Goal: Task Accomplishment & Management: Complete application form

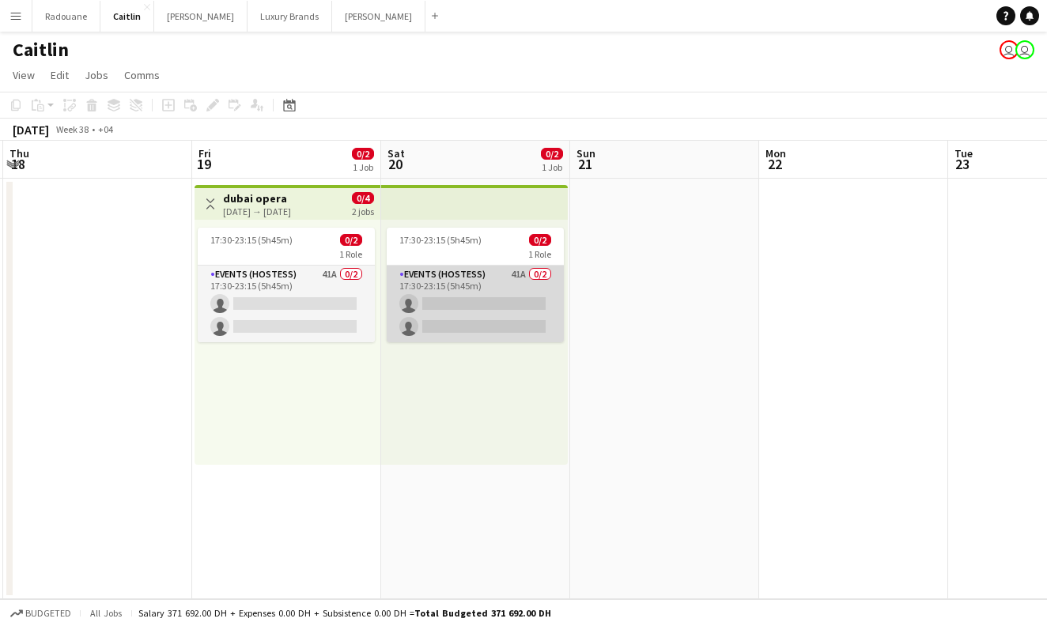
scroll to position [0, 572]
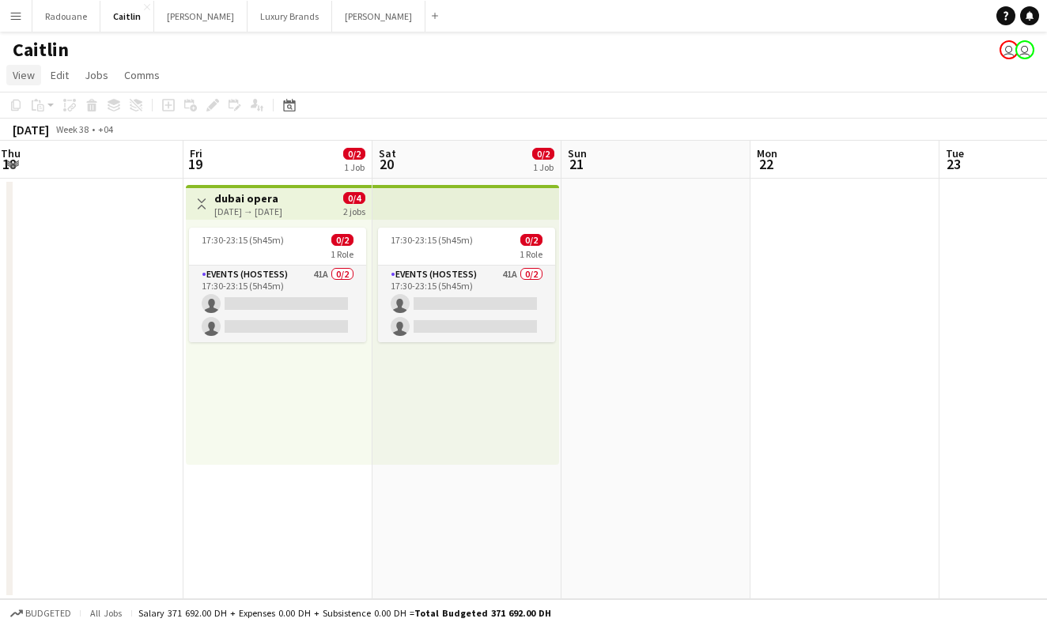
click at [26, 75] on span "View" at bounding box center [24, 75] width 22 height 14
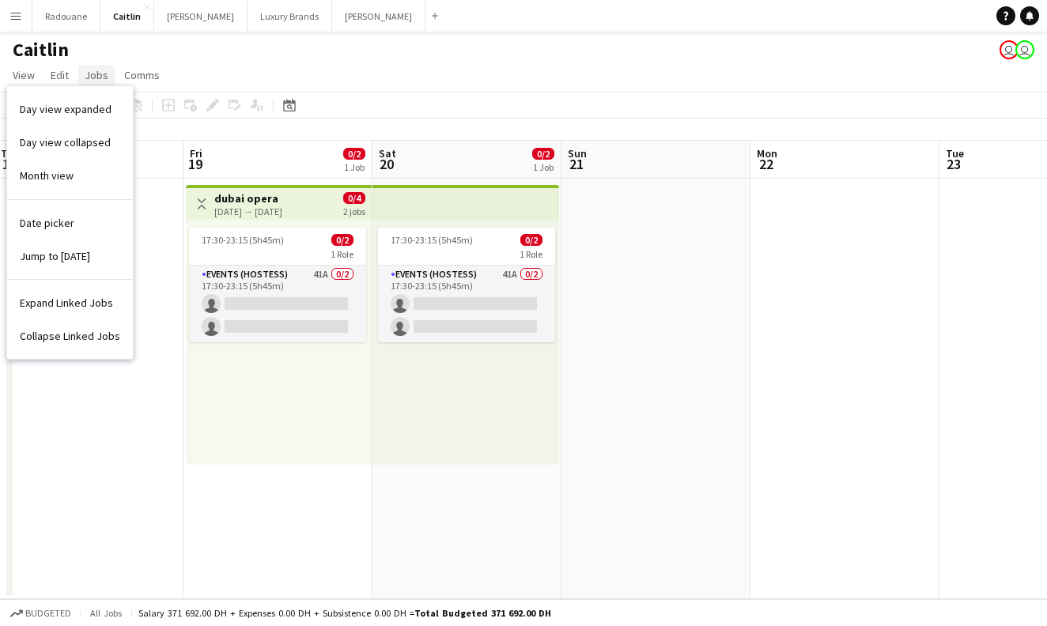
click at [91, 72] on span "Jobs" at bounding box center [97, 75] width 24 height 14
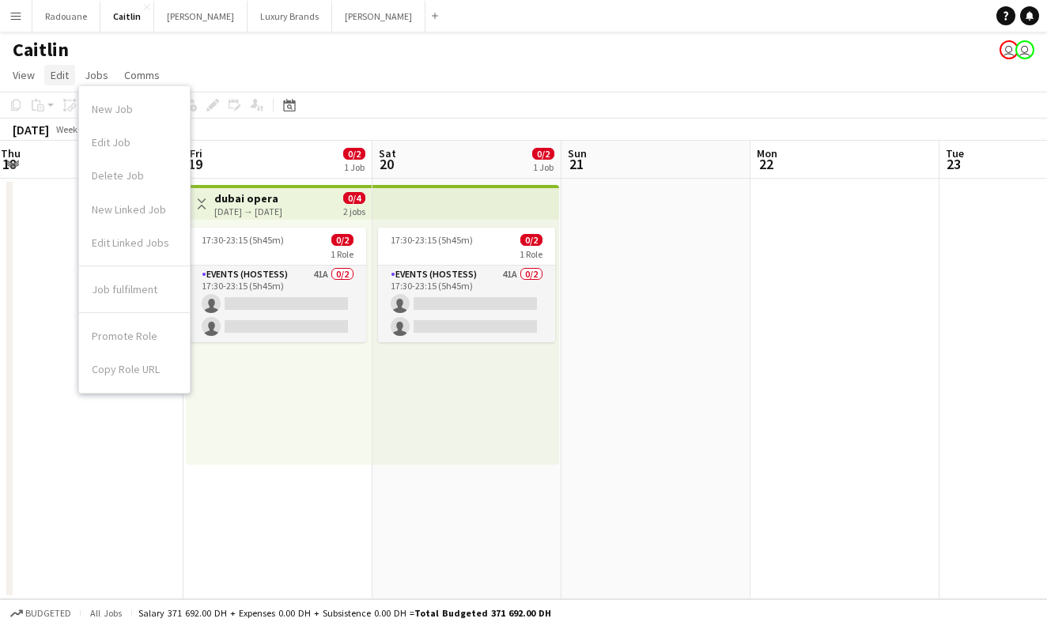
click at [62, 74] on span "Edit" at bounding box center [60, 75] width 18 height 14
click at [33, 75] on span "View" at bounding box center [24, 75] width 22 height 14
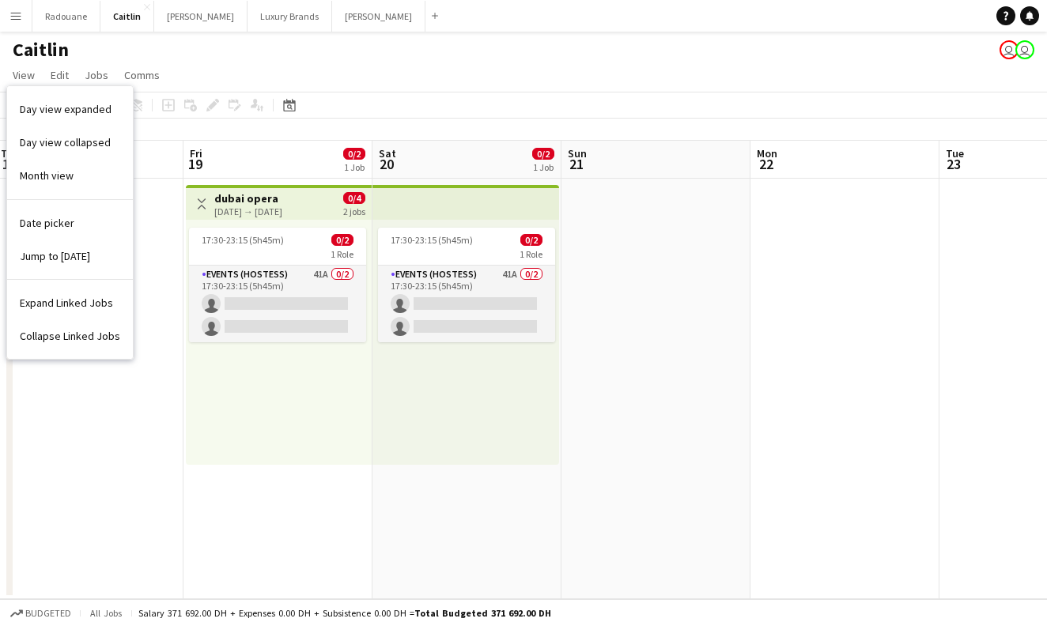
click at [86, 52] on div "Caitlin user user" at bounding box center [523, 47] width 1047 height 30
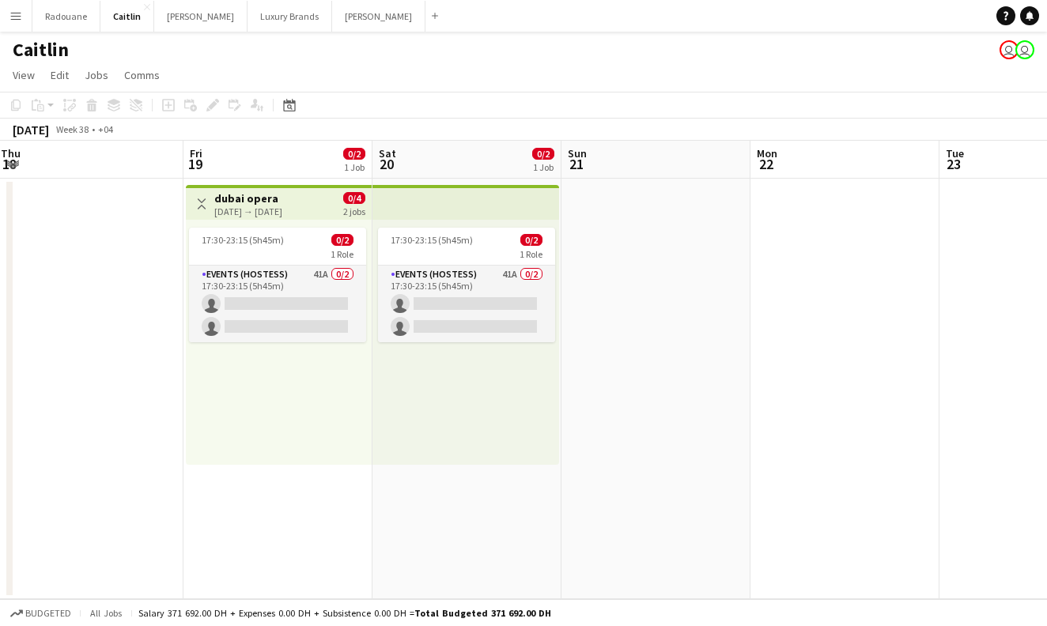
click at [22, 21] on button "Menu" at bounding box center [16, 16] width 32 height 32
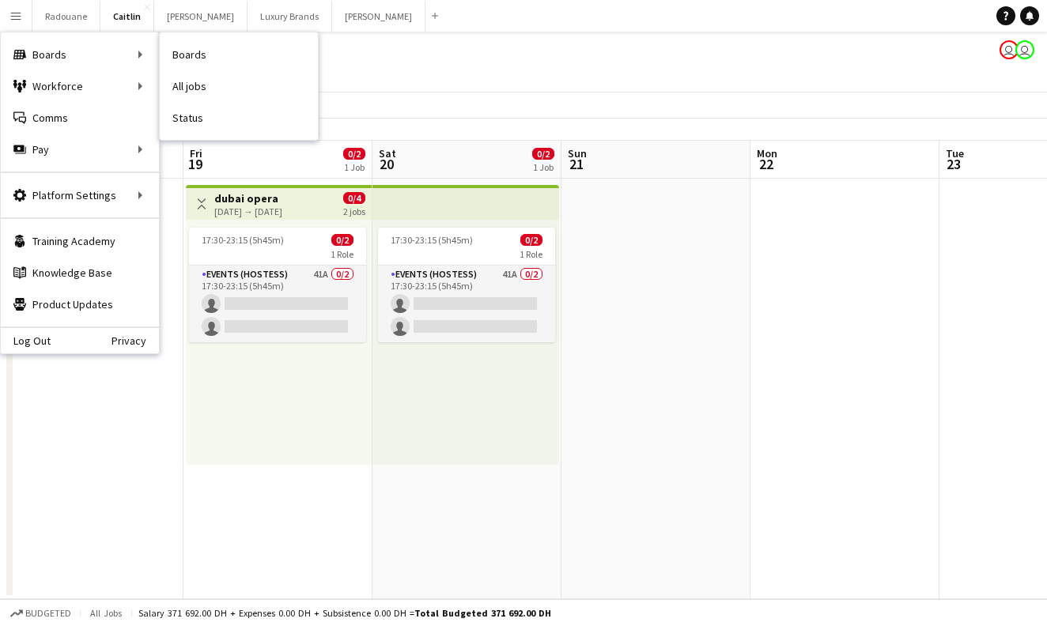
click at [159, 55] on div "Boards All jobs Status" at bounding box center [239, 86] width 160 height 109
click at [178, 49] on link "Boards" at bounding box center [239, 55] width 158 height 32
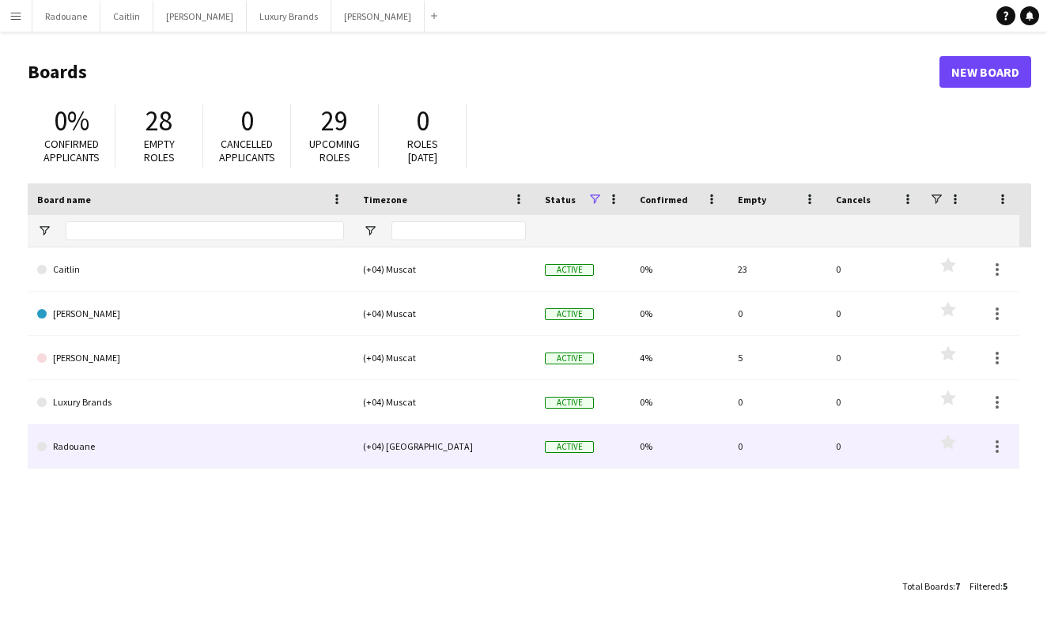
click at [204, 450] on link "Radouane" at bounding box center [190, 447] width 307 height 44
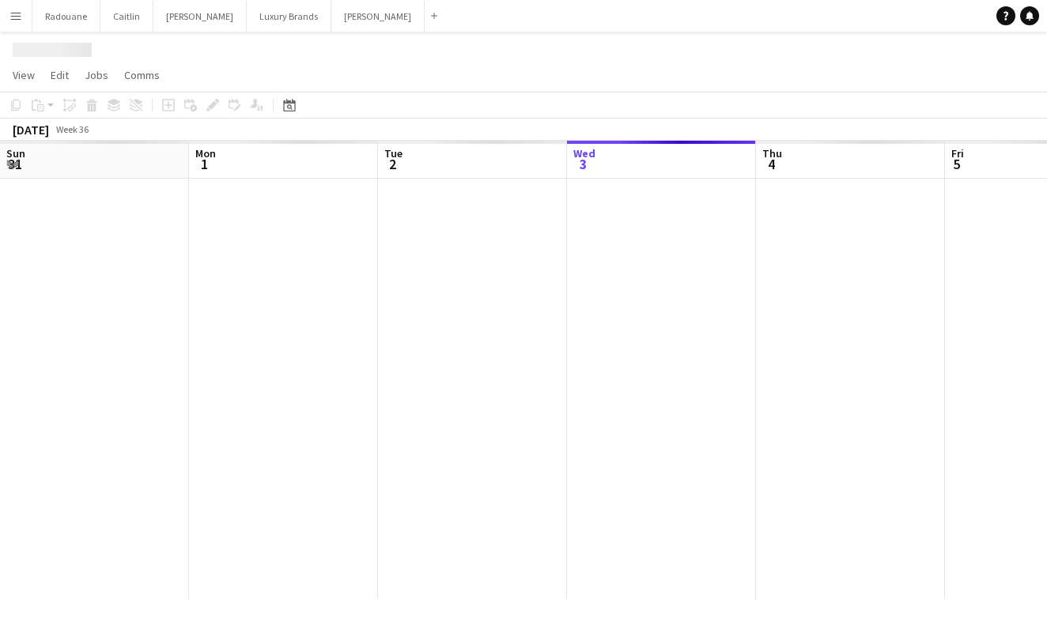
scroll to position [0, 378]
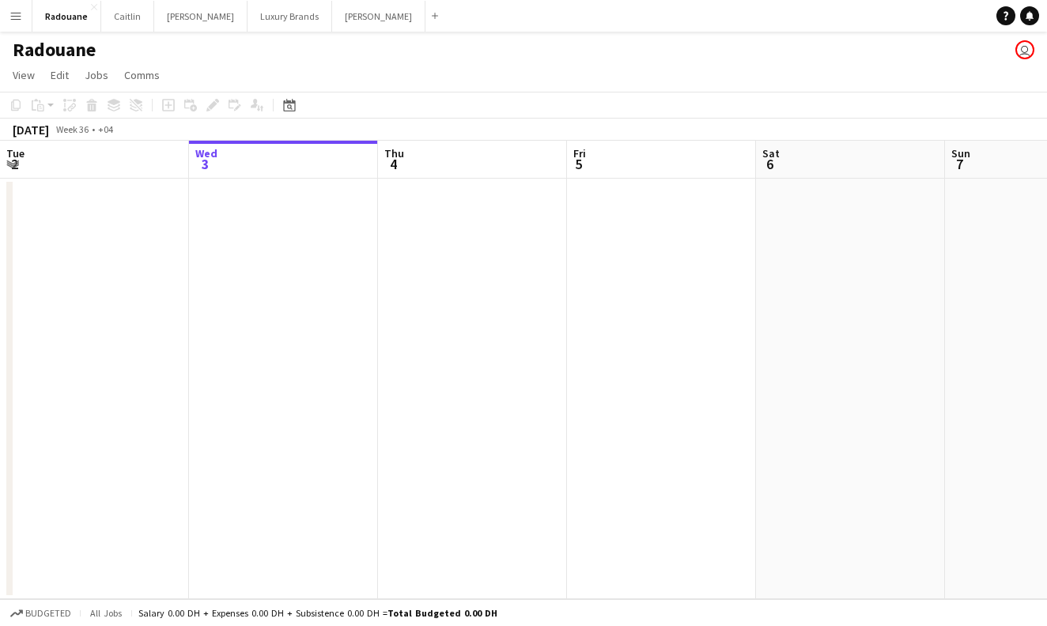
click at [304, 270] on app-date-cell at bounding box center [283, 389] width 189 height 421
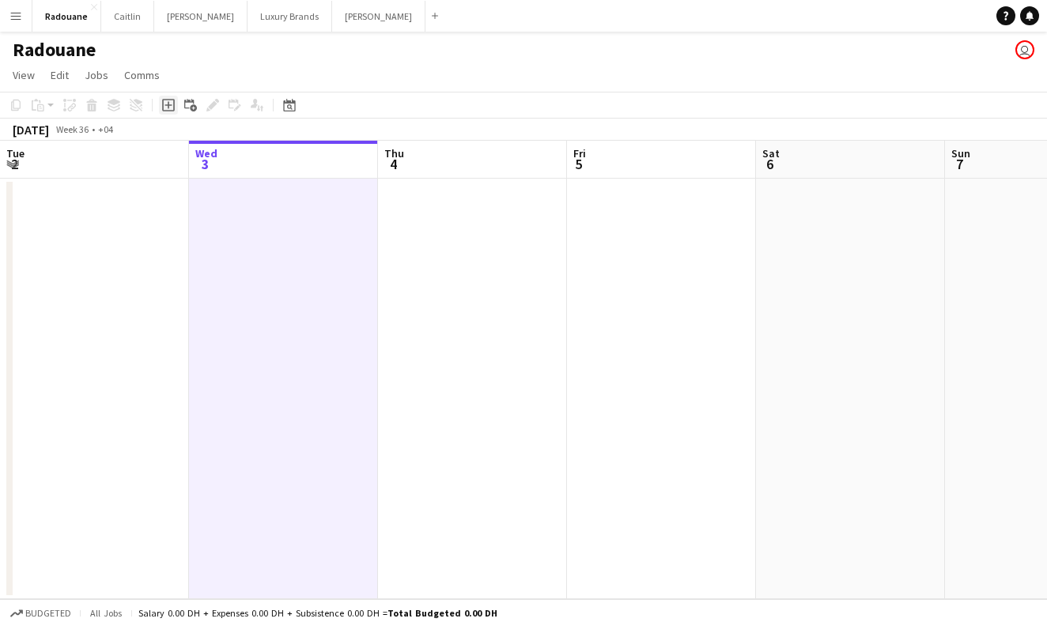
click at [173, 105] on icon "Add job" at bounding box center [168, 105] width 13 height 13
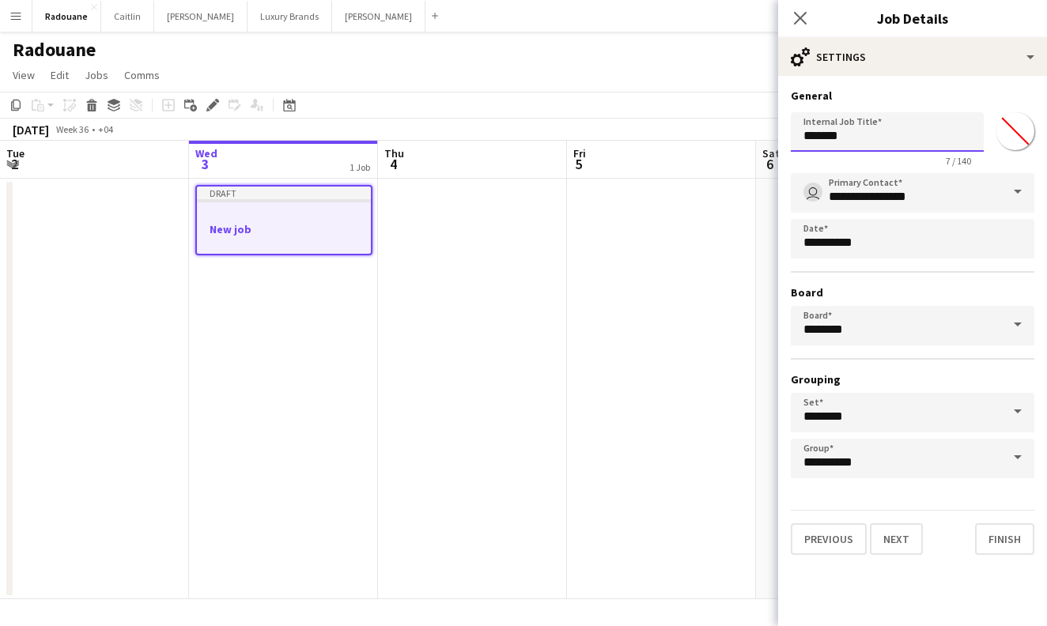
click at [893, 133] on input "*******" at bounding box center [887, 132] width 193 height 40
type input "*"
type input "****"
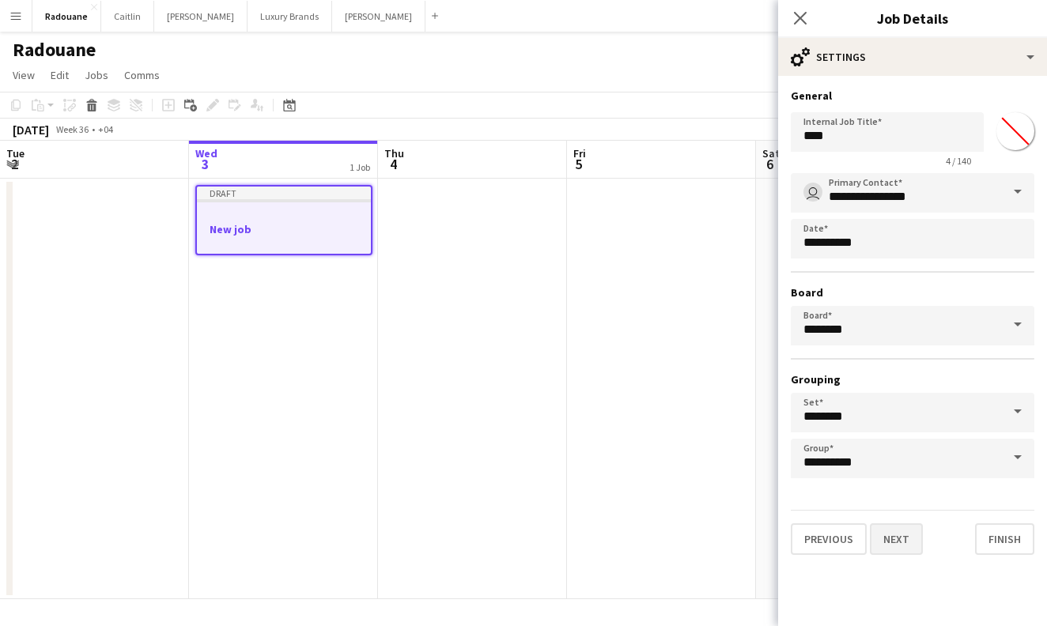
click at [897, 546] on button "Next" at bounding box center [896, 539] width 53 height 32
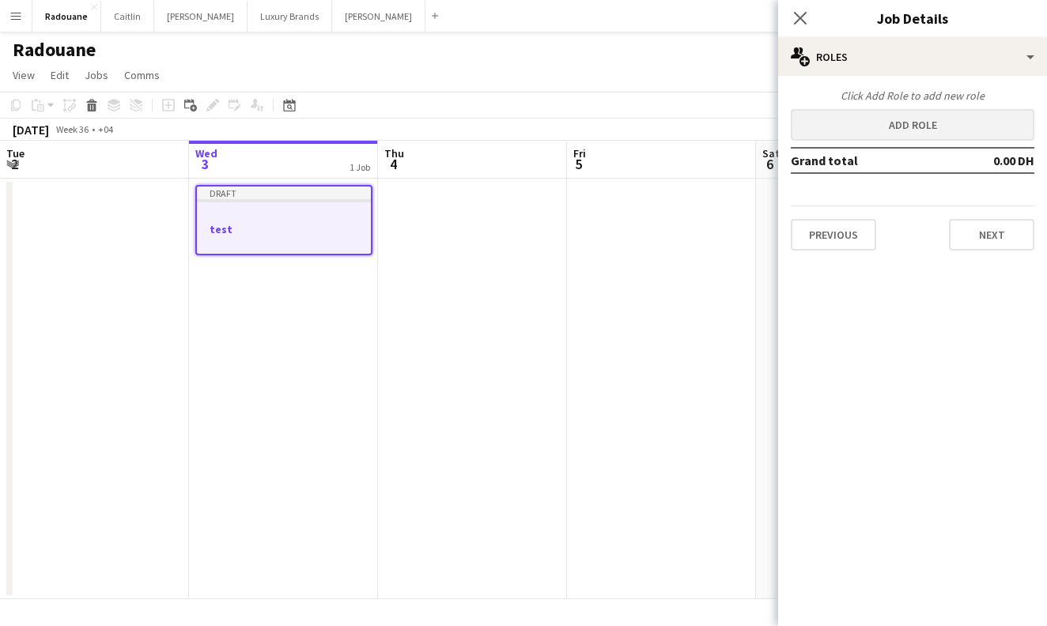
click at [922, 129] on button "Add role" at bounding box center [913, 125] width 244 height 32
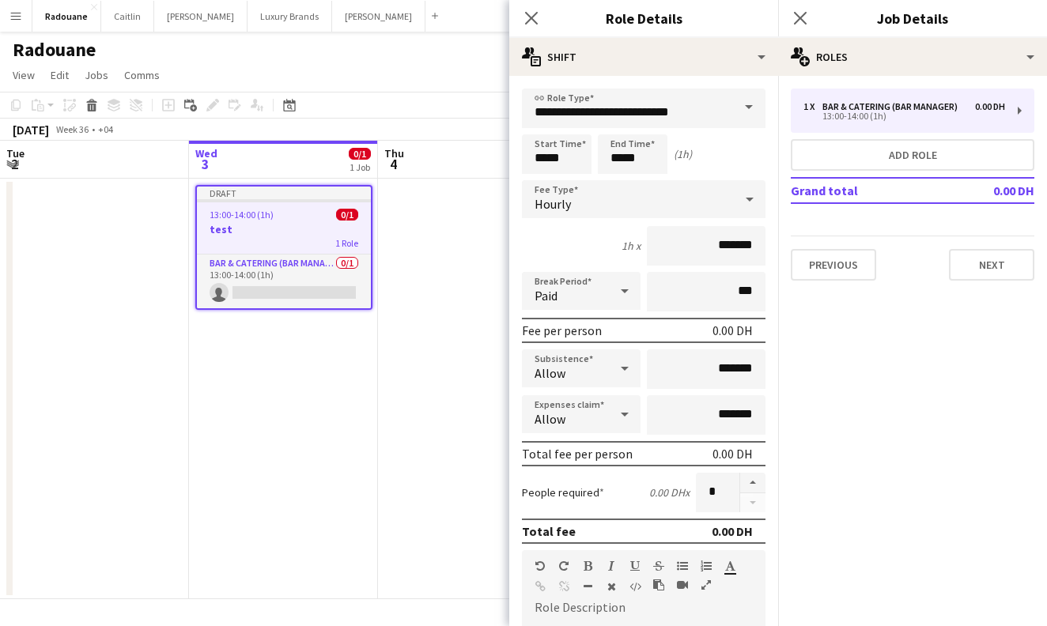
click at [748, 104] on span at bounding box center [748, 108] width 33 height 38
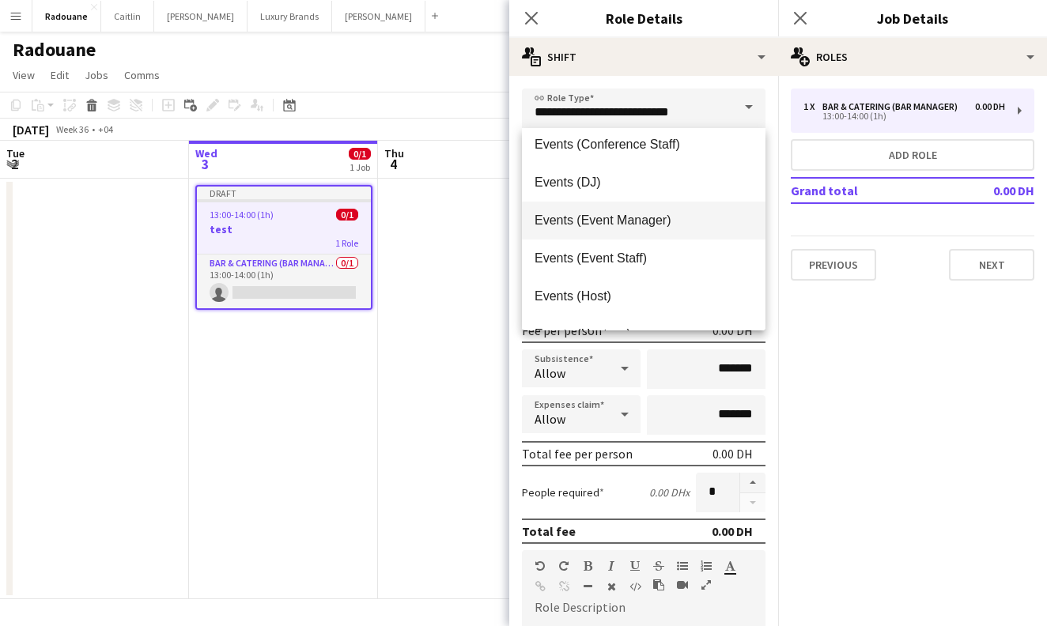
scroll to position [352, 0]
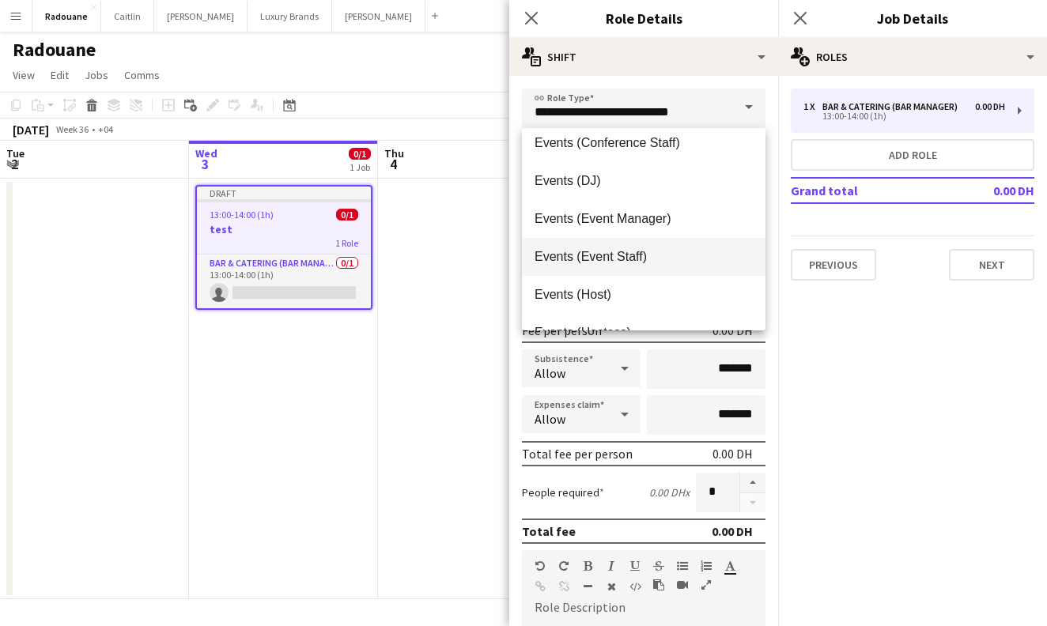
click at [635, 261] on span "Events (Event Staff)" at bounding box center [643, 256] width 218 height 15
type input "**********"
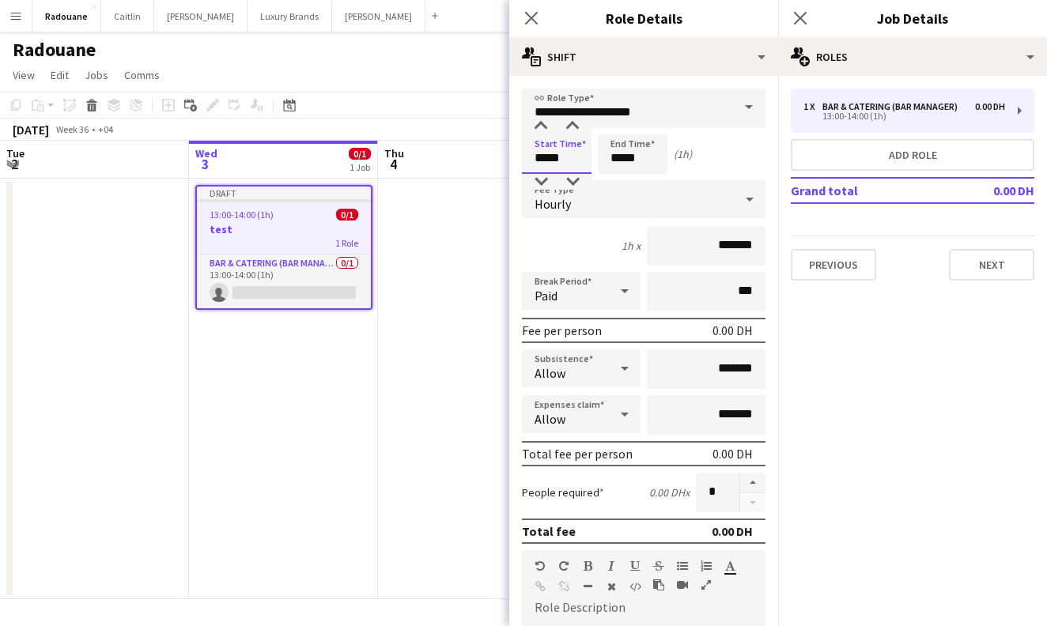
click at [568, 156] on input "*****" at bounding box center [557, 154] width 70 height 40
click at [542, 183] on div at bounding box center [541, 182] width 32 height 16
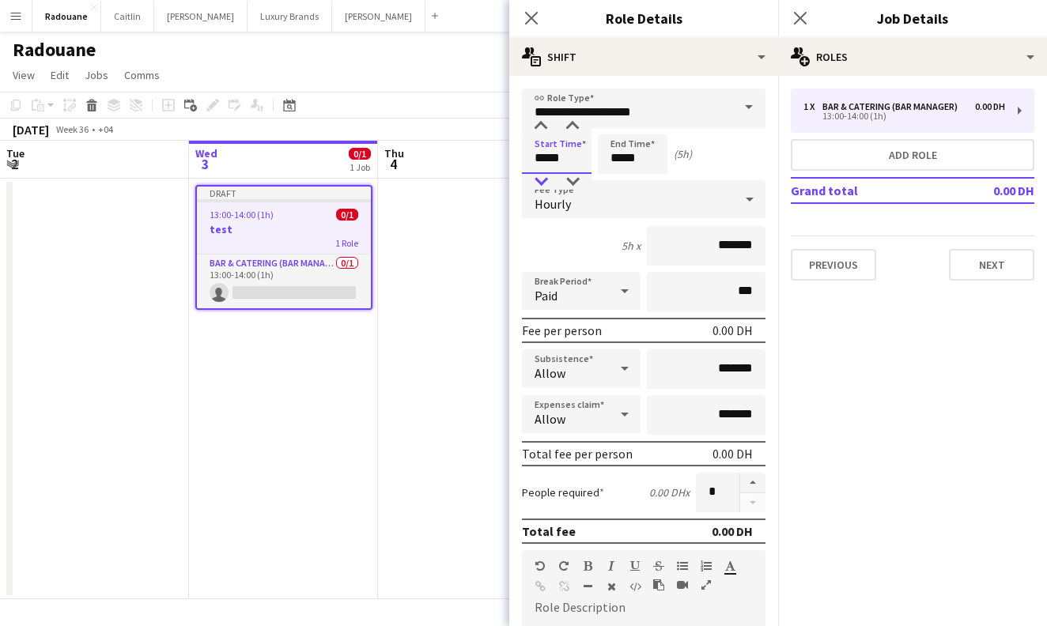
type input "*****"
click at [542, 183] on div at bounding box center [541, 182] width 32 height 16
click at [636, 146] on input "*****" at bounding box center [633, 154] width 70 height 40
click at [619, 127] on div at bounding box center [617, 127] width 32 height 16
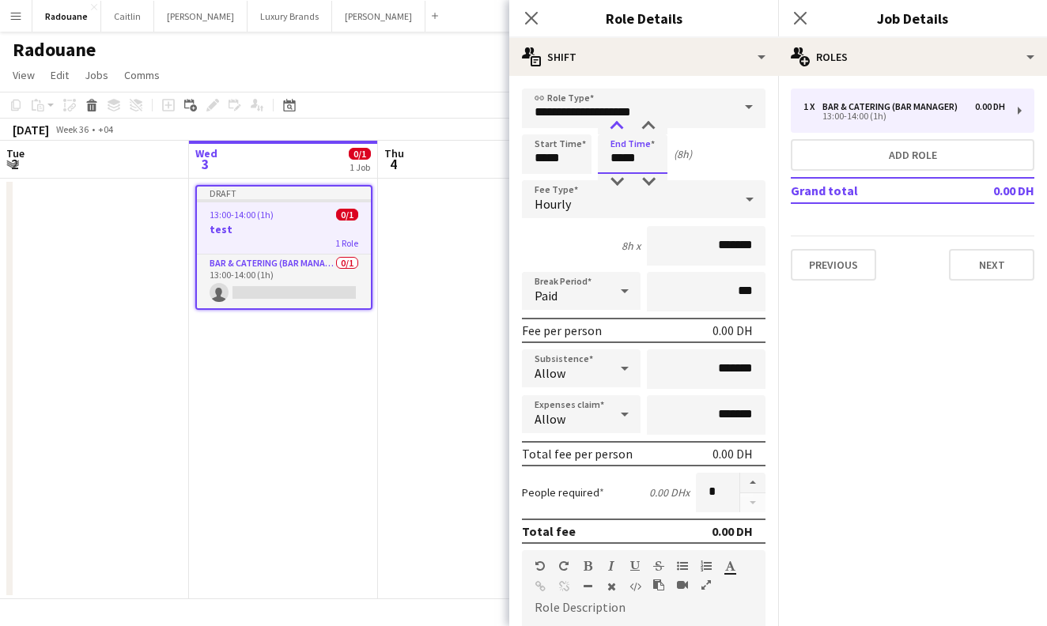
click at [619, 127] on div at bounding box center [617, 127] width 32 height 16
type input "*****"
click at [619, 183] on div at bounding box center [617, 182] width 32 height 16
click at [723, 205] on div "Hourly" at bounding box center [628, 199] width 212 height 38
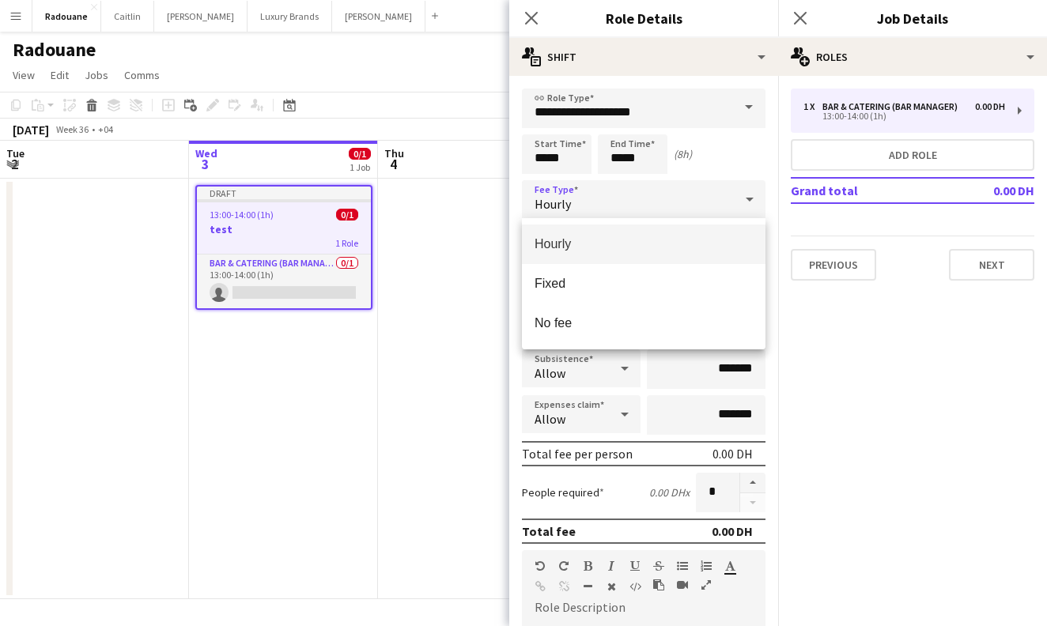
click at [702, 236] on mat-option "Hourly" at bounding box center [644, 245] width 244 height 40
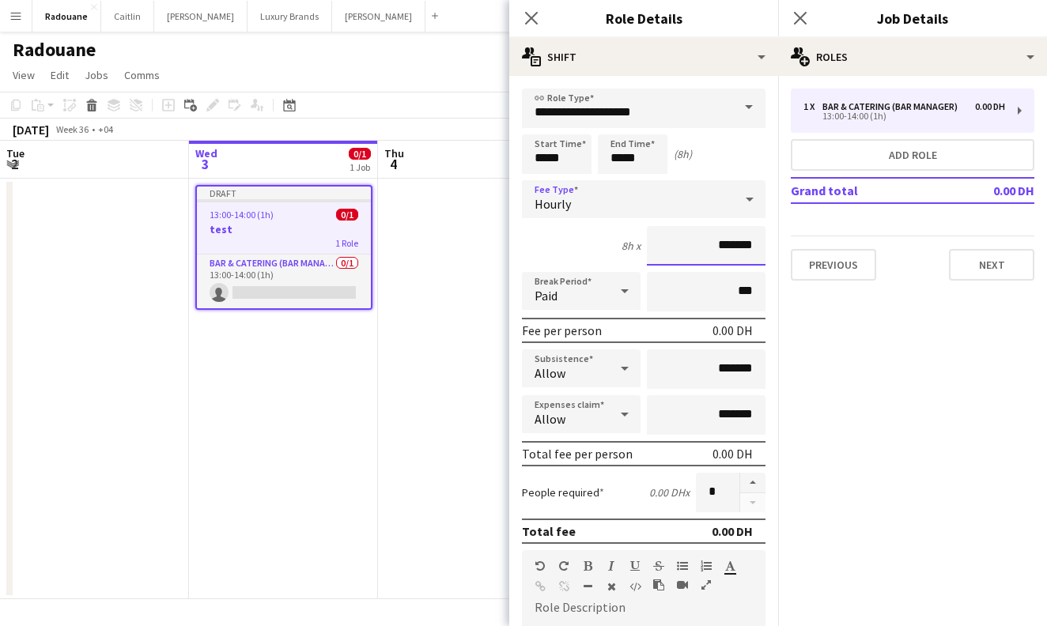
click at [704, 252] on input "*******" at bounding box center [706, 246] width 119 height 40
click at [735, 244] on input "*******" at bounding box center [706, 246] width 119 height 40
type input "****"
type input "*****"
click at [722, 299] on input "***" at bounding box center [706, 292] width 119 height 40
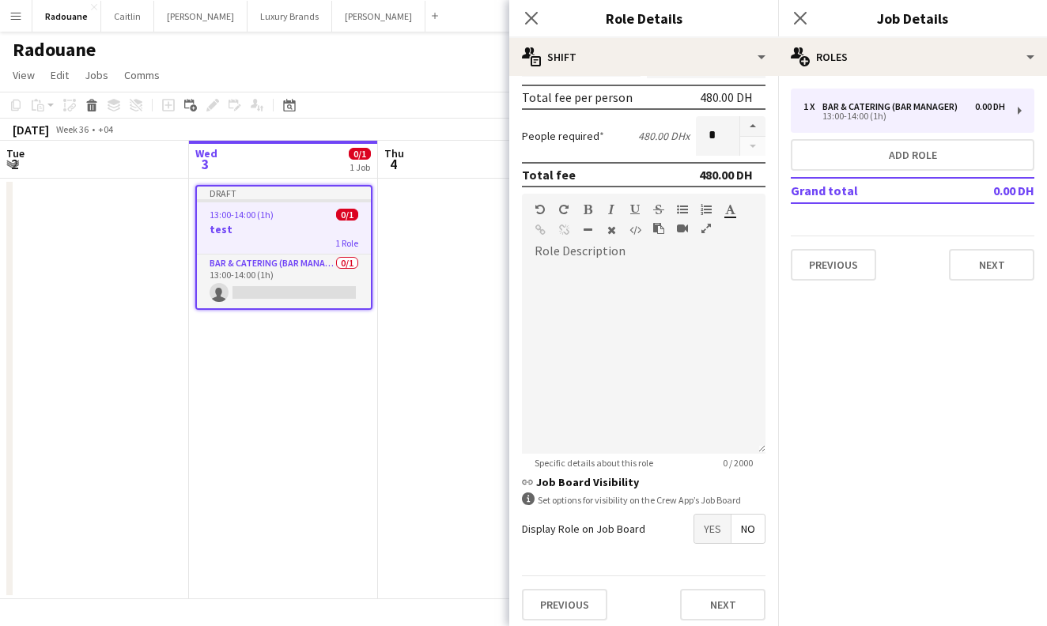
scroll to position [355, 0]
click at [722, 299] on div at bounding box center [644, 361] width 244 height 190
click at [602, 342] on div at bounding box center [644, 361] width 244 height 190
paste div
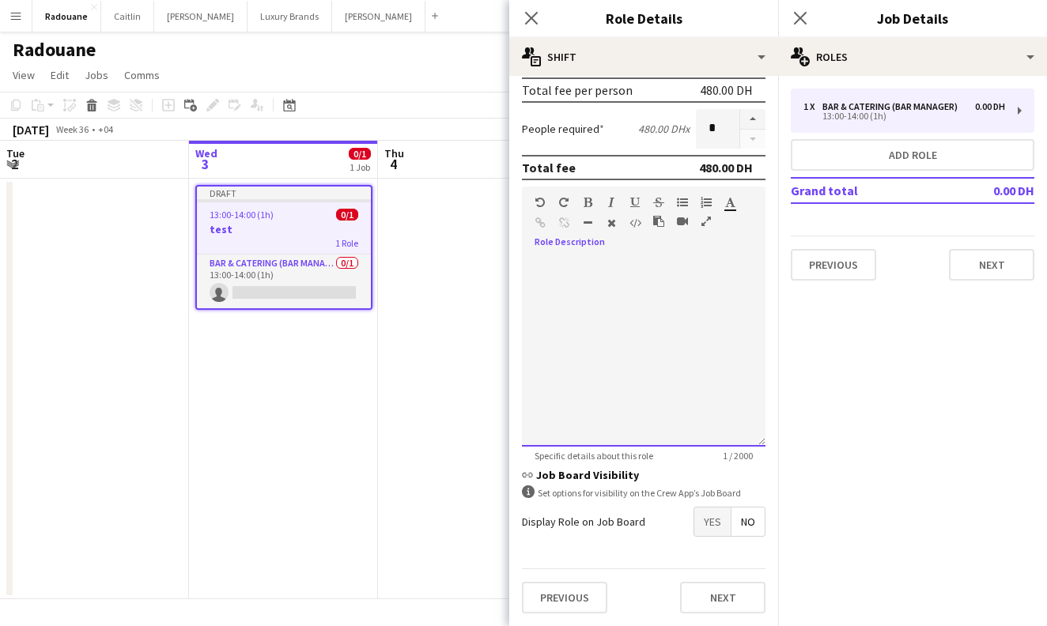
scroll to position [364, 0]
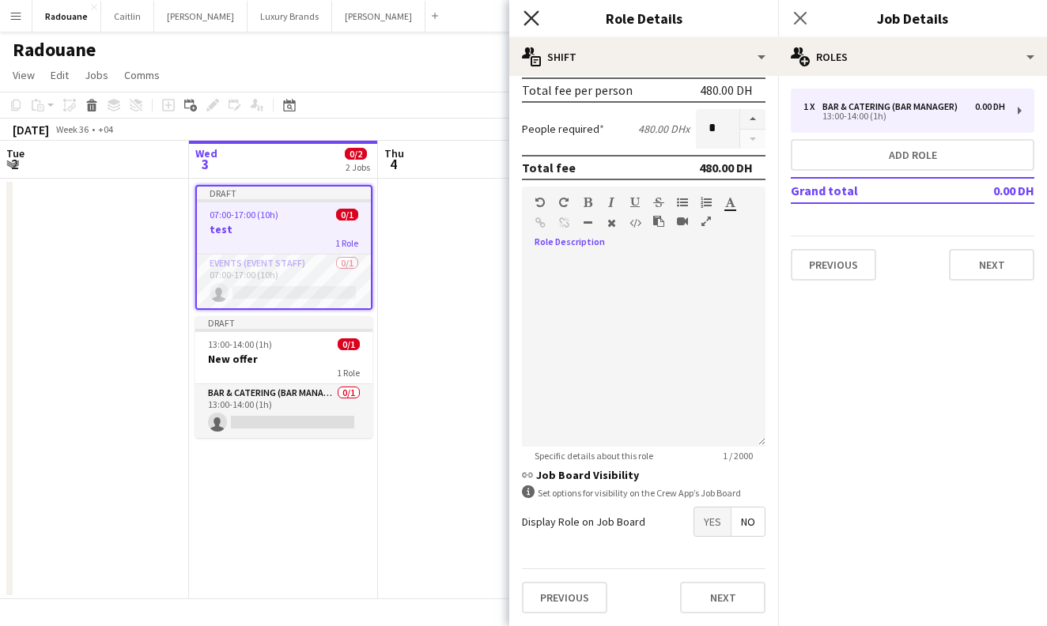
click at [531, 17] on icon at bounding box center [530, 17] width 15 height 15
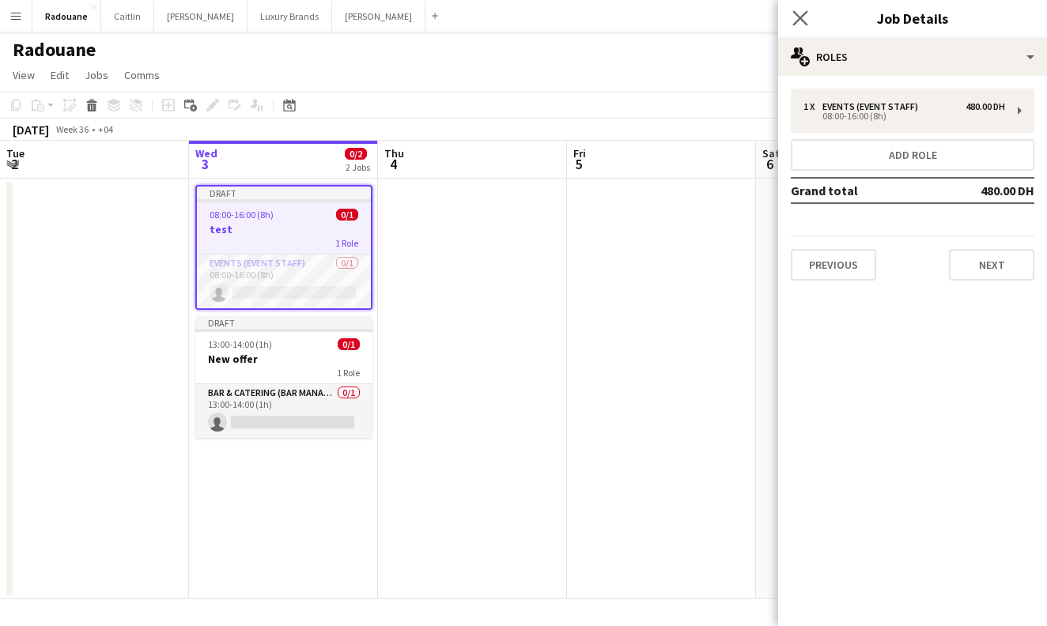
click at [791, 14] on app-icon "Close pop-in" at bounding box center [800, 18] width 23 height 23
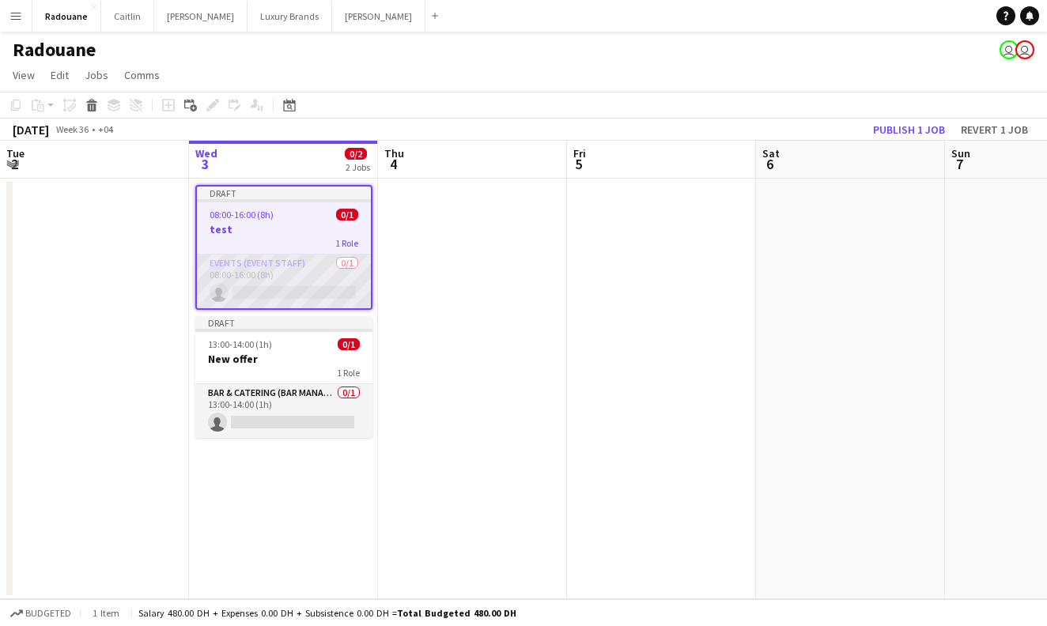
click at [328, 280] on app-card-role "Events (Event Staff) 0/1 08:00-16:00 (8h) single-neutral-actions" at bounding box center [284, 282] width 174 height 54
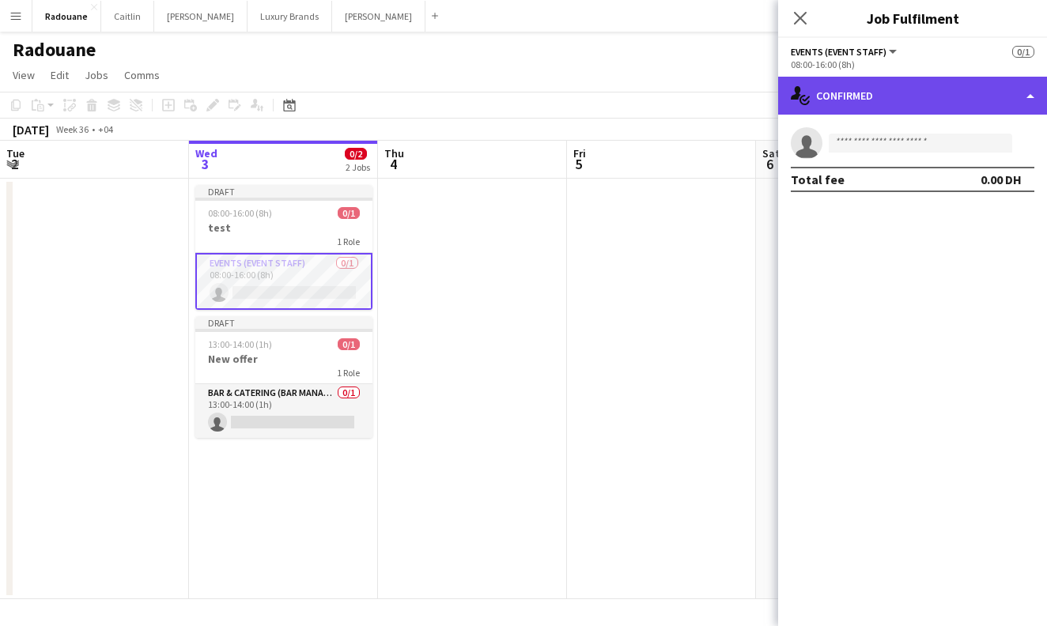
click at [867, 100] on div "single-neutral-actions-check-2 Confirmed" at bounding box center [912, 96] width 269 height 38
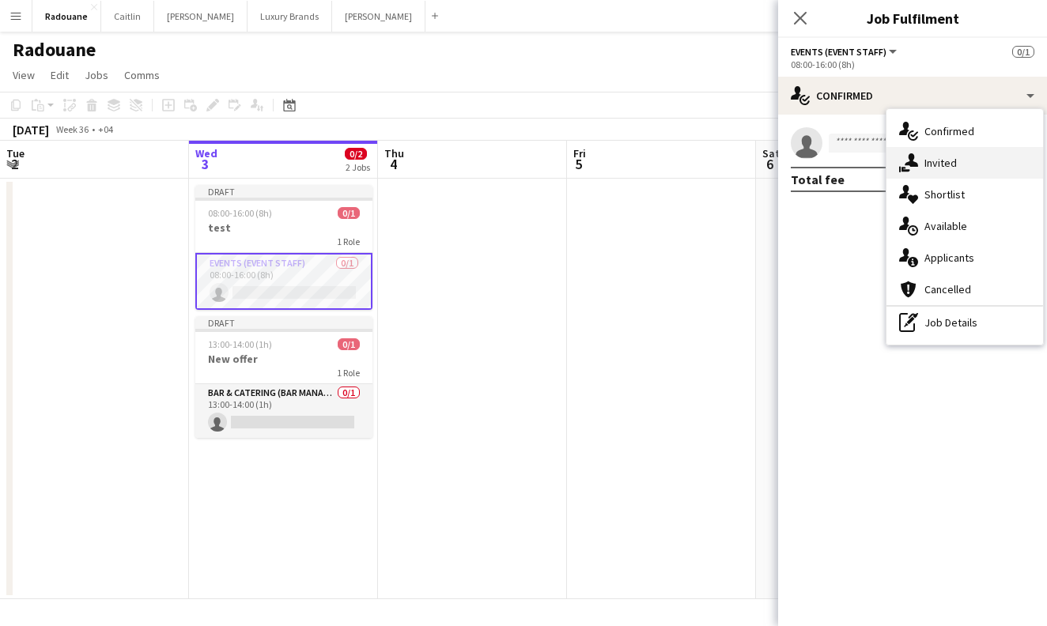
click at [957, 160] on div "single-neutral-actions-share-1 Invited" at bounding box center [964, 163] width 157 height 32
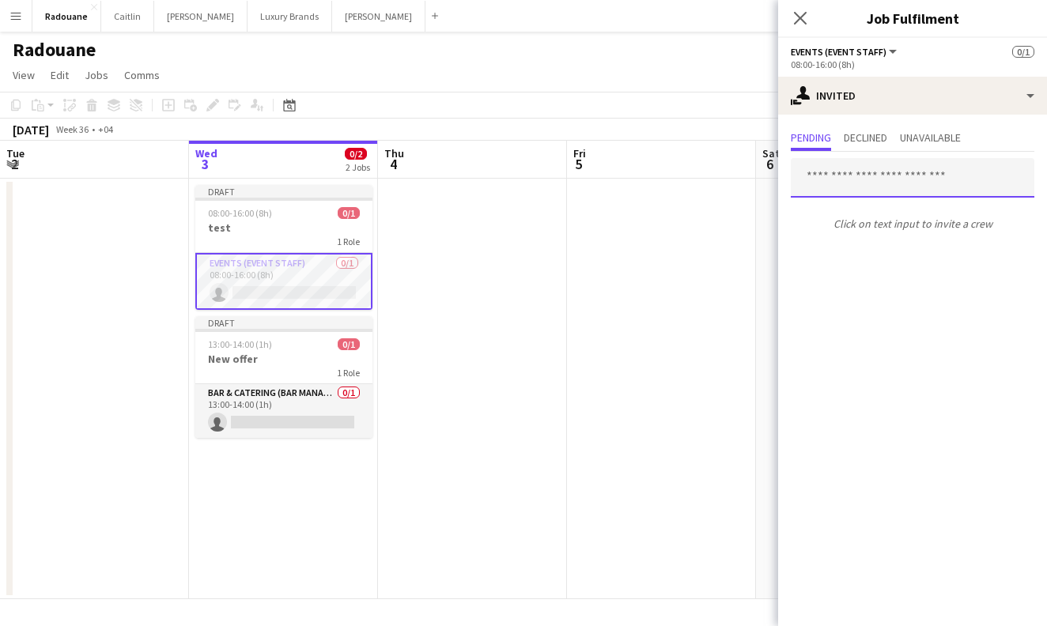
click at [944, 179] on input "text" at bounding box center [913, 178] width 244 height 40
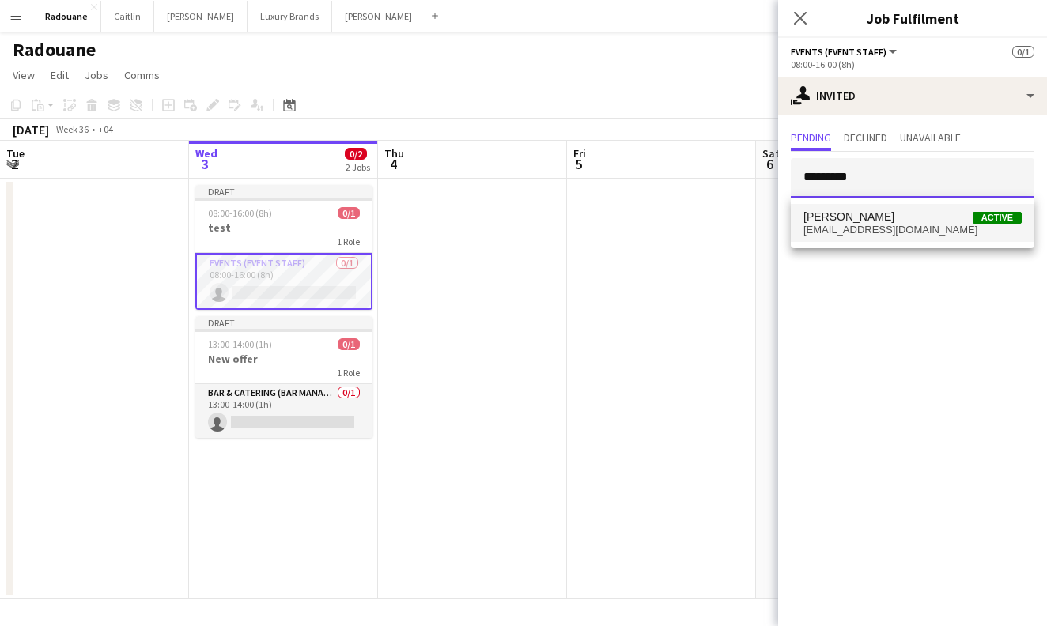
type input "********"
click at [940, 223] on span "[PERSON_NAME] Active" at bounding box center [912, 216] width 218 height 13
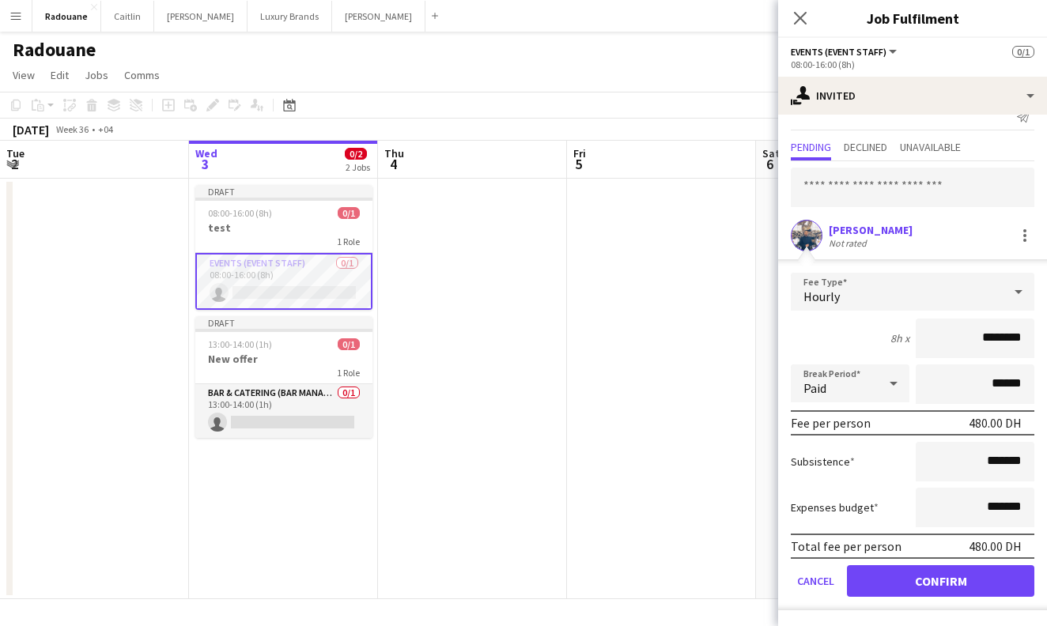
scroll to position [23, 0]
click at [927, 583] on button "Confirm" at bounding box center [940, 581] width 187 height 32
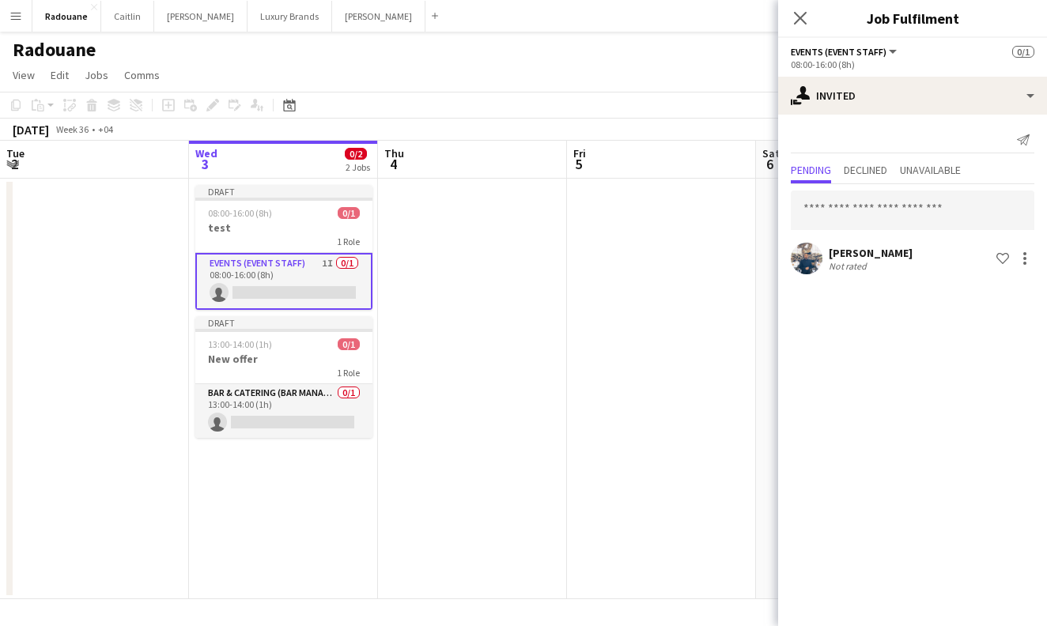
click at [893, 267] on div "Not rated" at bounding box center [871, 266] width 84 height 12
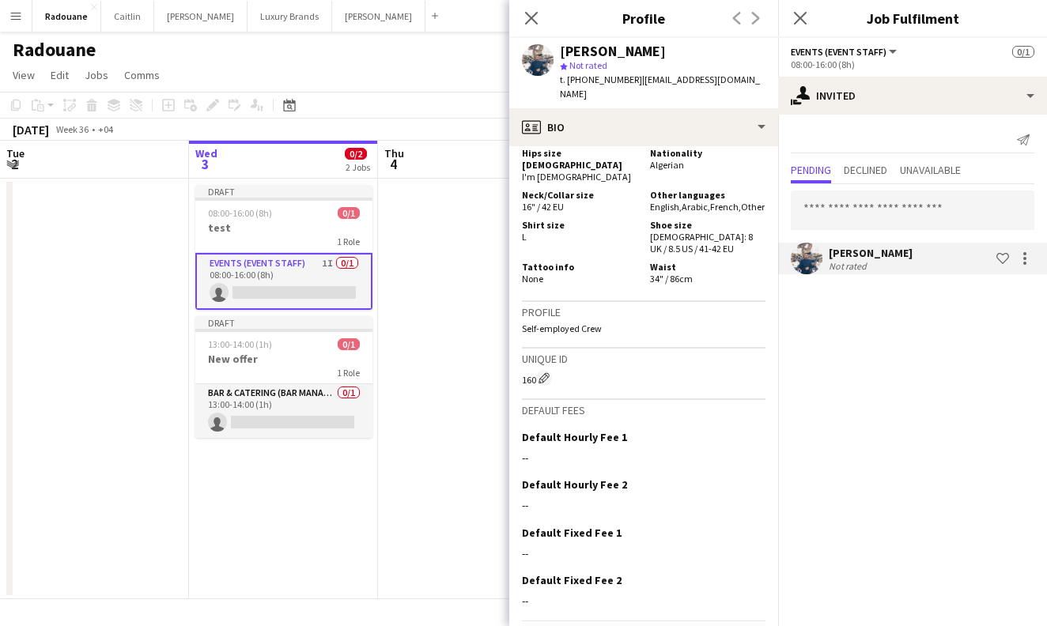
scroll to position [1075, 0]
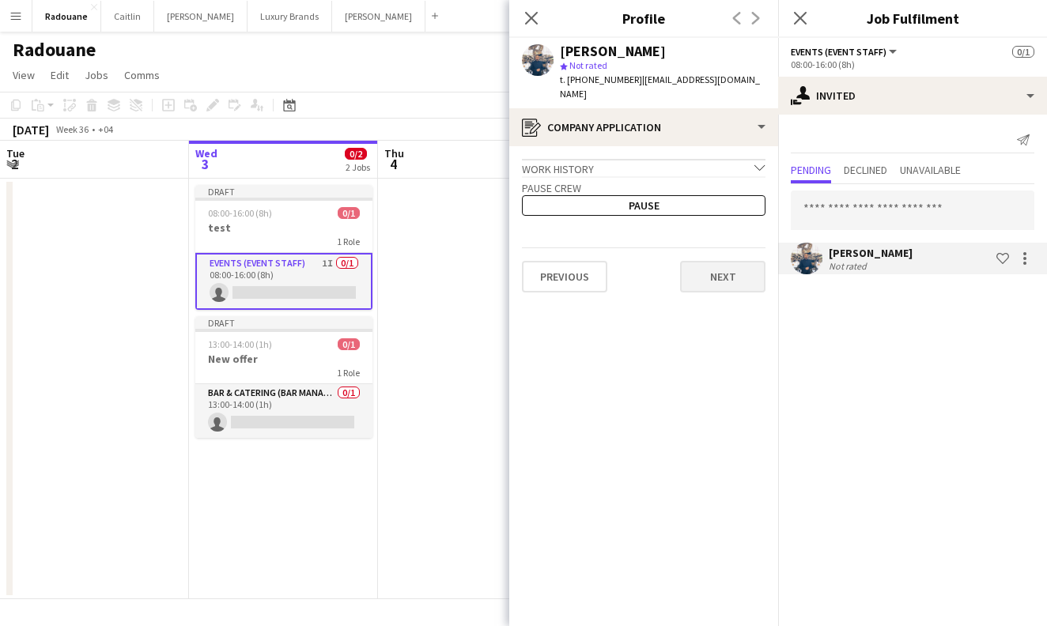
click at [734, 275] on button "Next" at bounding box center [722, 277] width 85 height 32
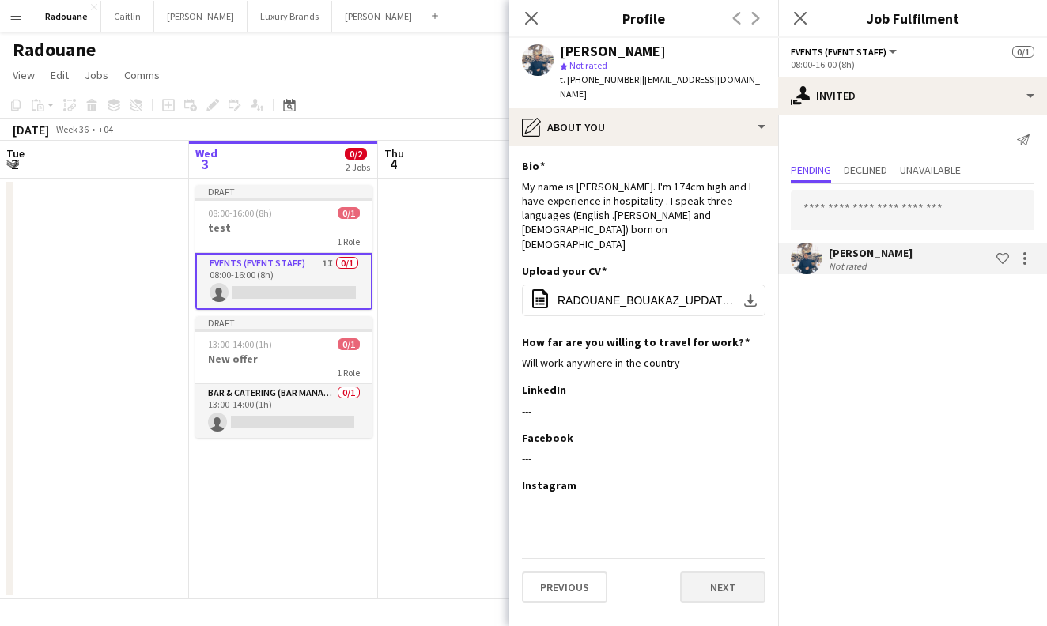
click at [715, 579] on button "Next" at bounding box center [722, 588] width 85 height 32
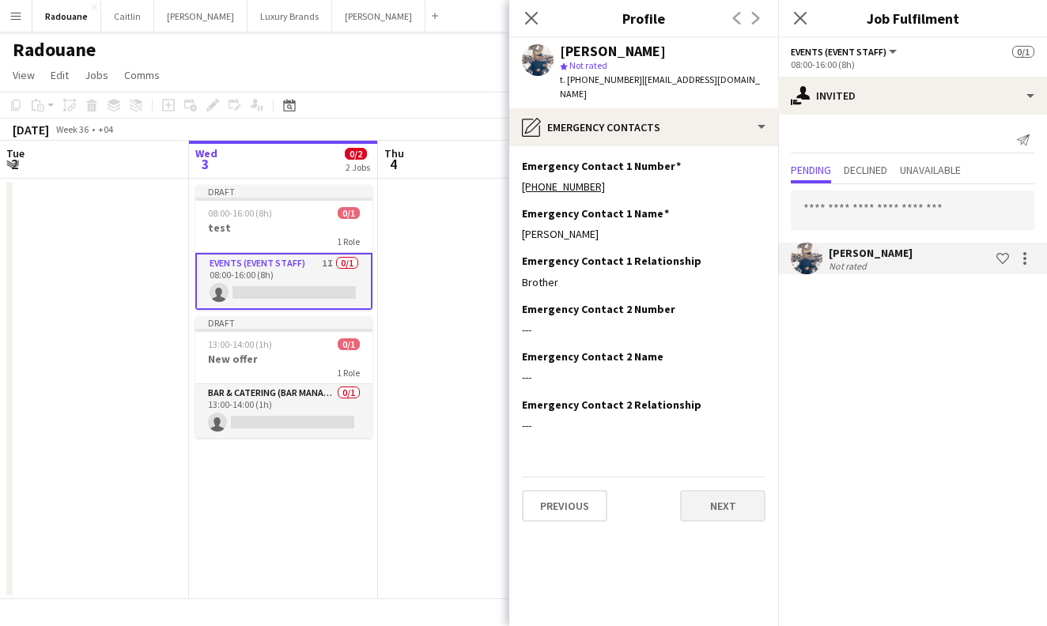
click at [733, 500] on button "Next" at bounding box center [722, 506] width 85 height 32
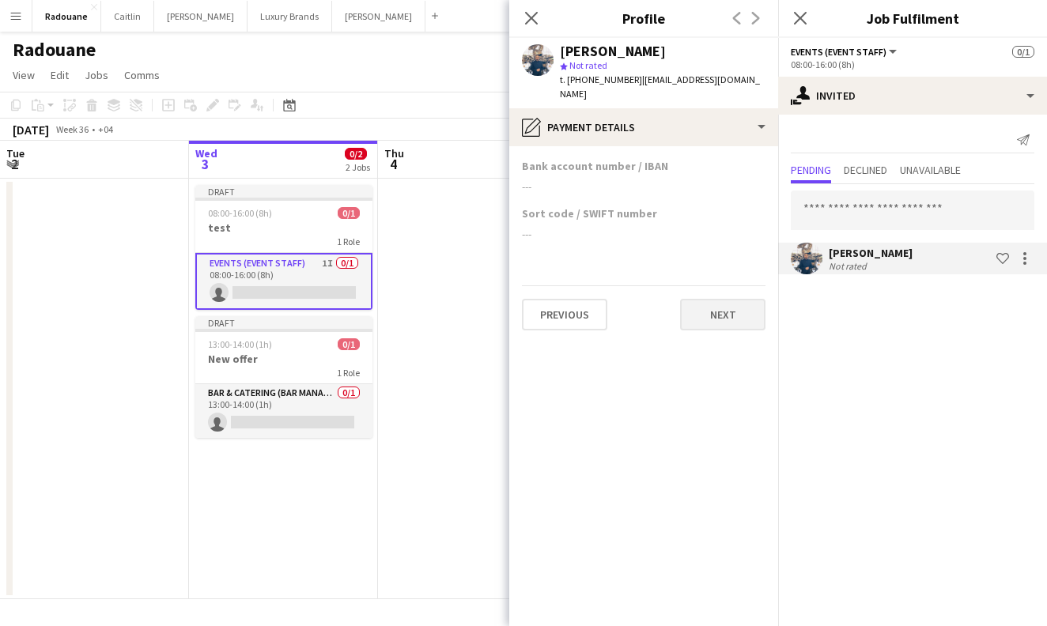
click at [718, 314] on button "Next" at bounding box center [722, 315] width 85 height 32
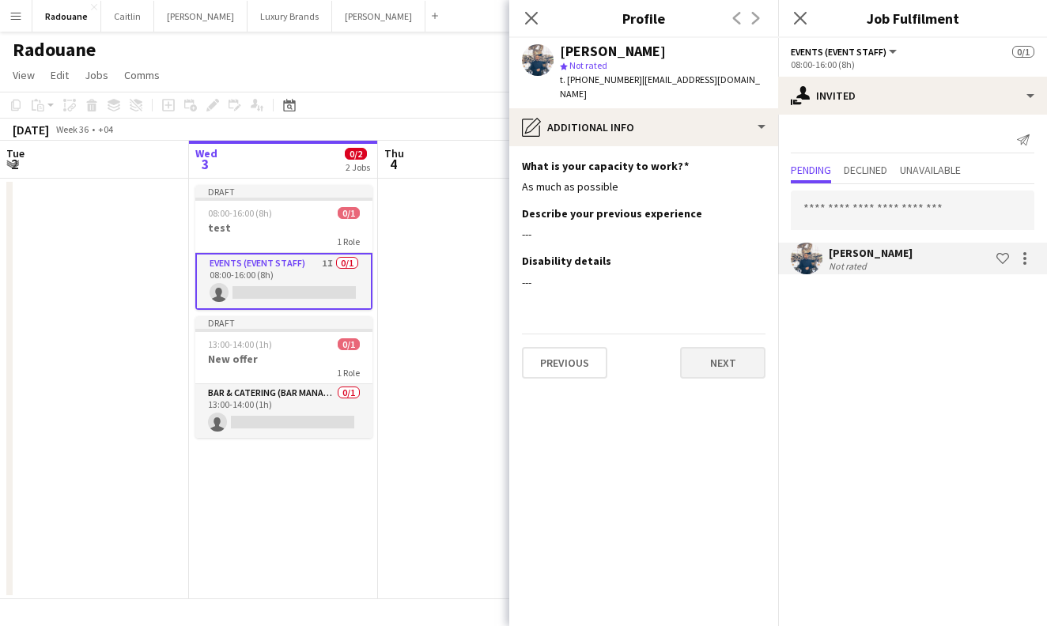
click at [717, 359] on button "Next" at bounding box center [722, 363] width 85 height 32
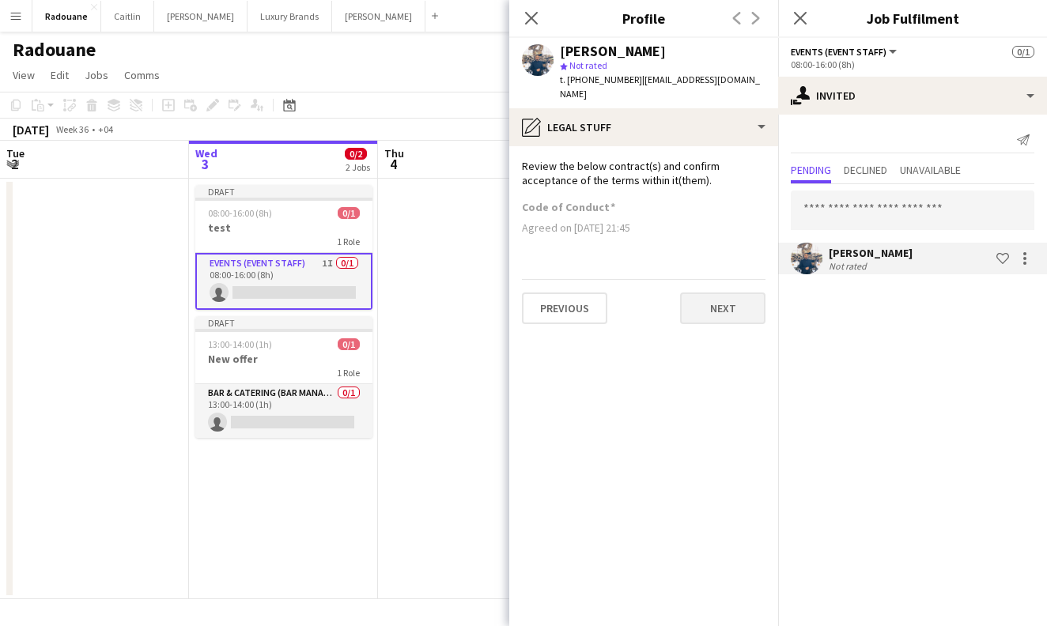
click at [724, 309] on button "Next" at bounding box center [722, 309] width 85 height 32
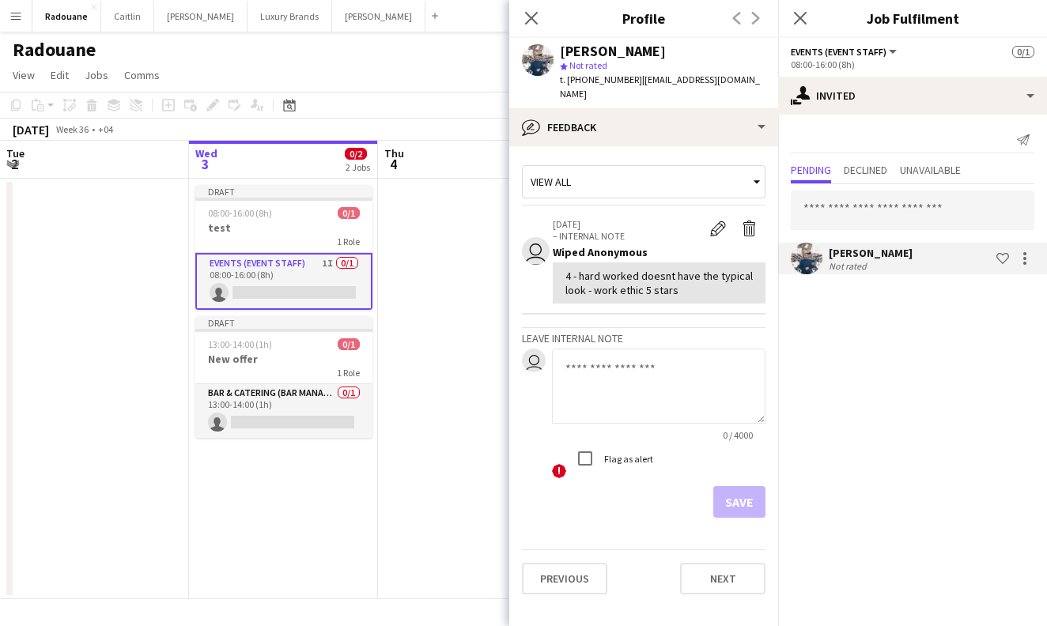
scroll to position [0, 0]
click at [726, 289] on div "4 - hard worked doesnt have the typical look - work ethic 5 stars" at bounding box center [658, 283] width 187 height 28
click at [683, 273] on div "4 - hard worked doesnt have the typical look - work ethic 5 stars" at bounding box center [658, 283] width 187 height 28
click at [712, 585] on button "Next" at bounding box center [722, 579] width 85 height 32
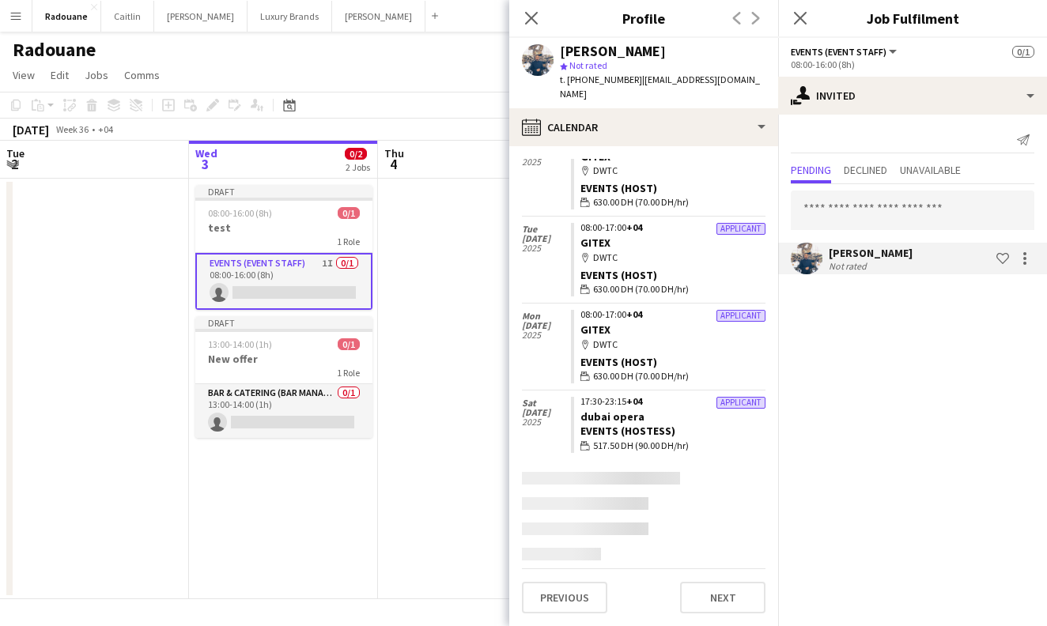
scroll to position [521, 0]
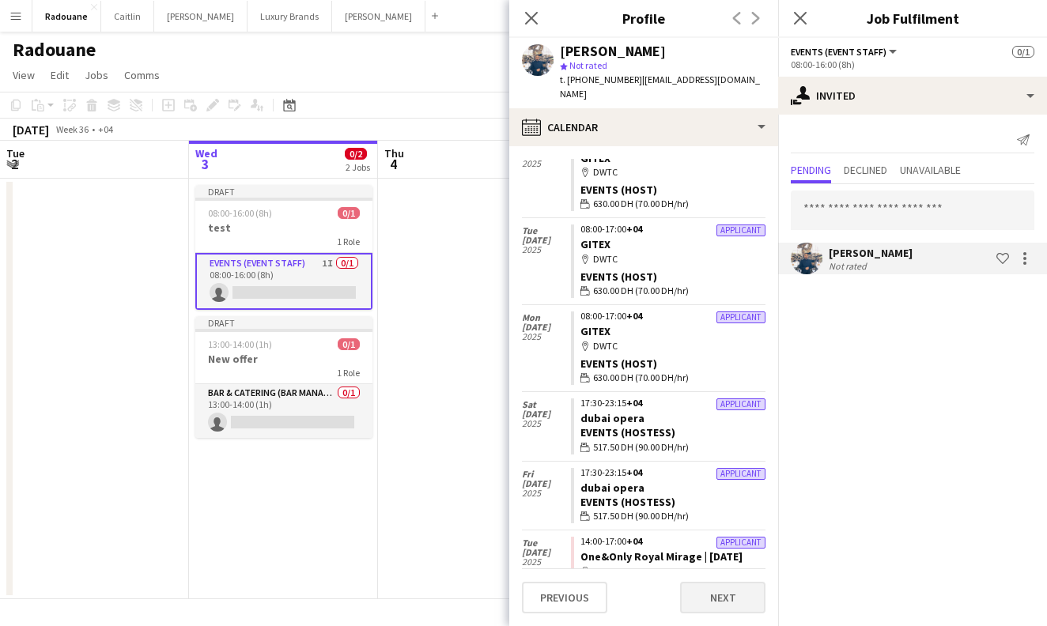
click at [720, 594] on button "Next" at bounding box center [722, 598] width 85 height 32
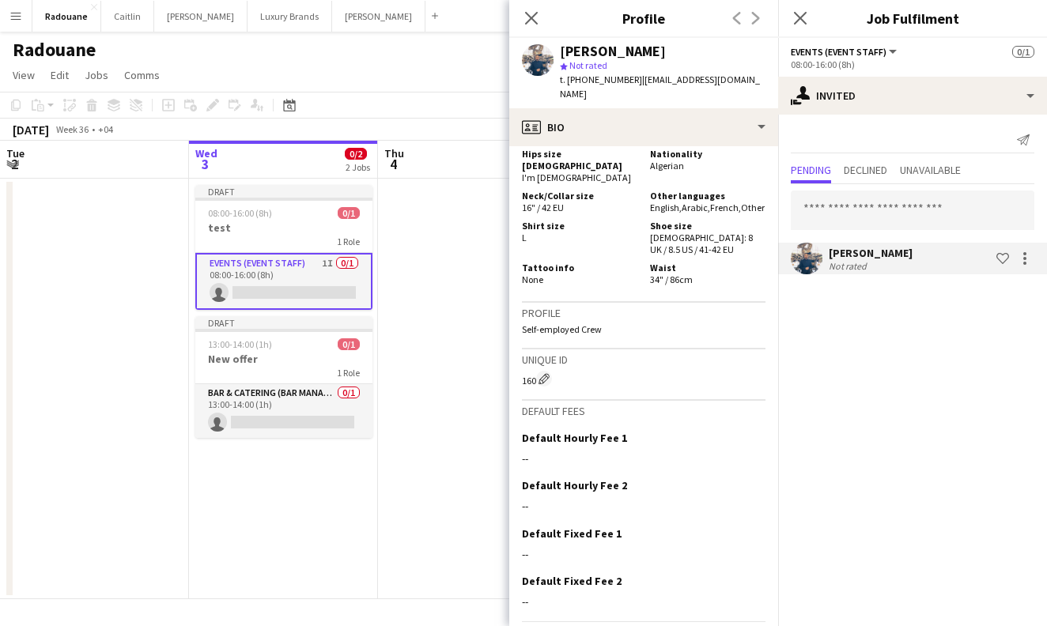
scroll to position [1075, 0]
click at [1024, 258] on div at bounding box center [1024, 258] width 3 height 3
click at [973, 328] on span "Send notification" at bounding box center [974, 325] width 93 height 13
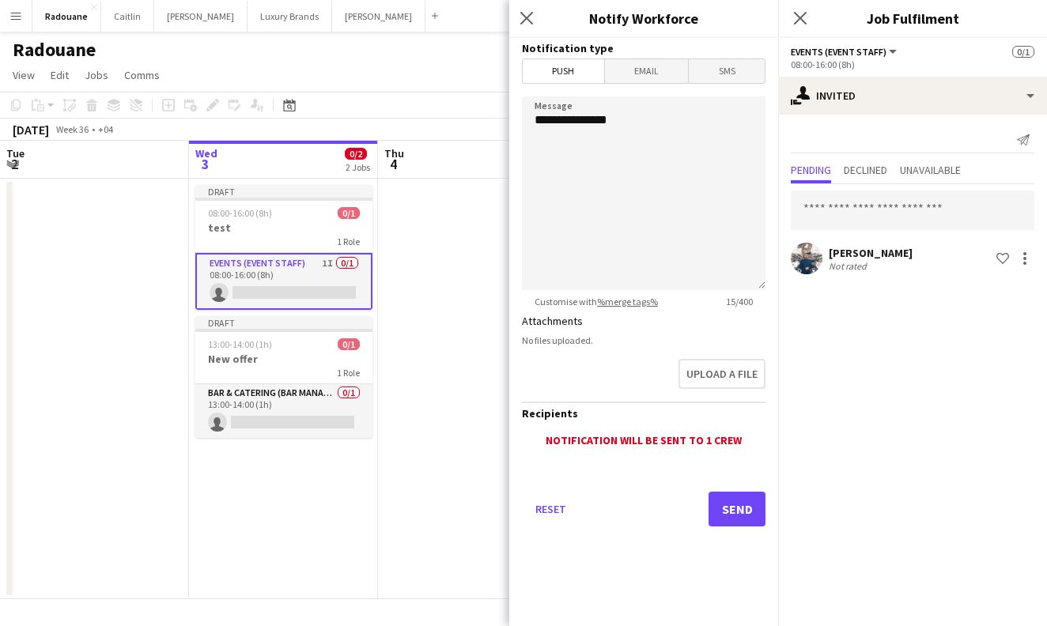
click at [753, 518] on button "Send" at bounding box center [736, 509] width 57 height 35
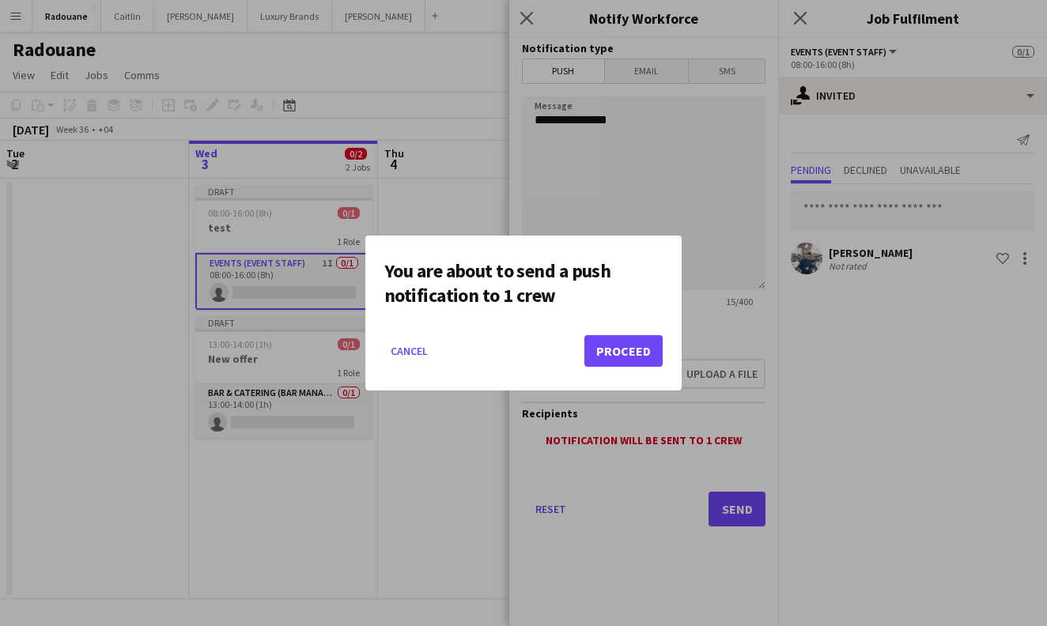
click at [622, 362] on button "Proceed" at bounding box center [623, 351] width 78 height 32
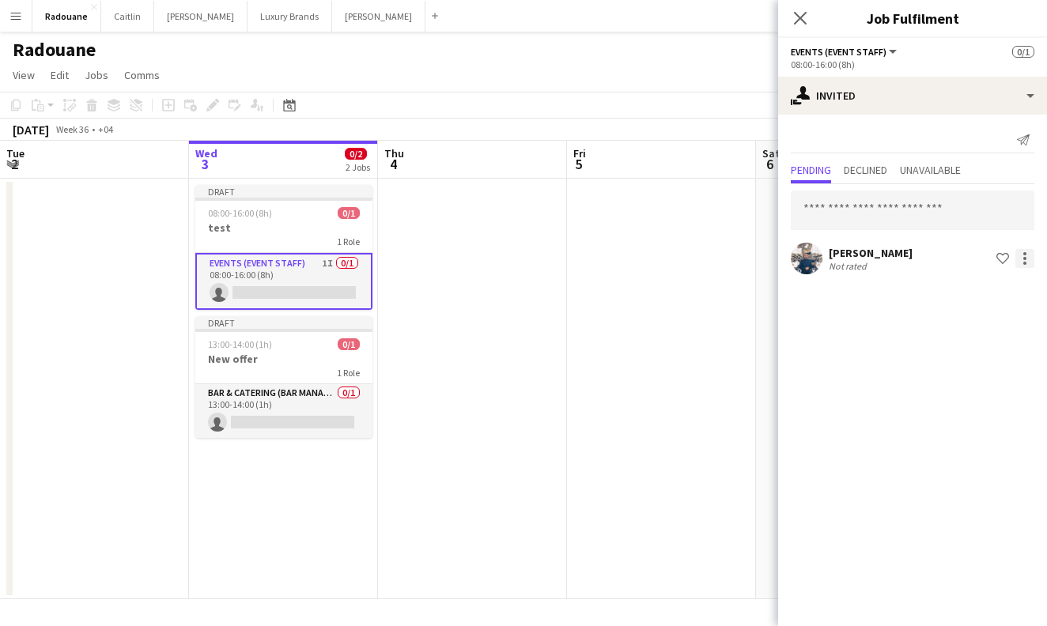
click at [1032, 255] on div at bounding box center [1024, 258] width 19 height 19
click at [943, 260] on div at bounding box center [523, 313] width 1047 height 626
click at [920, 168] on span "Unavailable" at bounding box center [930, 169] width 61 height 11
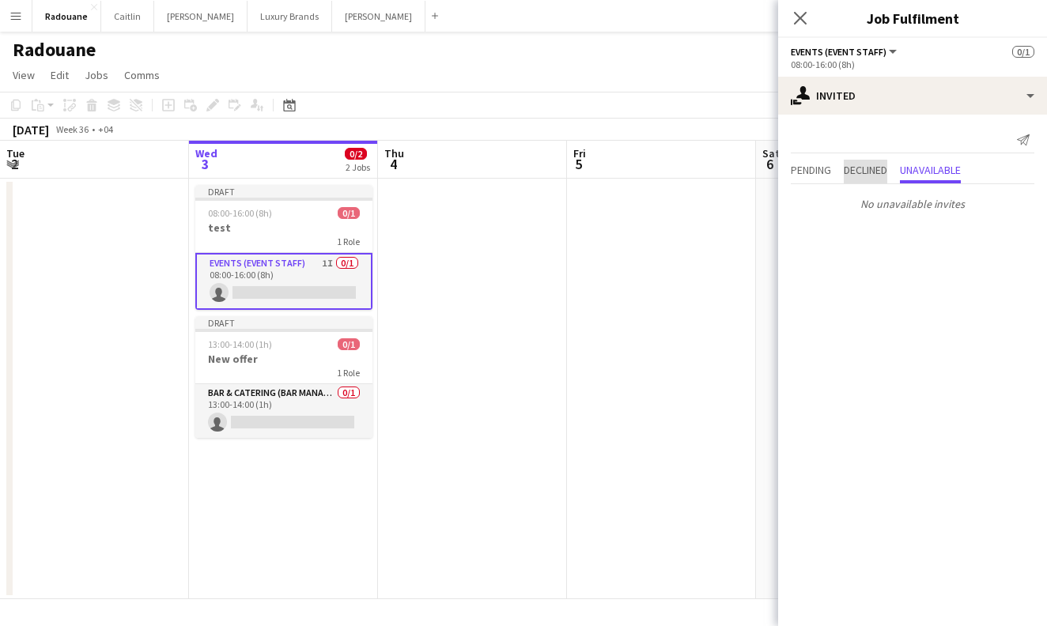
click at [877, 172] on span "Declined" at bounding box center [865, 169] width 43 height 11
click at [824, 174] on span "Pending" at bounding box center [811, 169] width 40 height 11
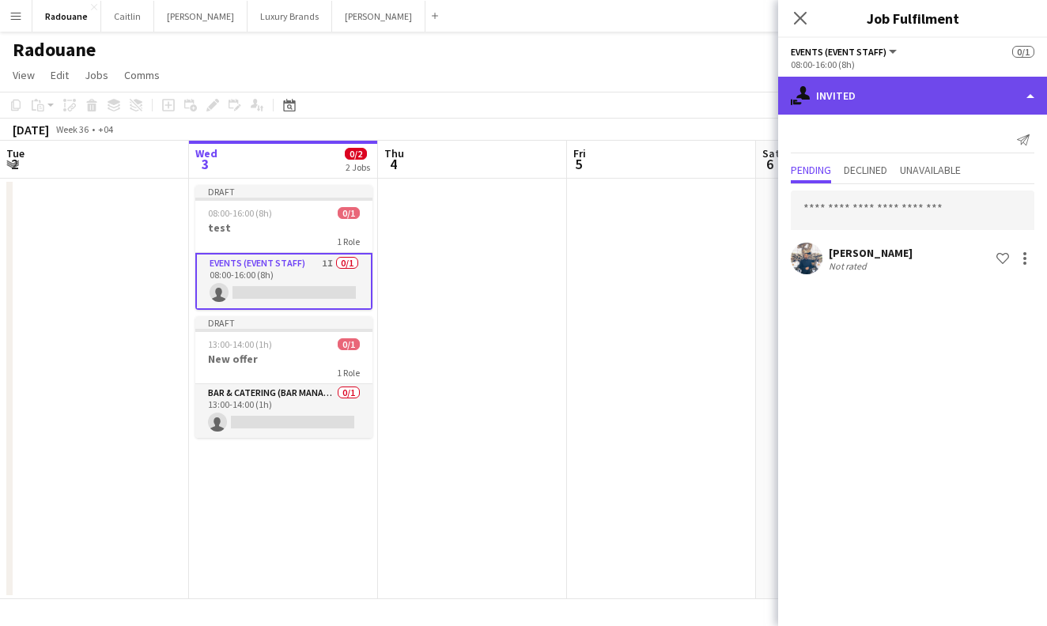
click at [946, 108] on div "single-neutral-actions-share-1 Invited" at bounding box center [912, 96] width 269 height 38
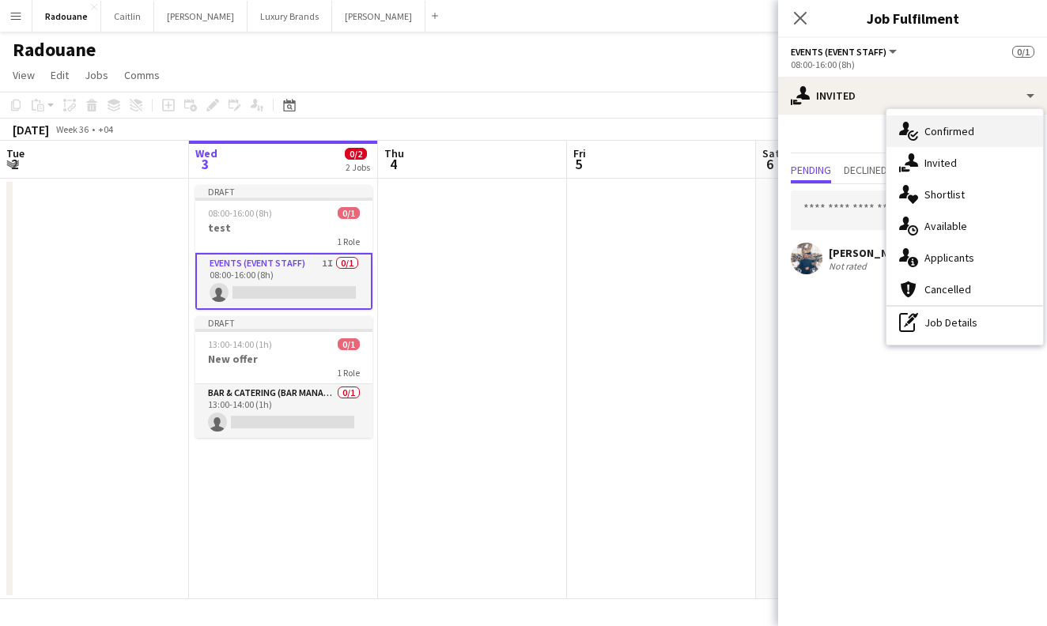
click at [950, 130] on span "Confirmed" at bounding box center [949, 131] width 50 height 14
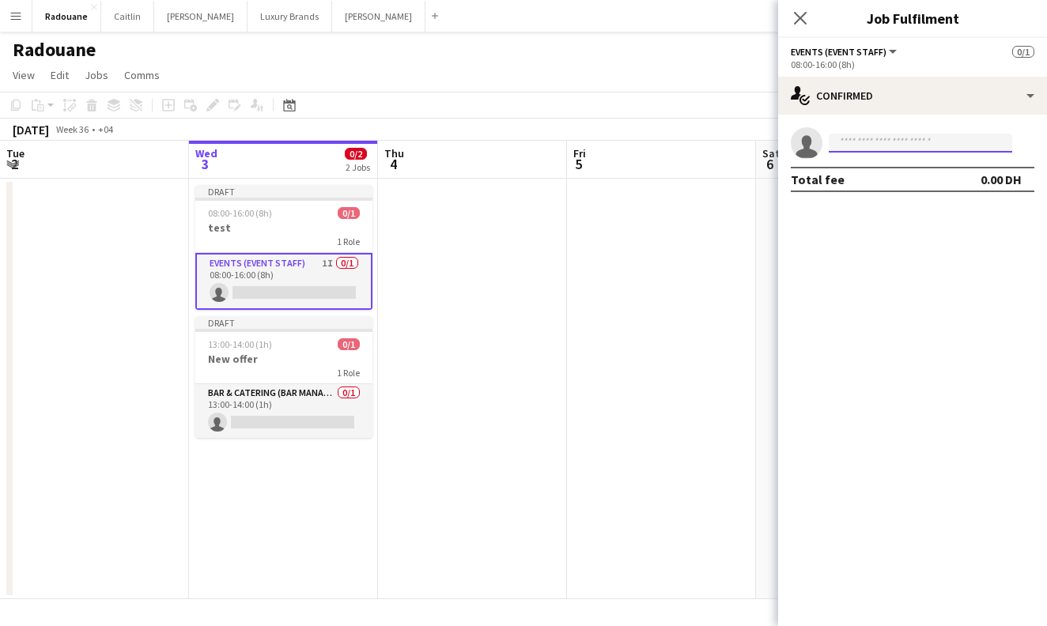
click at [942, 143] on input at bounding box center [920, 143] width 183 height 19
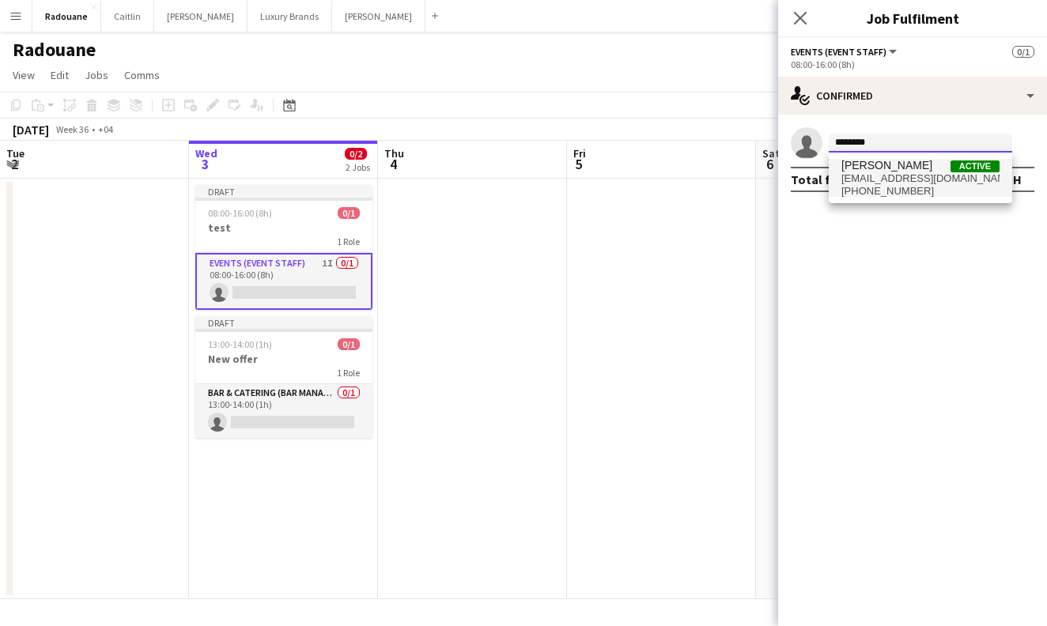
type input "********"
drag, startPoint x: 942, startPoint y: 183, endPoint x: 946, endPoint y: 194, distance: 12.5
click at [946, 194] on span "[PHONE_NUMBER]" at bounding box center [920, 191] width 158 height 13
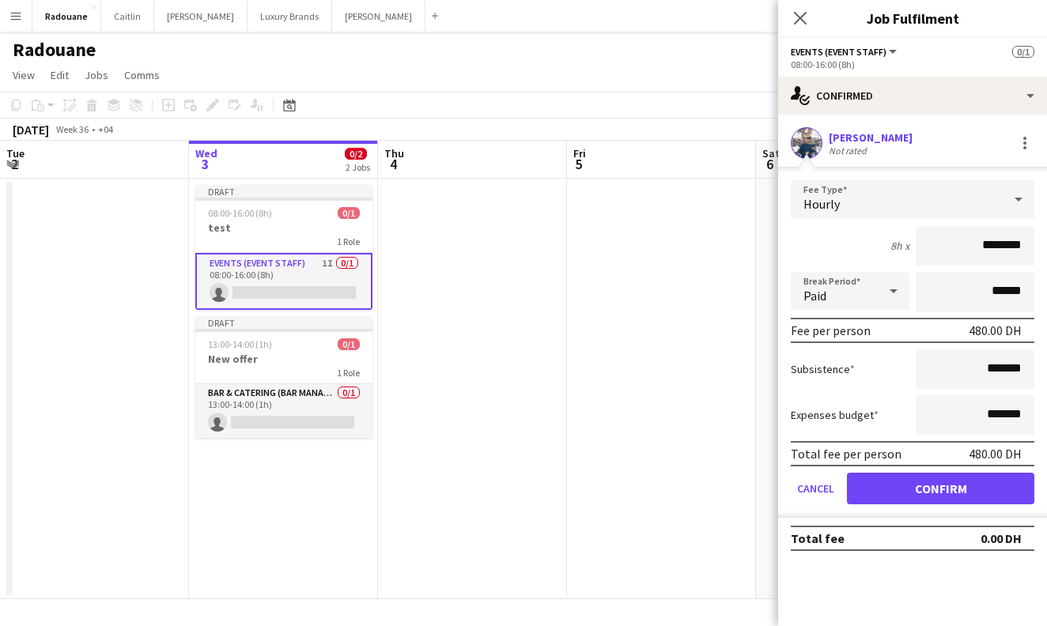
click at [911, 492] on button "Confirm" at bounding box center [940, 489] width 187 height 32
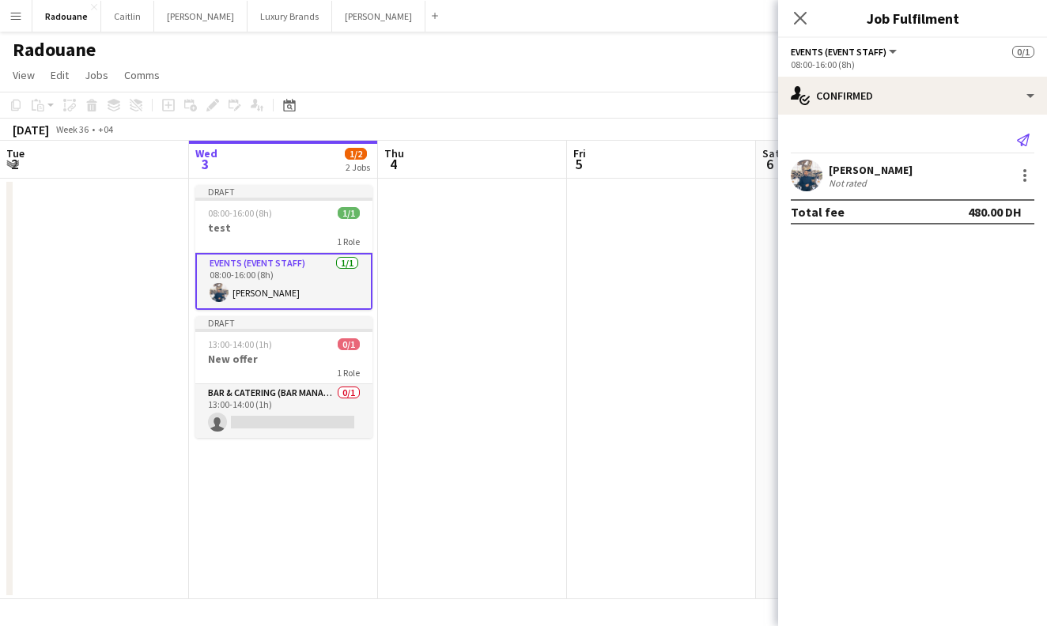
click at [1025, 142] on icon "Send notification" at bounding box center [1023, 140] width 13 height 13
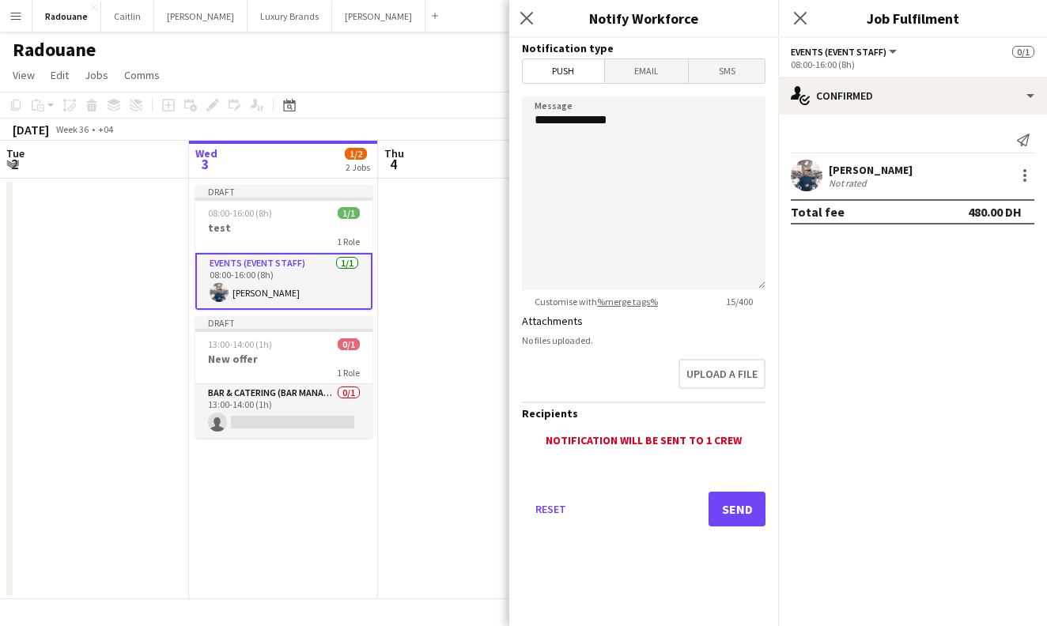
click at [743, 509] on button "Send" at bounding box center [736, 509] width 57 height 35
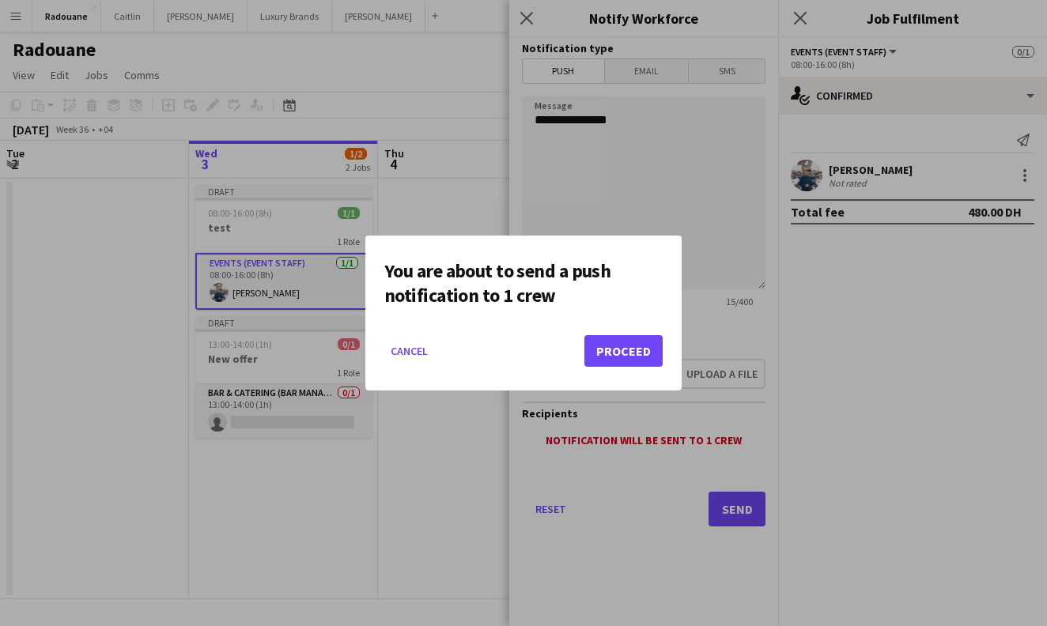
click at [654, 351] on button "Proceed" at bounding box center [623, 351] width 78 height 32
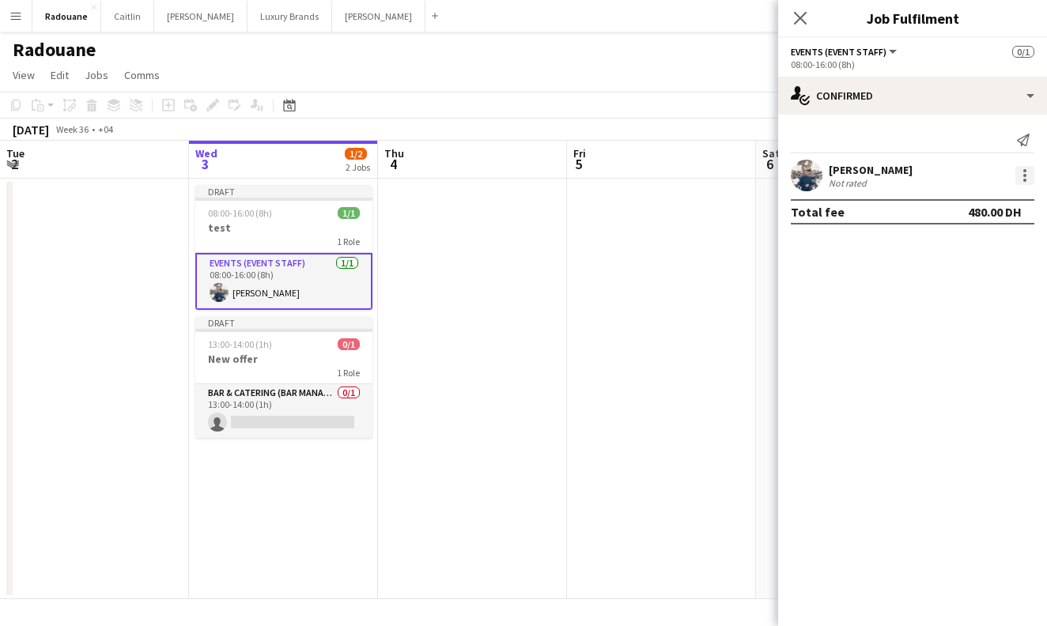
click at [1024, 183] on div at bounding box center [1024, 175] width 19 height 19
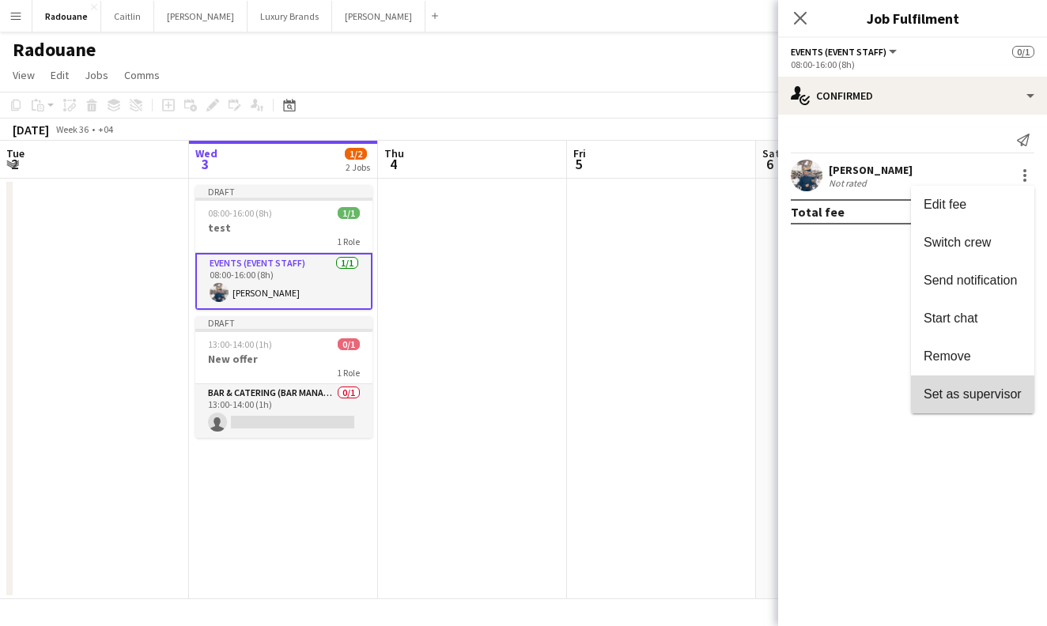
click at [955, 402] on button "Set as supervisor" at bounding box center [972, 395] width 123 height 38
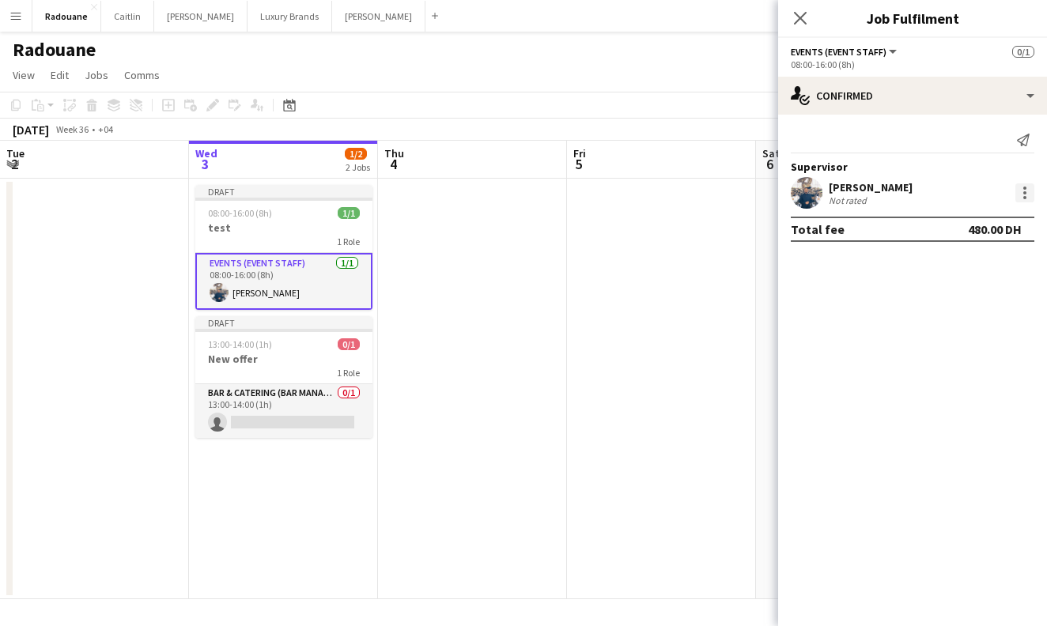
click at [1030, 193] on div at bounding box center [1024, 192] width 19 height 19
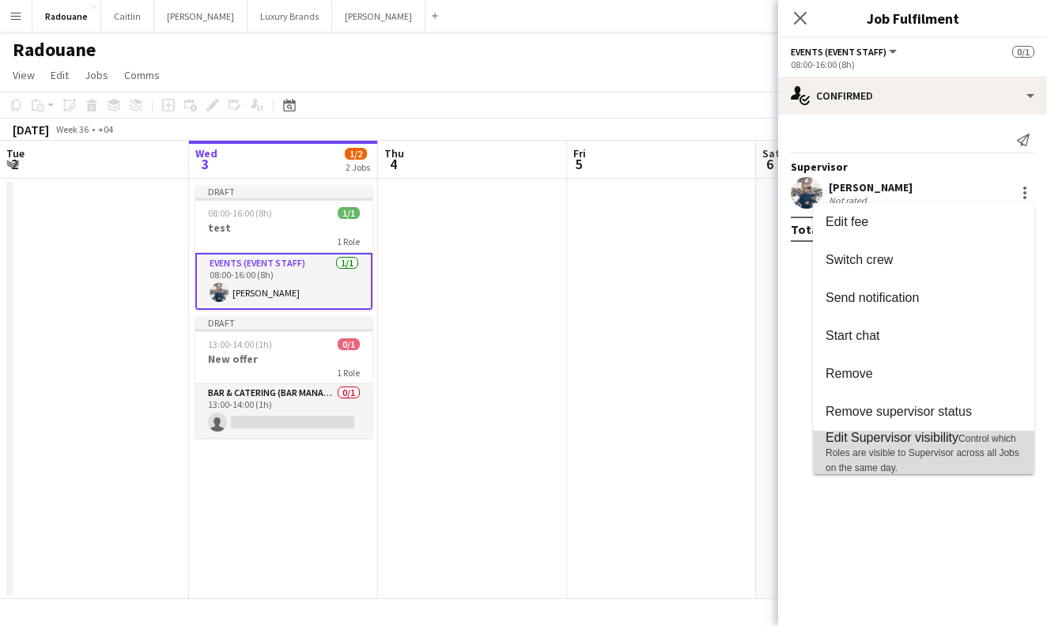
click at [896, 451] on span "Control which Roles are visible to Supervisor across all Jobs on the same day." at bounding box center [922, 453] width 194 height 40
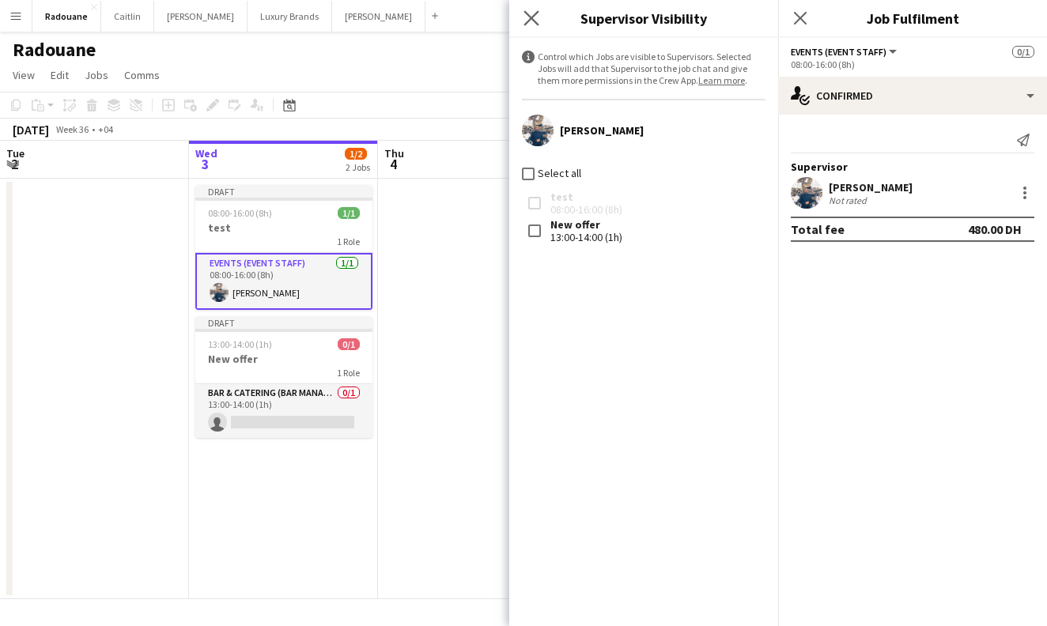
click at [523, 15] on app-icon "Close pop-in" at bounding box center [531, 18] width 23 height 23
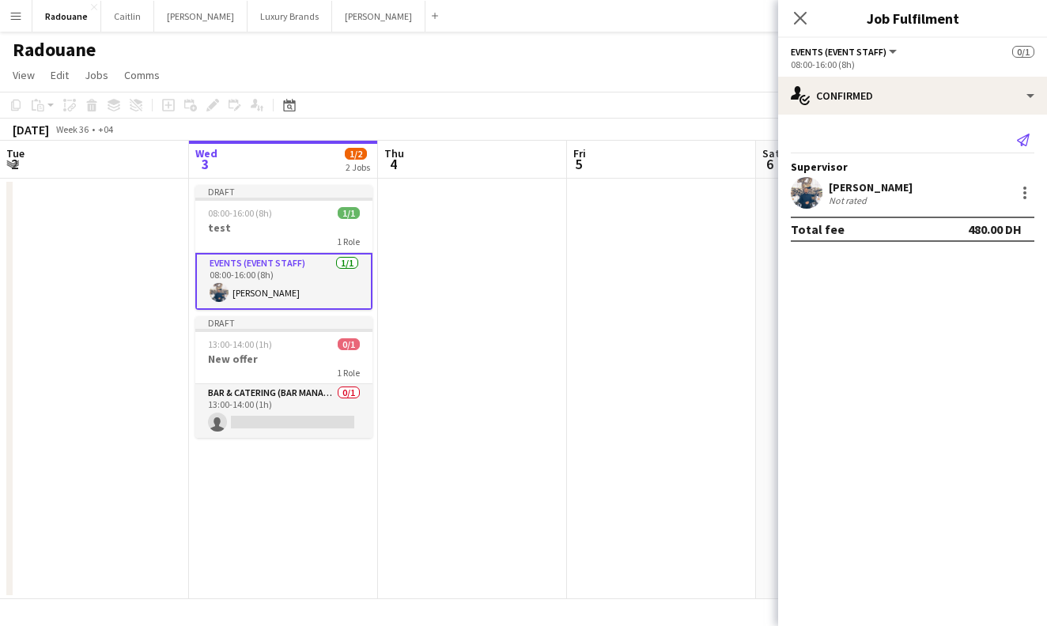
click at [1025, 144] on icon "Send notification" at bounding box center [1023, 140] width 13 height 13
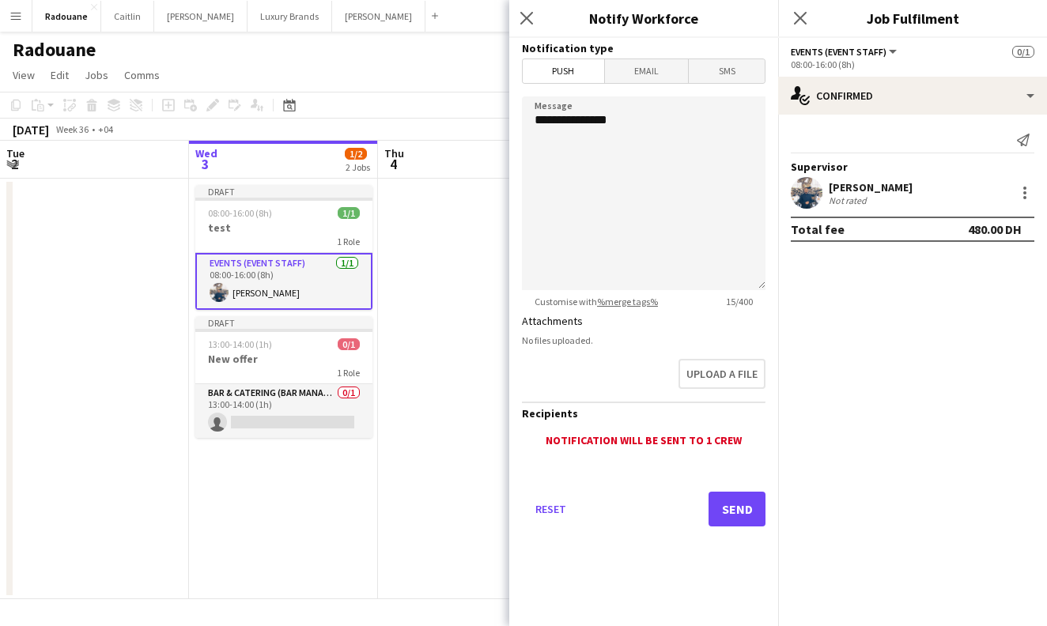
click at [620, 342] on div "No files uploaded." at bounding box center [644, 340] width 244 height 12
click at [711, 375] on button "Upload a file" at bounding box center [721, 374] width 87 height 30
click at [629, 66] on span "Email" at bounding box center [647, 71] width 84 height 24
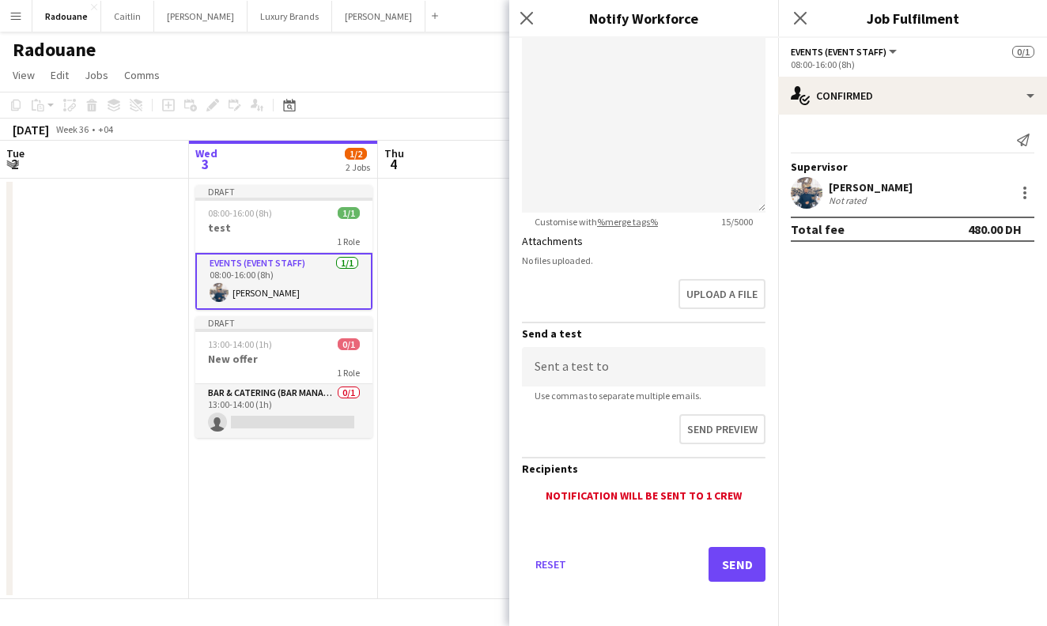
scroll to position [291, 0]
click at [734, 570] on button "Send" at bounding box center [736, 564] width 57 height 35
type input "****"
click at [749, 568] on button "Send" at bounding box center [736, 564] width 57 height 35
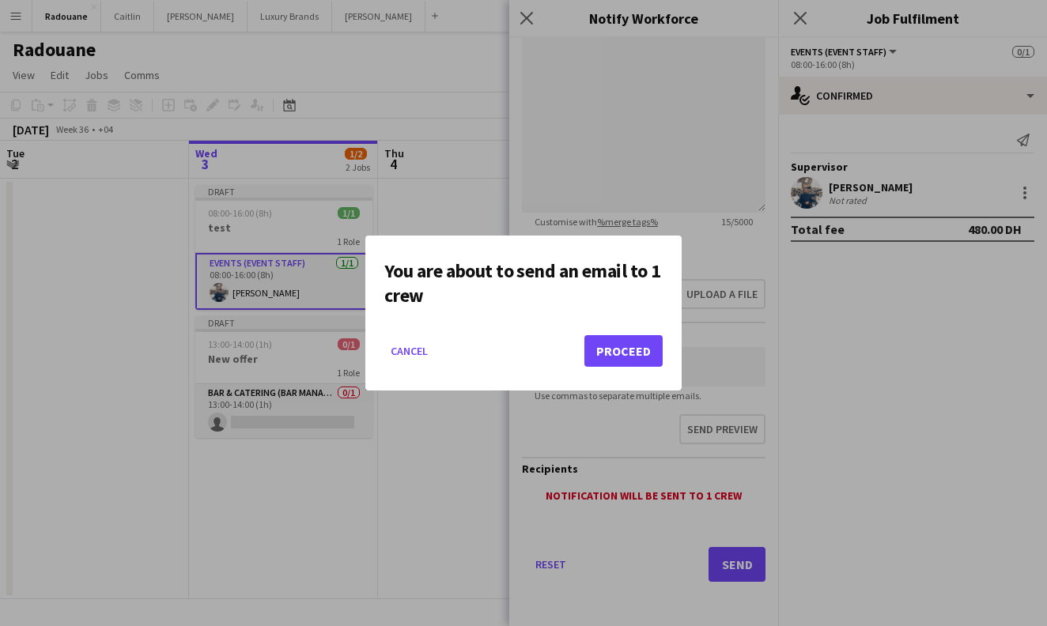
click at [652, 355] on button "Proceed" at bounding box center [623, 351] width 78 height 32
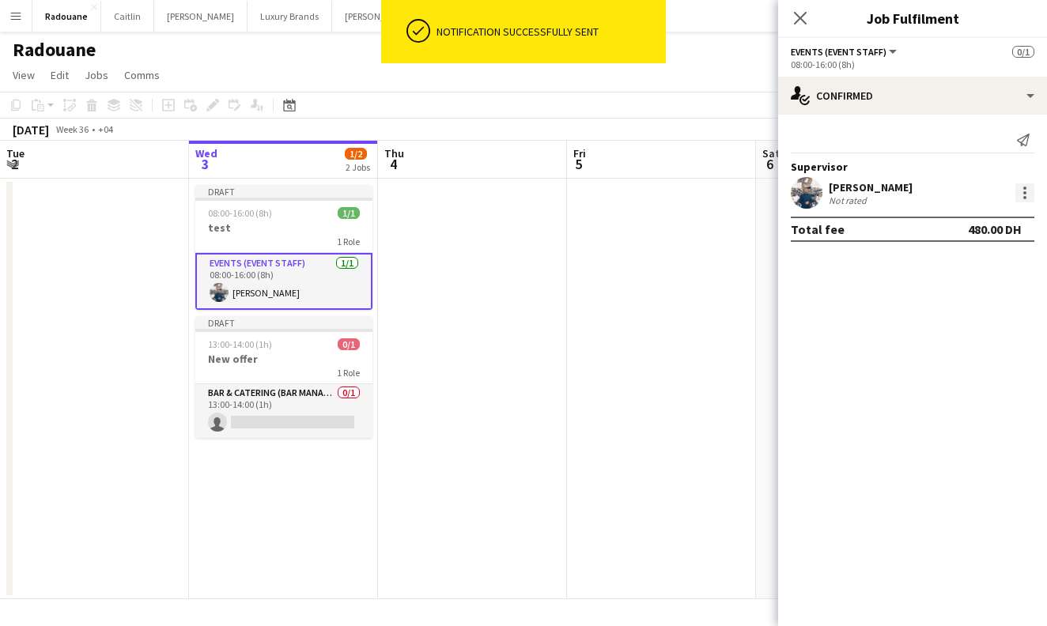
click at [1028, 189] on div at bounding box center [1024, 192] width 19 height 19
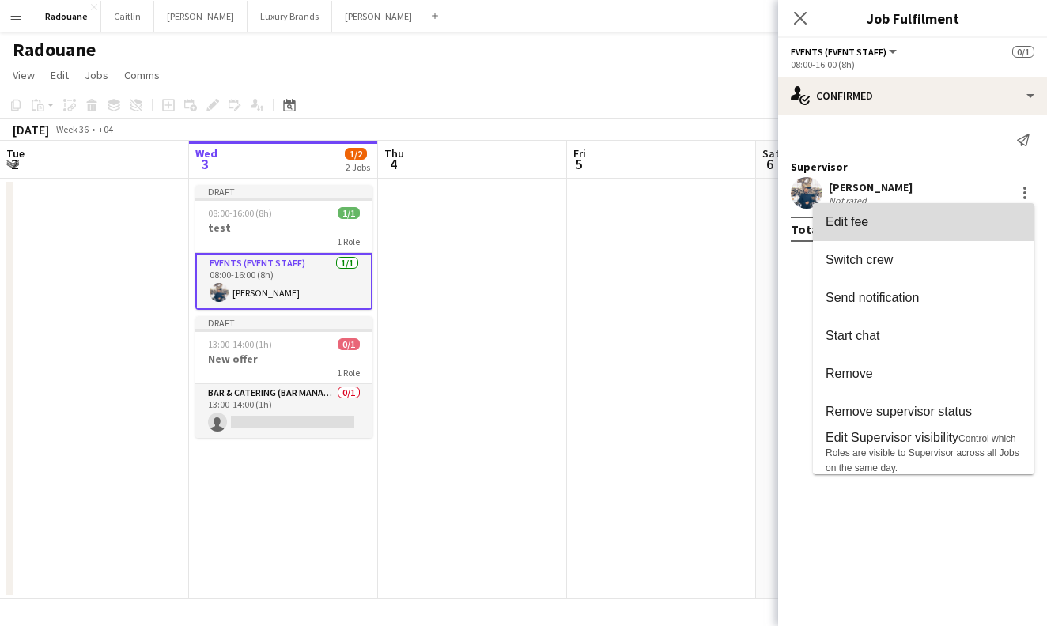
click at [962, 224] on span "Edit fee" at bounding box center [923, 222] width 196 height 14
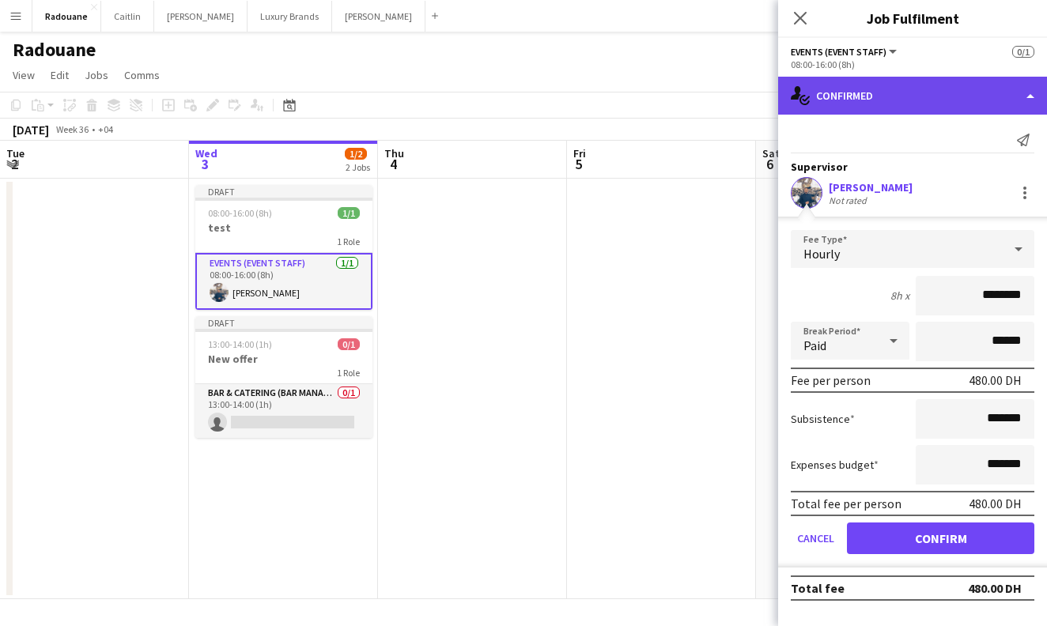
click at [1003, 96] on div "single-neutral-actions-check-2 Confirmed" at bounding box center [912, 96] width 269 height 38
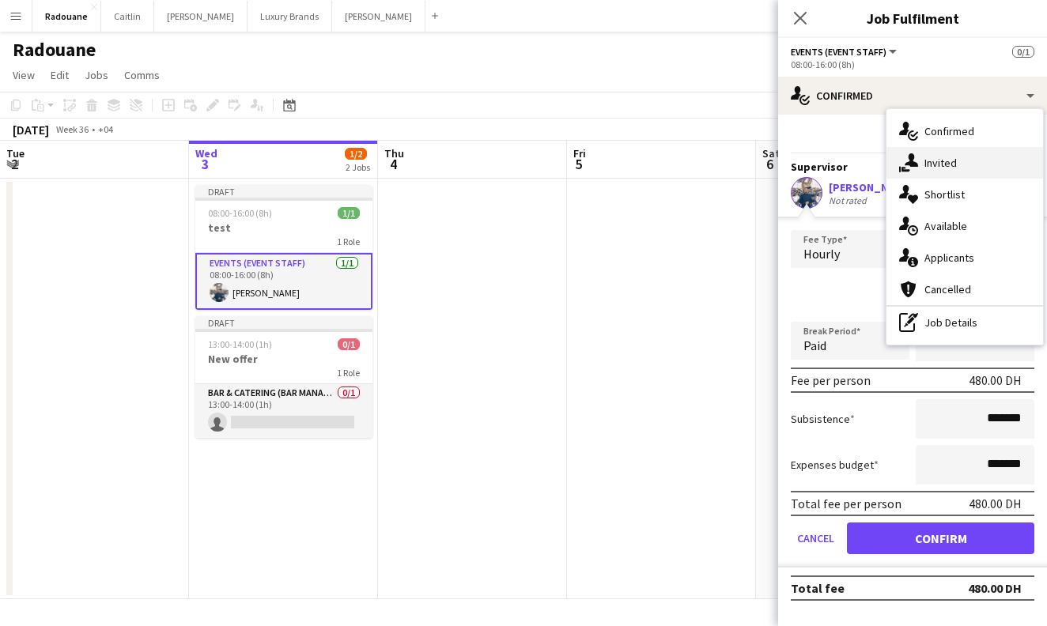
click at [972, 172] on div "single-neutral-actions-share-1 Invited" at bounding box center [964, 163] width 157 height 32
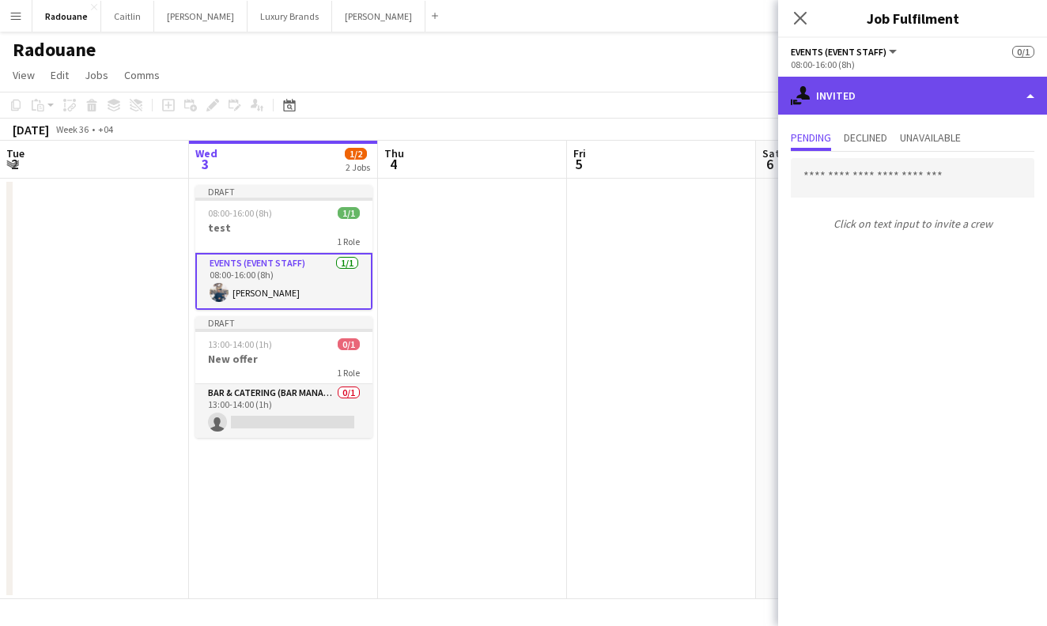
click at [1005, 93] on div "single-neutral-actions-share-1 Invited" at bounding box center [912, 96] width 269 height 38
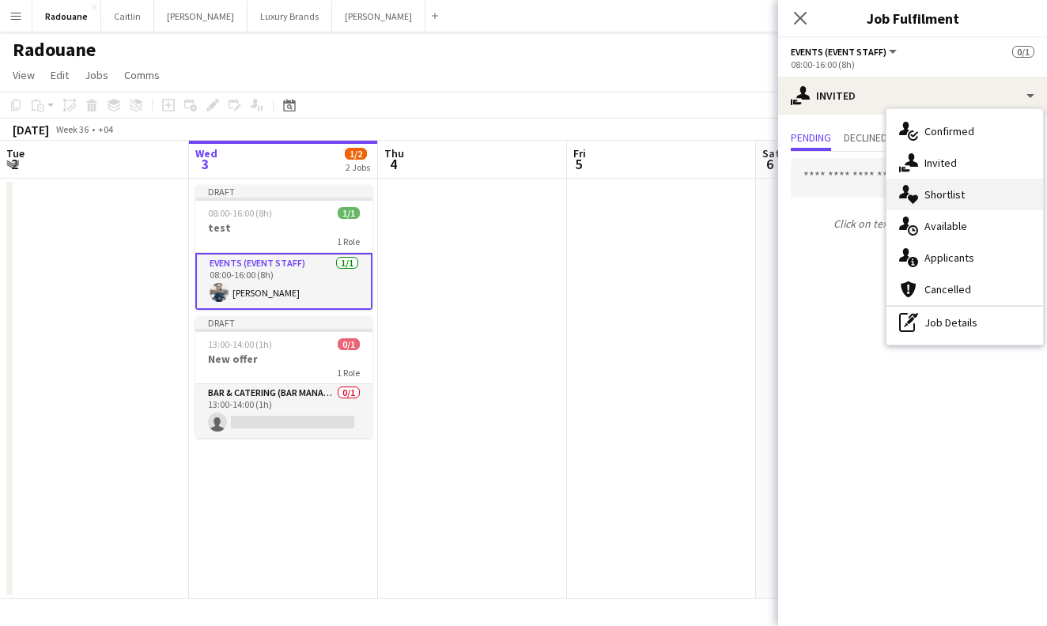
click at [957, 189] on span "Shortlist" at bounding box center [944, 194] width 40 height 14
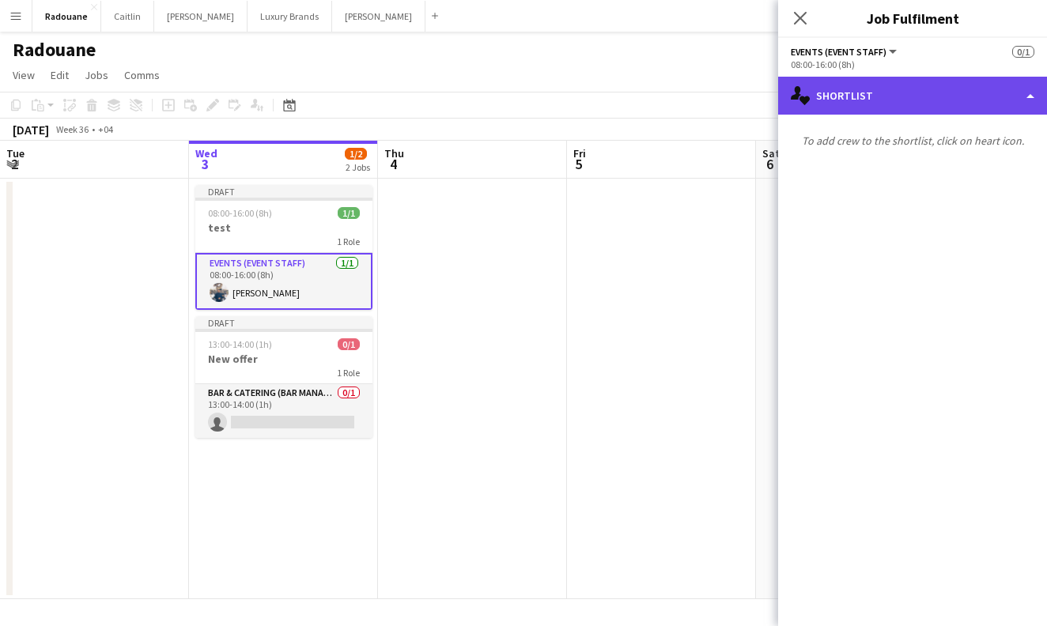
click at [961, 108] on div "single-neutral-actions-heart Shortlist" at bounding box center [912, 96] width 269 height 38
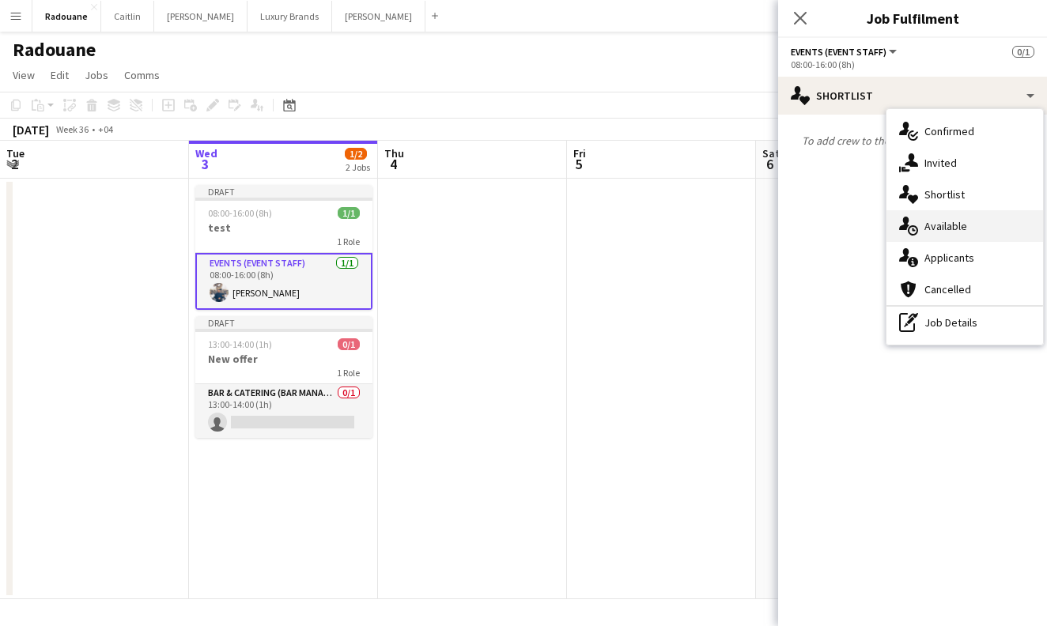
click at [970, 229] on div "single-neutral-actions-upload Available" at bounding box center [964, 226] width 157 height 32
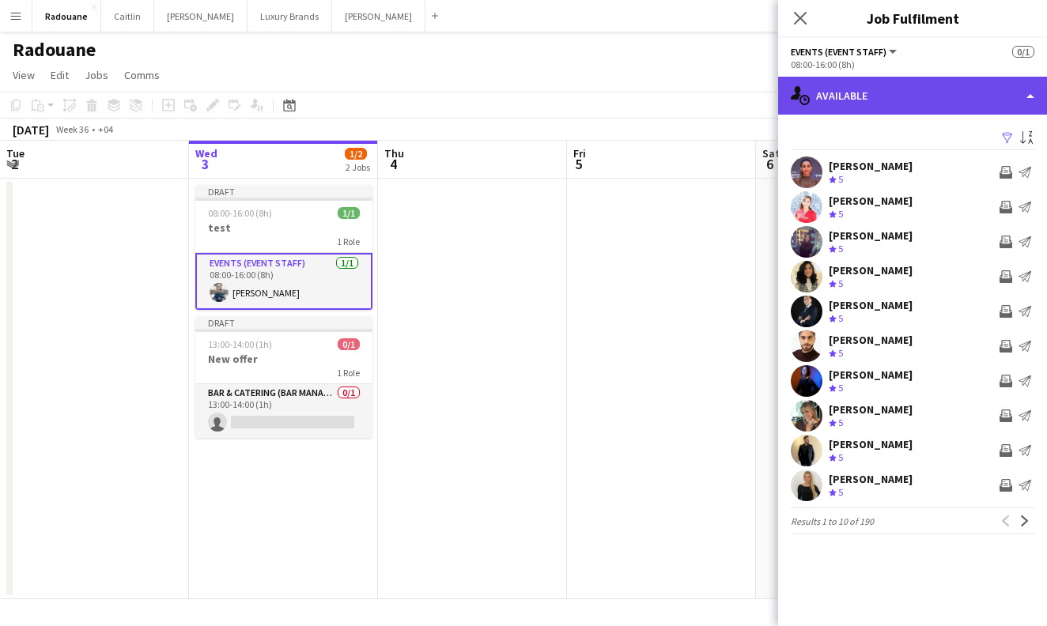
click at [969, 100] on div "single-neutral-actions-upload Available" at bounding box center [912, 96] width 269 height 38
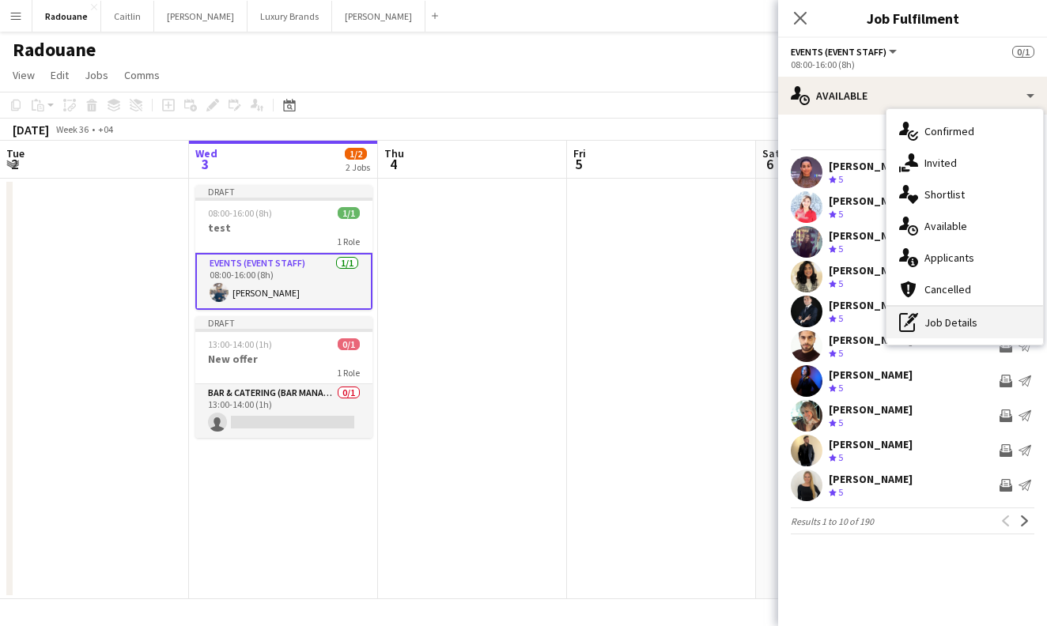
click at [972, 334] on div "pen-write Job Details" at bounding box center [964, 323] width 157 height 32
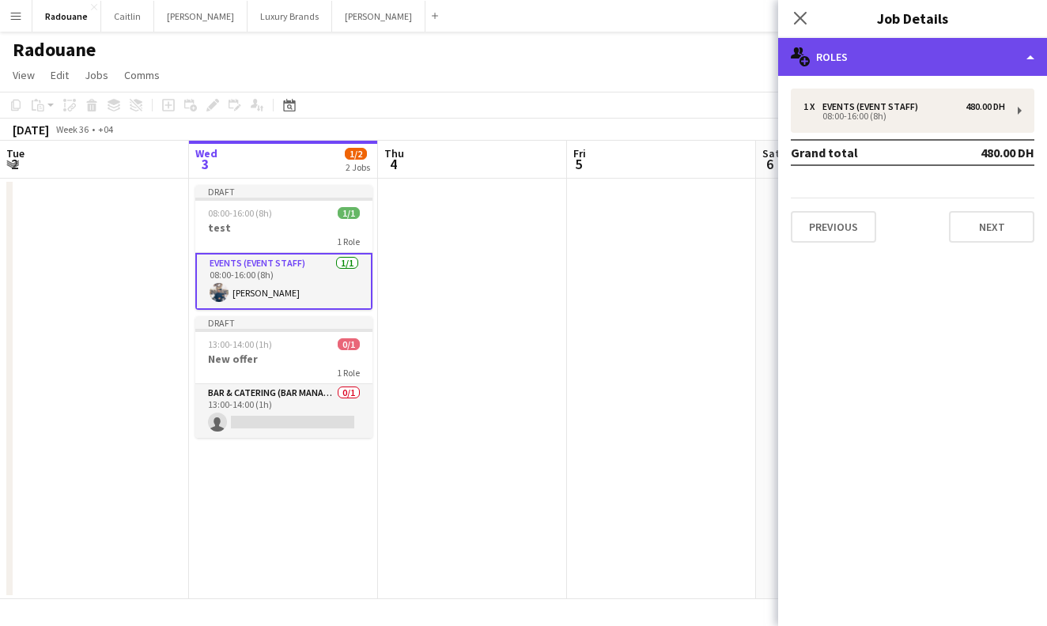
click at [987, 71] on div "multiple-users-add Roles" at bounding box center [912, 57] width 269 height 38
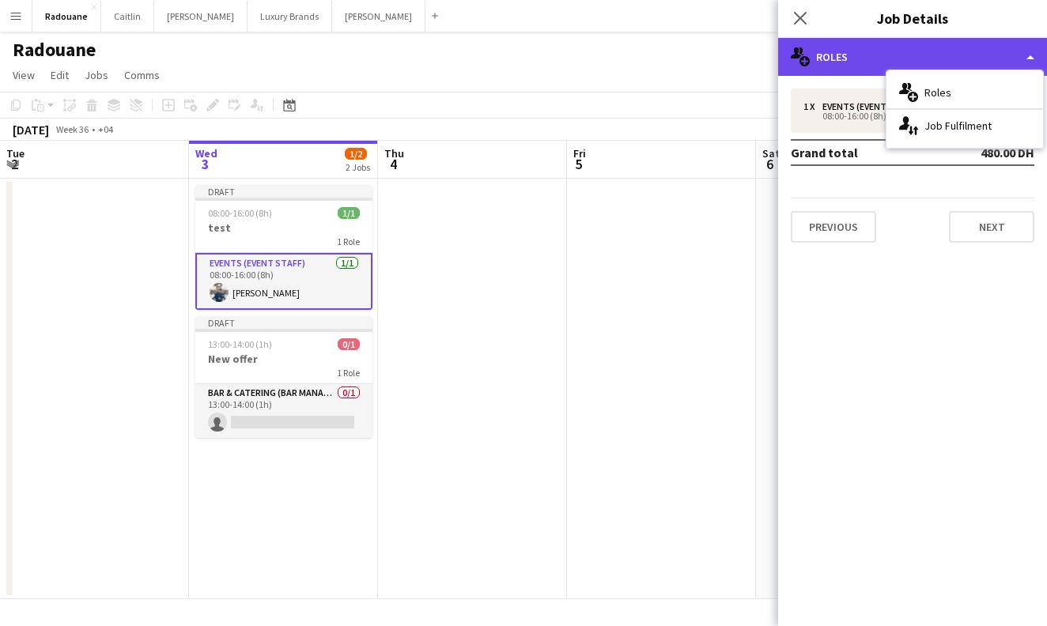
click at [976, 57] on div "multiple-users-add Roles" at bounding box center [912, 57] width 269 height 38
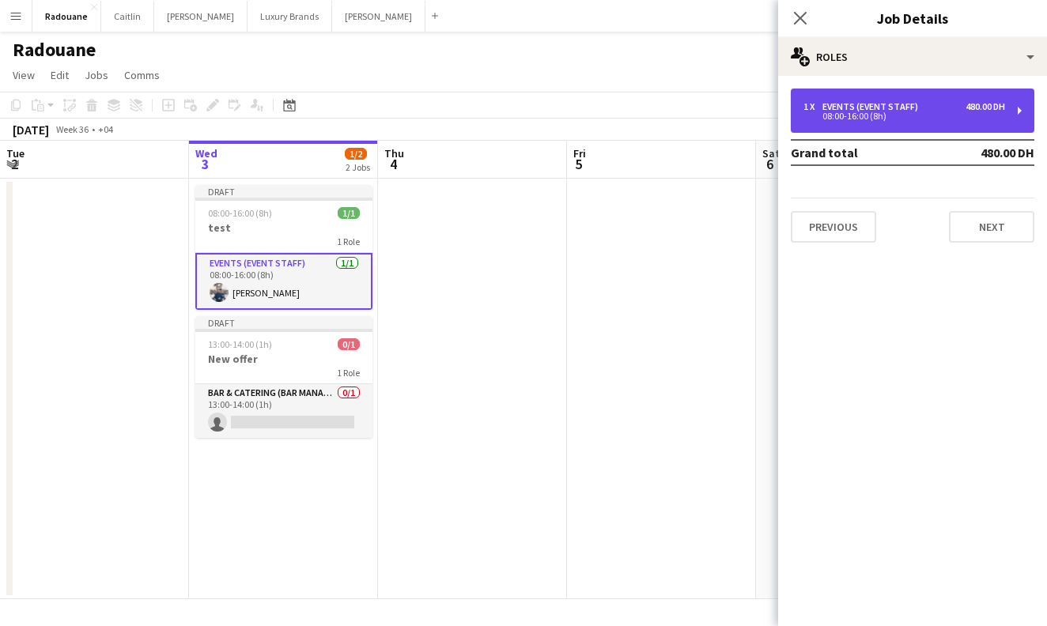
click at [989, 109] on div "480.00 DH" at bounding box center [985, 106] width 40 height 11
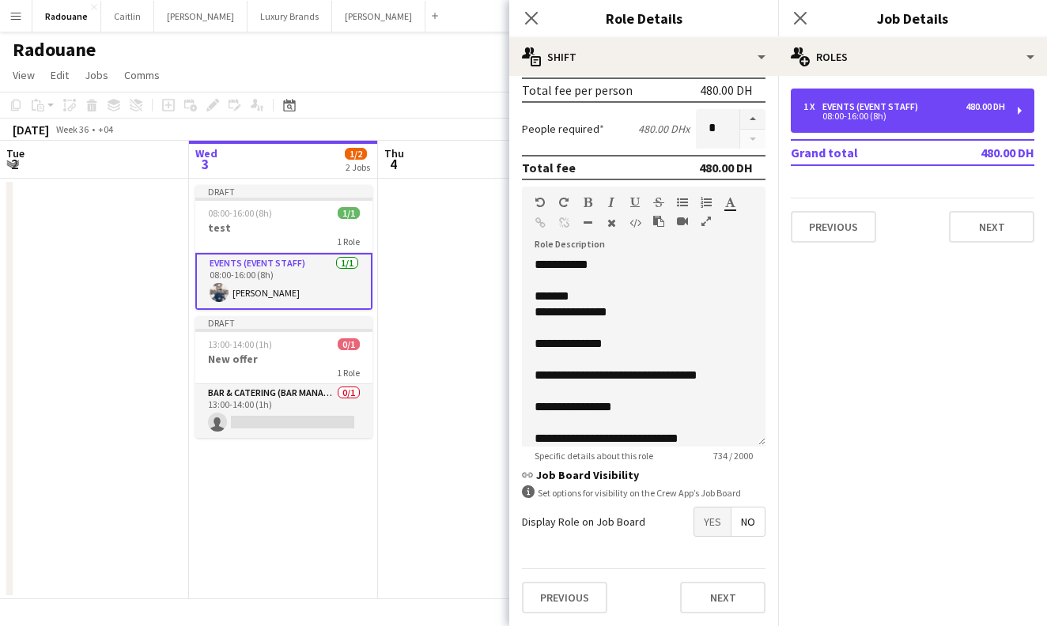
scroll to position [0, 0]
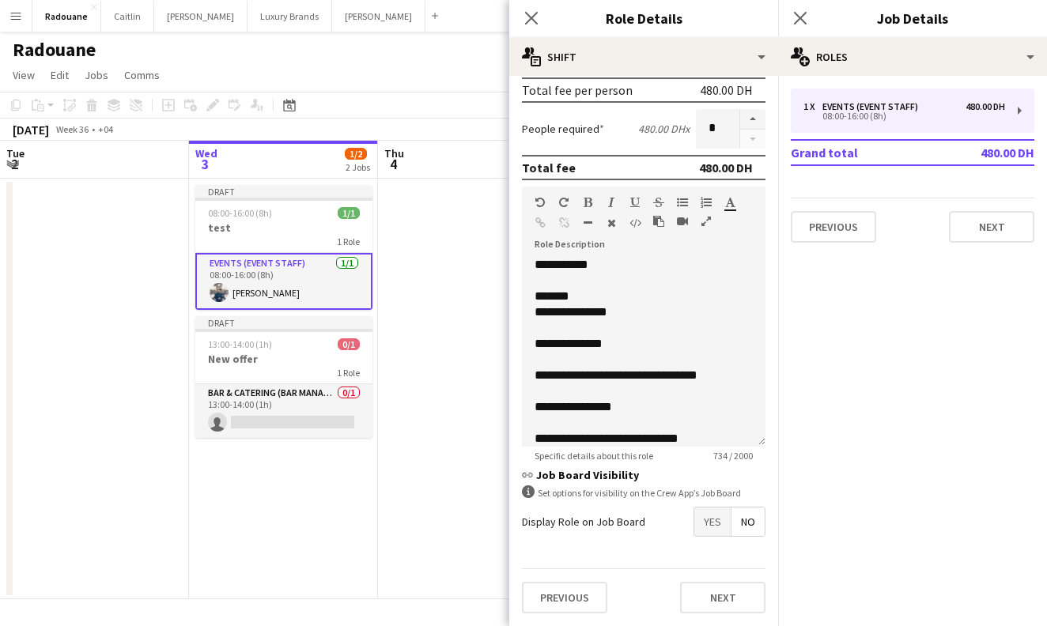
click at [453, 269] on app-date-cell at bounding box center [472, 389] width 189 height 421
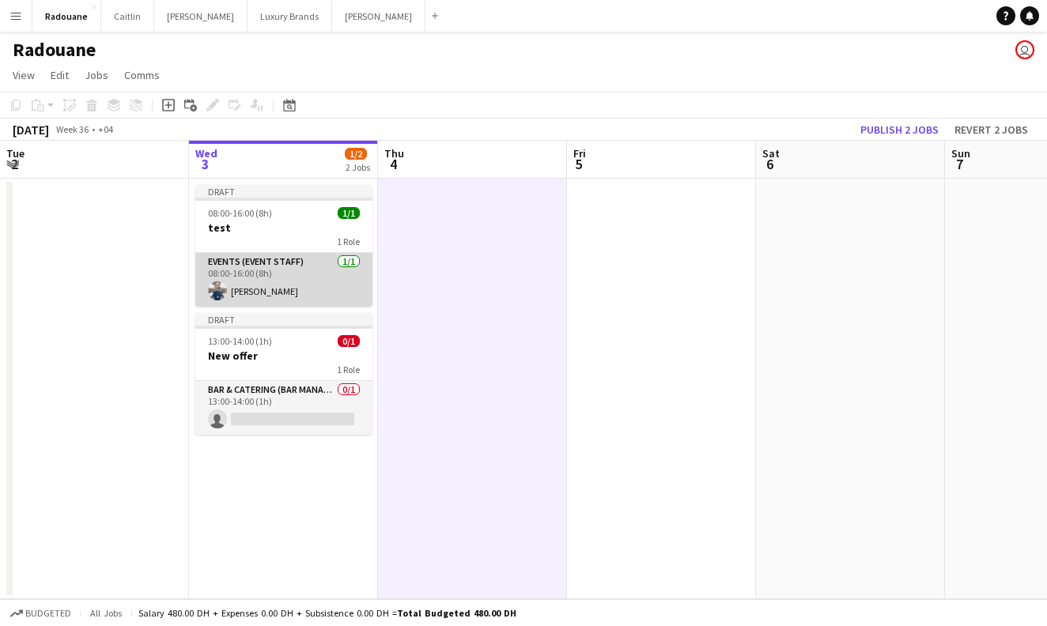
click at [287, 262] on app-card-role "Events (Event Staff) [DATE] 08:00-16:00 (8h) [PERSON_NAME]" at bounding box center [283, 280] width 177 height 54
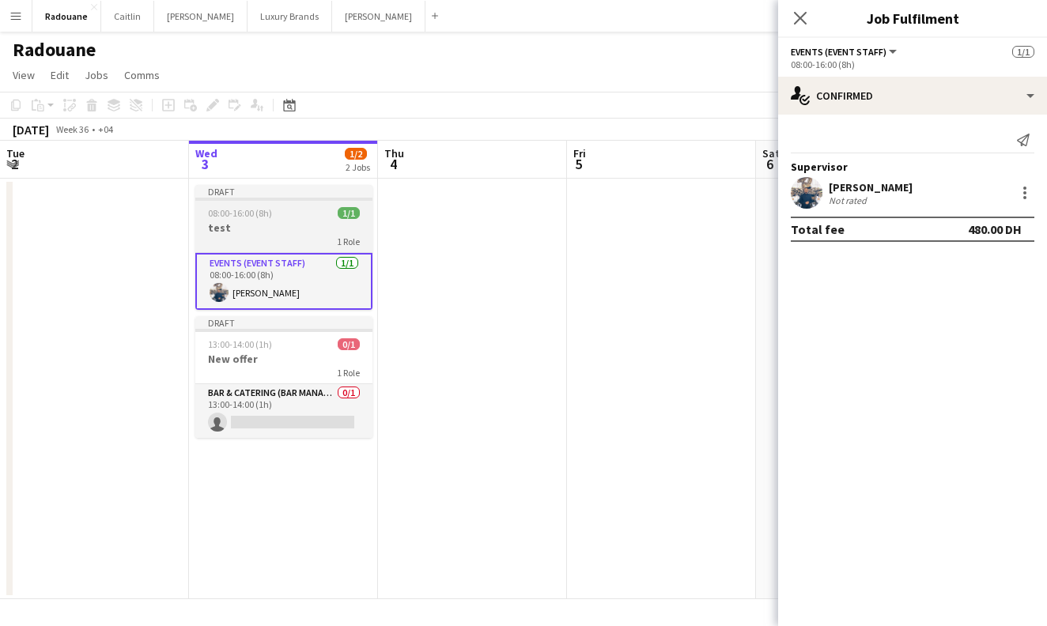
click at [304, 213] on div "08:00-16:00 (8h) 1/1" at bounding box center [283, 213] width 177 height 12
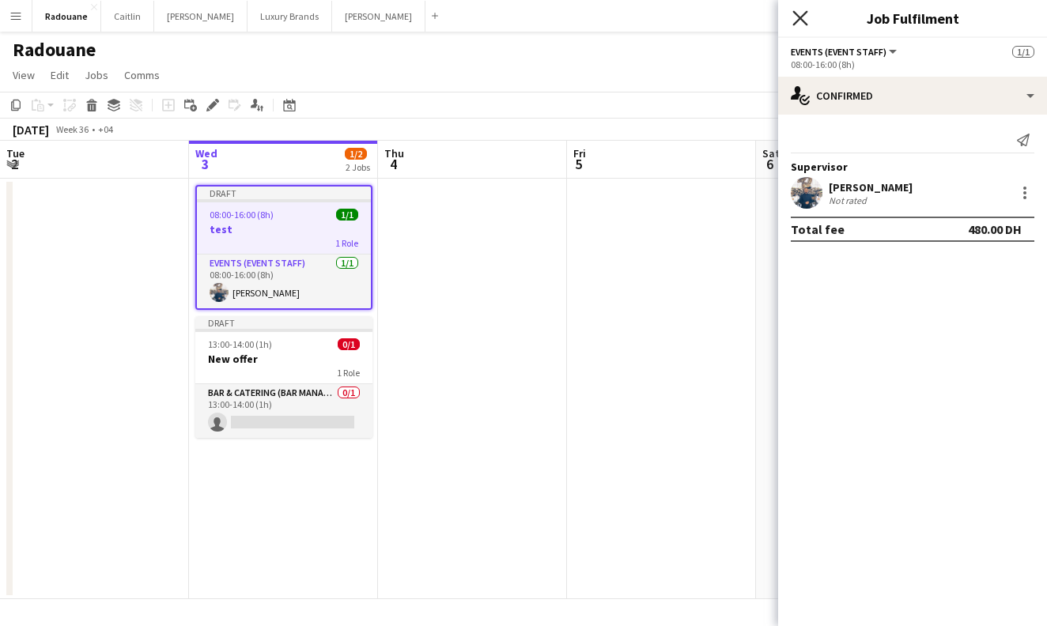
click at [802, 13] on icon "Close pop-in" at bounding box center [799, 17] width 15 height 15
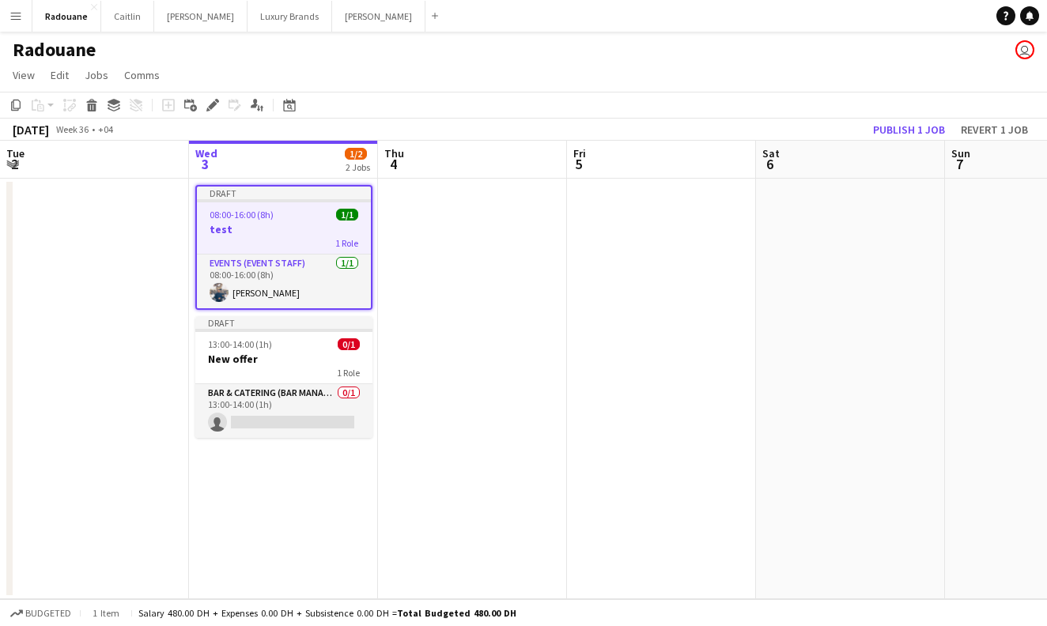
click at [319, 235] on h3 "test" at bounding box center [284, 229] width 174 height 14
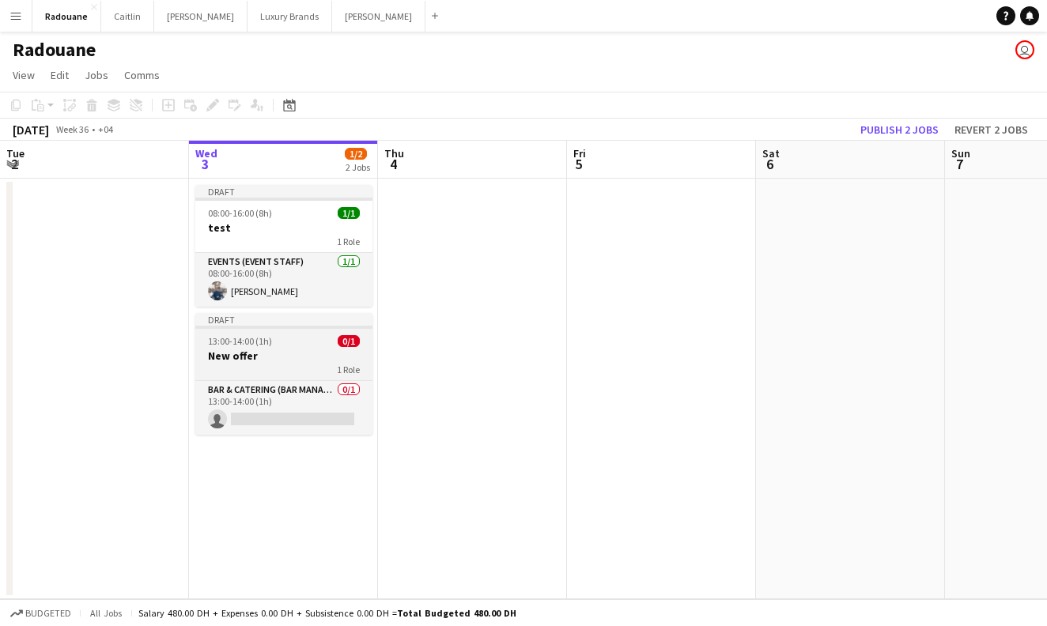
click at [309, 349] on h3 "New offer" at bounding box center [283, 356] width 177 height 14
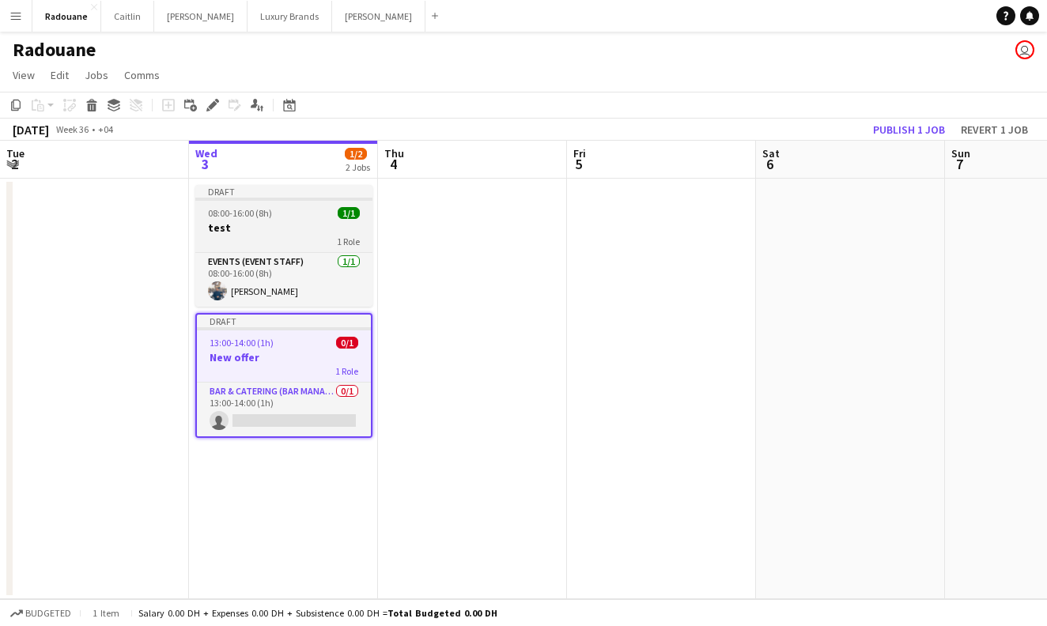
click at [289, 231] on h3 "test" at bounding box center [283, 228] width 177 height 14
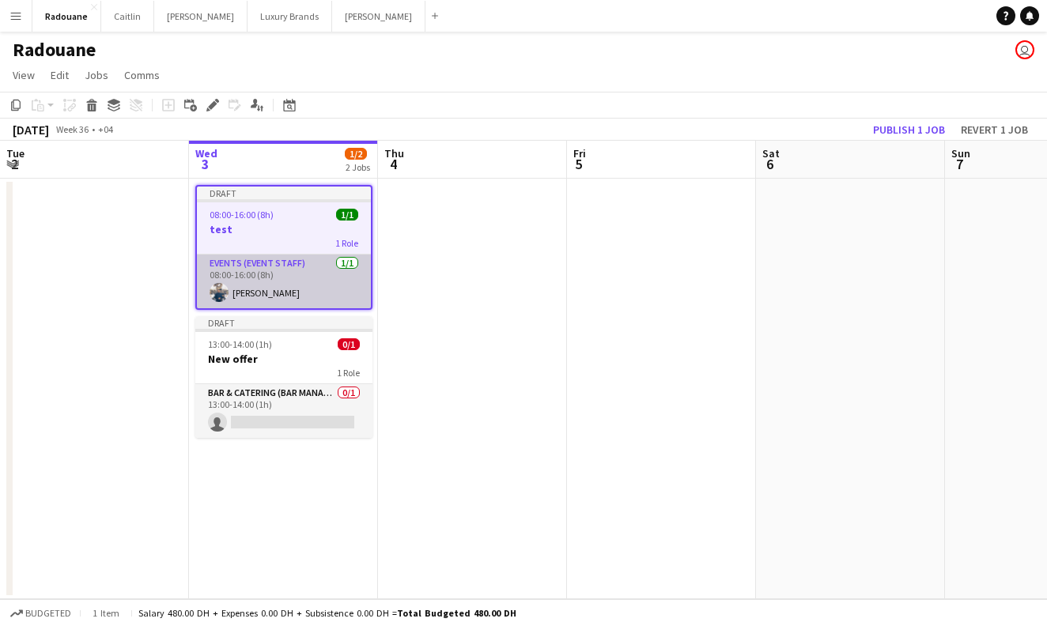
click at [348, 268] on app-card-role "Events (Event Staff) [DATE] 08:00-16:00 (8h) [PERSON_NAME]" at bounding box center [284, 282] width 174 height 54
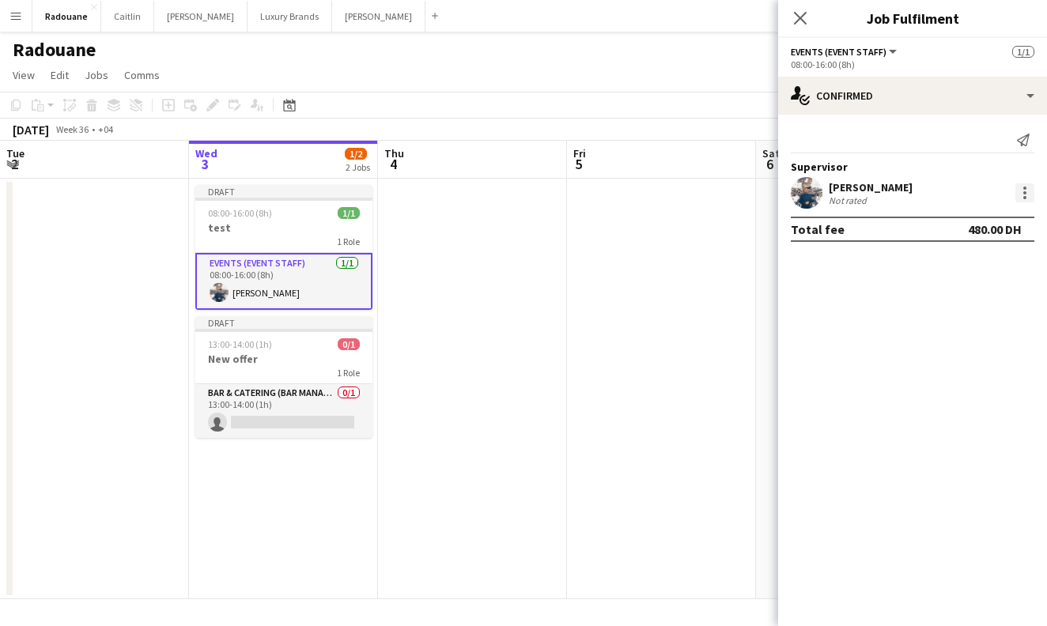
click at [1025, 188] on div at bounding box center [1024, 188] width 3 height 3
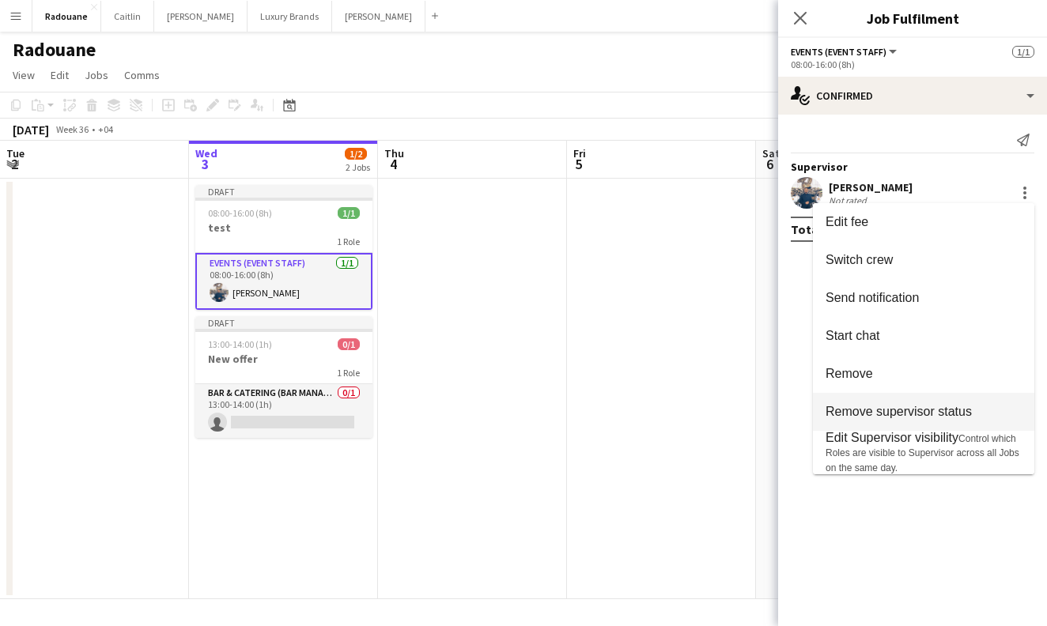
click at [907, 411] on span "Remove supervisor status" at bounding box center [898, 411] width 146 height 13
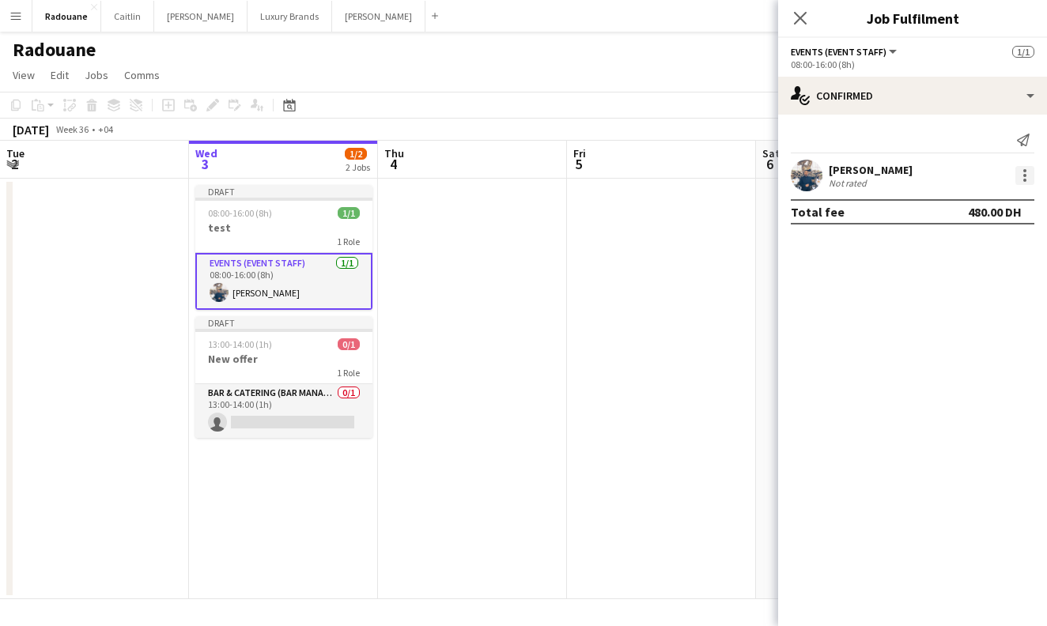
click at [1023, 178] on div at bounding box center [1024, 175] width 19 height 19
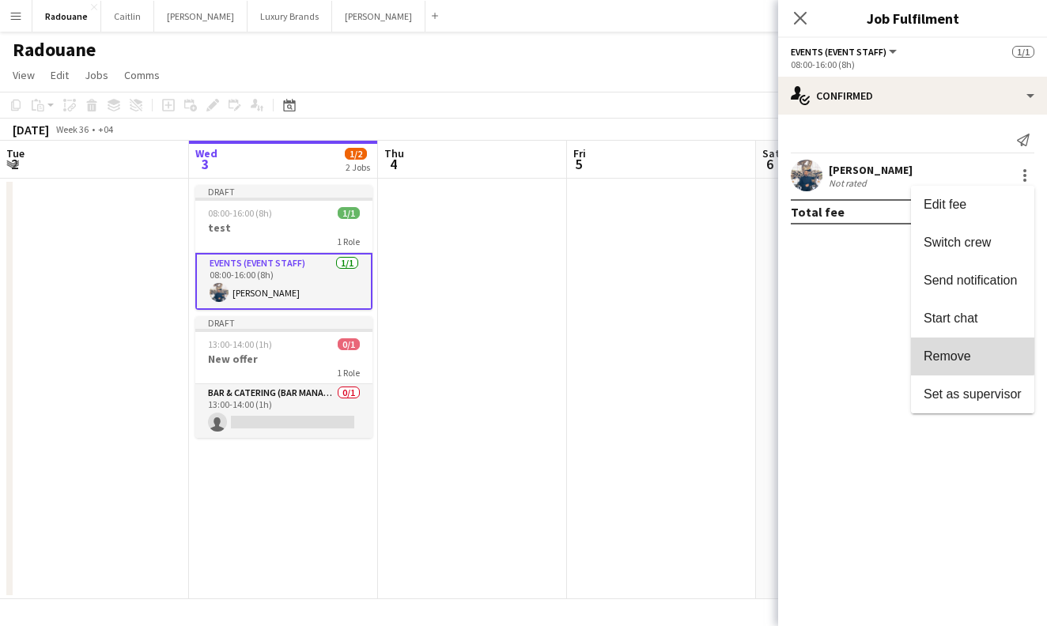
click at [972, 353] on span "Remove" at bounding box center [972, 356] width 98 height 14
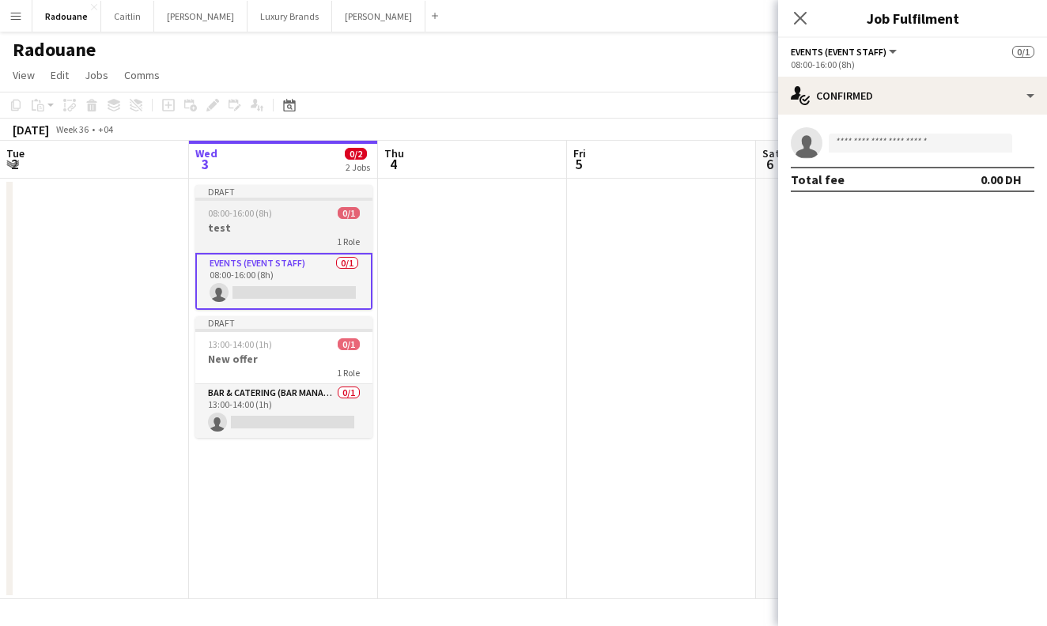
click at [285, 220] on app-job-card "Draft 08:00-16:00 (8h) 0/1 test 1 Role Events (Event Staff) 0/1 08:00-16:00 (8h…" at bounding box center [283, 247] width 177 height 125
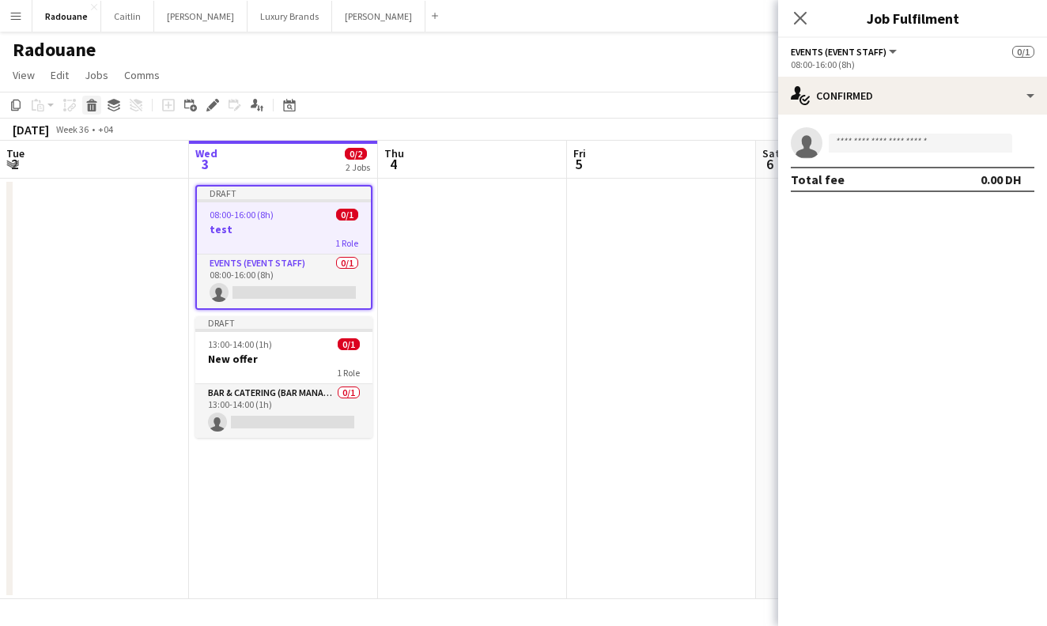
click at [94, 105] on icon at bounding box center [92, 108] width 9 height 8
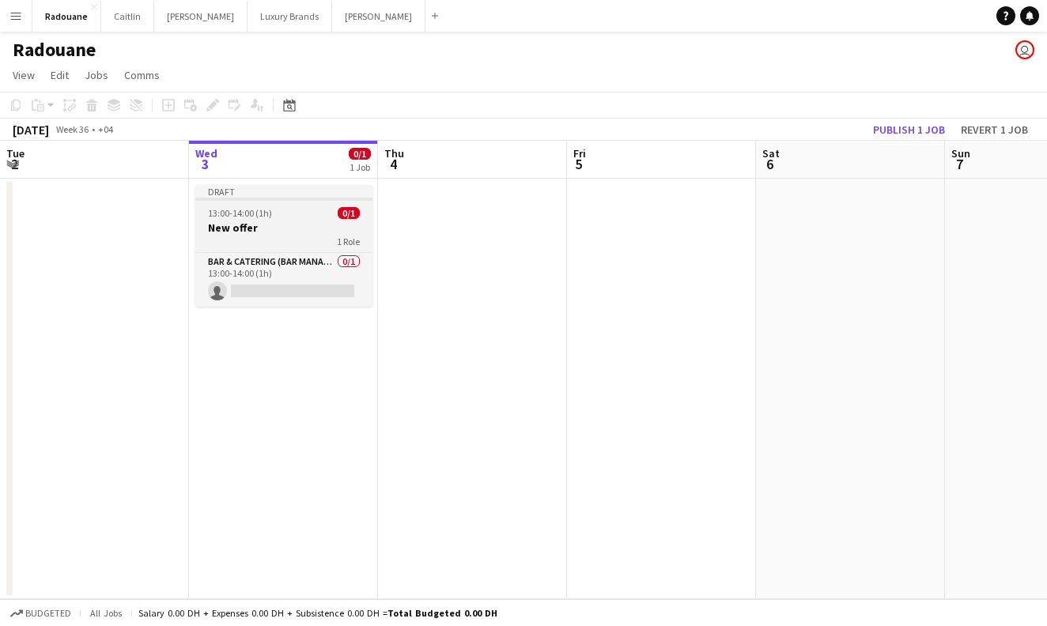
click at [292, 209] on div "13:00-14:00 (1h) 0/1" at bounding box center [283, 213] width 177 height 12
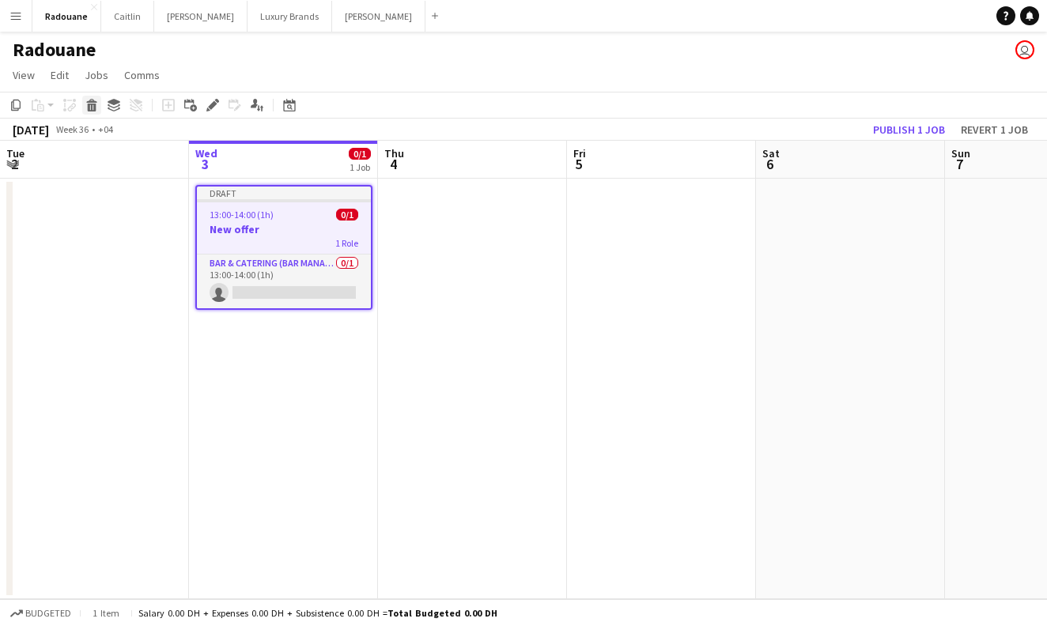
click at [93, 107] on icon "Delete" at bounding box center [91, 105] width 13 height 13
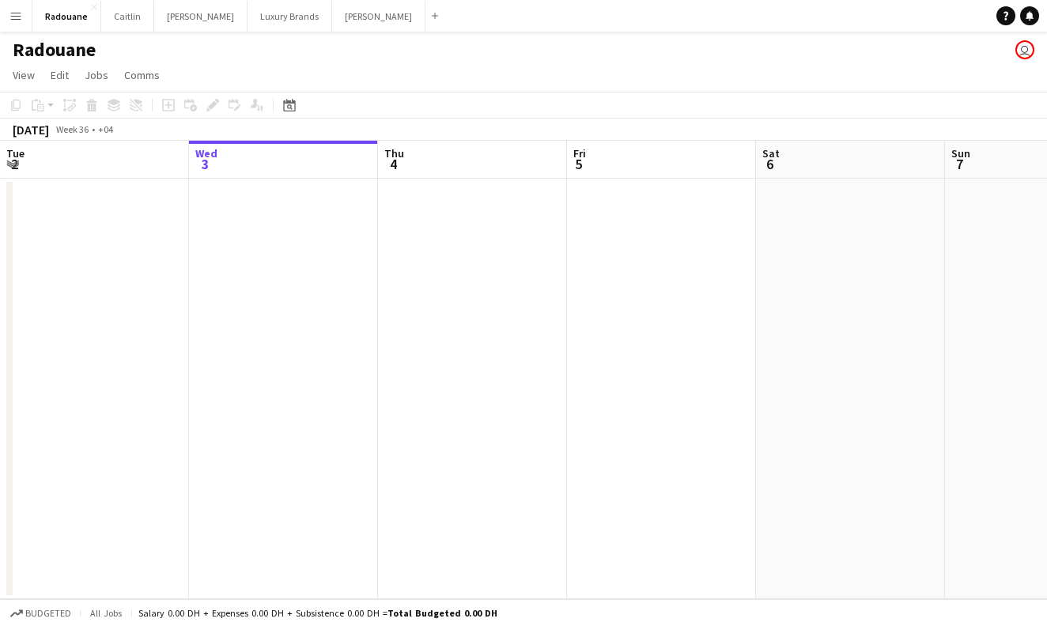
click at [322, 283] on app-date-cell at bounding box center [283, 389] width 189 height 421
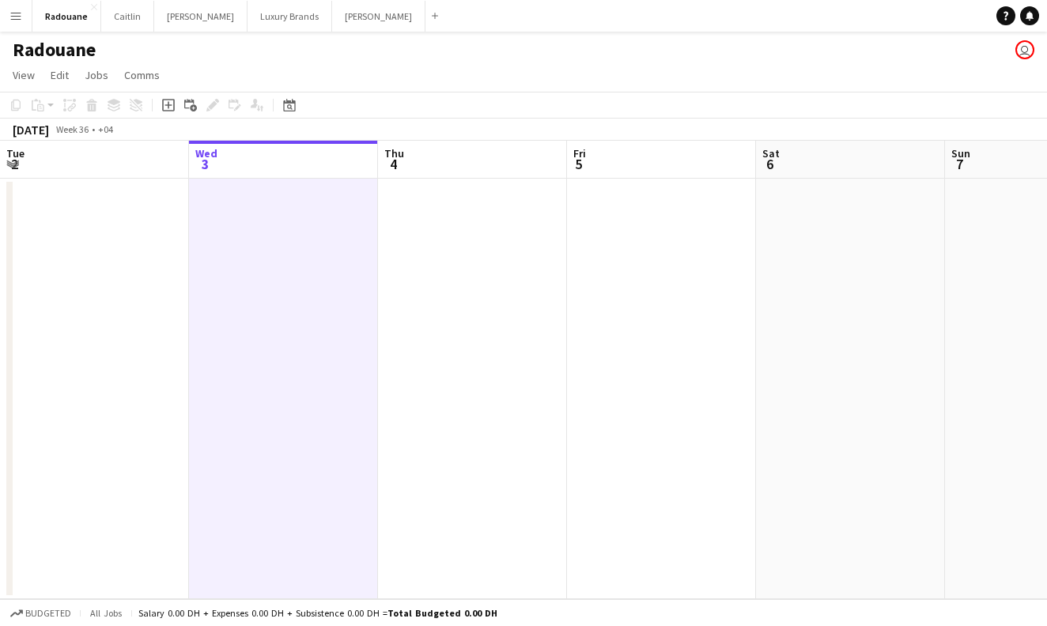
click at [419, 271] on app-date-cell at bounding box center [472, 389] width 189 height 421
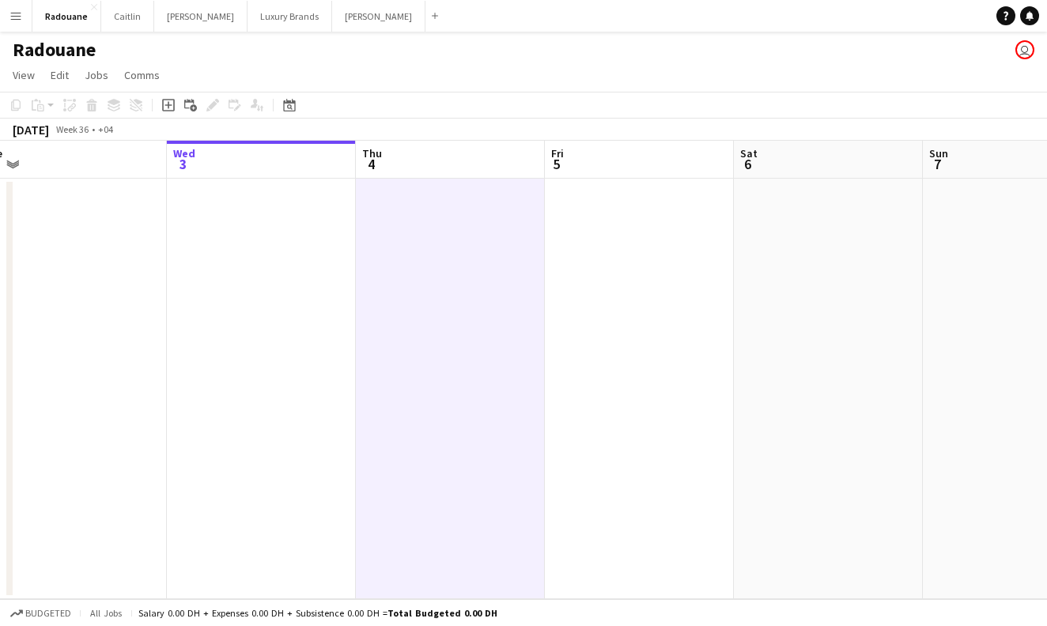
scroll to position [0, 401]
click at [221, 235] on app-date-cell at bounding box center [260, 389] width 189 height 421
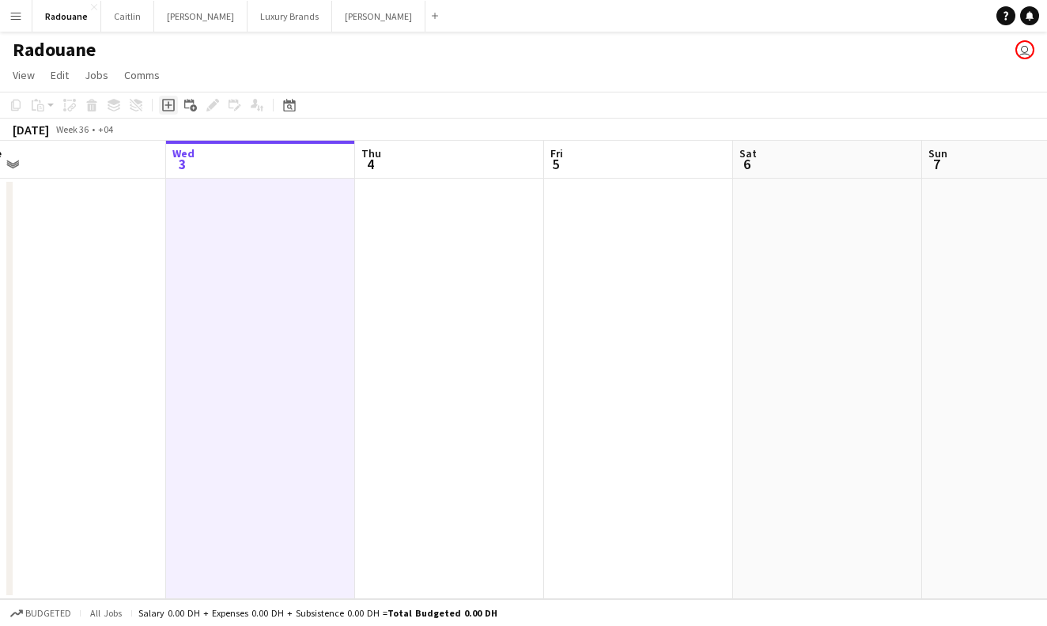
click at [171, 107] on icon "Add job" at bounding box center [168, 105] width 13 height 13
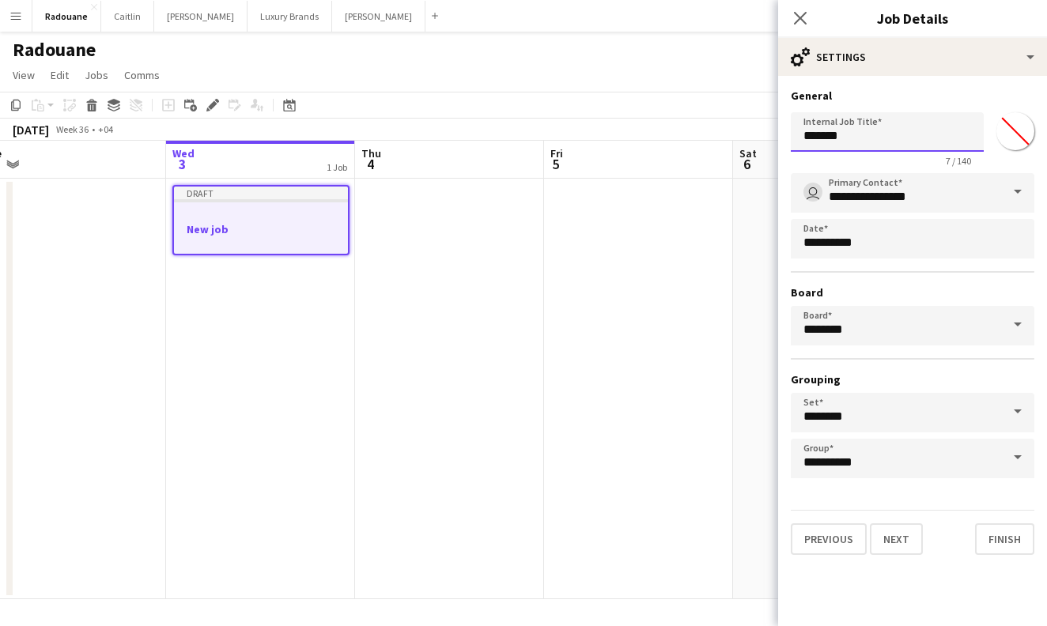
click at [872, 142] on input "*******" at bounding box center [887, 132] width 193 height 40
type input "*"
type input "****"
click at [910, 542] on button "Next" at bounding box center [896, 539] width 53 height 32
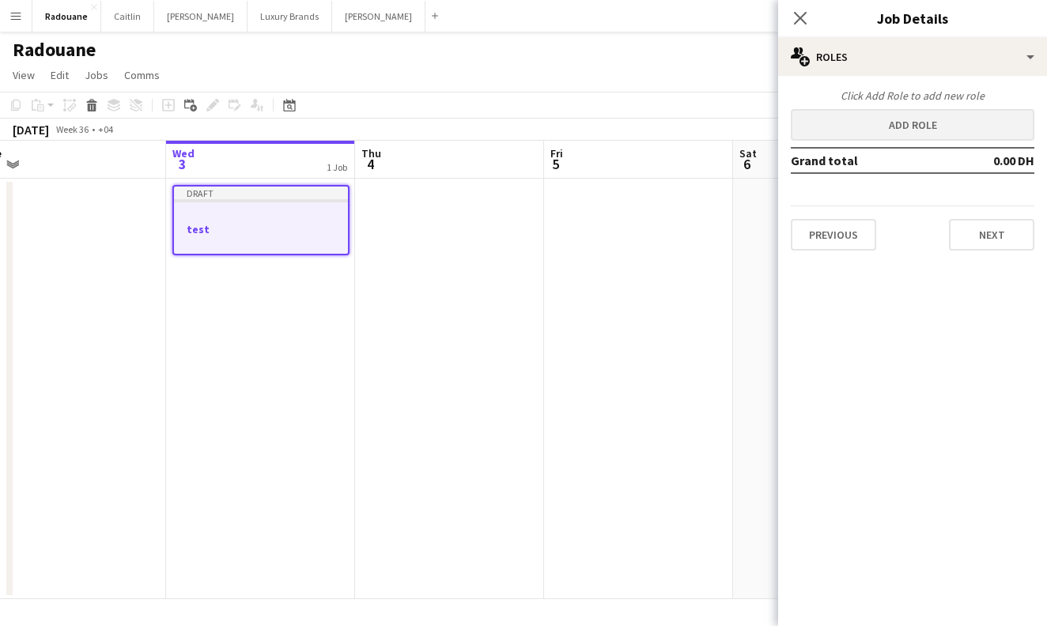
click at [934, 124] on button "Add role" at bounding box center [913, 125] width 244 height 32
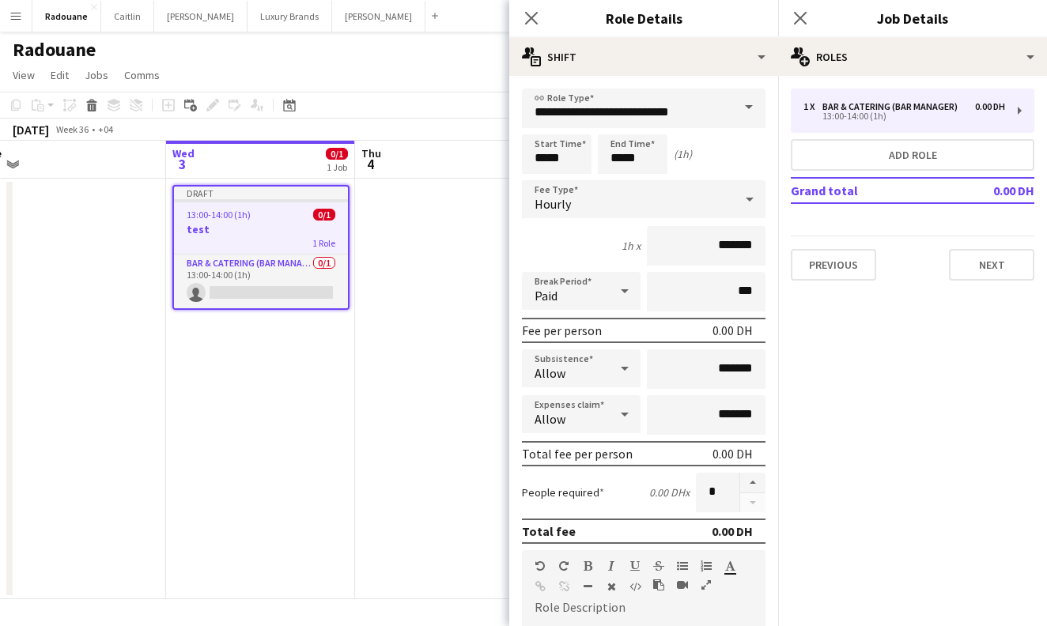
click at [752, 108] on span at bounding box center [748, 108] width 33 height 38
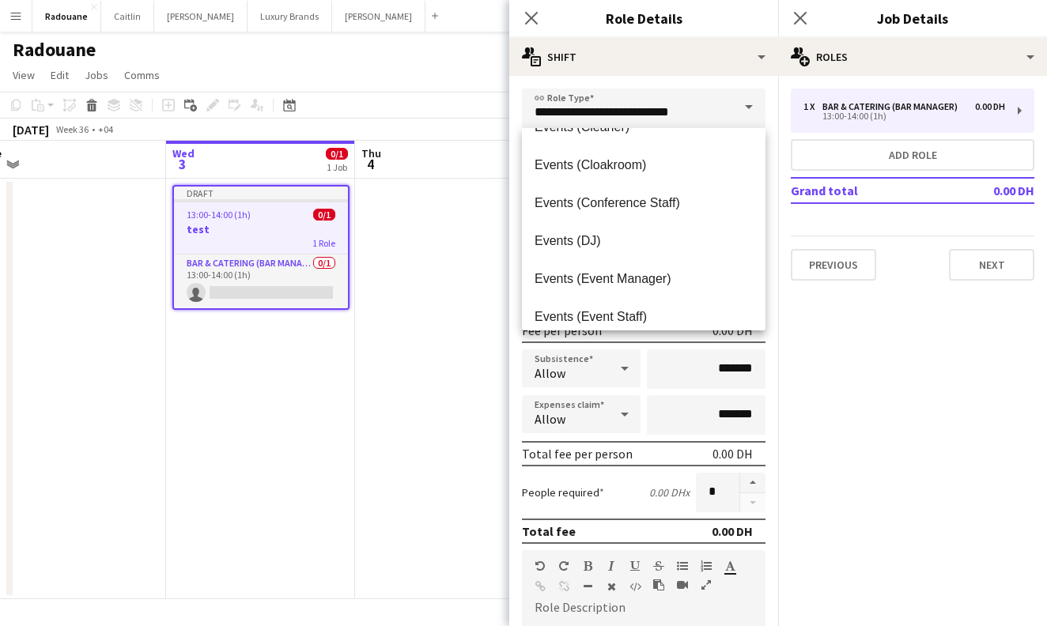
scroll to position [301, 0]
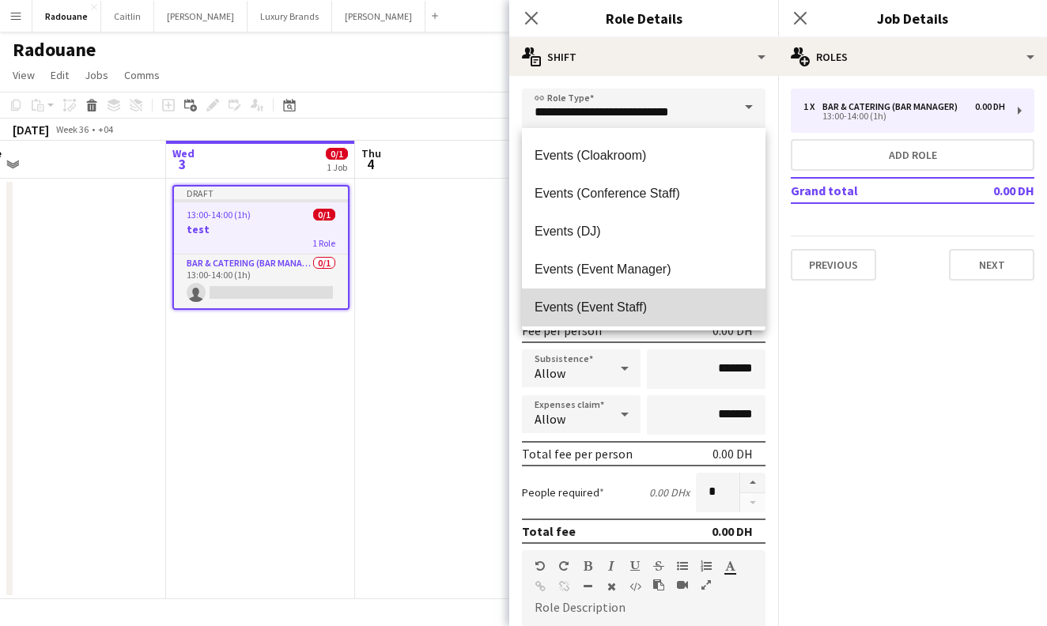
click at [625, 308] on span "Events (Event Staff)" at bounding box center [643, 307] width 218 height 15
type input "**********"
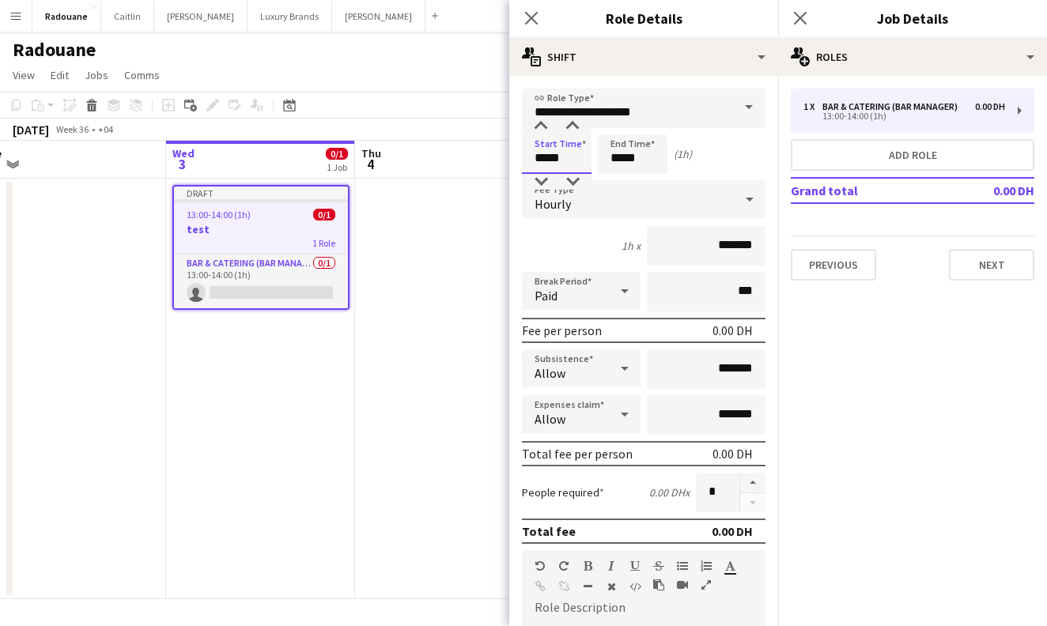
click at [553, 159] on input "*****" at bounding box center [557, 154] width 70 height 40
click at [548, 123] on div at bounding box center [541, 127] width 32 height 16
click at [546, 183] on div at bounding box center [541, 182] width 32 height 16
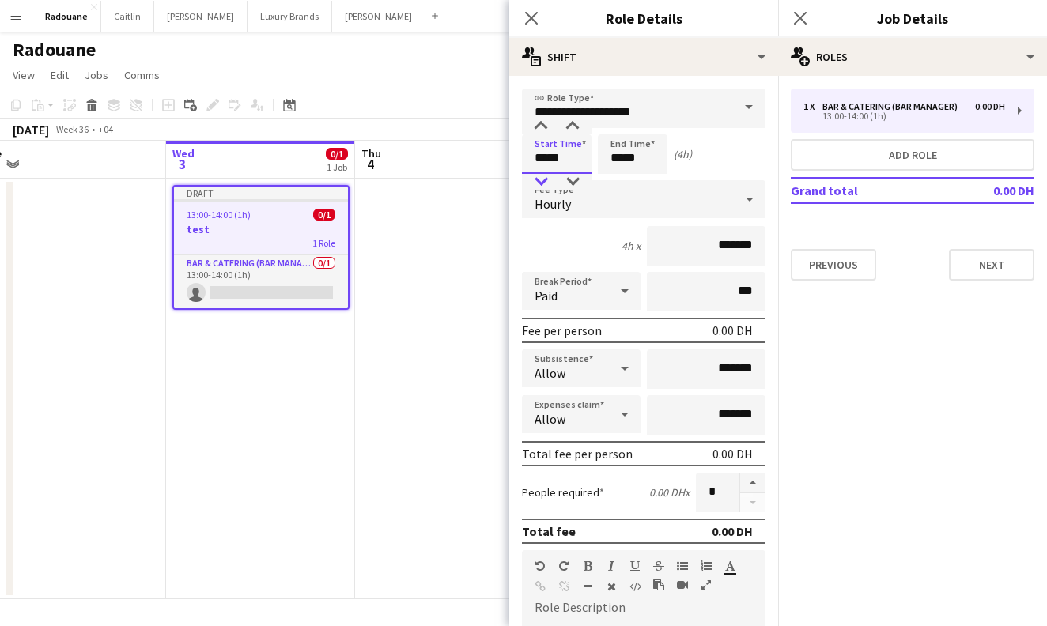
click at [546, 183] on div at bounding box center [541, 182] width 32 height 16
click at [546, 182] on div at bounding box center [541, 182] width 32 height 16
type input "*****"
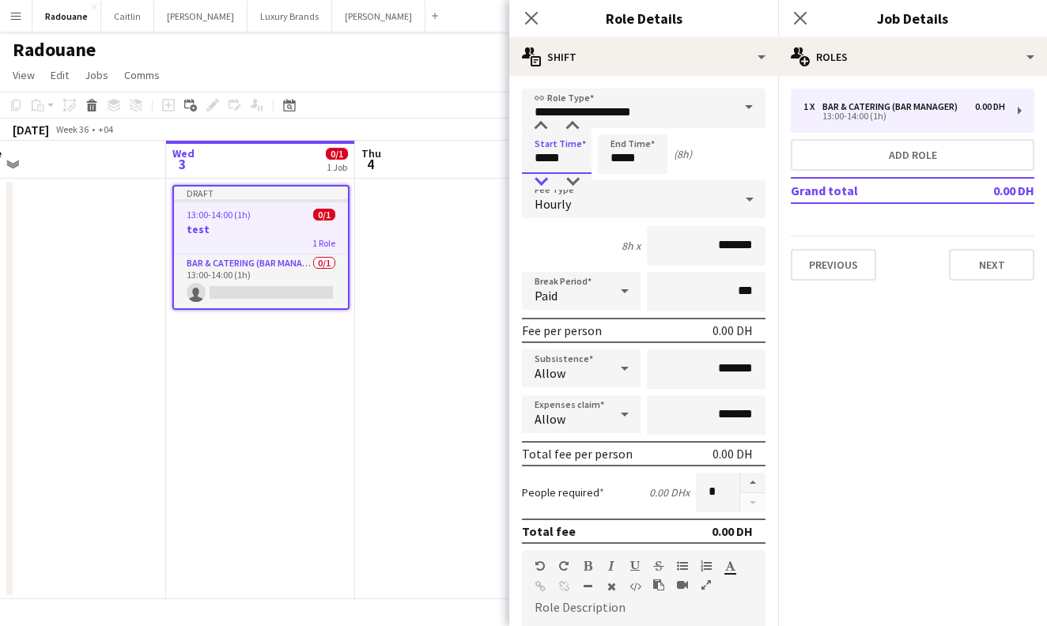
click at [546, 182] on div at bounding box center [541, 182] width 32 height 16
click at [737, 246] on input "*******" at bounding box center [706, 246] width 119 height 40
type input "****"
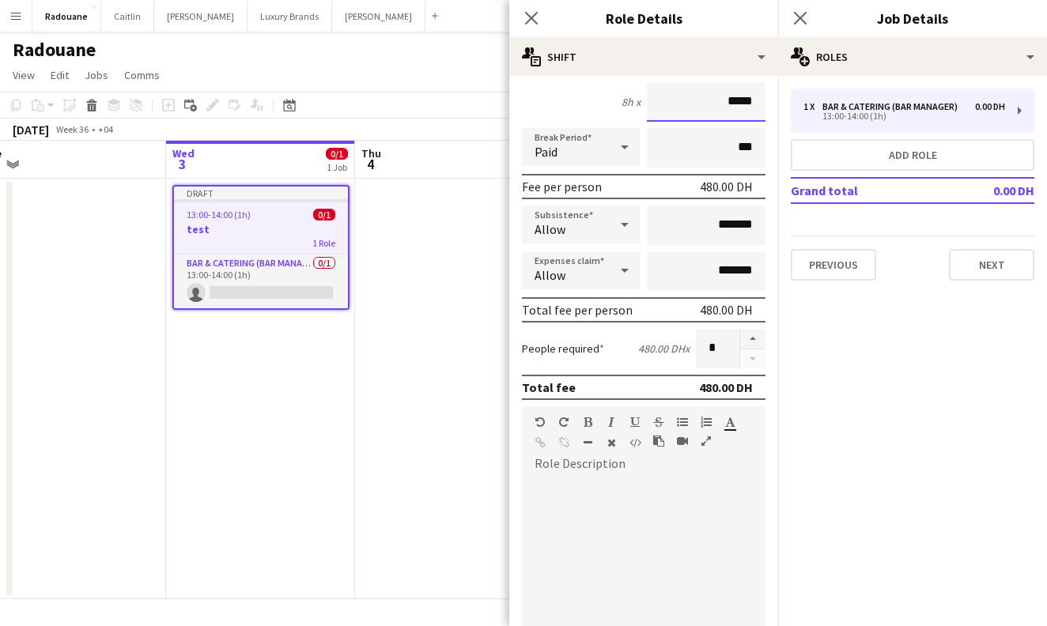
type input "*****"
click at [579, 496] on div at bounding box center [644, 571] width 244 height 190
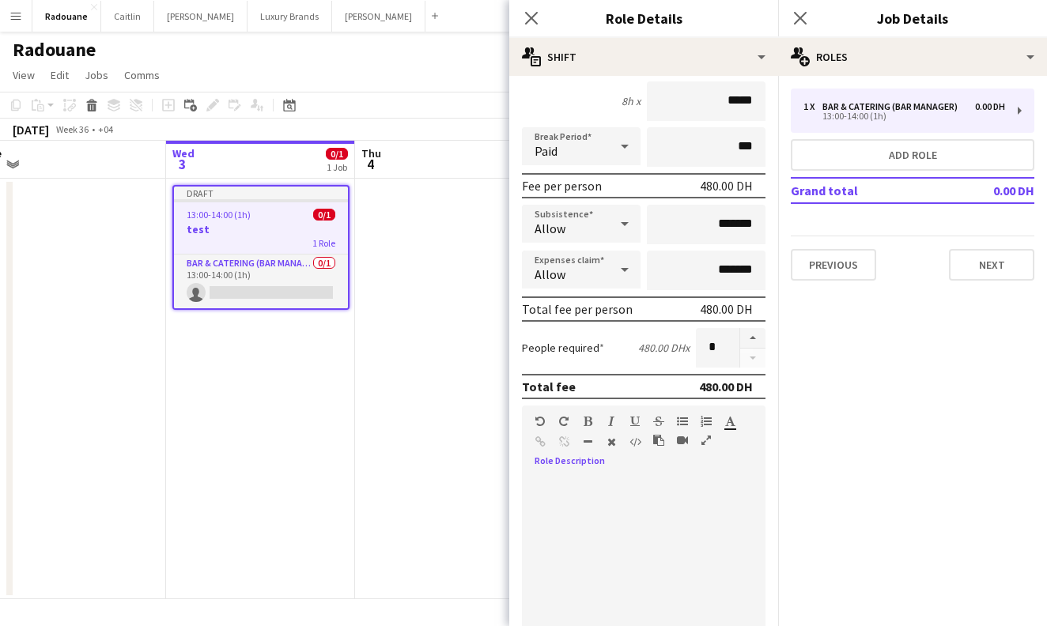
click at [579, 496] on div at bounding box center [644, 571] width 244 height 190
click at [594, 460] on div "Standard Heading 1 Heading 2 Heading 3 Heading 4 Heading 5 Heading 6 Heading 7 …" at bounding box center [644, 435] width 244 height 59
click at [594, 464] on div "Standard Heading 1 Heading 2 Heading 3 Heading 4 Heading 5 Heading 6 Heading 7 …" at bounding box center [644, 435] width 244 height 59
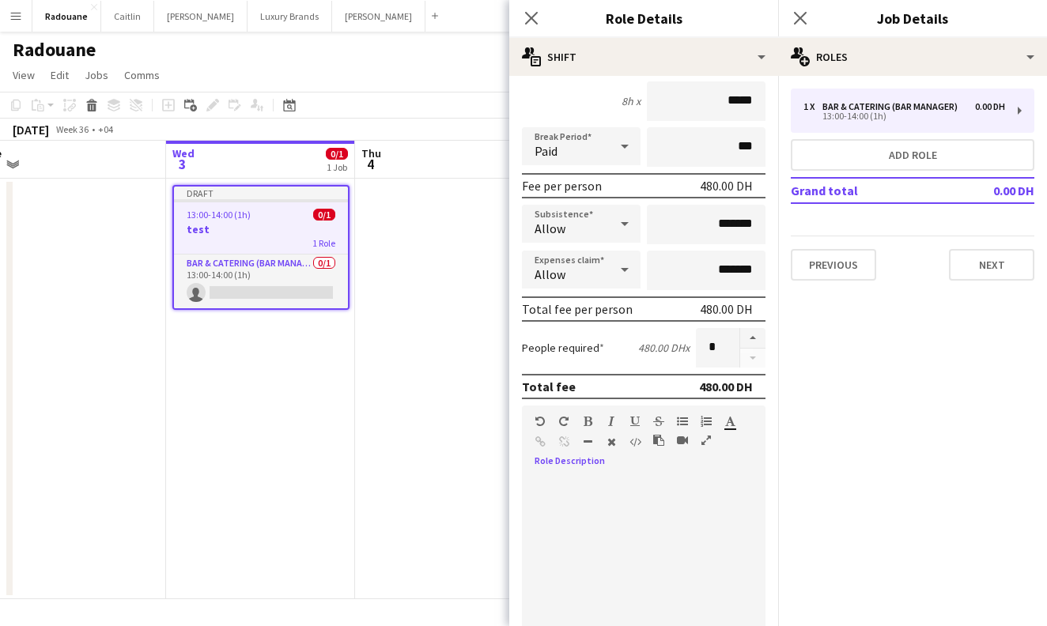
click at [653, 443] on icon "button" at bounding box center [658, 440] width 11 height 11
click at [654, 504] on div at bounding box center [644, 571] width 244 height 190
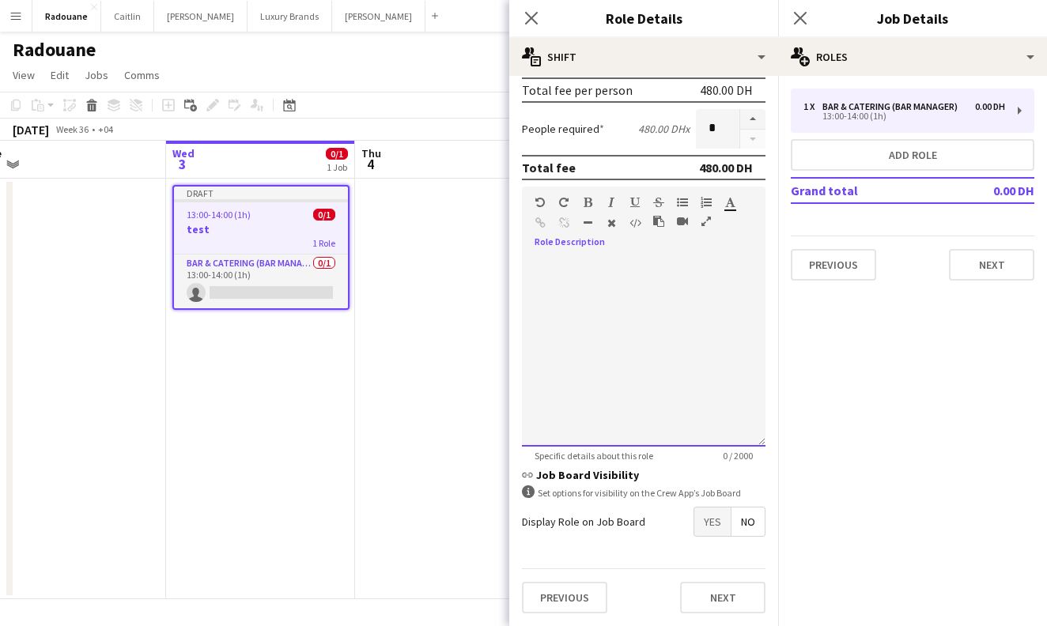
scroll to position [0, 0]
click at [655, 228] on div at bounding box center [688, 224] width 71 height 19
click at [659, 219] on icon "button" at bounding box center [658, 221] width 11 height 11
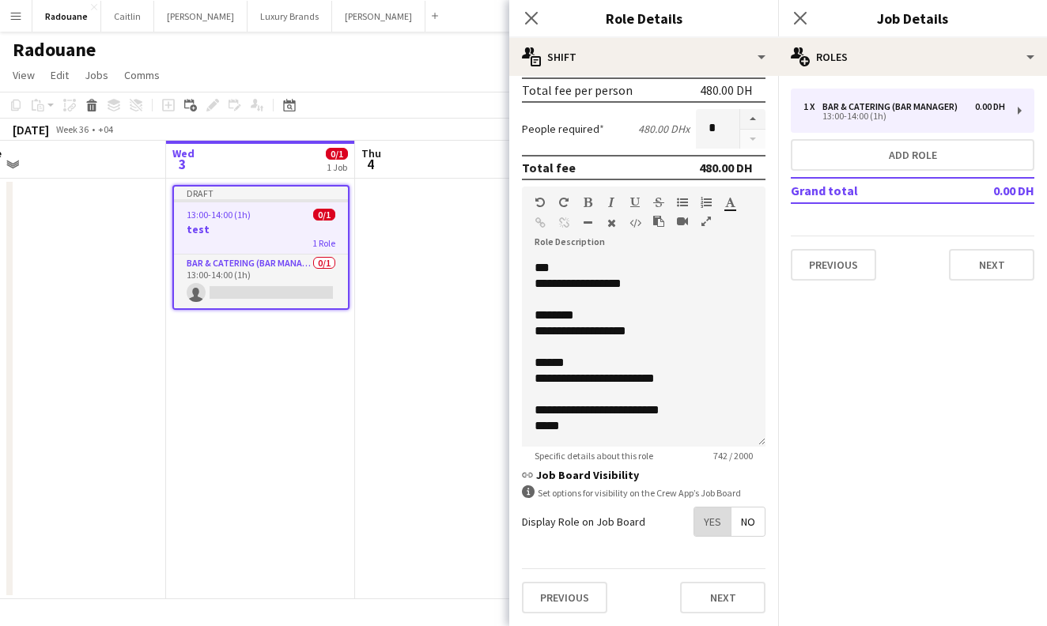
click at [718, 519] on span "Yes" at bounding box center [712, 522] width 36 height 28
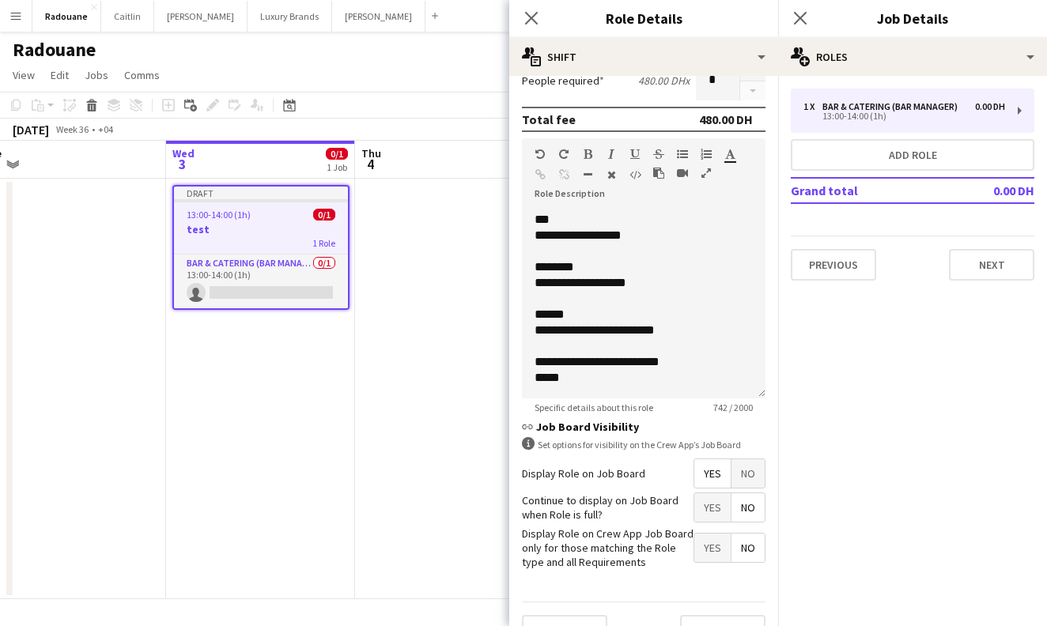
scroll to position [413, 0]
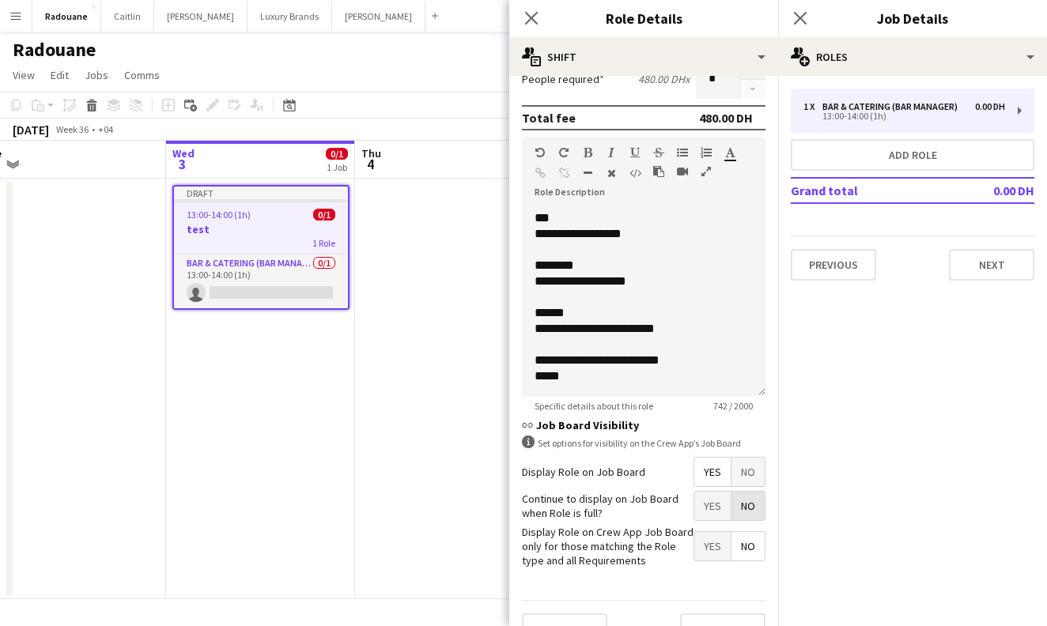
click at [749, 508] on span "No" at bounding box center [747, 506] width 33 height 28
click at [747, 503] on span "No" at bounding box center [747, 506] width 33 height 28
click at [750, 552] on span "No" at bounding box center [747, 546] width 33 height 28
click at [752, 473] on span "No" at bounding box center [747, 472] width 33 height 28
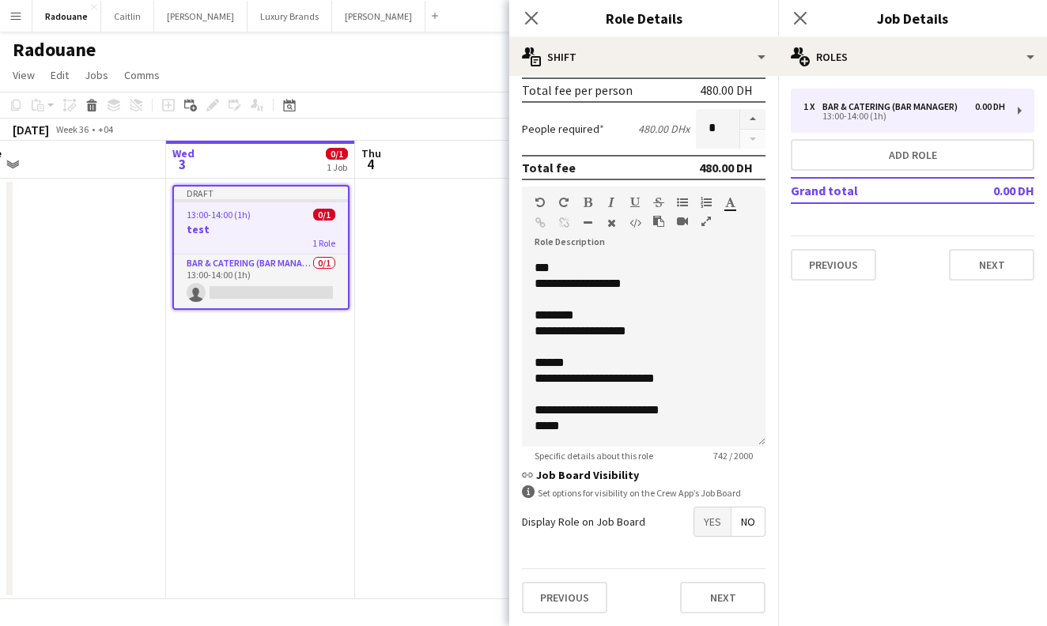
scroll to position [364, 0]
click at [719, 598] on button "Next" at bounding box center [722, 598] width 85 height 32
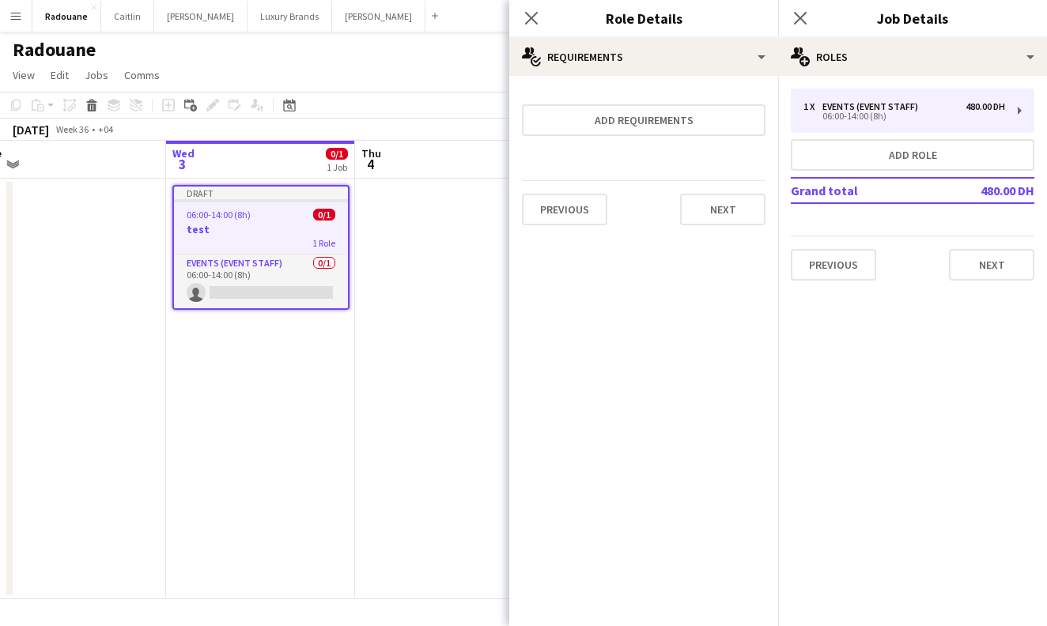
scroll to position [0, 0]
click at [673, 121] on button "Add requirements" at bounding box center [644, 120] width 244 height 32
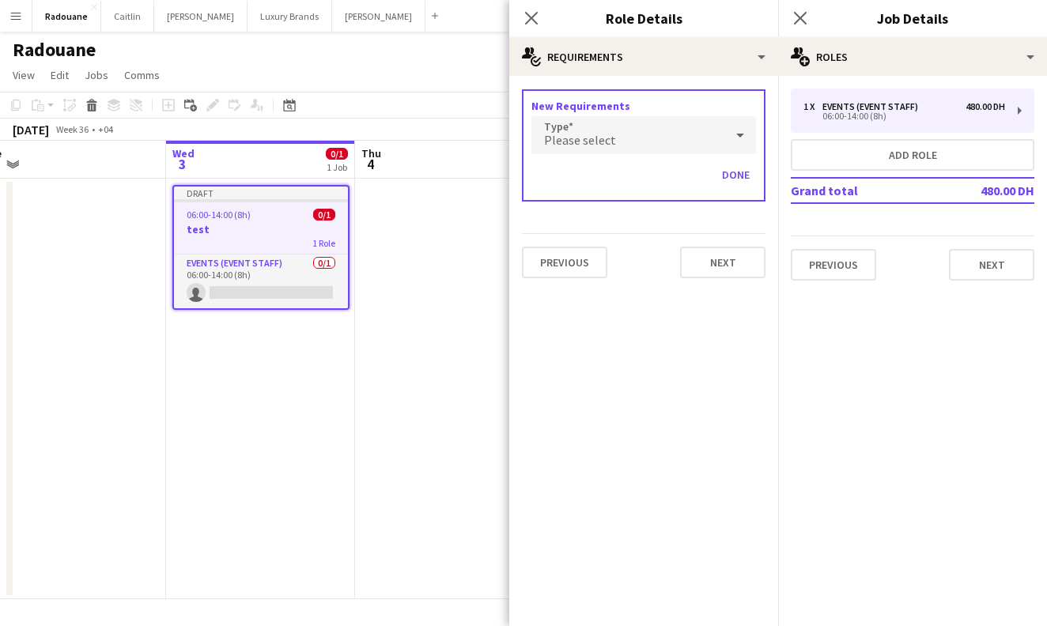
click at [741, 137] on icon at bounding box center [740, 136] width 8 height 4
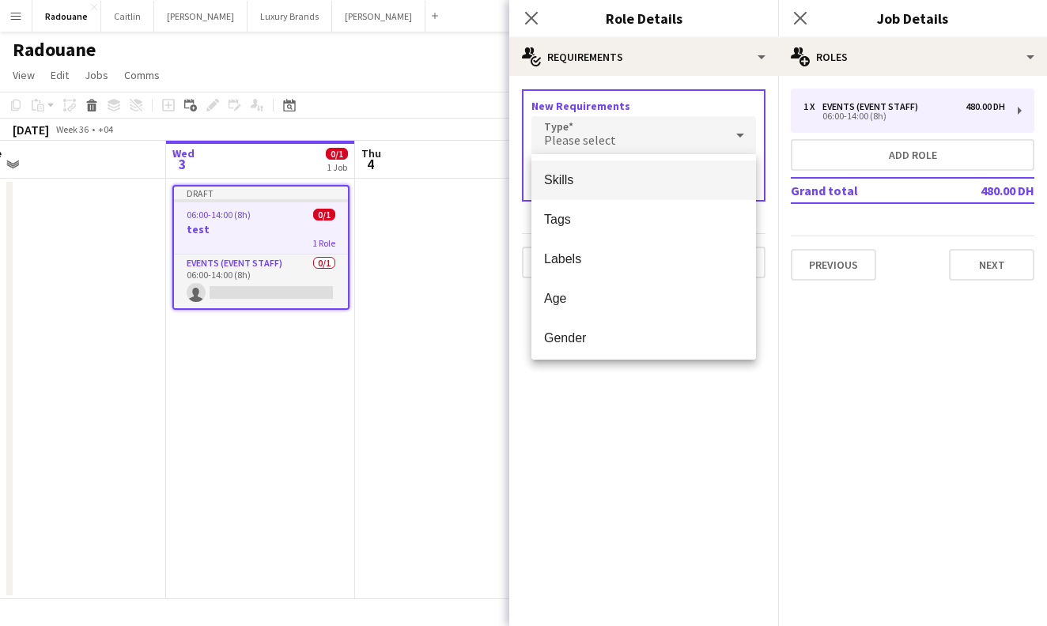
click at [594, 396] on div at bounding box center [523, 313] width 1047 height 626
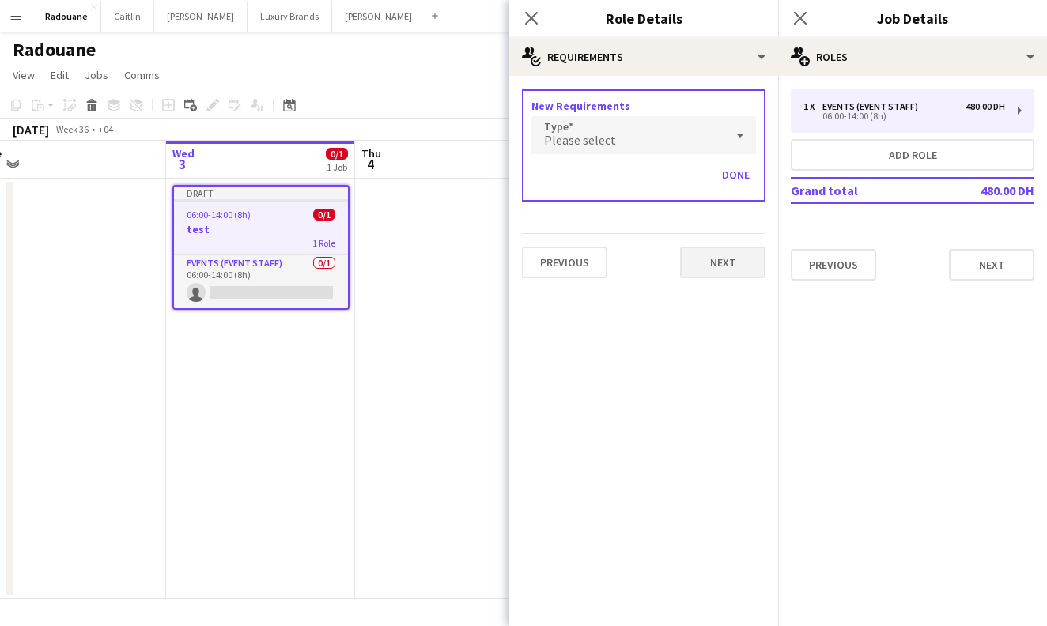
click at [722, 271] on button "Next" at bounding box center [722, 263] width 85 height 32
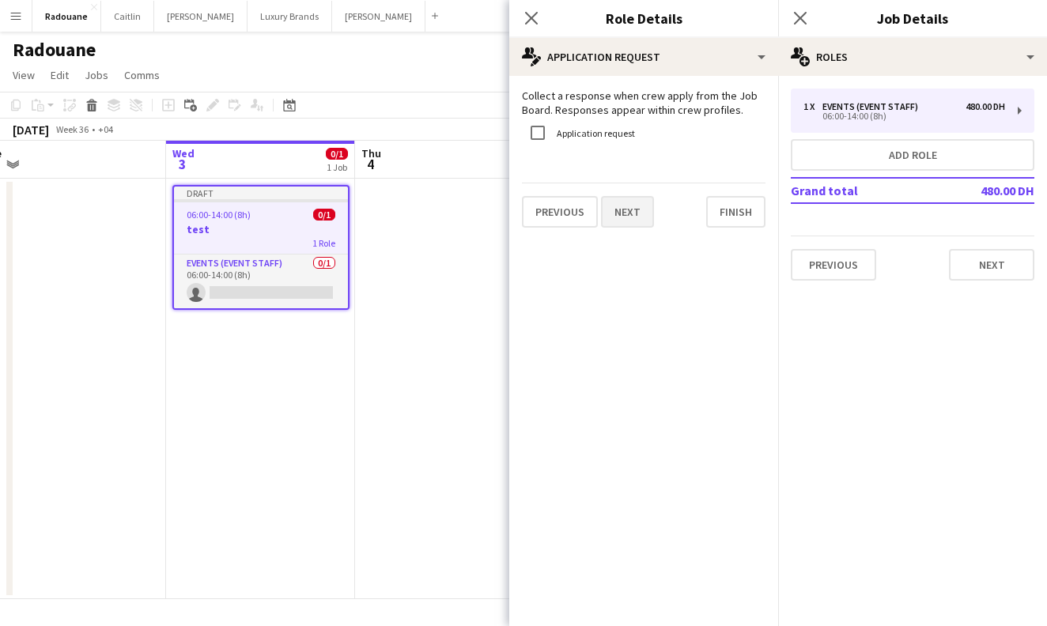
click at [642, 211] on button "Next" at bounding box center [627, 212] width 53 height 32
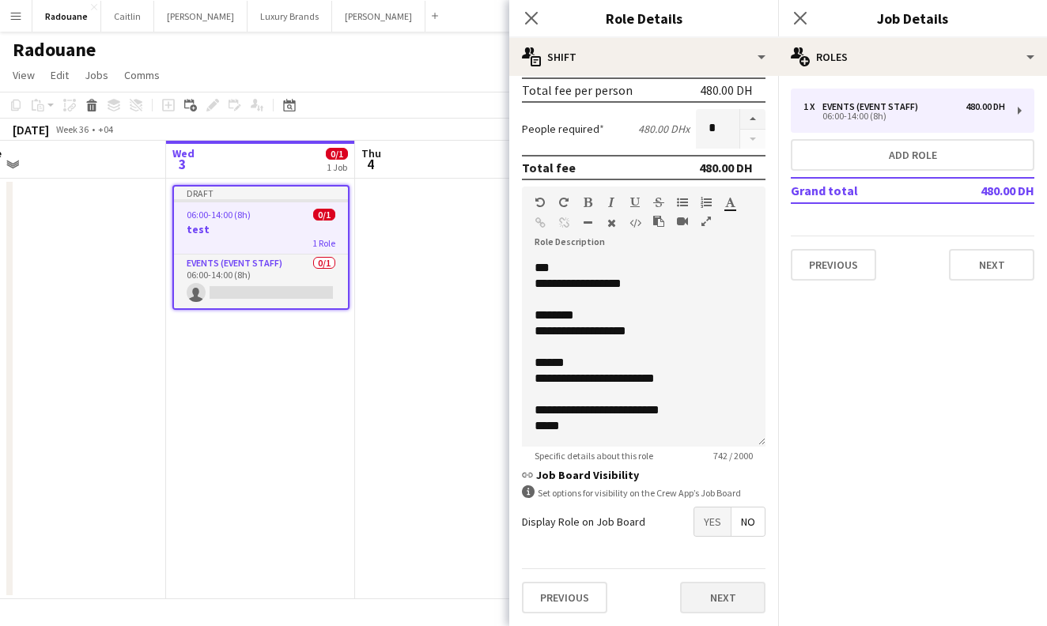
scroll to position [364, 0]
click at [702, 599] on button "Next" at bounding box center [722, 598] width 85 height 32
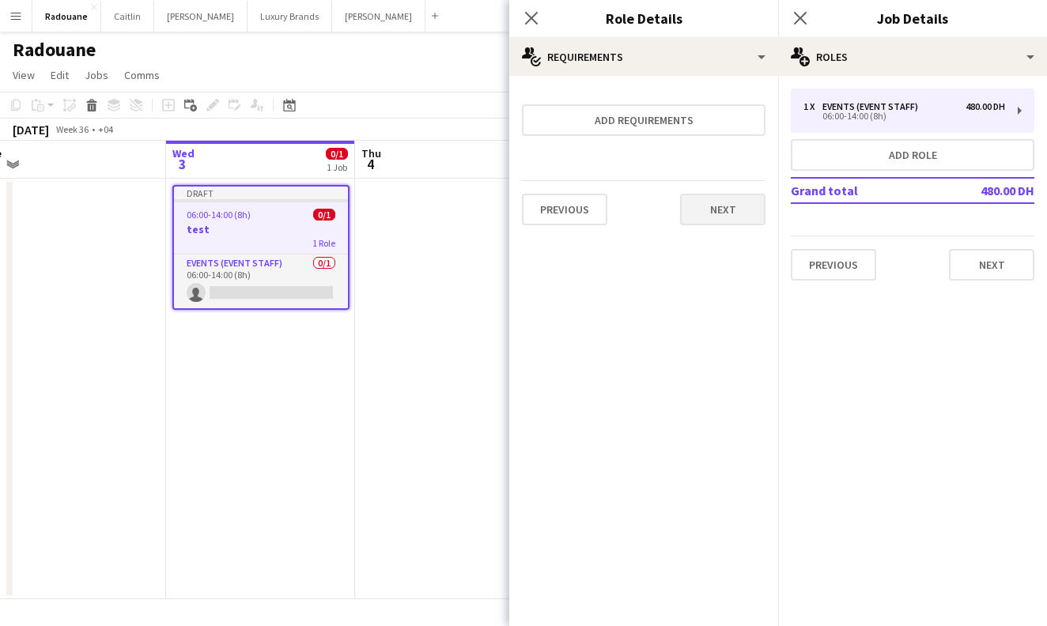
click at [719, 214] on button "Next" at bounding box center [722, 210] width 85 height 32
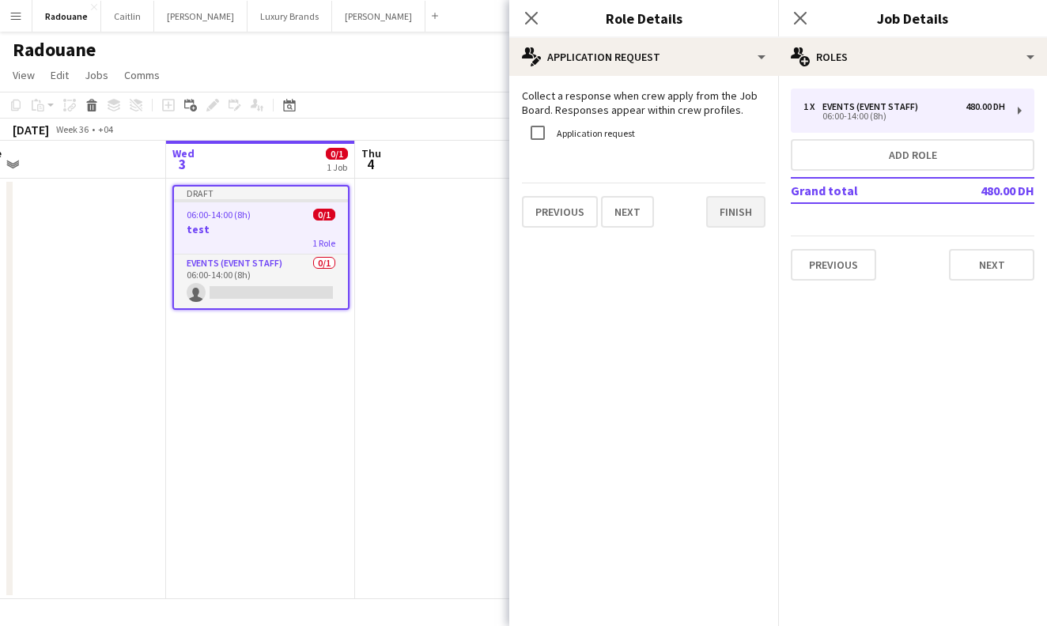
click at [719, 214] on button "Finish" at bounding box center [735, 212] width 59 height 32
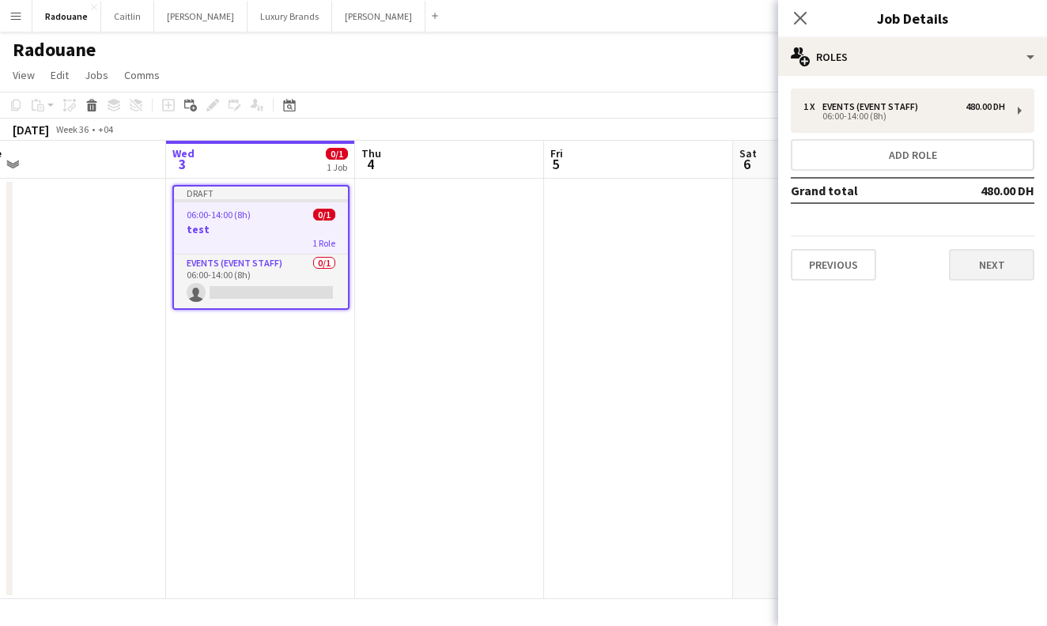
click at [984, 275] on button "Next" at bounding box center [991, 265] width 85 height 32
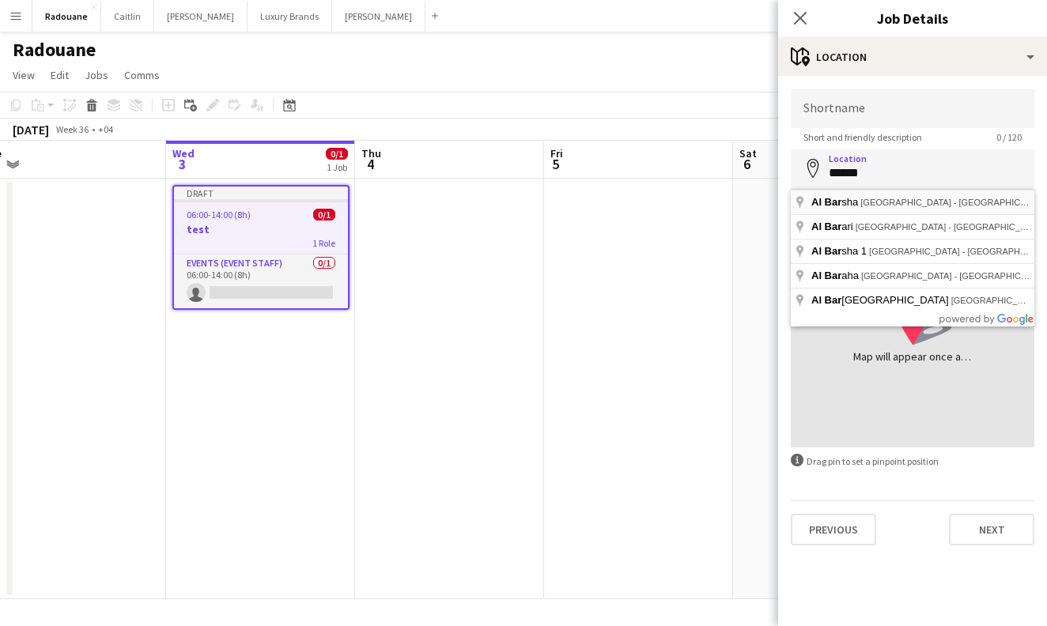
type input "**********"
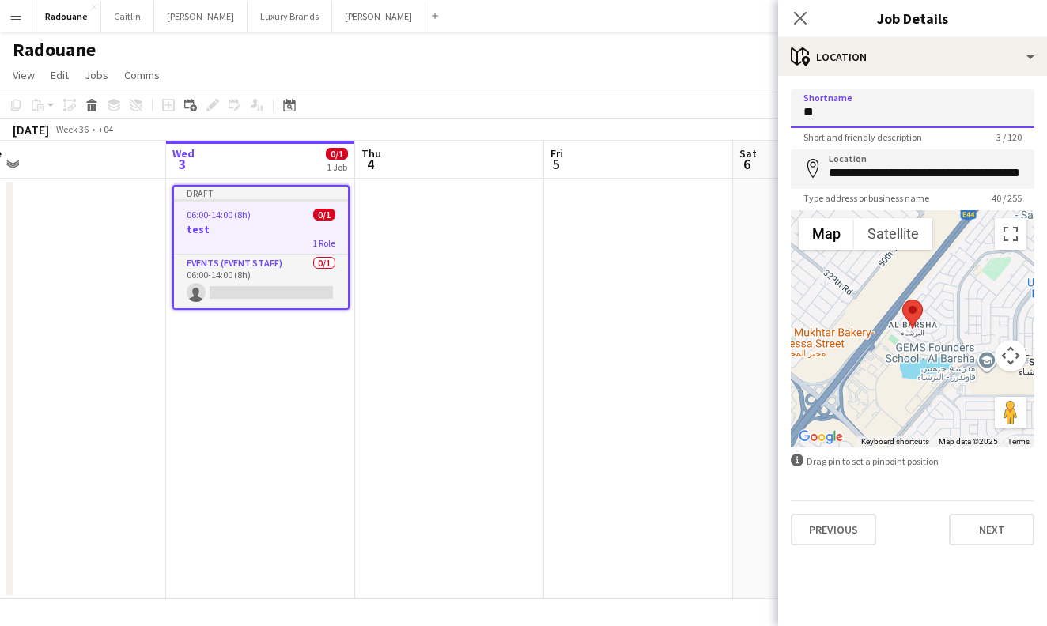
type input "*"
type input "*********"
click at [980, 528] on button "Next" at bounding box center [991, 530] width 85 height 32
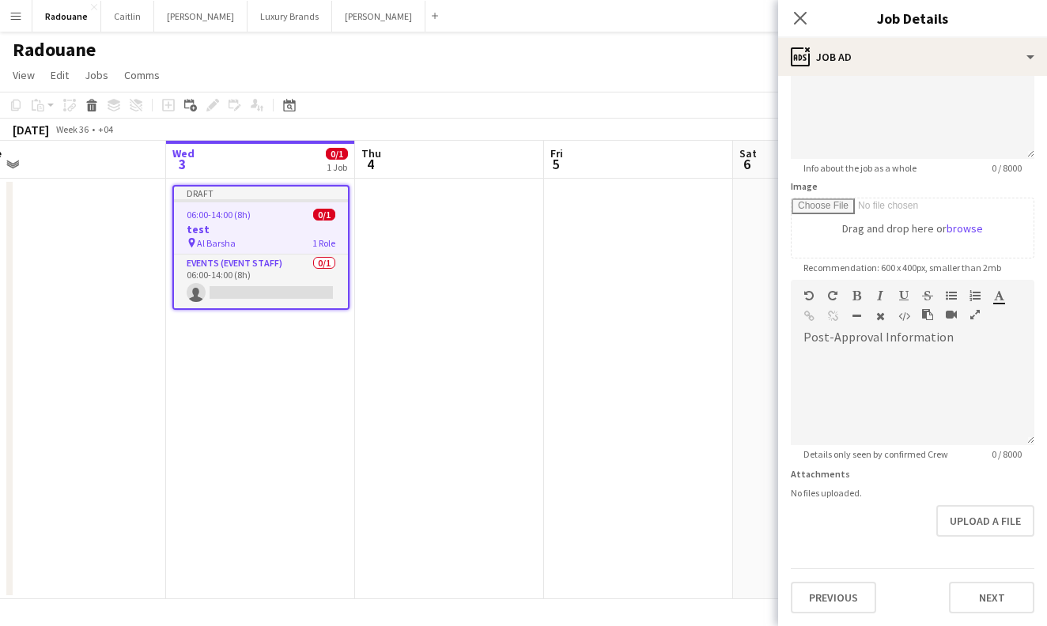
scroll to position [156, 0]
click at [984, 603] on button "Next" at bounding box center [991, 598] width 85 height 32
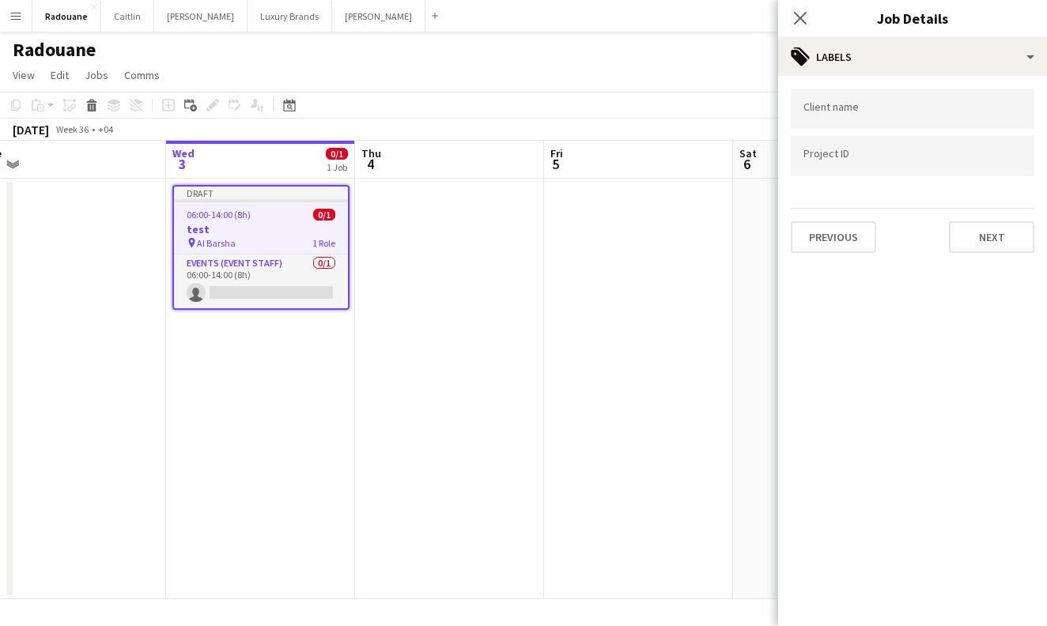
scroll to position [0, 0]
click at [993, 247] on button "Next" at bounding box center [991, 237] width 85 height 32
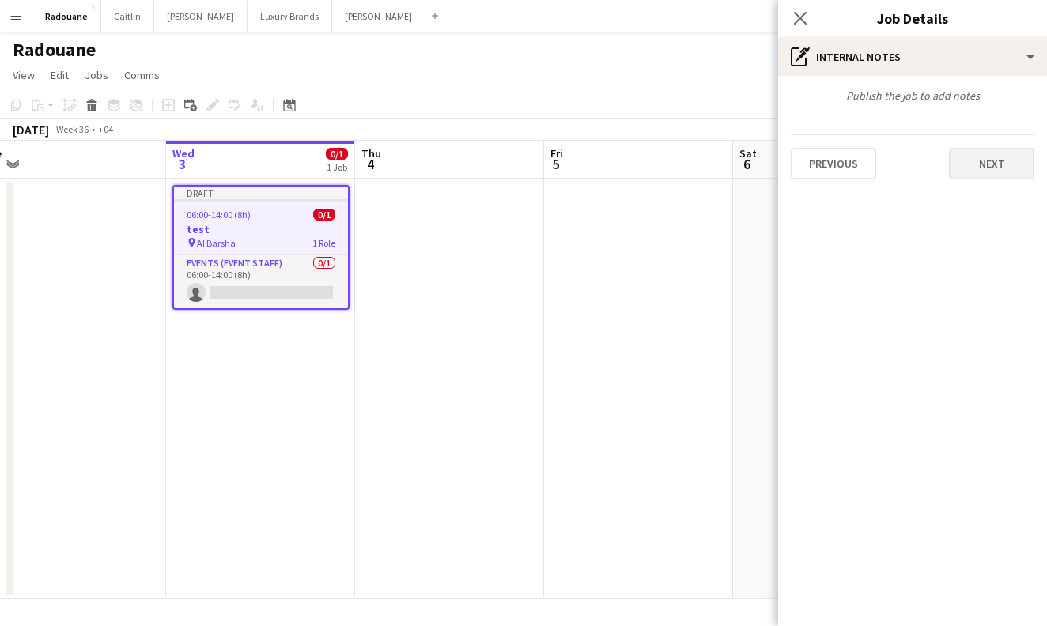
click at [984, 153] on button "Next" at bounding box center [991, 164] width 85 height 32
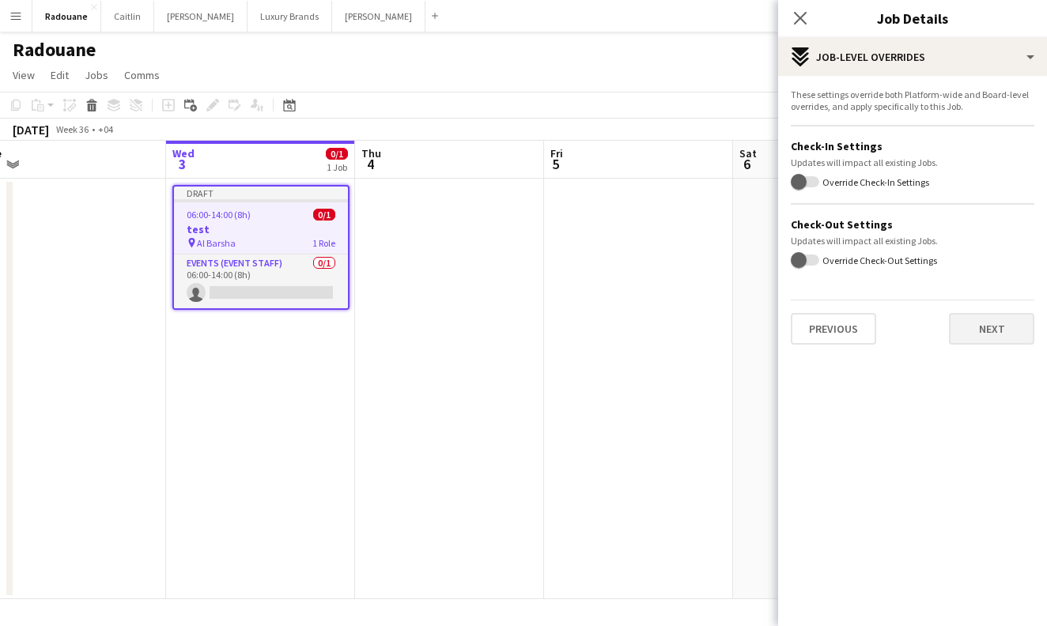
click at [990, 328] on button "Next" at bounding box center [991, 329] width 85 height 32
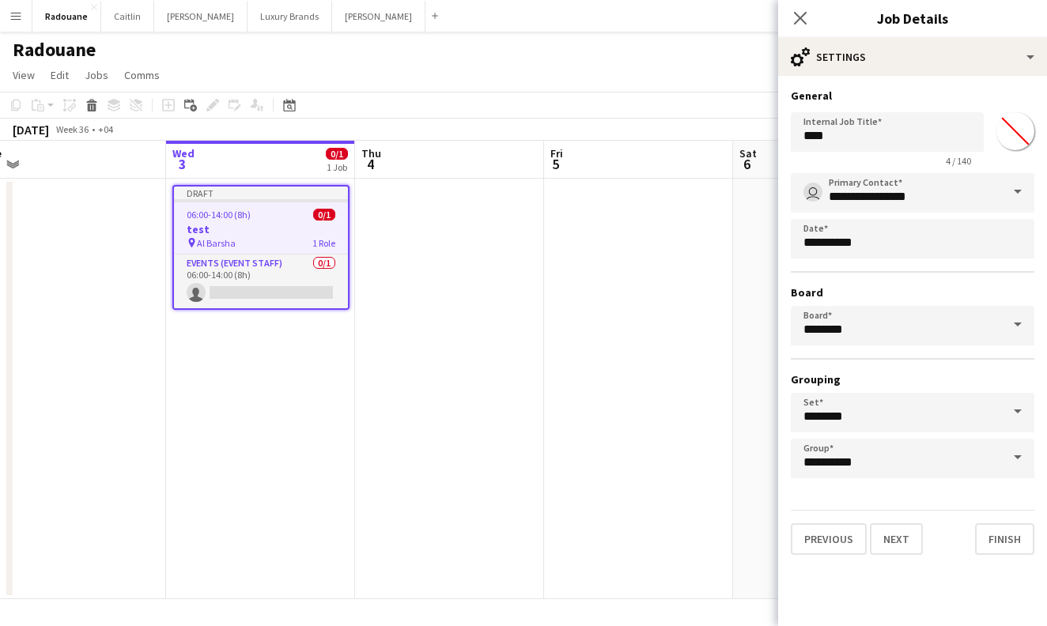
click at [708, 387] on app-date-cell at bounding box center [638, 389] width 189 height 421
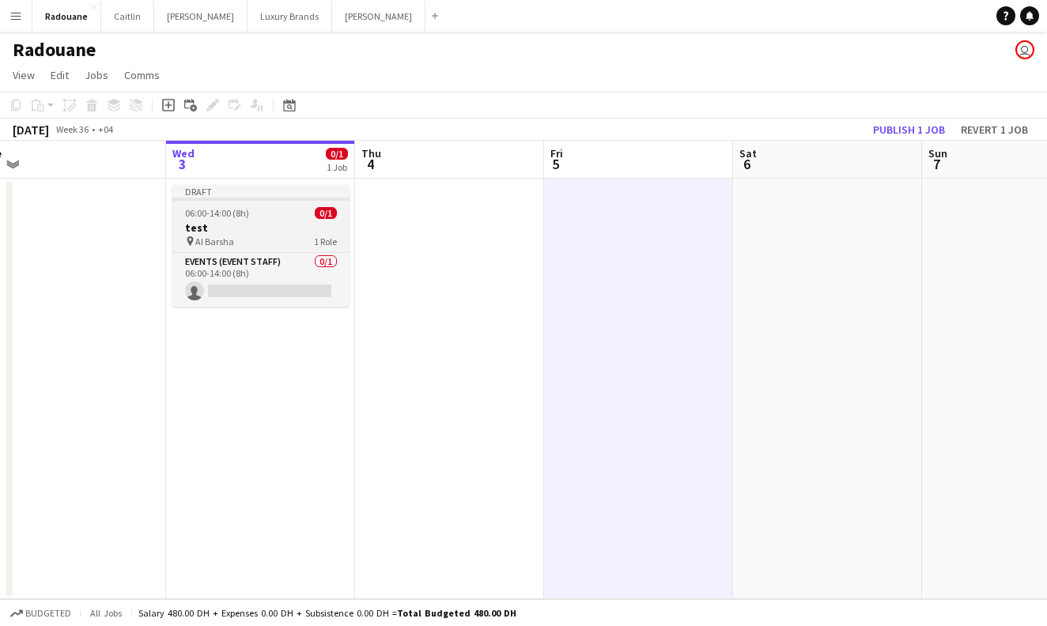
click at [261, 233] on h3 "test" at bounding box center [260, 228] width 177 height 14
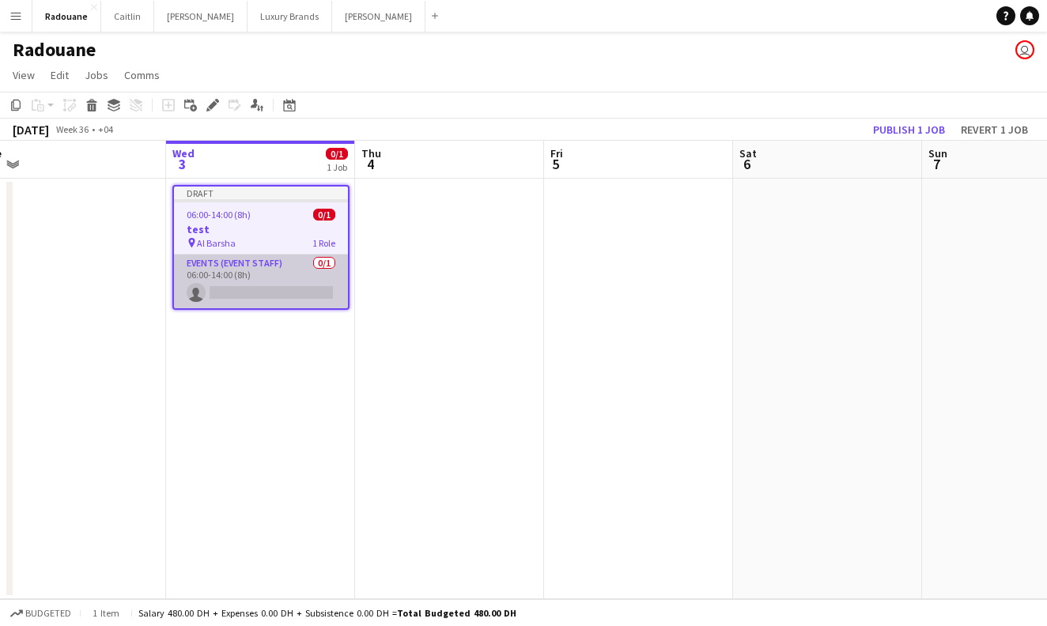
click at [265, 264] on app-card-role "Events (Event Staff) 0/1 06:00-14:00 (8h) single-neutral-actions" at bounding box center [261, 282] width 174 height 54
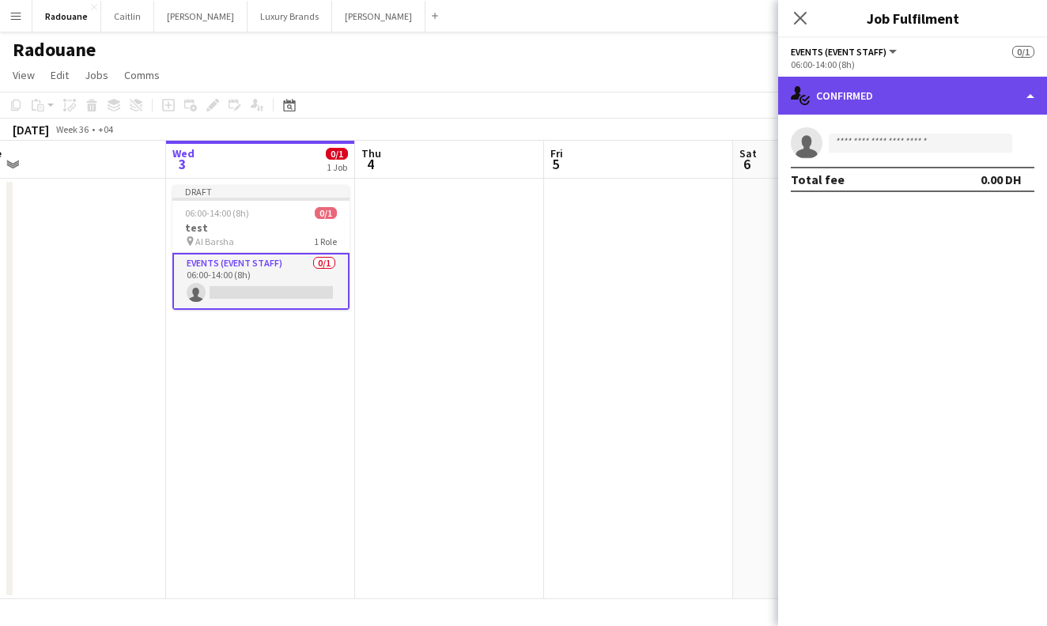
click at [1032, 100] on div "single-neutral-actions-check-2 Confirmed" at bounding box center [912, 96] width 269 height 38
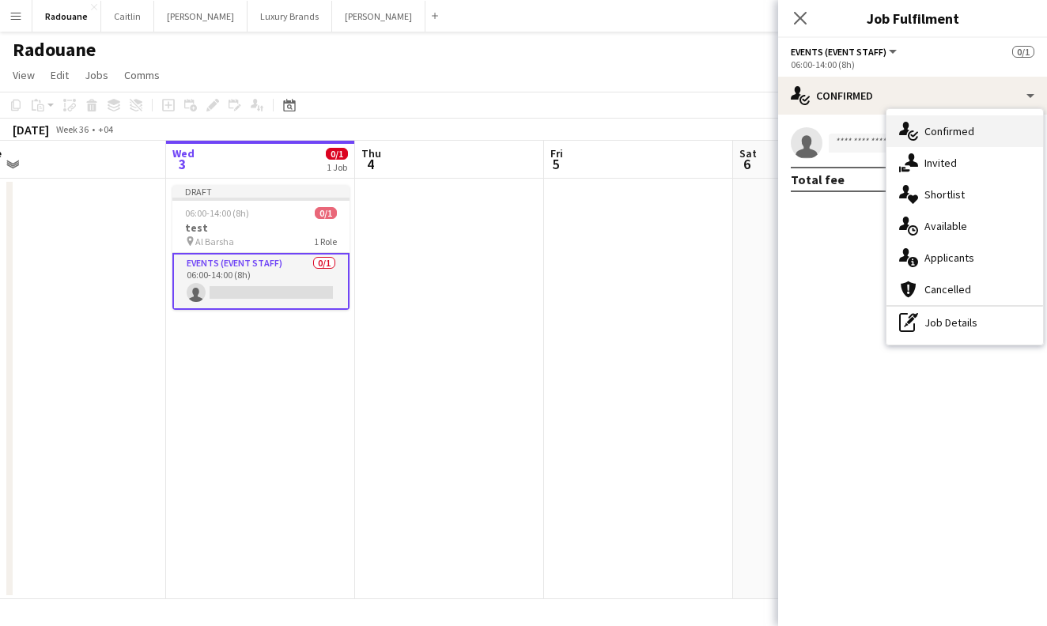
click at [979, 131] on div "single-neutral-actions-check-2 Confirmed" at bounding box center [964, 131] width 157 height 32
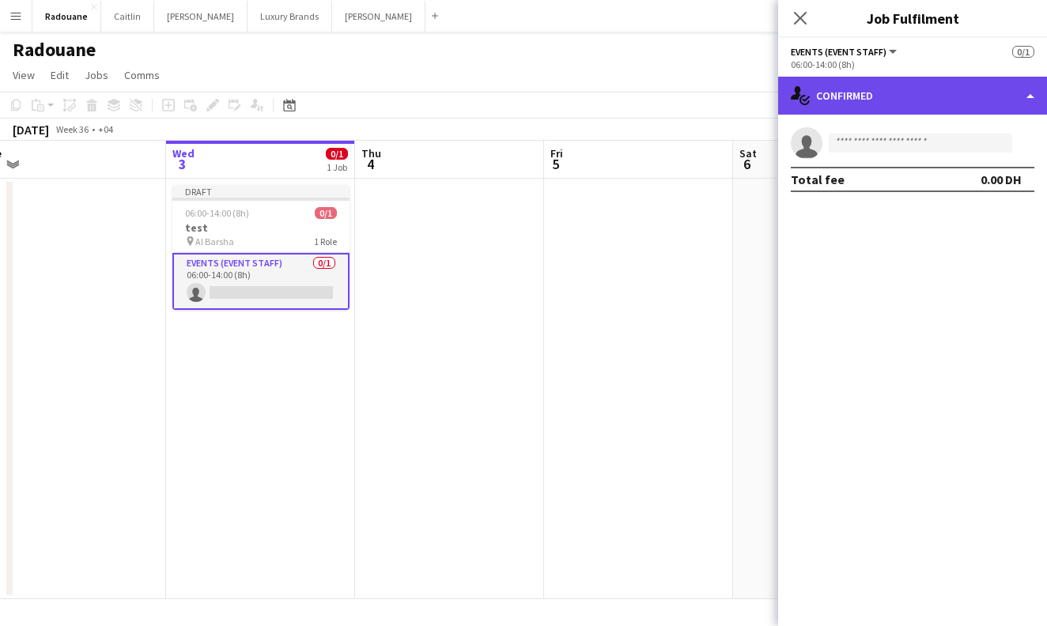
click at [1029, 90] on div "single-neutral-actions-check-2 Confirmed" at bounding box center [912, 96] width 269 height 38
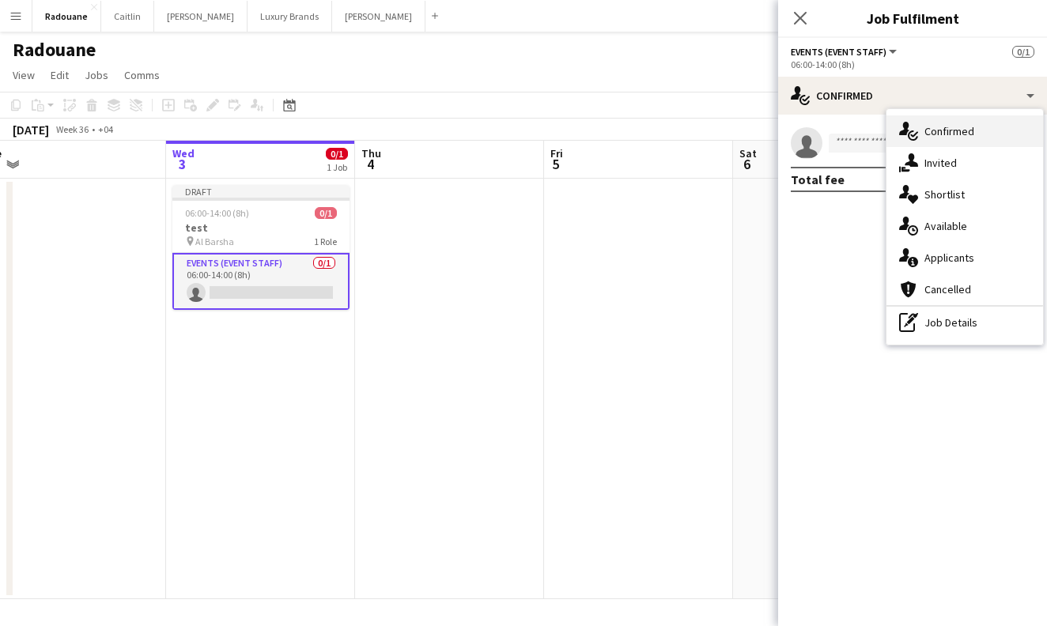
click at [949, 126] on span "Confirmed" at bounding box center [949, 131] width 50 height 14
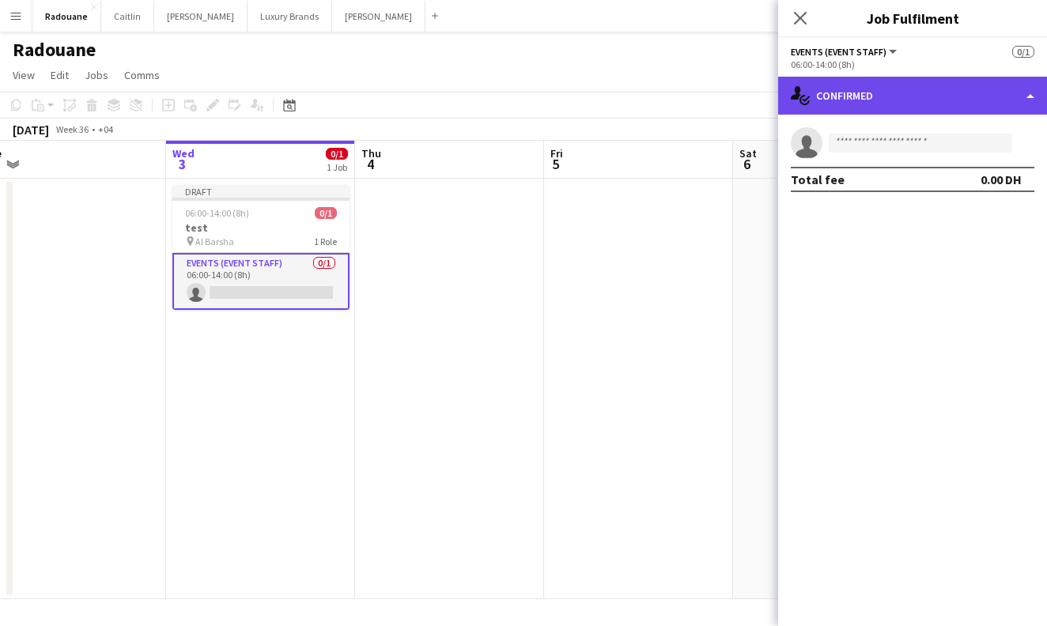
click at [953, 104] on div "single-neutral-actions-check-2 Confirmed" at bounding box center [912, 96] width 269 height 38
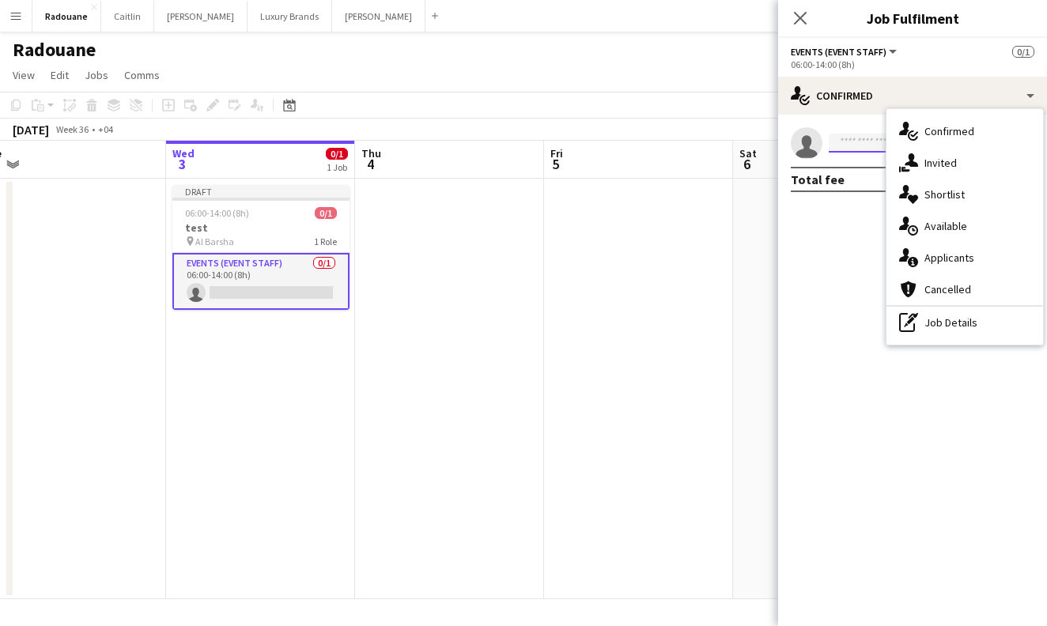
click at [871, 144] on input at bounding box center [920, 143] width 183 height 19
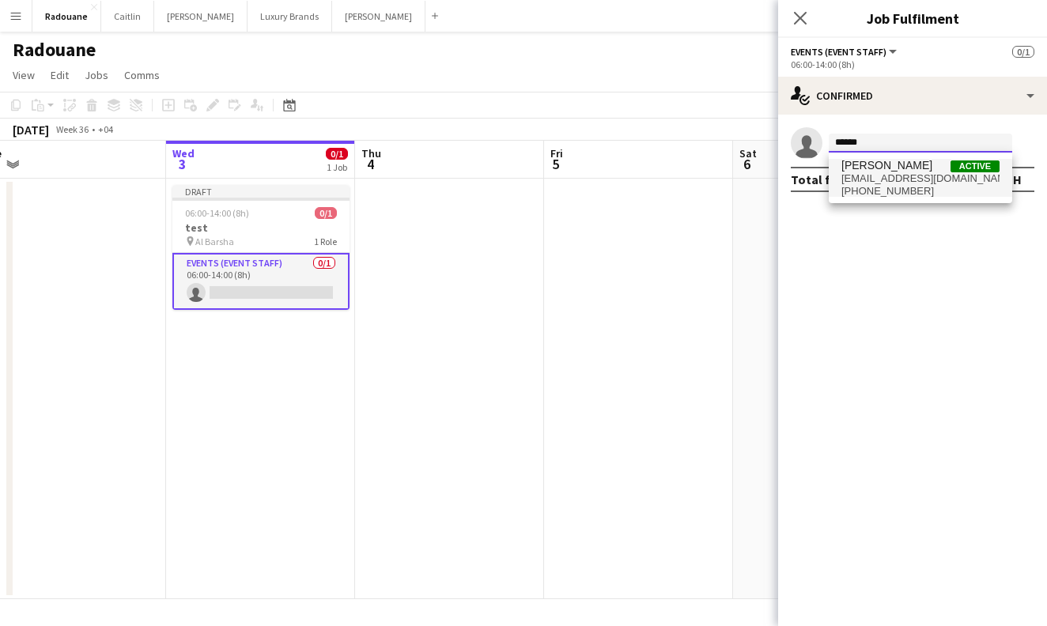
type input "******"
drag, startPoint x: 878, startPoint y: 183, endPoint x: 911, endPoint y: 194, distance: 34.8
click at [911, 194] on span "[PHONE_NUMBER]" at bounding box center [920, 191] width 158 height 13
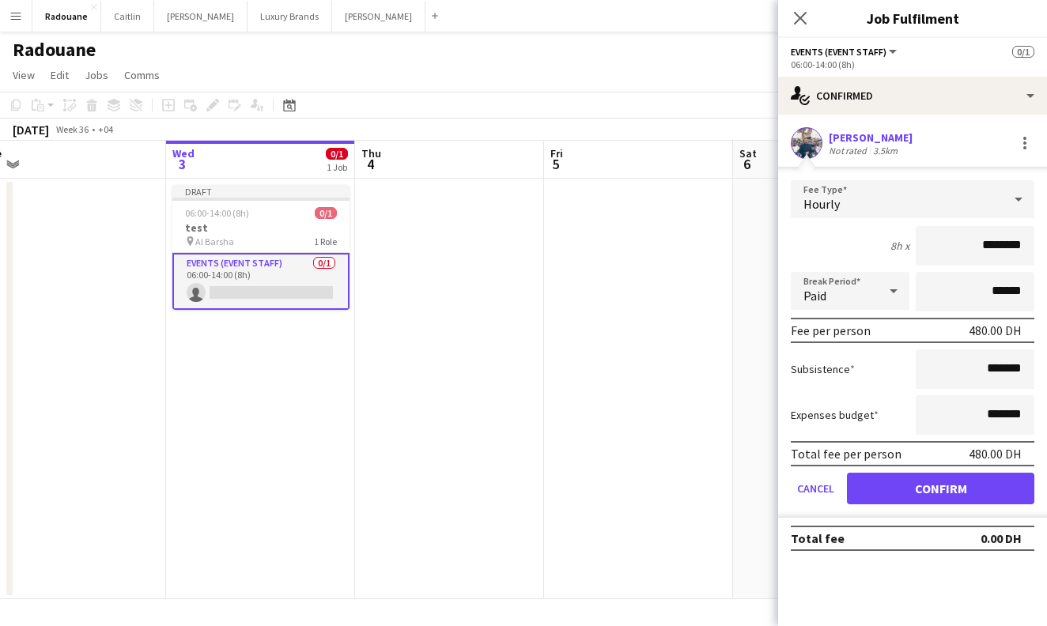
click at [929, 486] on button "Confirm" at bounding box center [940, 489] width 187 height 32
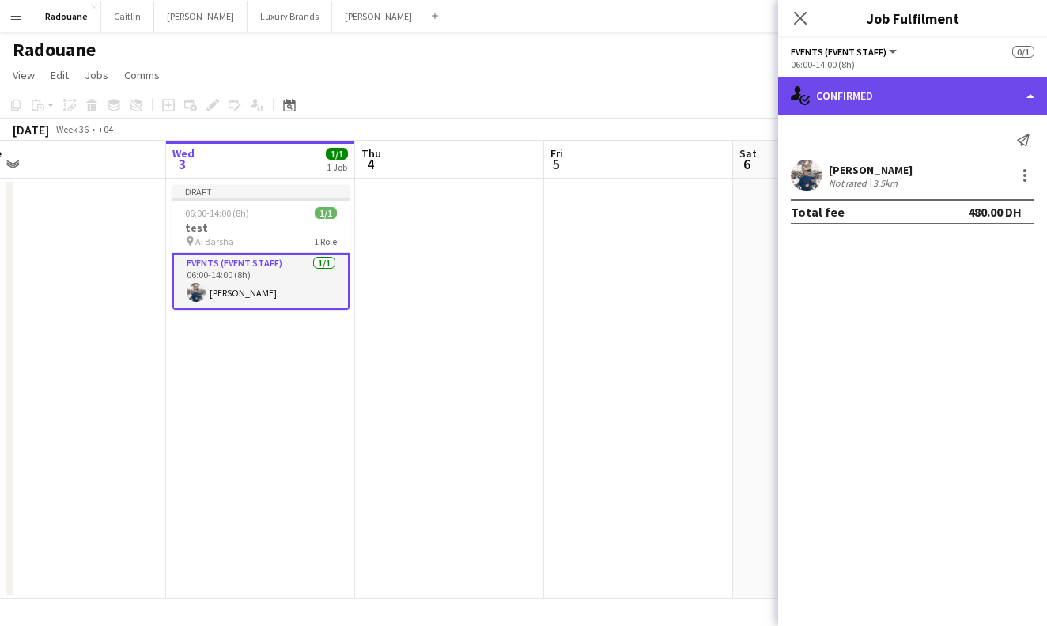
click at [856, 96] on div "single-neutral-actions-check-2 Confirmed" at bounding box center [912, 96] width 269 height 38
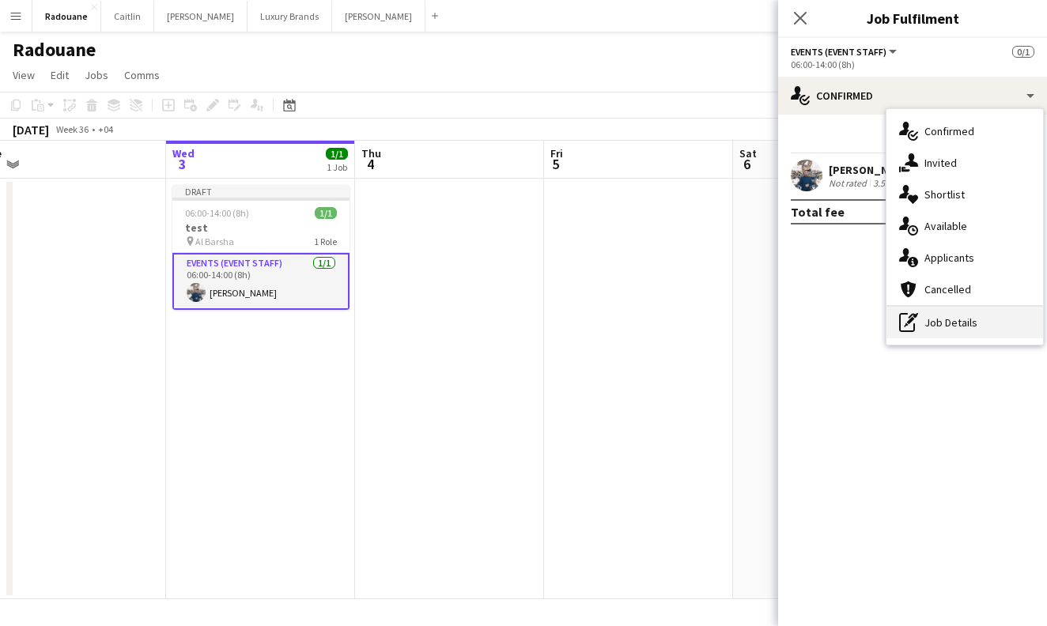
click at [978, 329] on div "pen-write Job Details" at bounding box center [964, 323] width 157 height 32
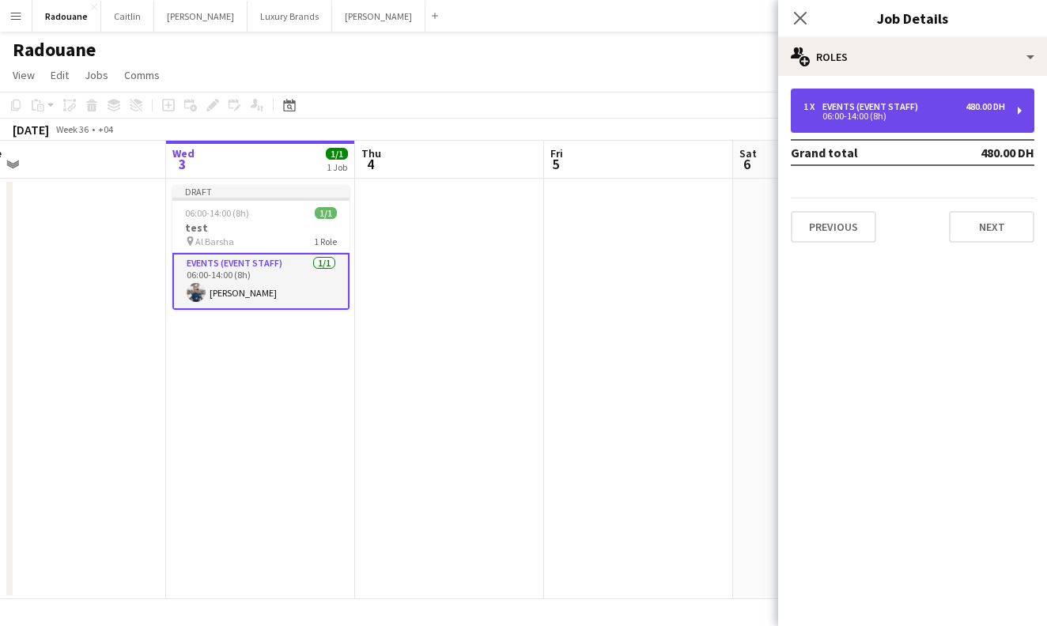
click at [951, 115] on div "06:00-14:00 (8h)" at bounding box center [904, 116] width 202 height 8
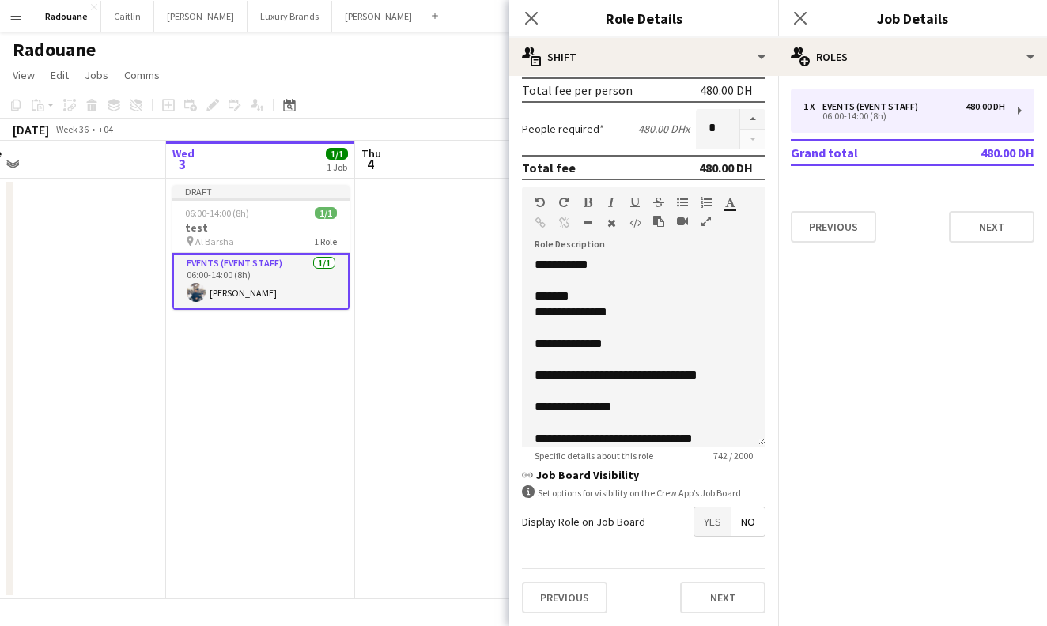
click at [741, 530] on span "No" at bounding box center [747, 522] width 33 height 28
click at [714, 530] on span "Yes" at bounding box center [712, 522] width 36 height 28
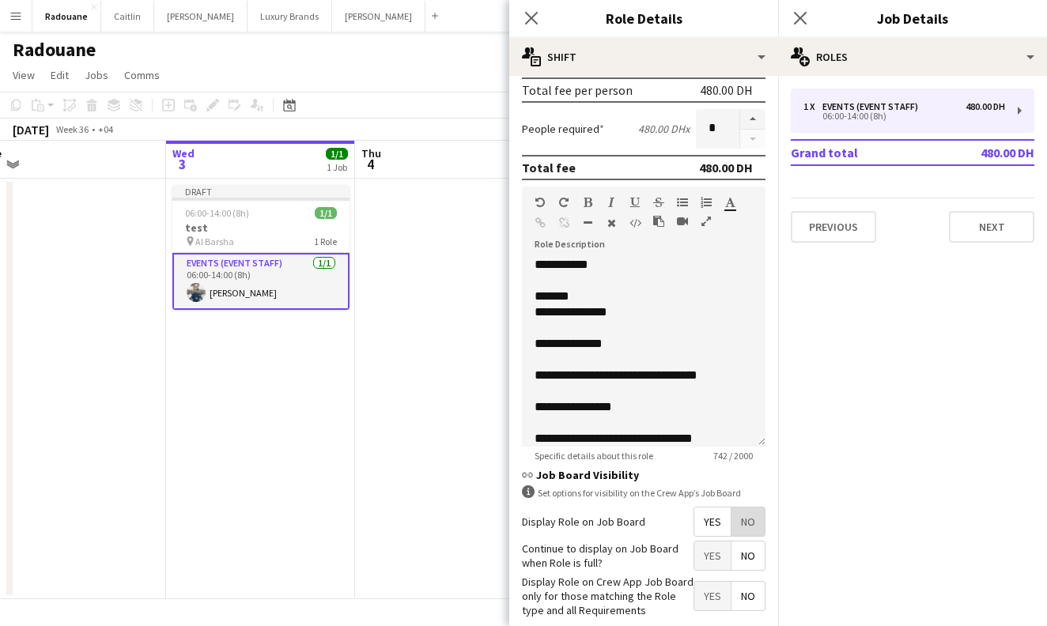
click at [751, 531] on span "No" at bounding box center [747, 522] width 33 height 28
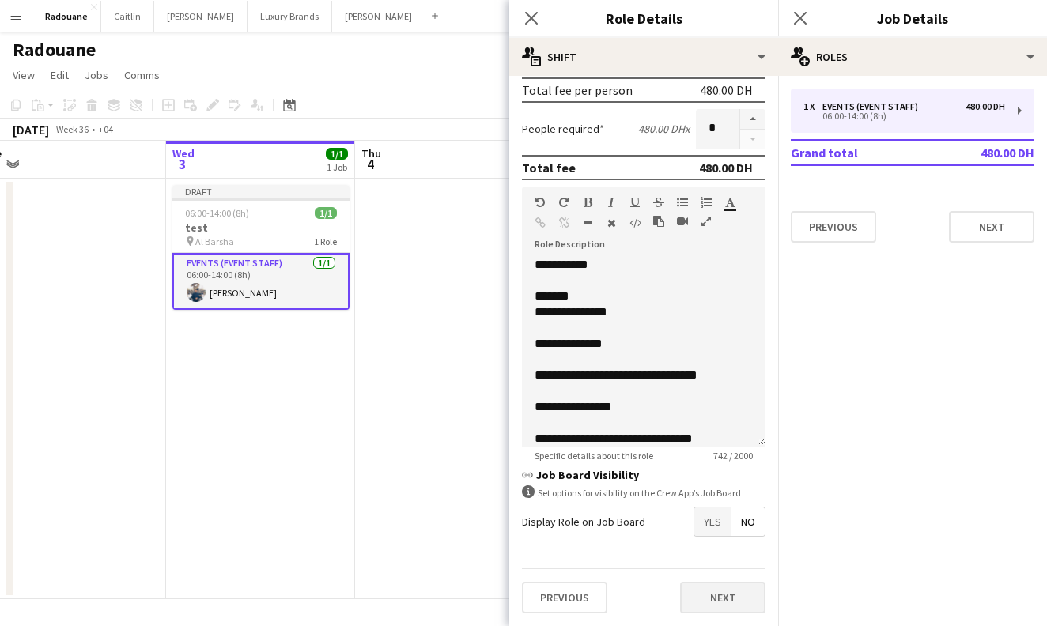
click at [716, 599] on button "Next" at bounding box center [722, 598] width 85 height 32
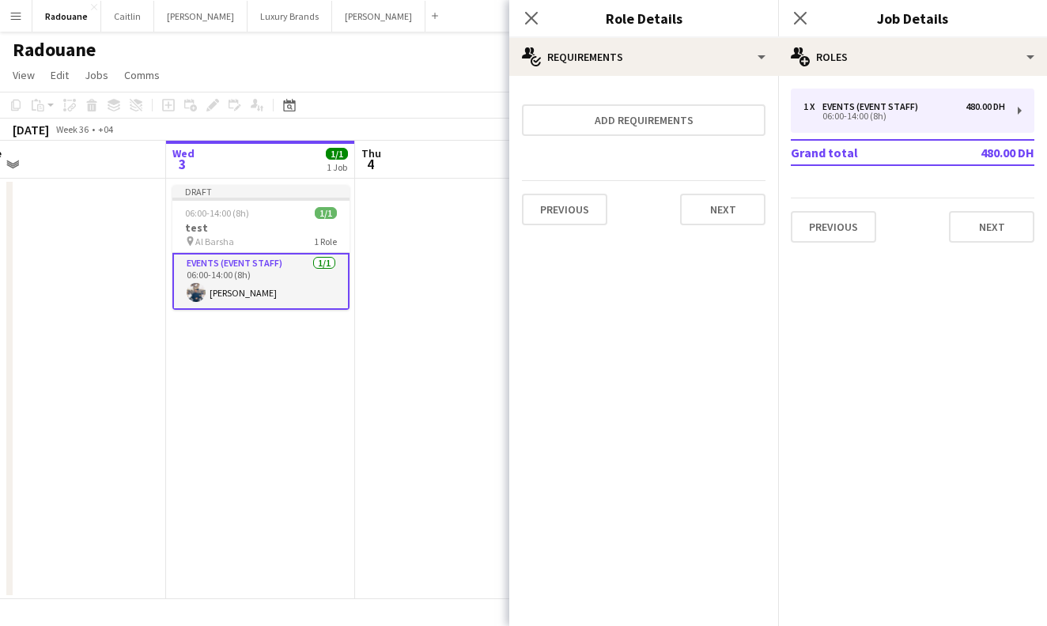
click at [428, 493] on app-date-cell at bounding box center [449, 389] width 189 height 421
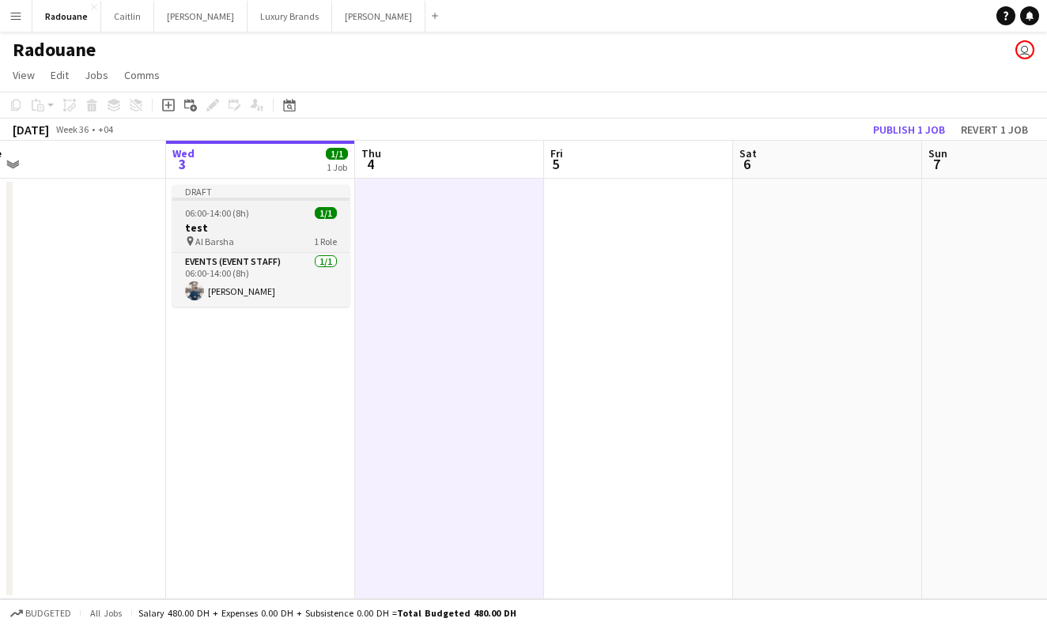
click at [271, 198] on div at bounding box center [260, 199] width 177 height 3
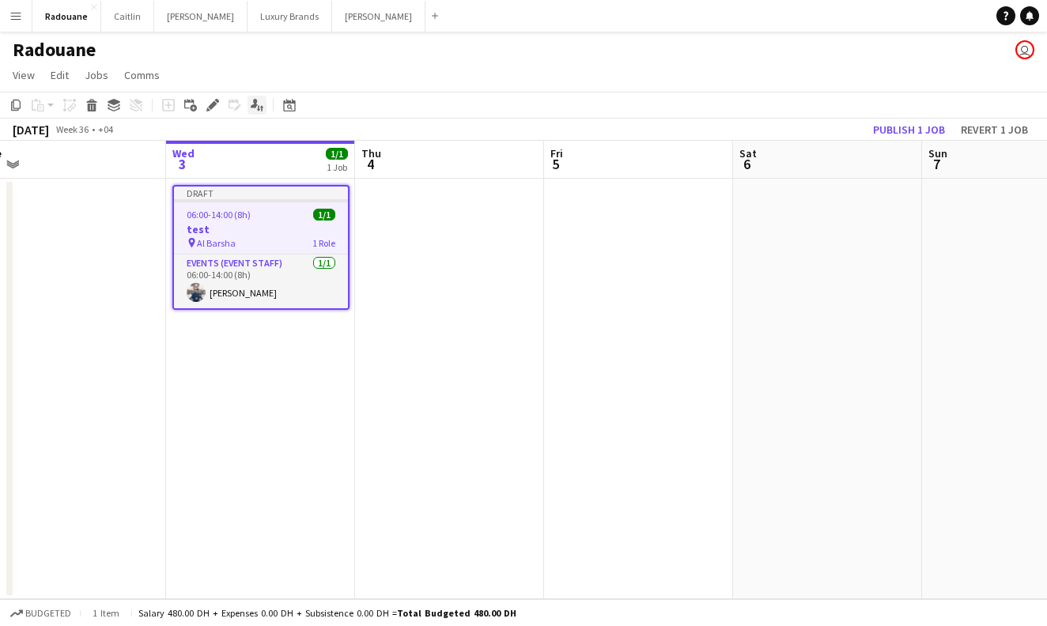
click at [259, 111] on div "Applicants" at bounding box center [256, 105] width 19 height 19
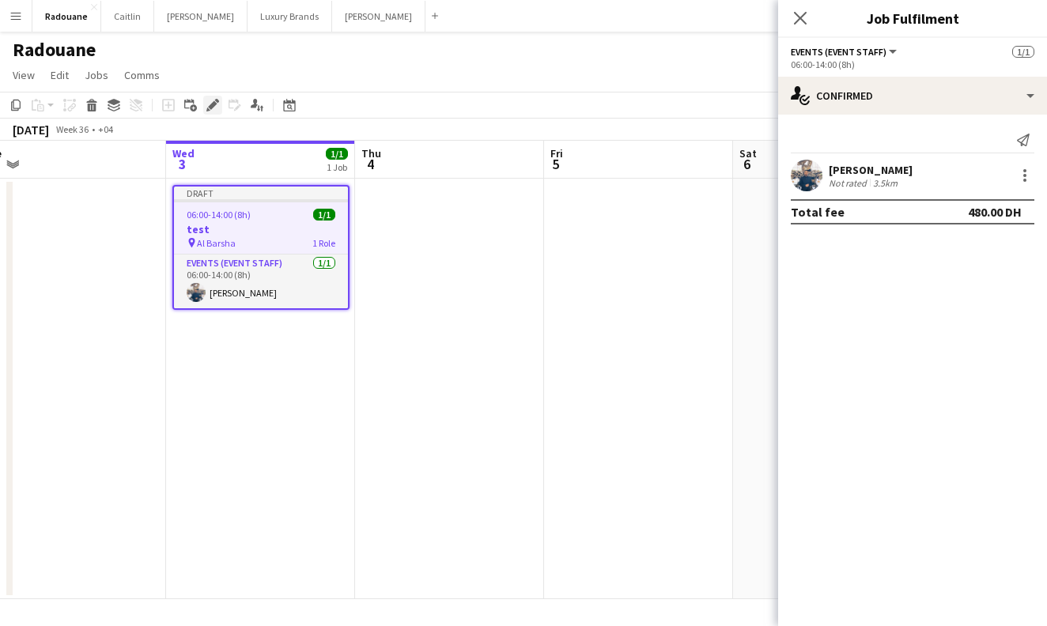
click at [212, 112] on div "Edit" at bounding box center [212, 105] width 19 height 19
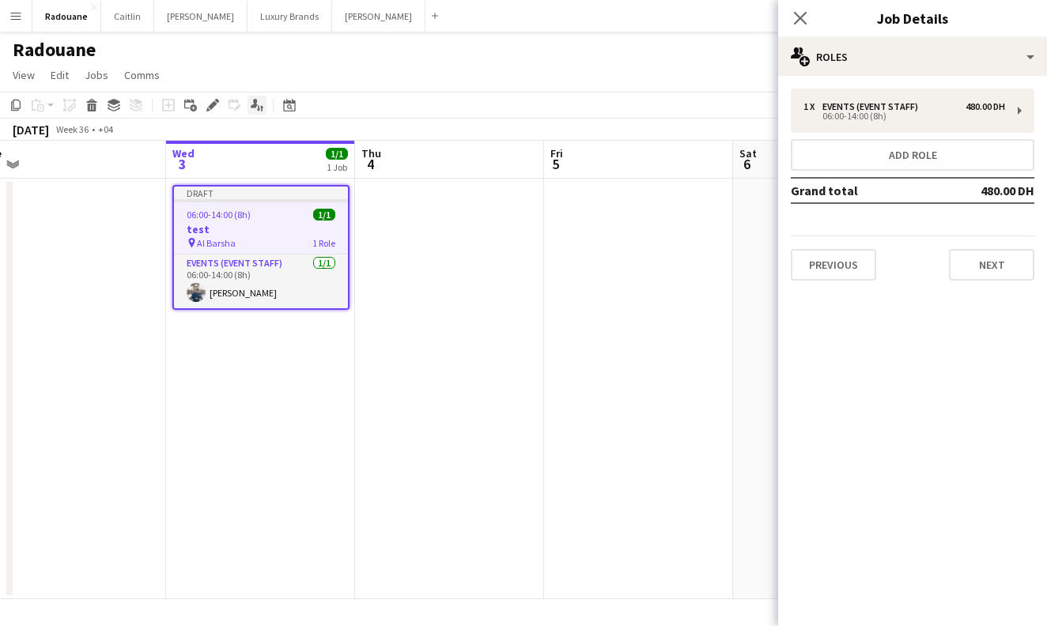
click at [261, 111] on div "Applicants" at bounding box center [256, 105] width 19 height 19
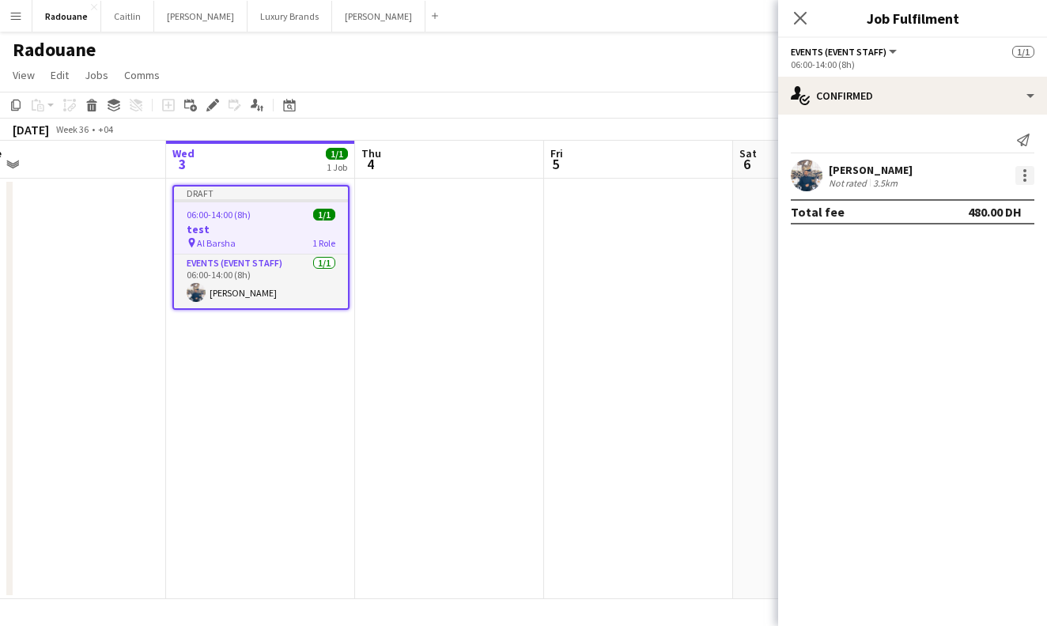
click at [1028, 183] on div at bounding box center [1024, 175] width 19 height 19
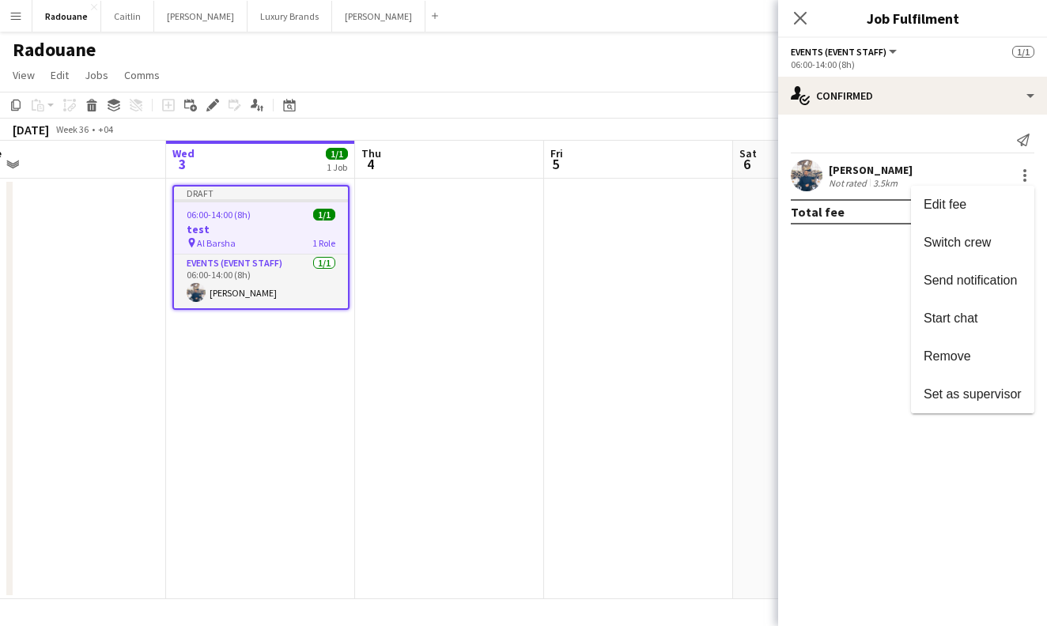
click at [892, 300] on div at bounding box center [523, 313] width 1047 height 626
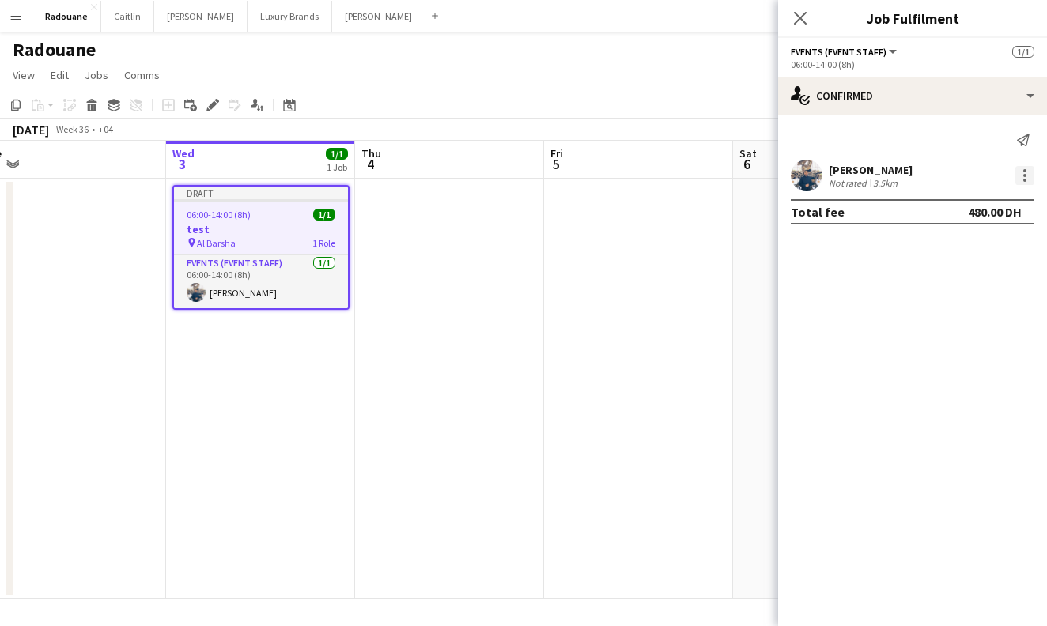
click at [1029, 184] on div at bounding box center [1024, 175] width 19 height 19
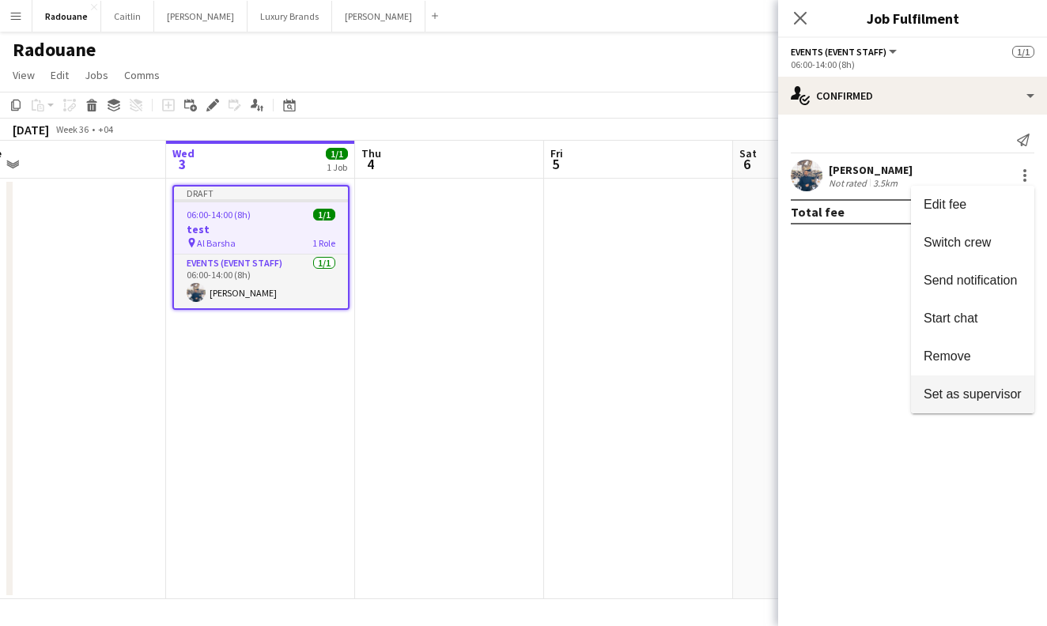
click at [957, 395] on span "Set as supervisor" at bounding box center [972, 393] width 98 height 13
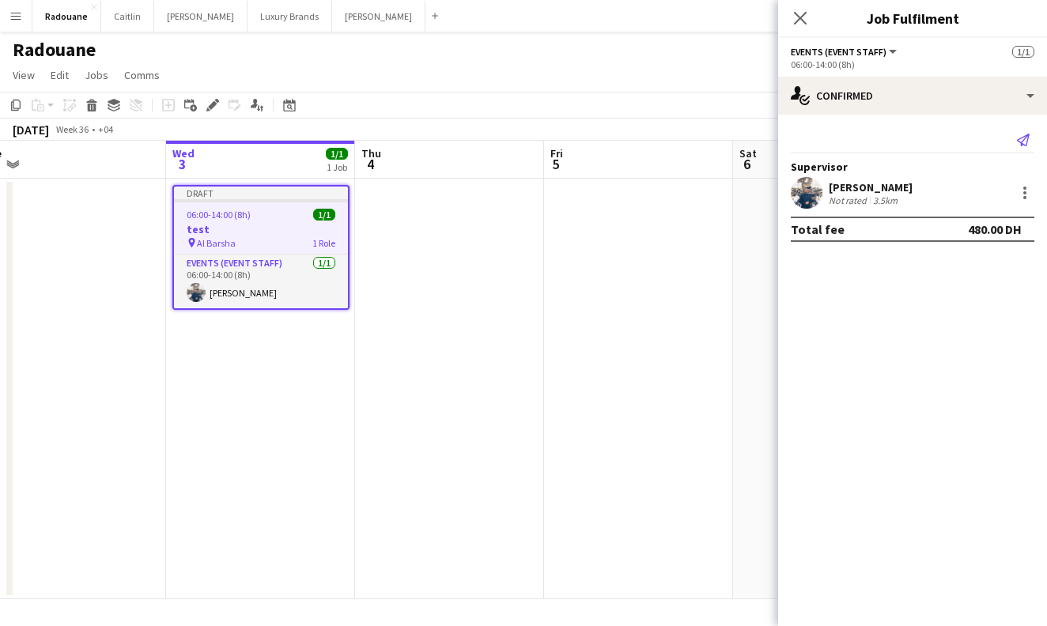
click at [1025, 145] on icon at bounding box center [1023, 140] width 13 height 13
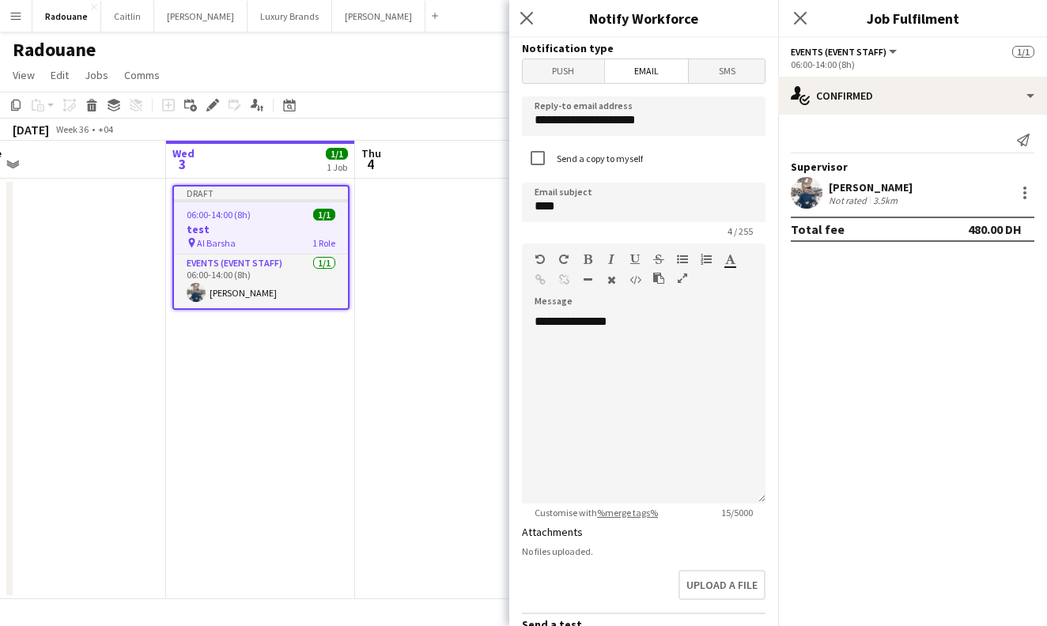
click at [583, 76] on span "Push" at bounding box center [563, 71] width 81 height 24
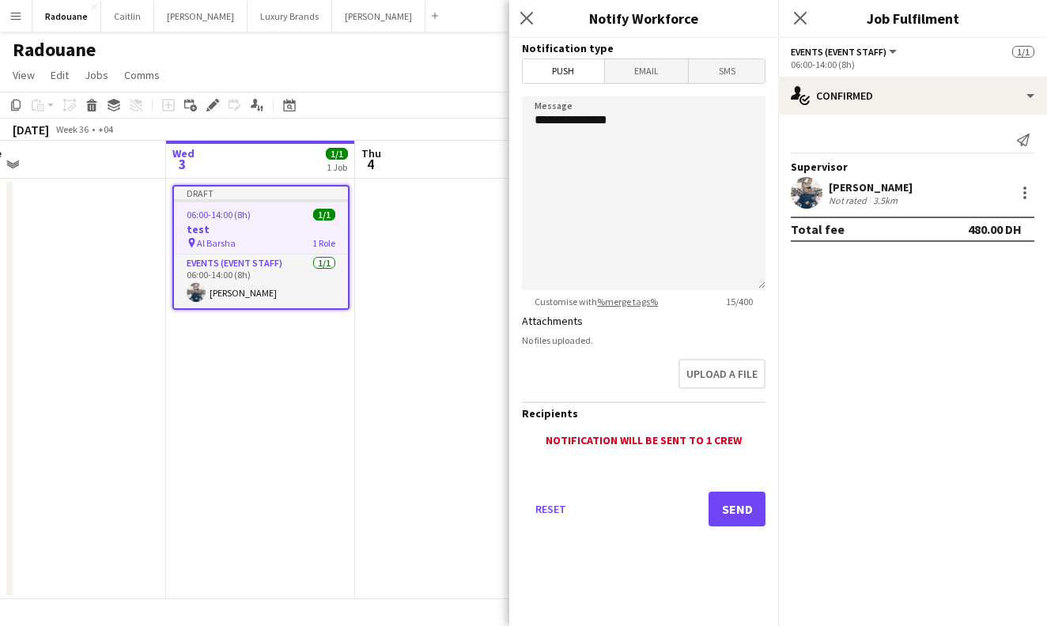
click at [654, 441] on div "Notification will be sent to 1 crew" at bounding box center [644, 440] width 244 height 14
click at [729, 504] on button "Send" at bounding box center [736, 509] width 57 height 35
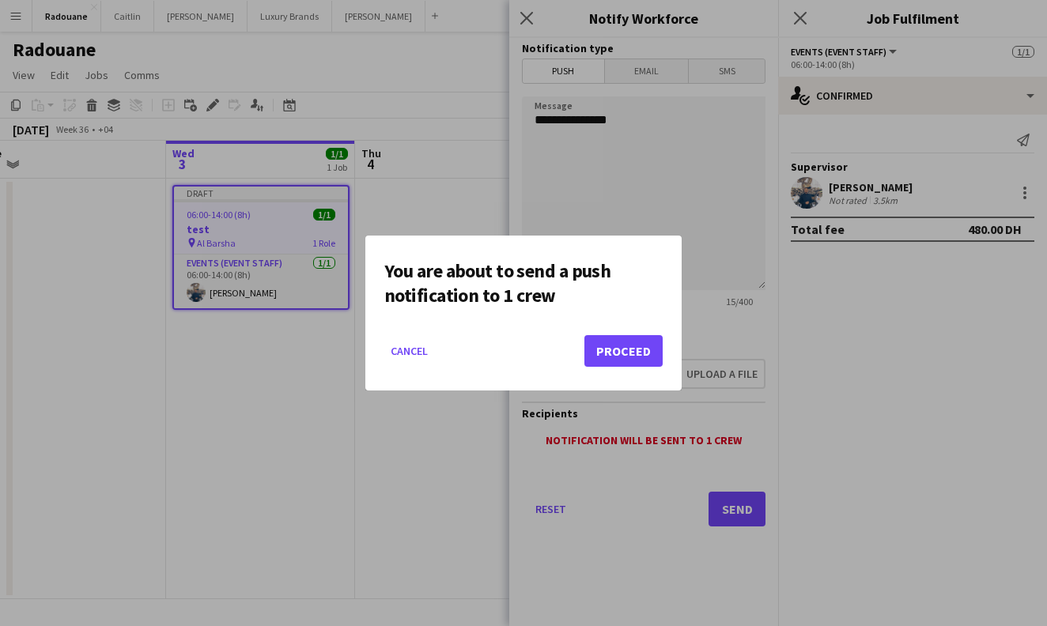
click at [640, 353] on button "Proceed" at bounding box center [623, 351] width 78 height 32
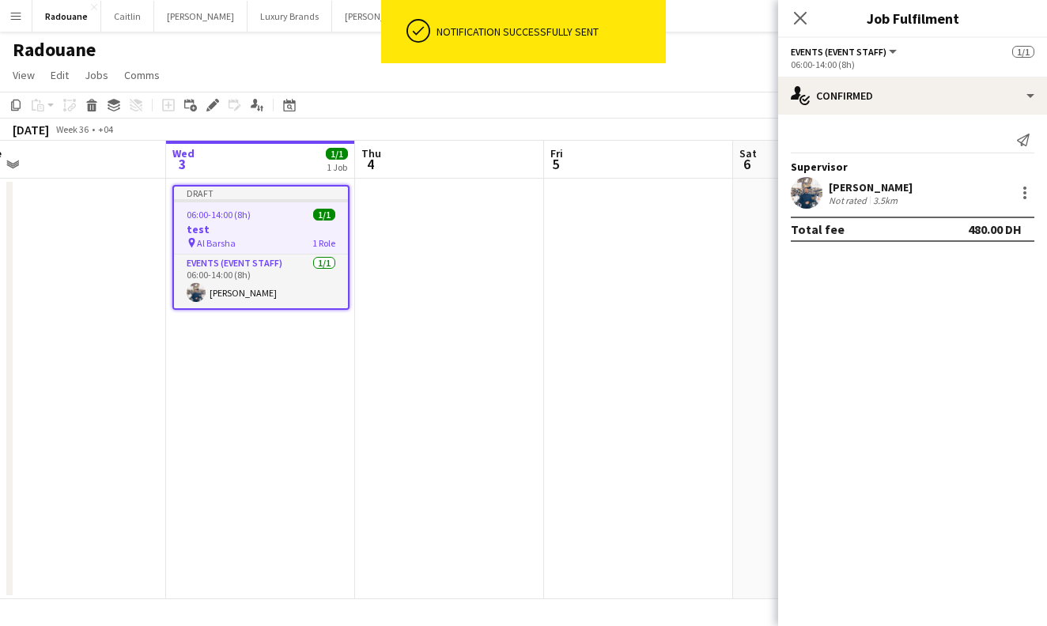
click at [634, 470] on app-date-cell at bounding box center [638, 389] width 189 height 421
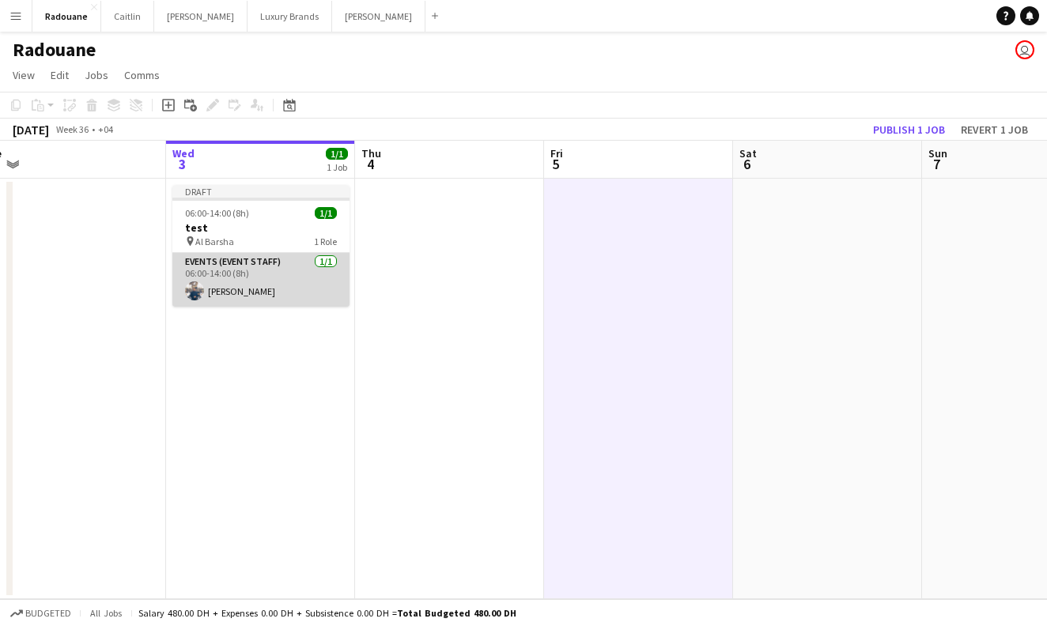
click at [293, 262] on app-card-role "Events (Event Staff) [DATE] 06:00-14:00 (8h) [PERSON_NAME]" at bounding box center [260, 280] width 177 height 54
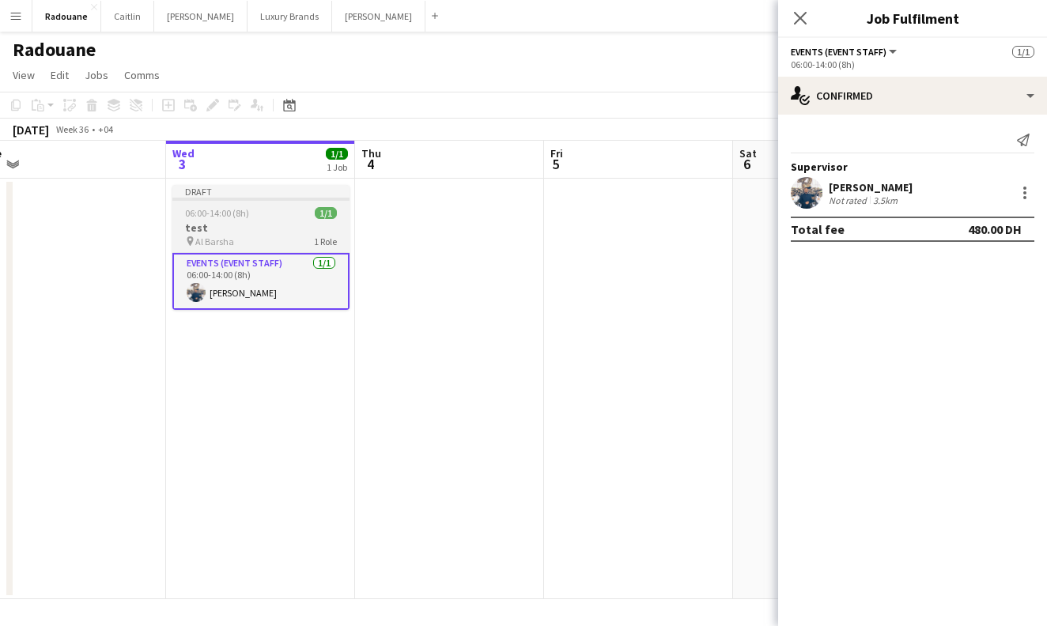
click at [280, 240] on div "pin Al Barsha 1 Role" at bounding box center [260, 241] width 177 height 13
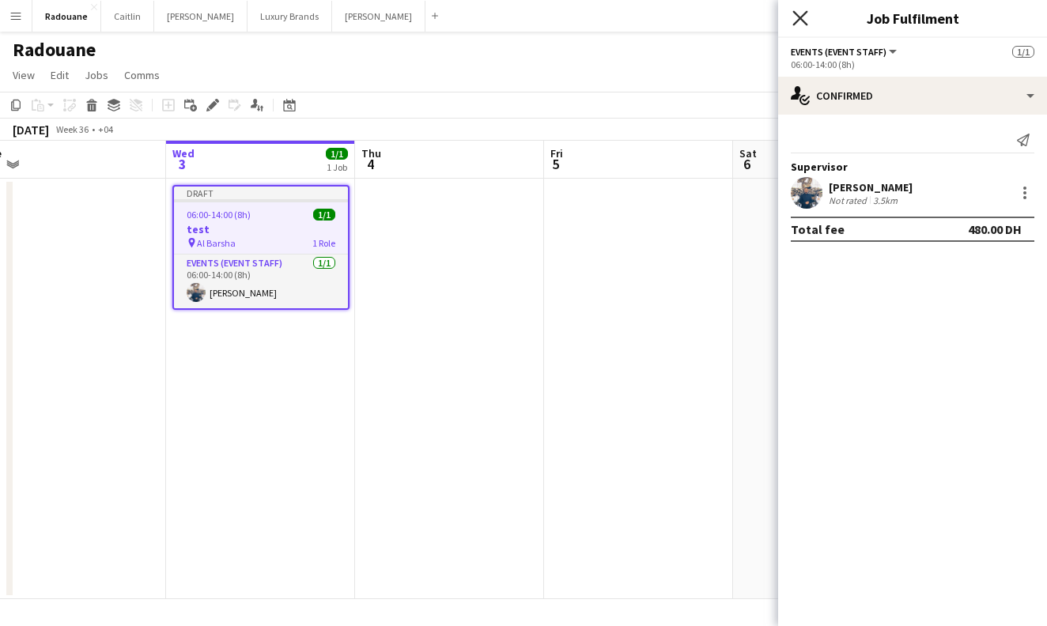
click at [803, 14] on icon at bounding box center [799, 17] width 15 height 15
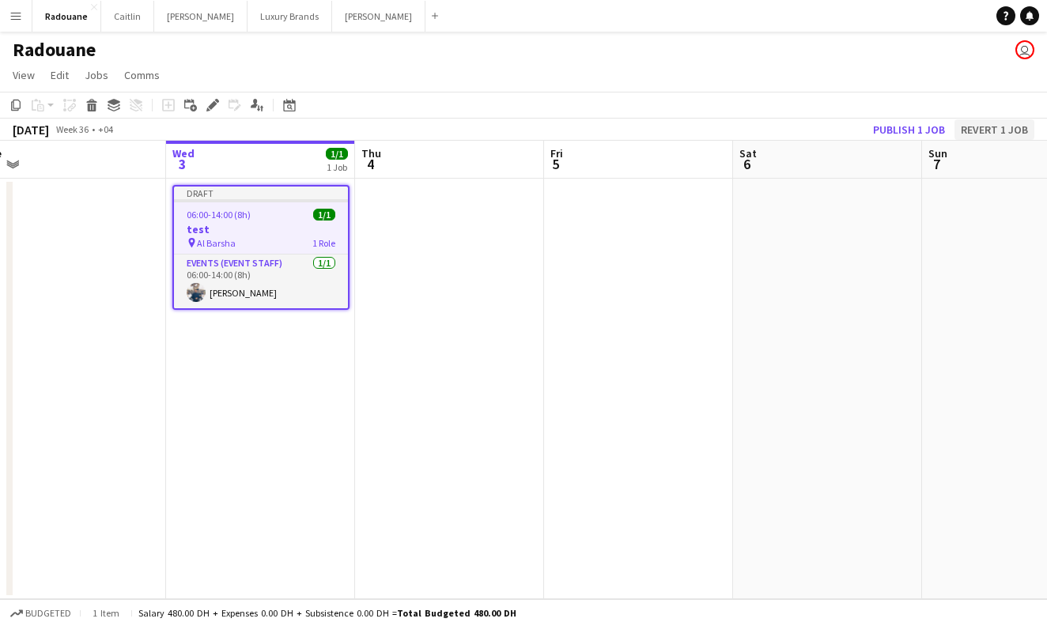
click at [984, 128] on button "Revert 1 job" at bounding box center [994, 129] width 80 height 21
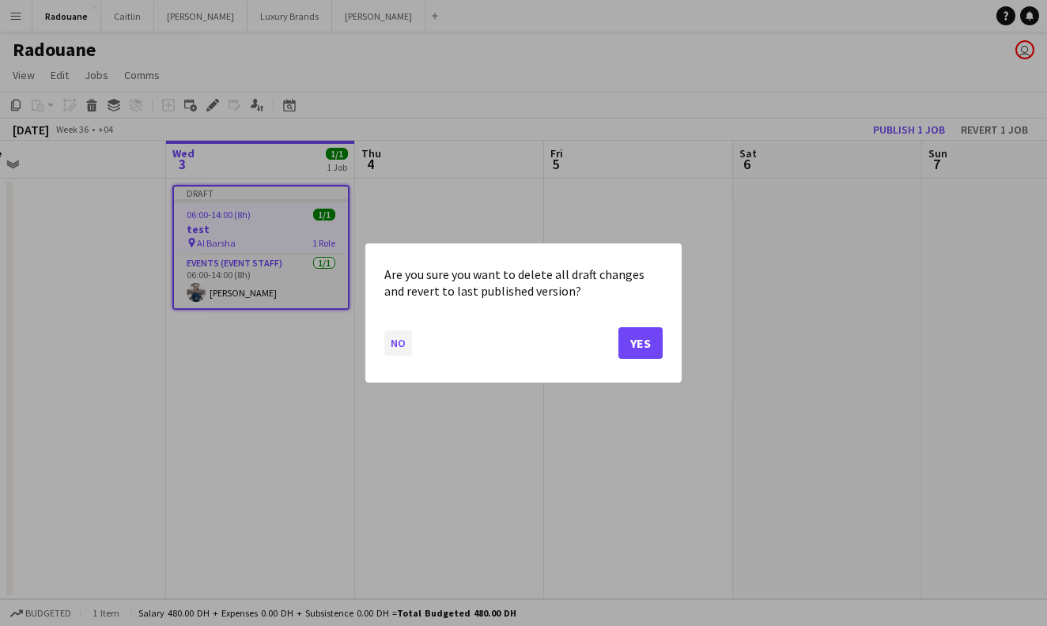
click at [395, 345] on button "No" at bounding box center [398, 342] width 28 height 25
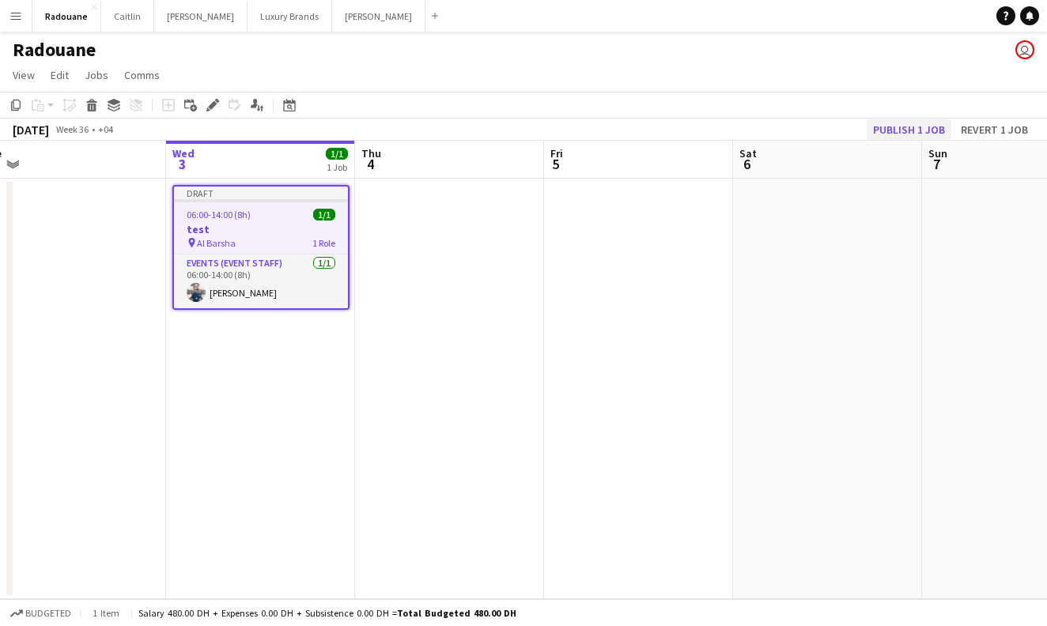
click at [919, 127] on button "Publish 1 job" at bounding box center [909, 129] width 85 height 21
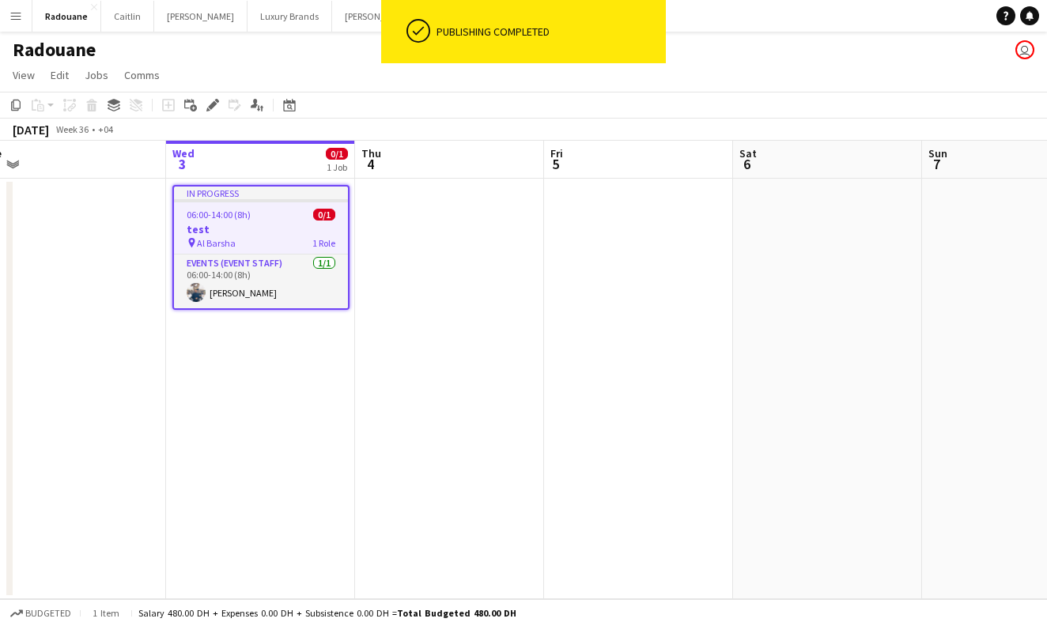
click at [297, 236] on div "pin Al Barsha 1 Role" at bounding box center [261, 242] width 174 height 13
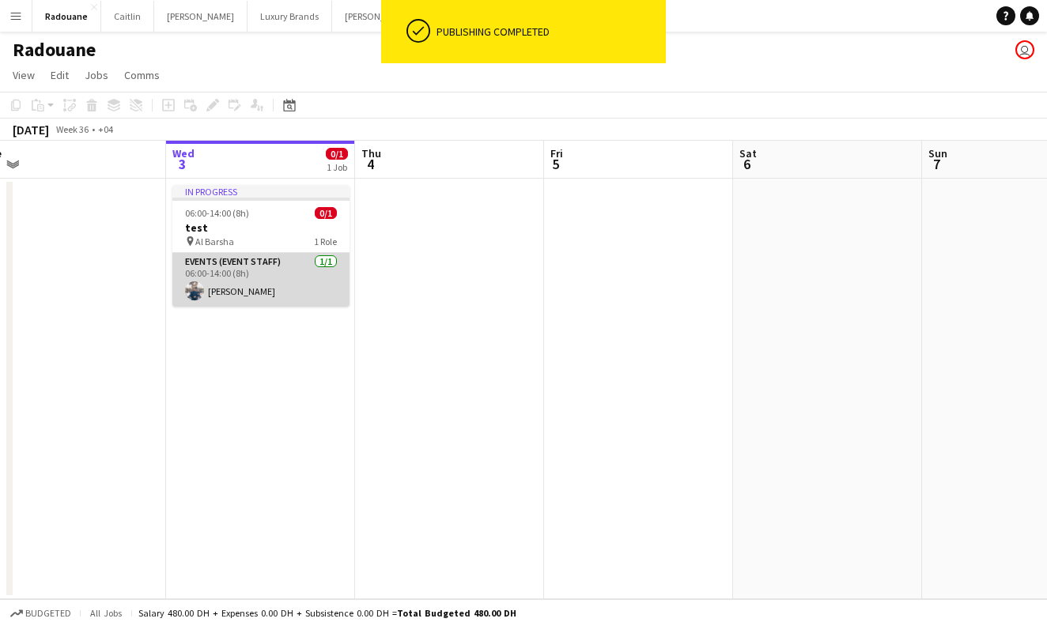
click at [293, 277] on app-card-role "Events (Event Staff) [DATE] 06:00-14:00 (8h) [PERSON_NAME]" at bounding box center [260, 280] width 177 height 54
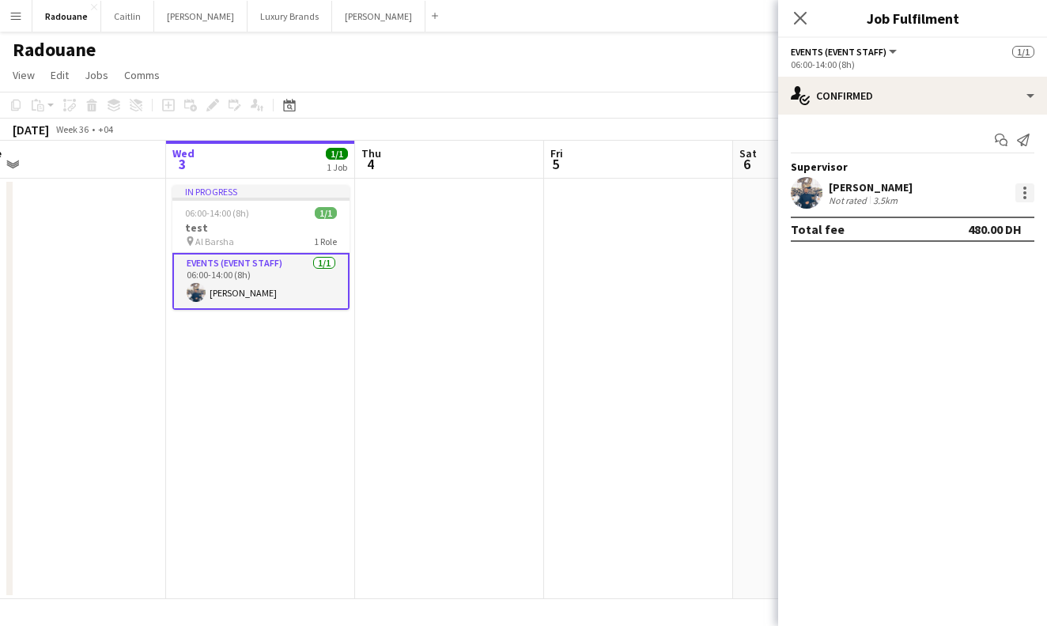
click at [1026, 194] on div at bounding box center [1024, 192] width 19 height 19
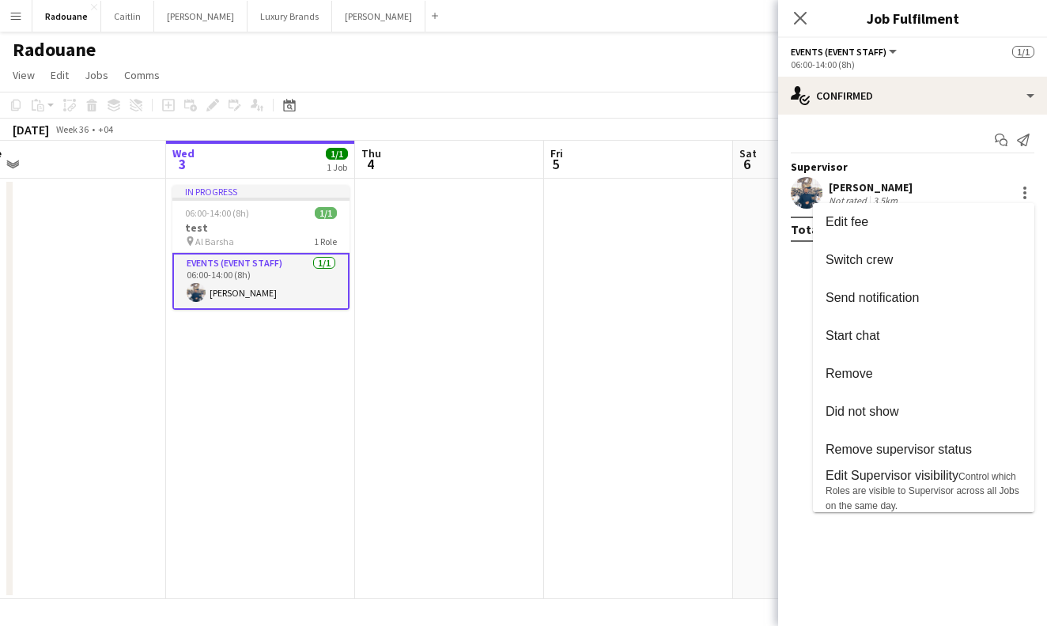
click at [973, 194] on div at bounding box center [523, 313] width 1047 height 626
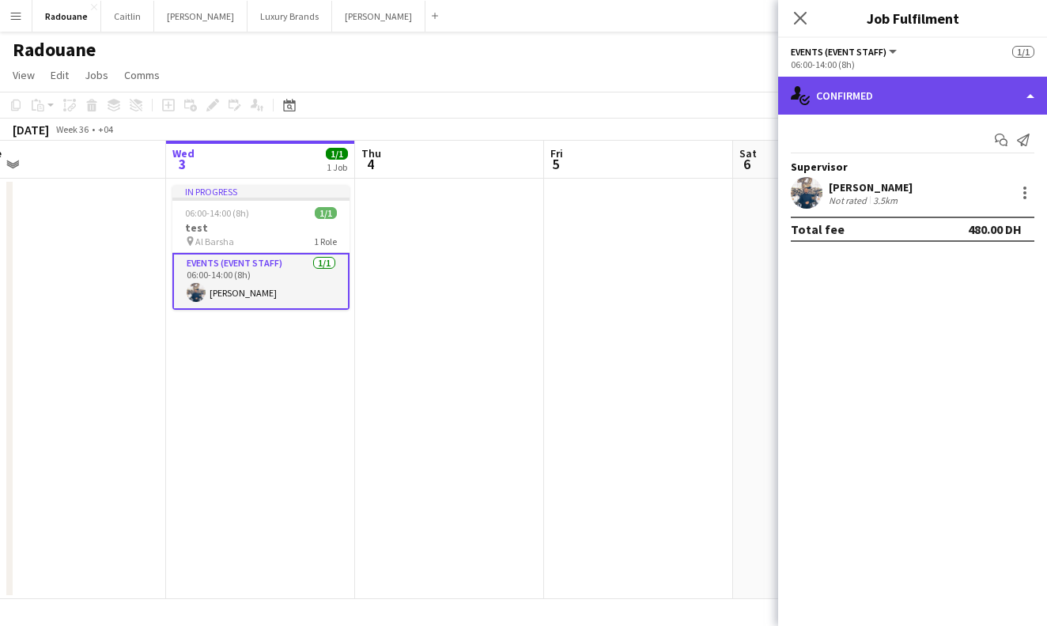
click at [923, 92] on div "single-neutral-actions-check-2 Confirmed" at bounding box center [912, 96] width 269 height 38
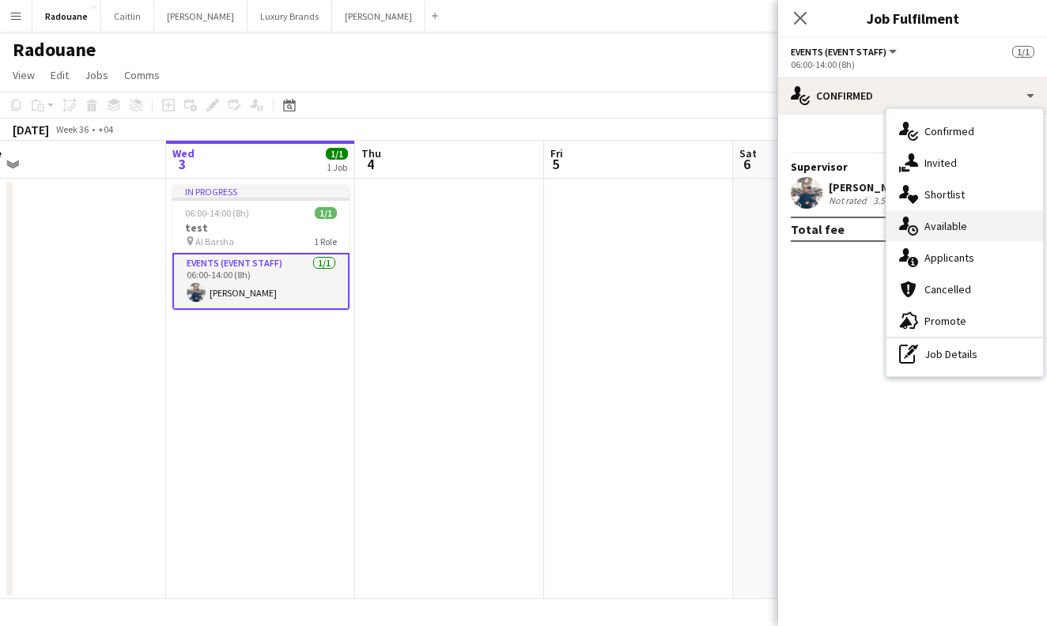
click at [957, 225] on span "Available" at bounding box center [945, 226] width 43 height 14
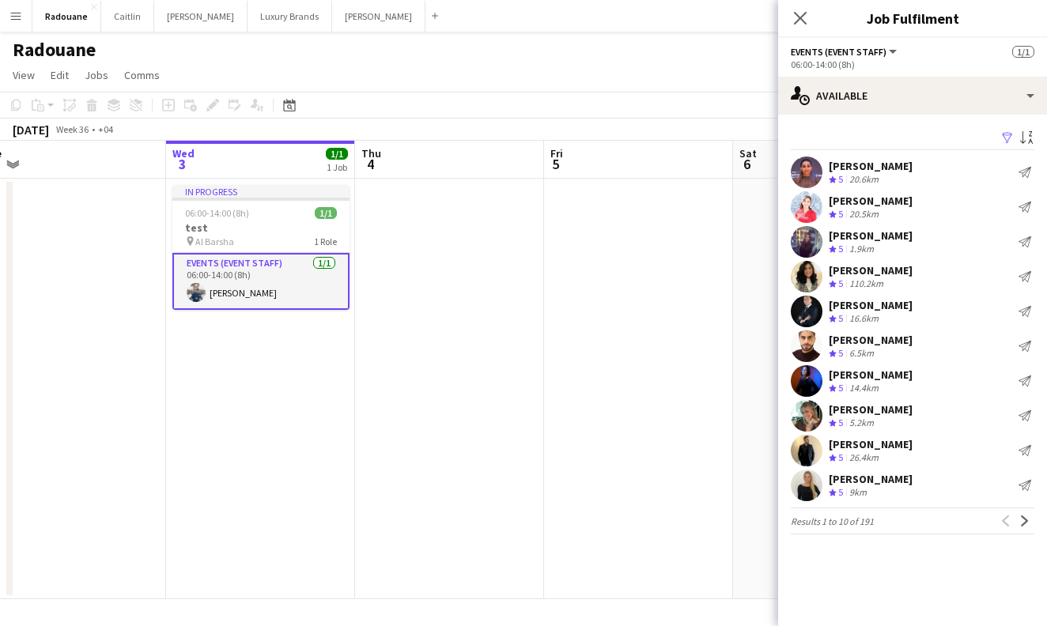
click at [731, 290] on app-date-cell at bounding box center [638, 389] width 189 height 421
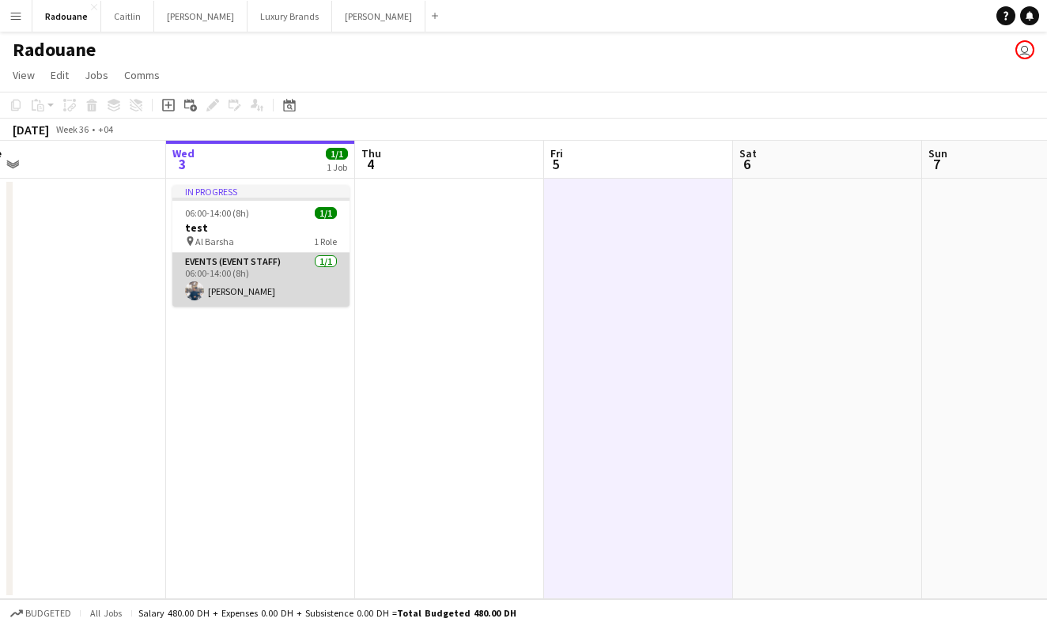
click at [276, 259] on app-card-role "Events (Event Staff) [DATE] 06:00-14:00 (8h) [PERSON_NAME]" at bounding box center [260, 280] width 177 height 54
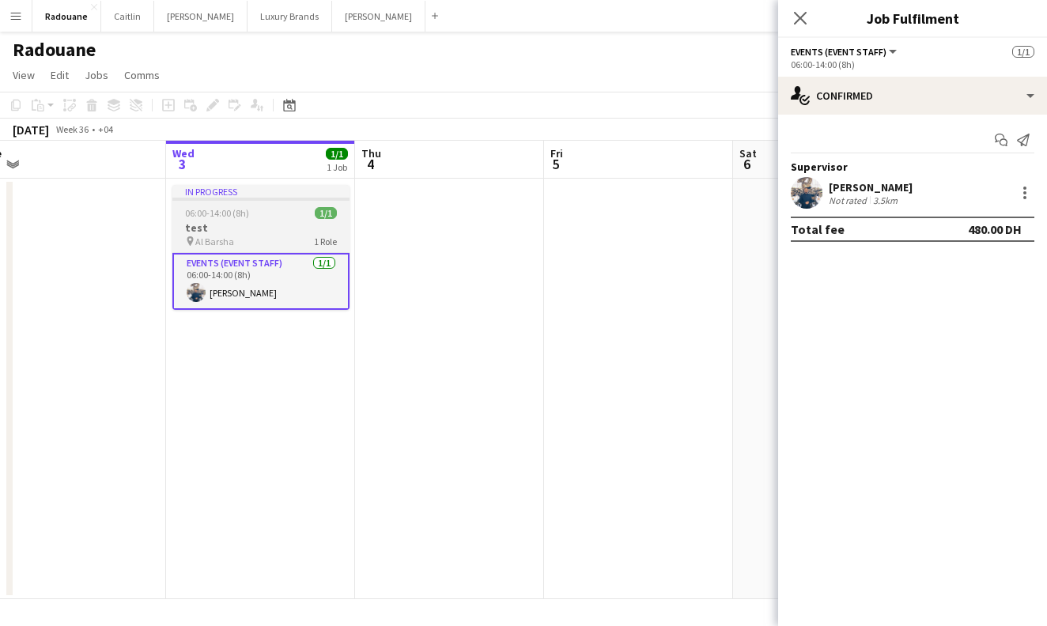
click at [273, 240] on div "pin Al Barsha 1 Role" at bounding box center [260, 241] width 177 height 13
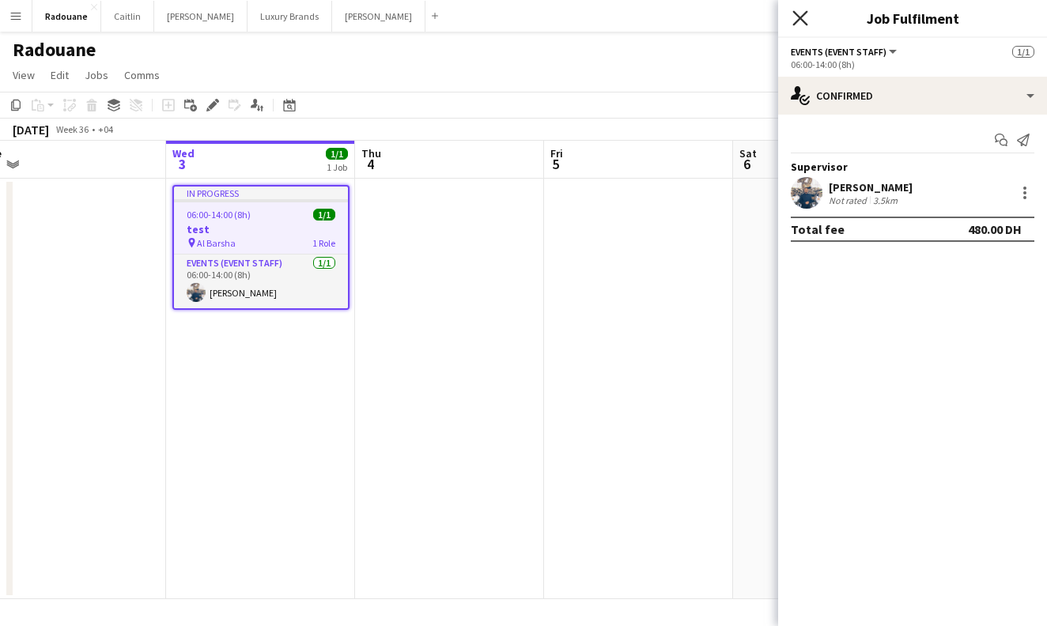
click at [799, 16] on icon "Close pop-in" at bounding box center [799, 17] width 15 height 15
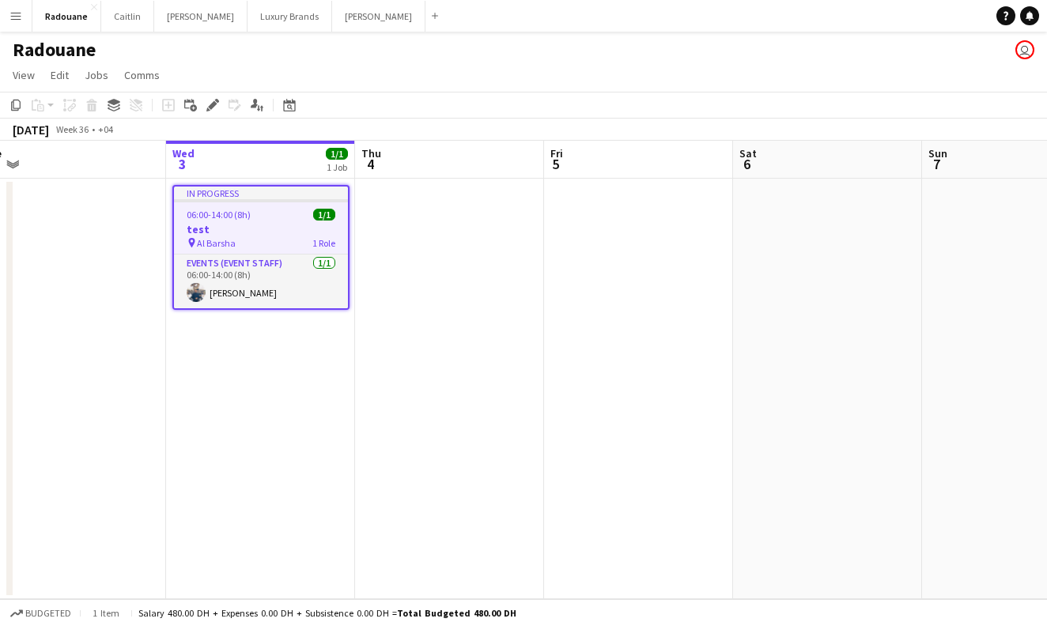
click at [285, 237] on div "pin Al Barsha 1 Role" at bounding box center [261, 242] width 174 height 13
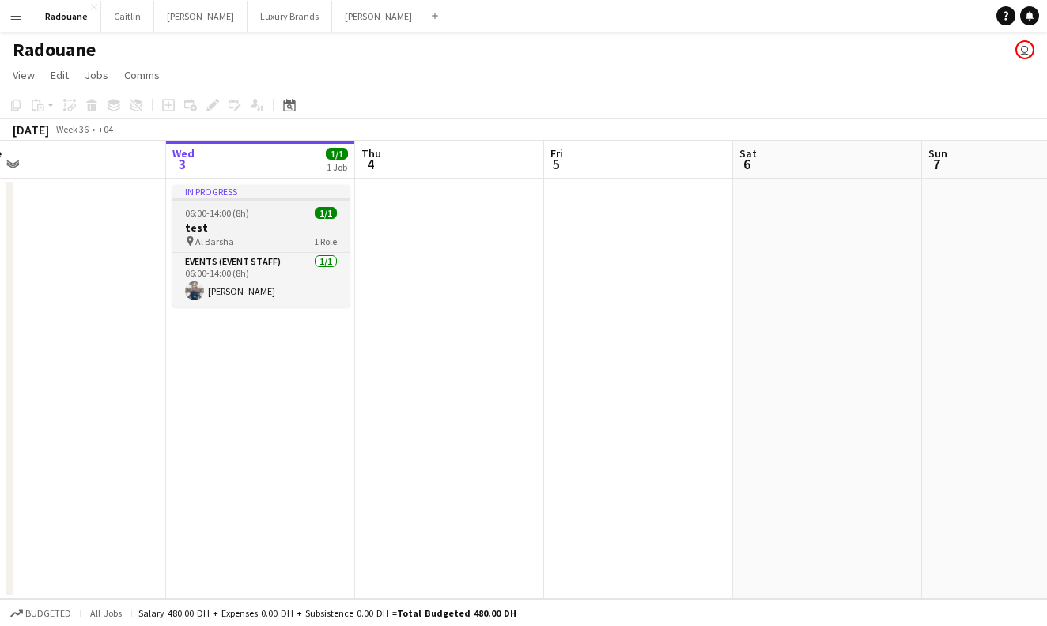
click at [285, 237] on div "pin Al Barsha 1 Role" at bounding box center [260, 241] width 177 height 13
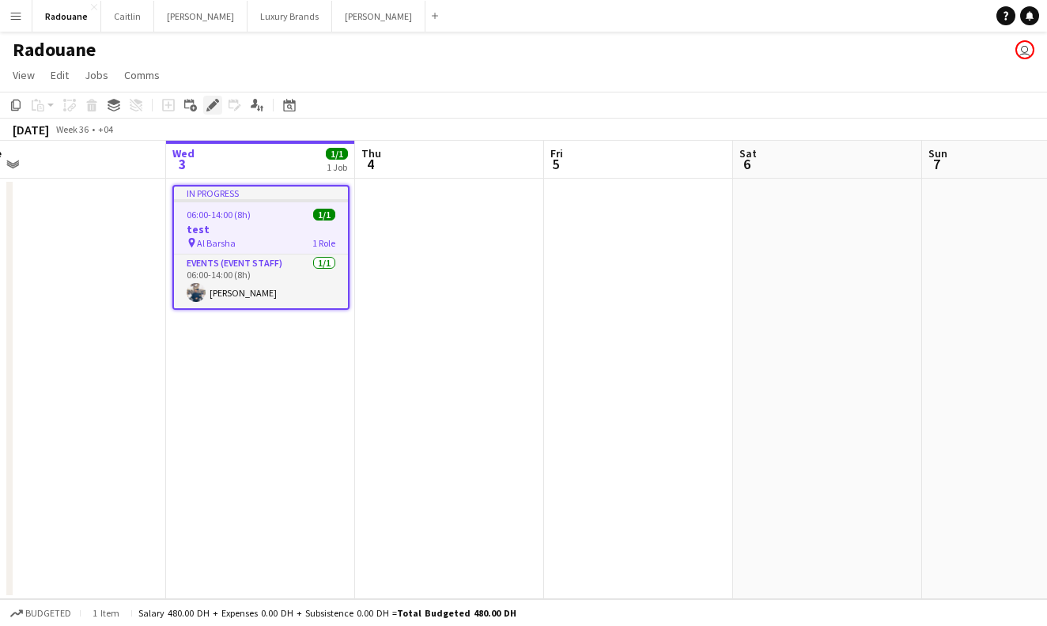
click at [211, 111] on div "Edit" at bounding box center [212, 105] width 19 height 19
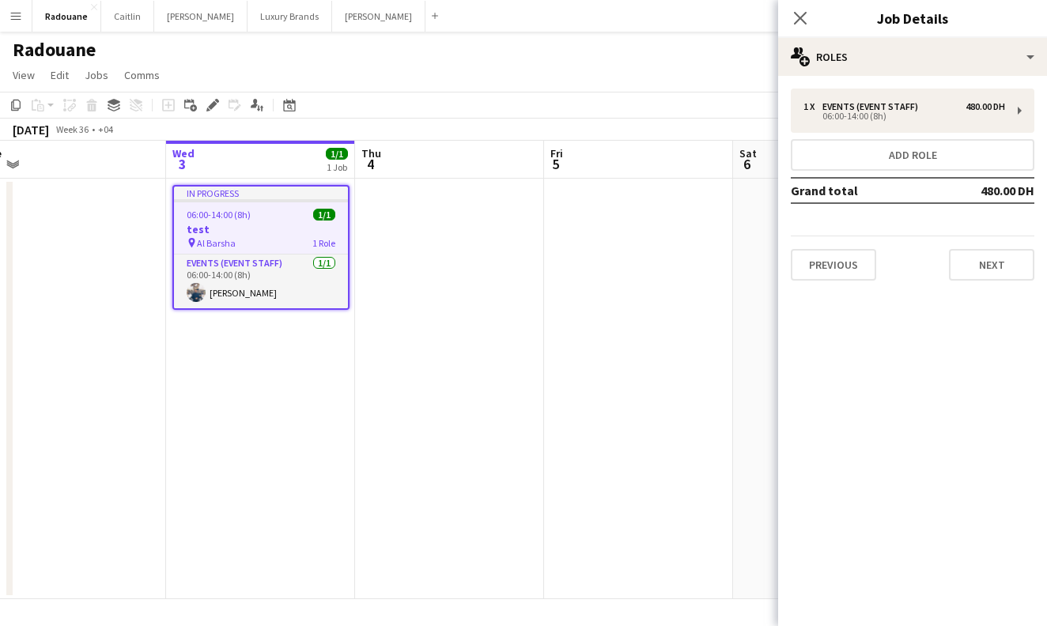
click at [252, 211] on div "06:00-14:00 (8h) 1/1" at bounding box center [261, 215] width 174 height 12
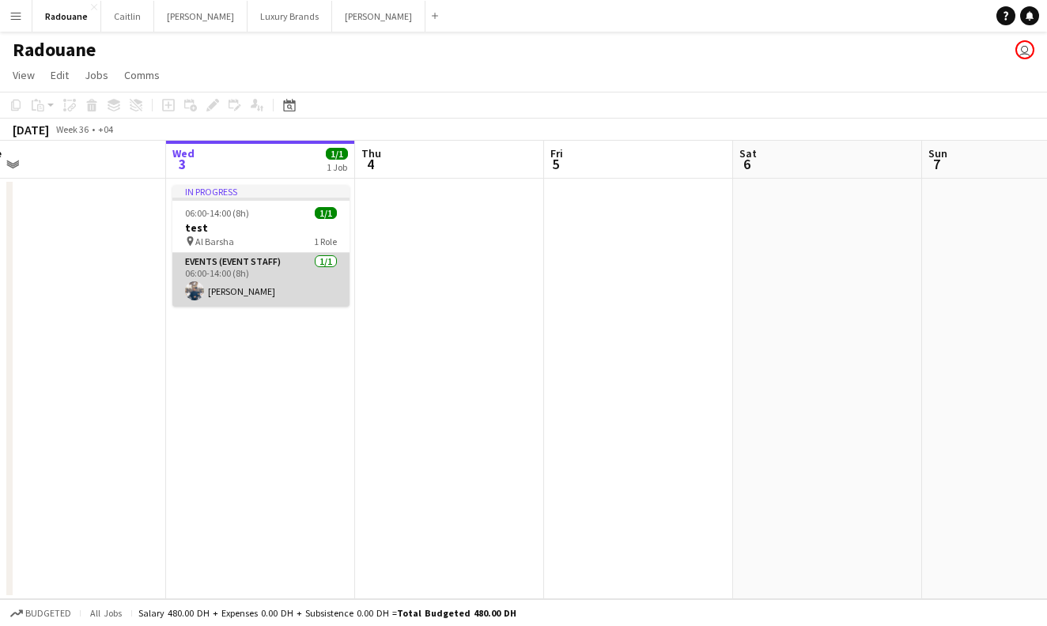
click at [278, 287] on app-card-role "Events (Event Staff) [DATE] 06:00-14:00 (8h) [PERSON_NAME]" at bounding box center [260, 280] width 177 height 54
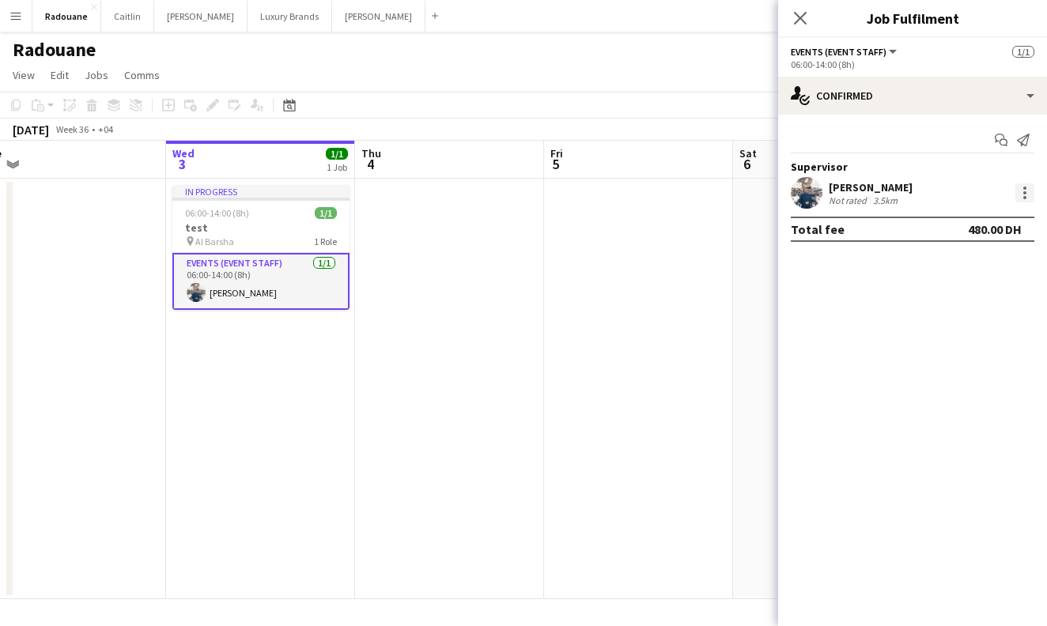
click at [1026, 197] on div at bounding box center [1024, 192] width 19 height 19
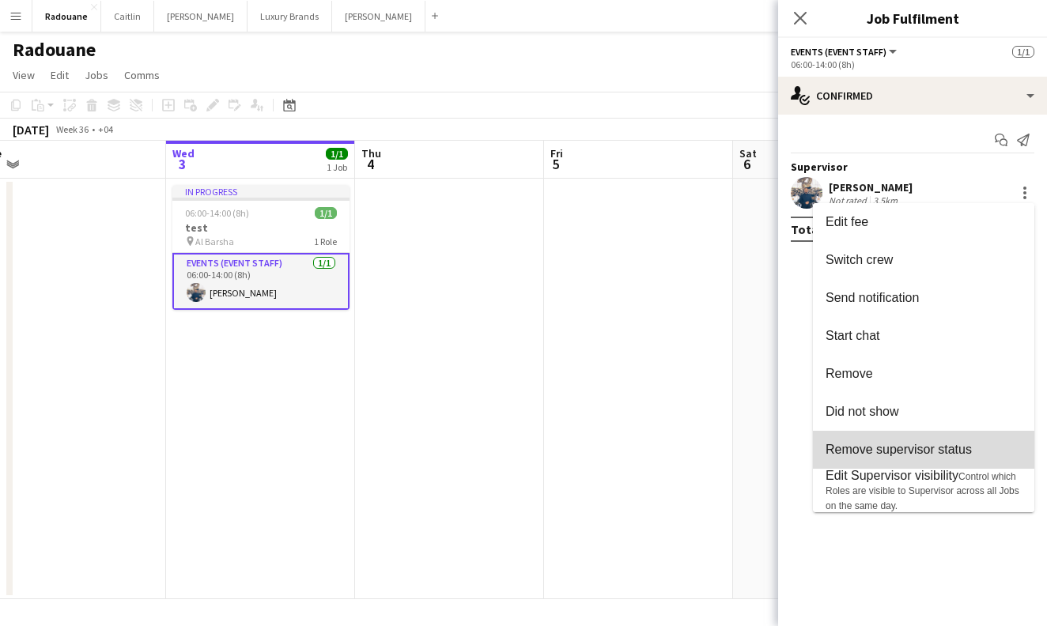
click at [865, 447] on span "Remove supervisor status" at bounding box center [898, 449] width 146 height 13
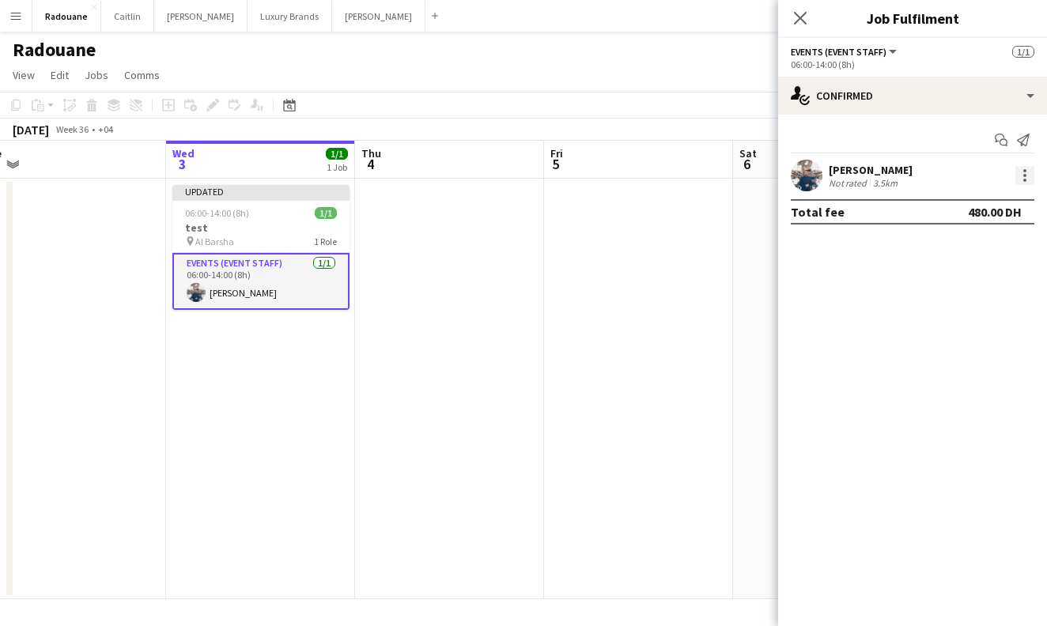
click at [1028, 174] on div at bounding box center [1024, 175] width 19 height 19
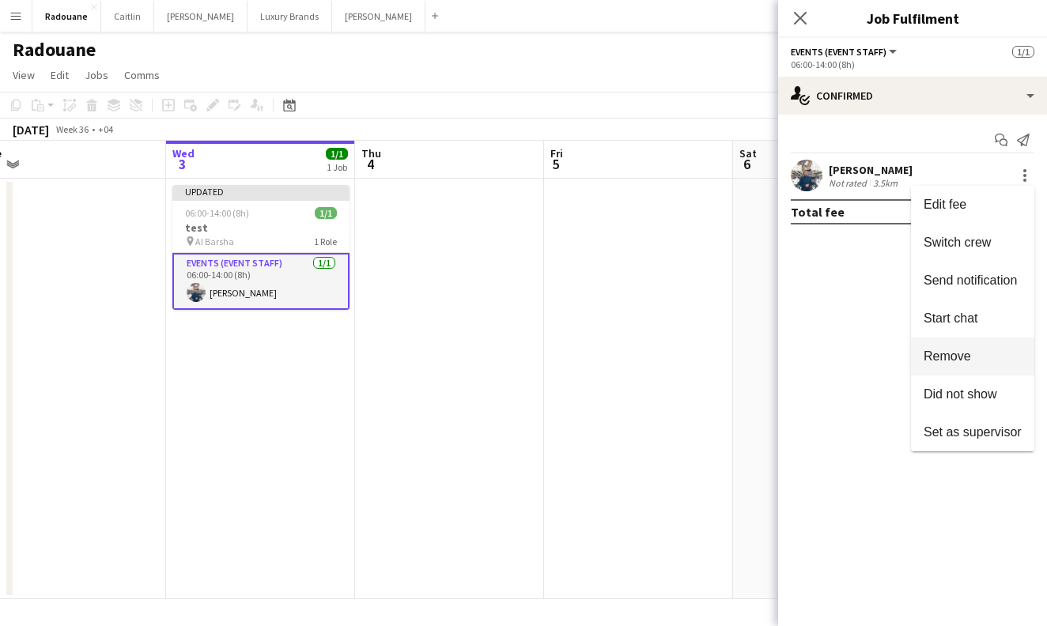
click at [959, 355] on span "Remove" at bounding box center [946, 355] width 47 height 13
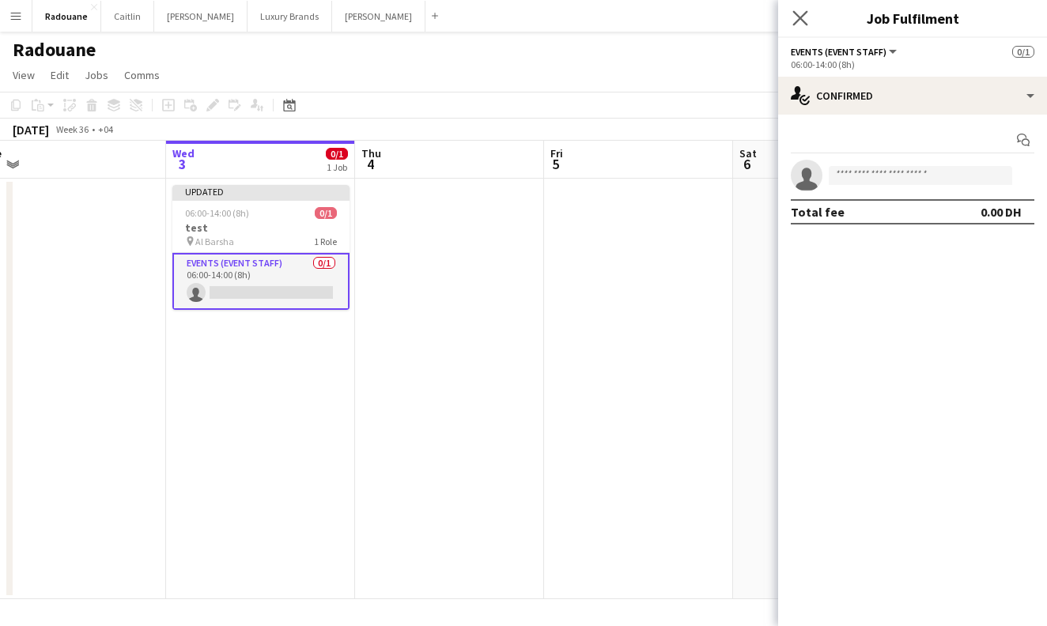
click at [800, 27] on app-icon "Close pop-in" at bounding box center [800, 18] width 23 height 23
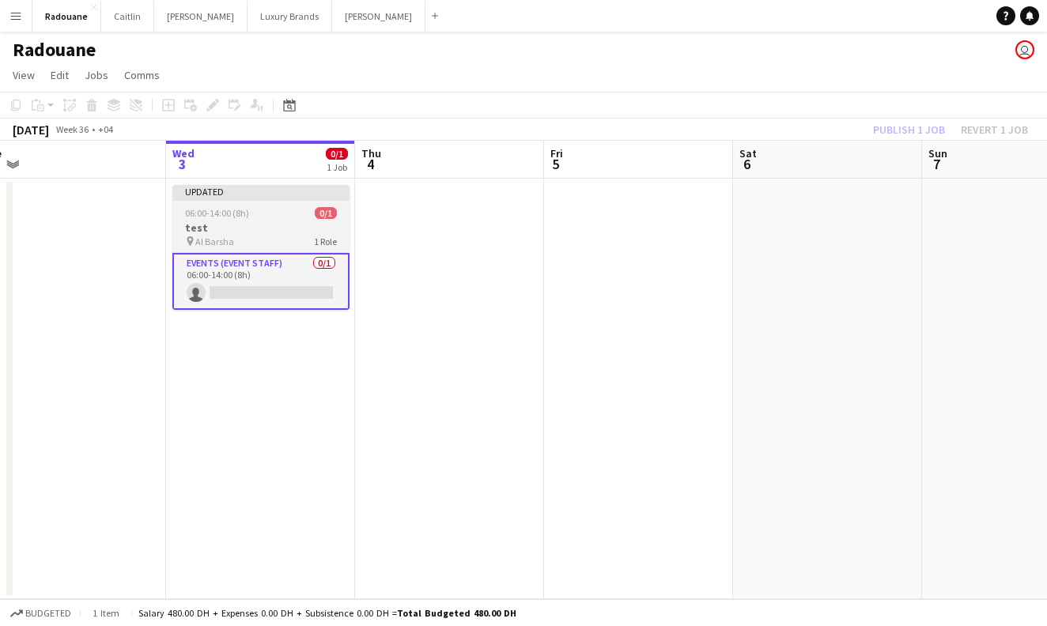
click at [294, 217] on div "06:00-14:00 (8h) 0/1" at bounding box center [260, 213] width 177 height 12
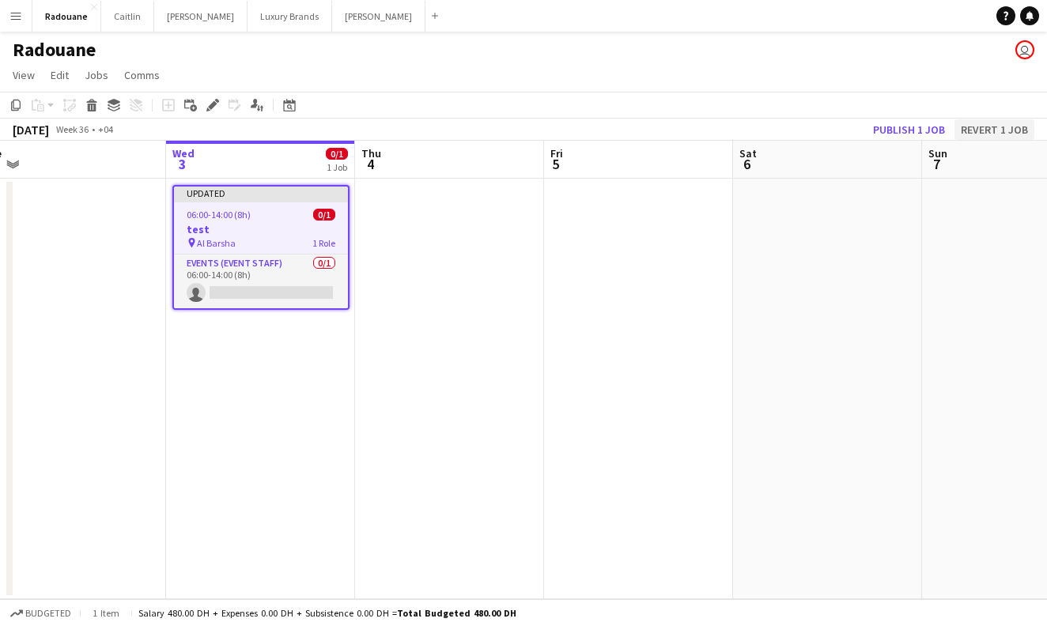
click at [971, 126] on button "Revert 1 job" at bounding box center [994, 129] width 80 height 21
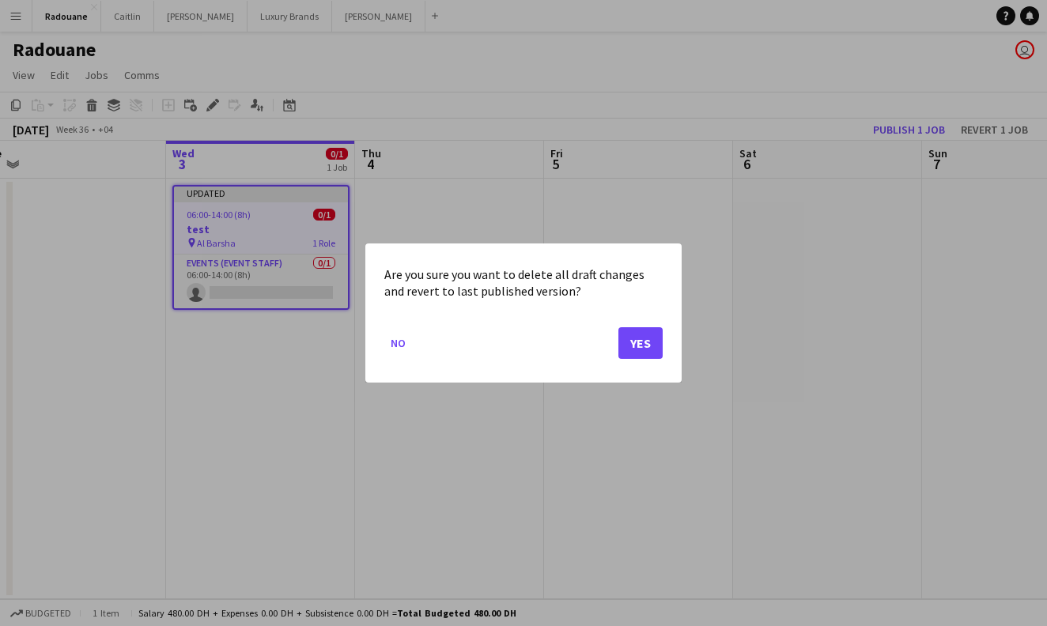
click at [634, 348] on button "Yes" at bounding box center [640, 343] width 44 height 32
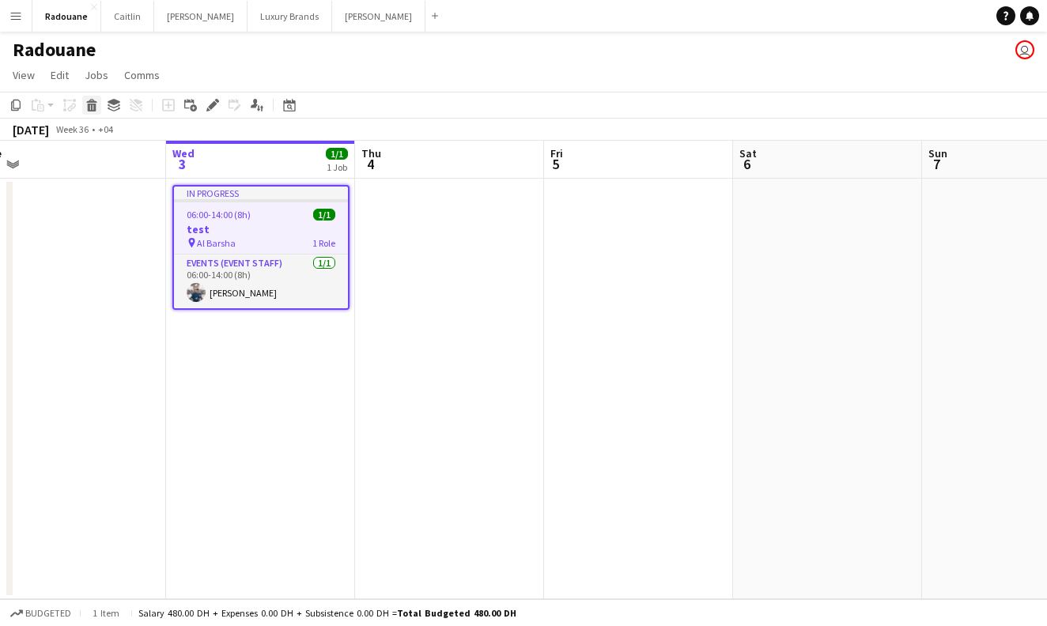
click at [93, 104] on icon at bounding box center [92, 108] width 9 height 8
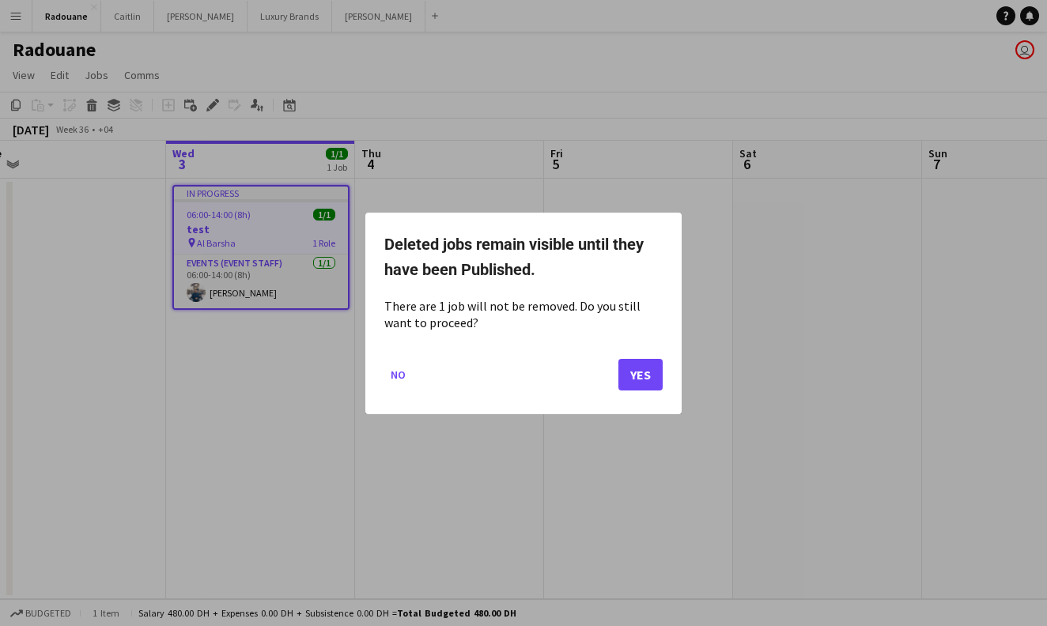
click at [640, 367] on button "Yes" at bounding box center [640, 374] width 44 height 32
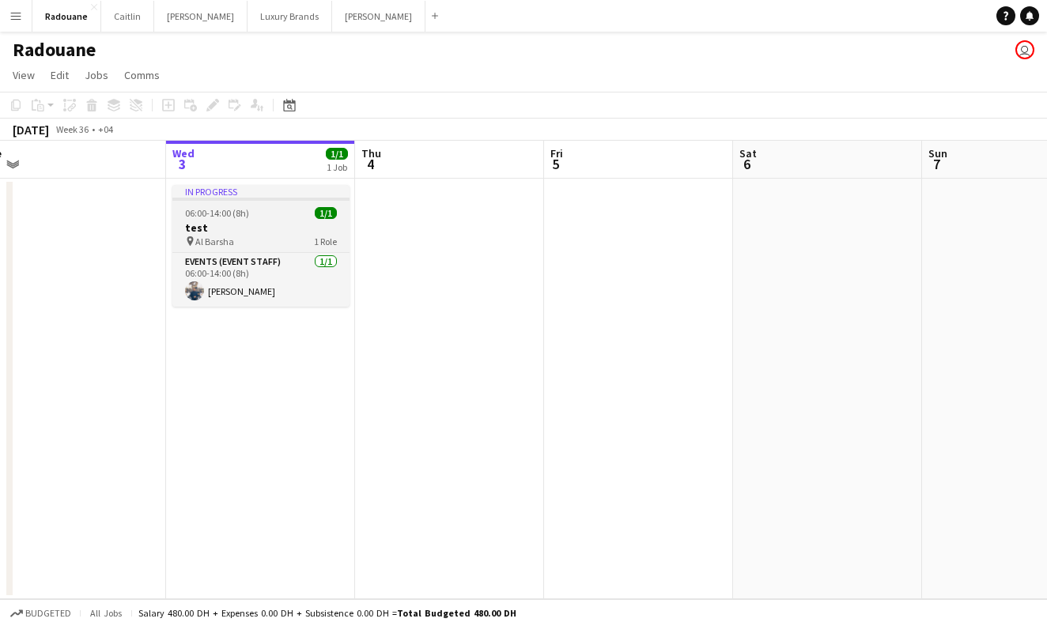
click at [246, 221] on h3 "test" at bounding box center [260, 228] width 177 height 14
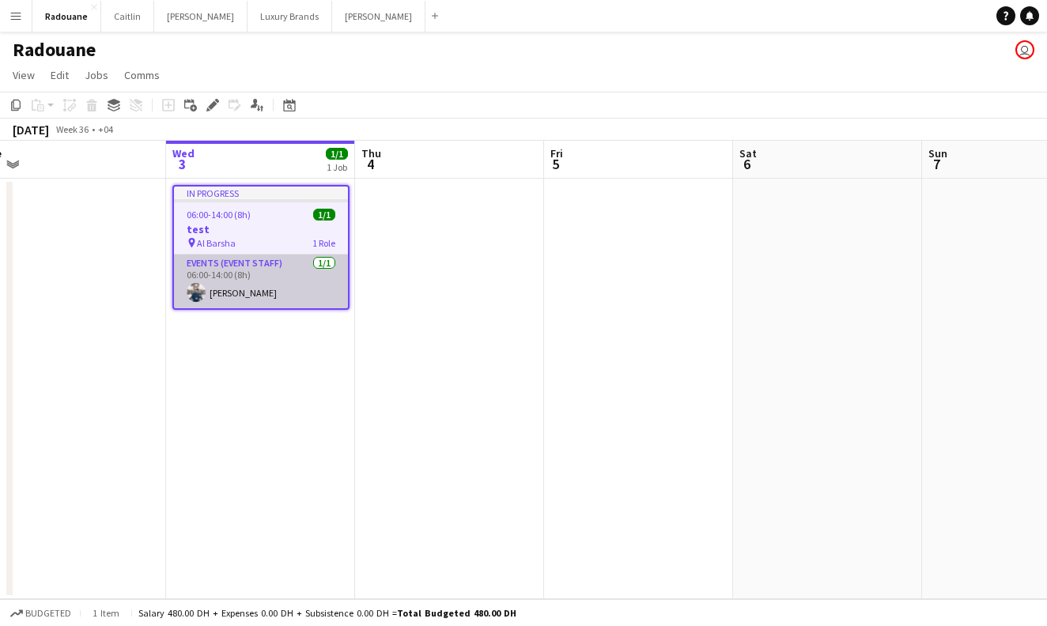
click at [291, 286] on app-card-role "Events (Event Staff) [DATE] 06:00-14:00 (8h) [PERSON_NAME]" at bounding box center [261, 282] width 174 height 54
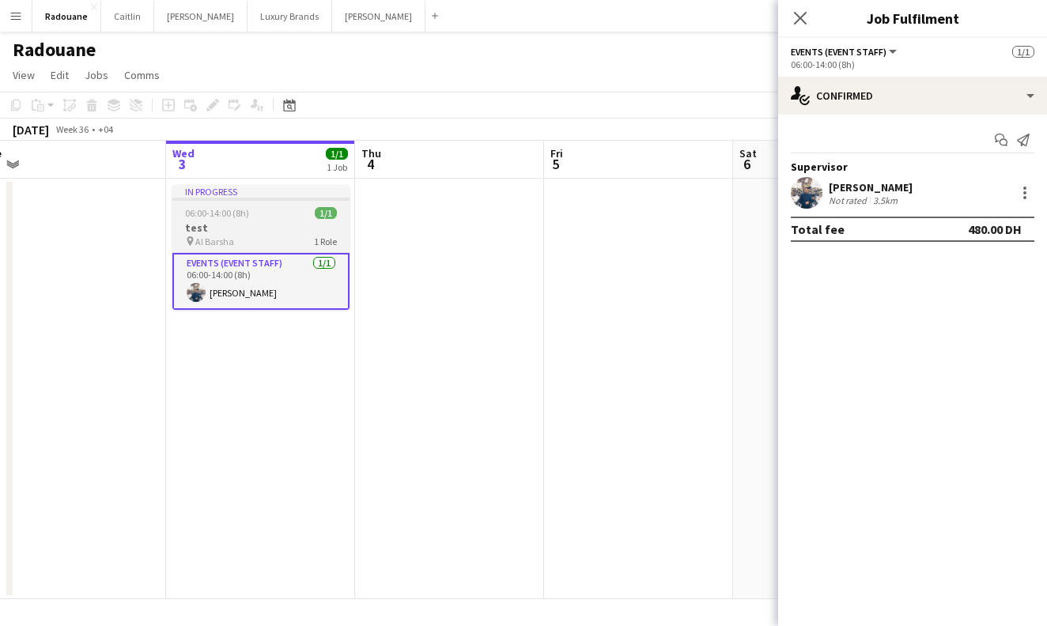
click at [278, 250] on app-job-card "In progress 06:00-14:00 (8h) 1/1 test pin Al Barsha 1 Role Events (Event Staff)…" at bounding box center [260, 247] width 177 height 125
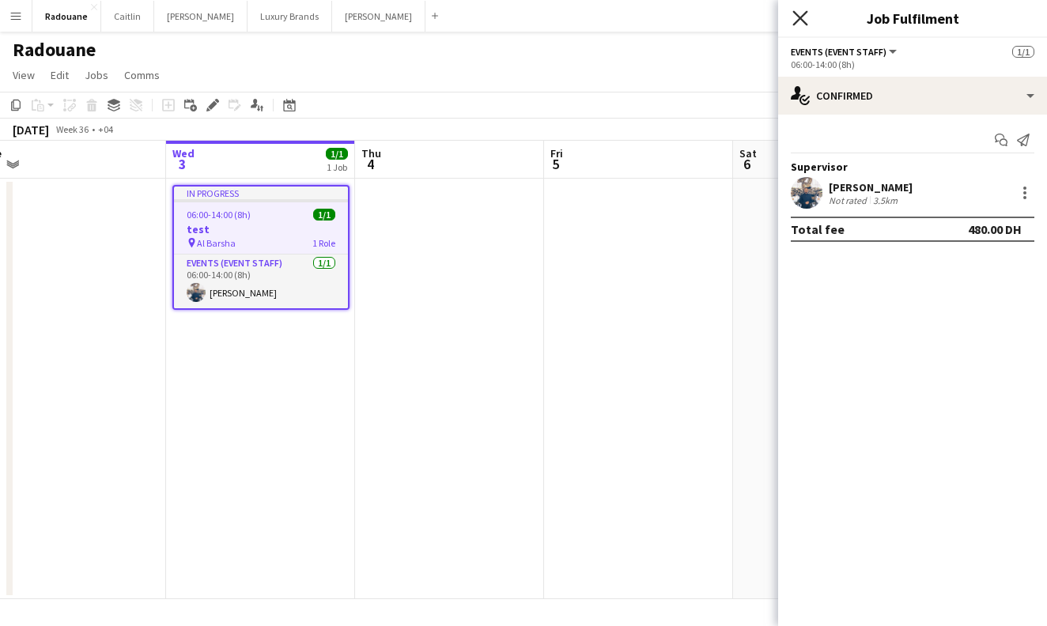
click at [802, 12] on icon "Close pop-in" at bounding box center [799, 17] width 15 height 15
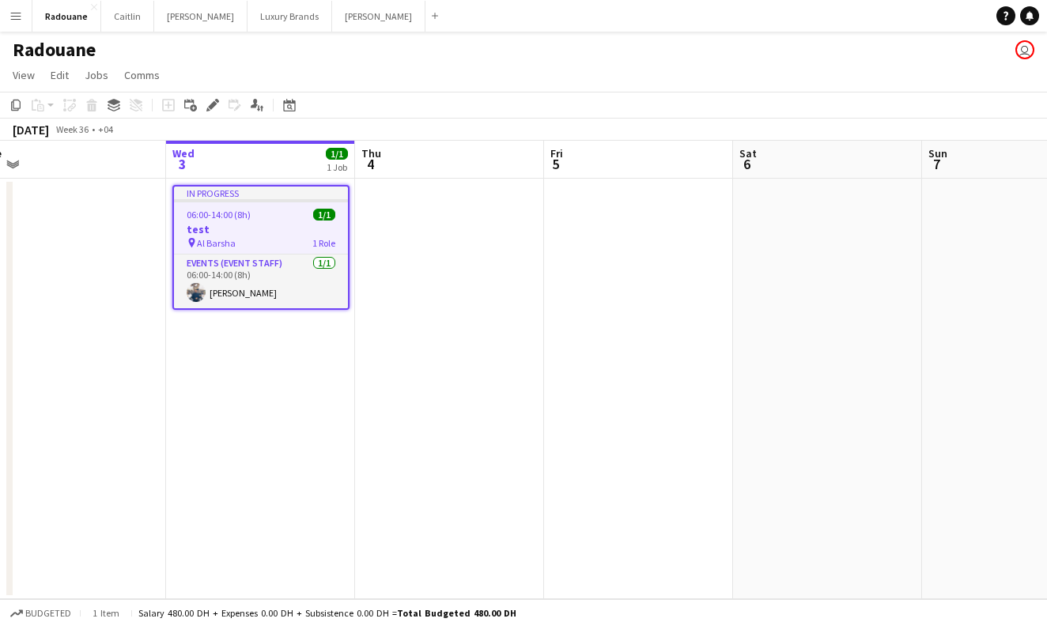
click at [262, 247] on div "pin Al Barsha 1 Role" at bounding box center [261, 242] width 174 height 13
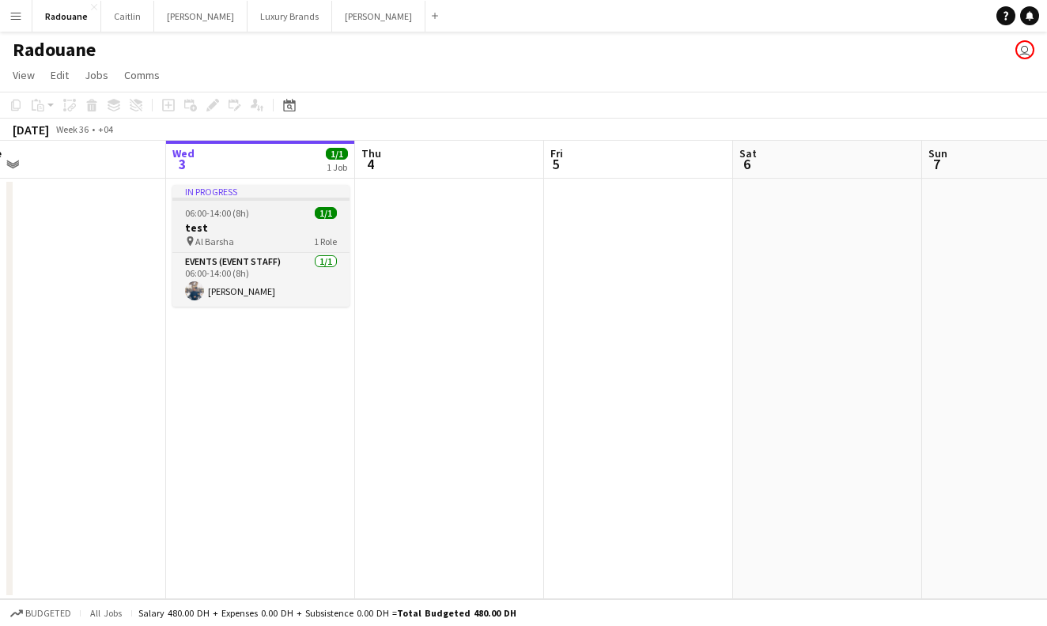
click at [262, 247] on app-job-card "In progress 06:00-14:00 (8h) 1/1 test pin Al Barsha 1 Role Events (Event Staff)…" at bounding box center [260, 246] width 177 height 122
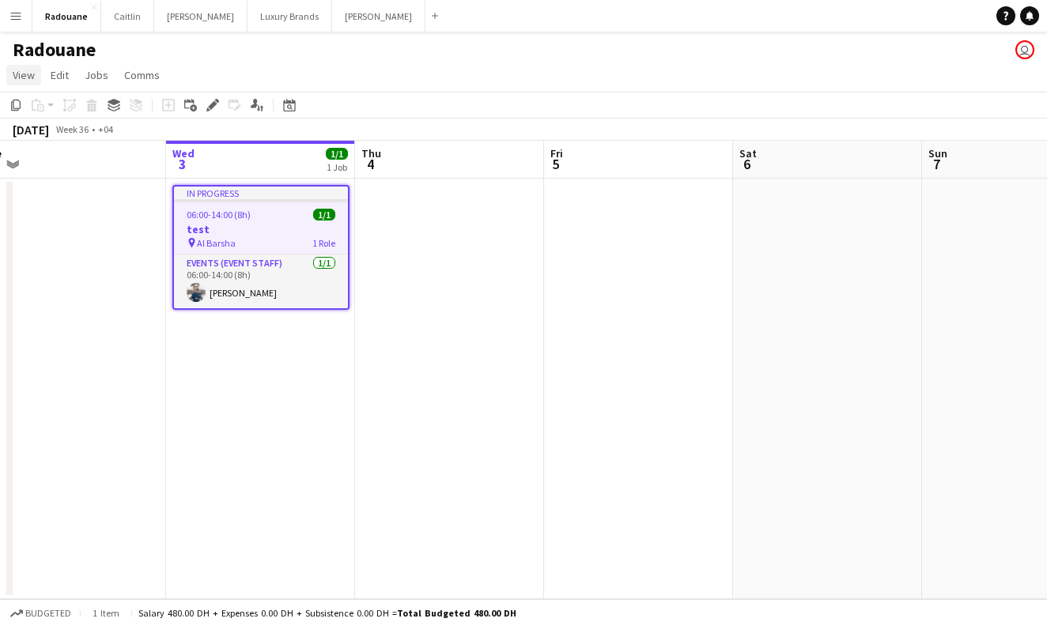
click at [29, 74] on span "View" at bounding box center [24, 75] width 22 height 14
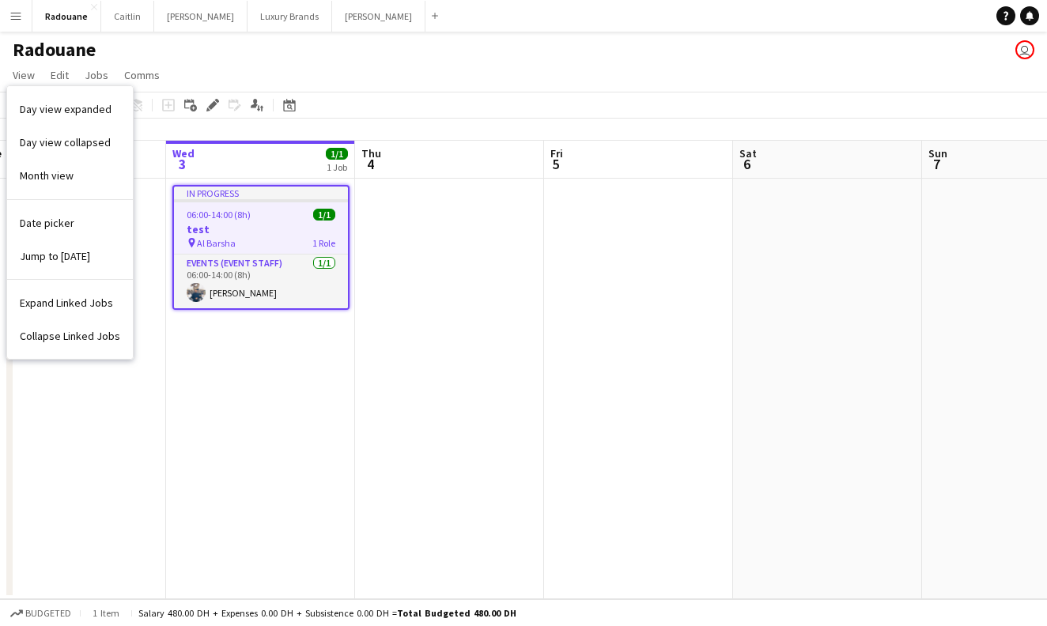
click at [319, 76] on app-page-menu "View Day view expanded Day view collapsed Month view Date picker Jump to [DATE]…" at bounding box center [523, 77] width 1047 height 30
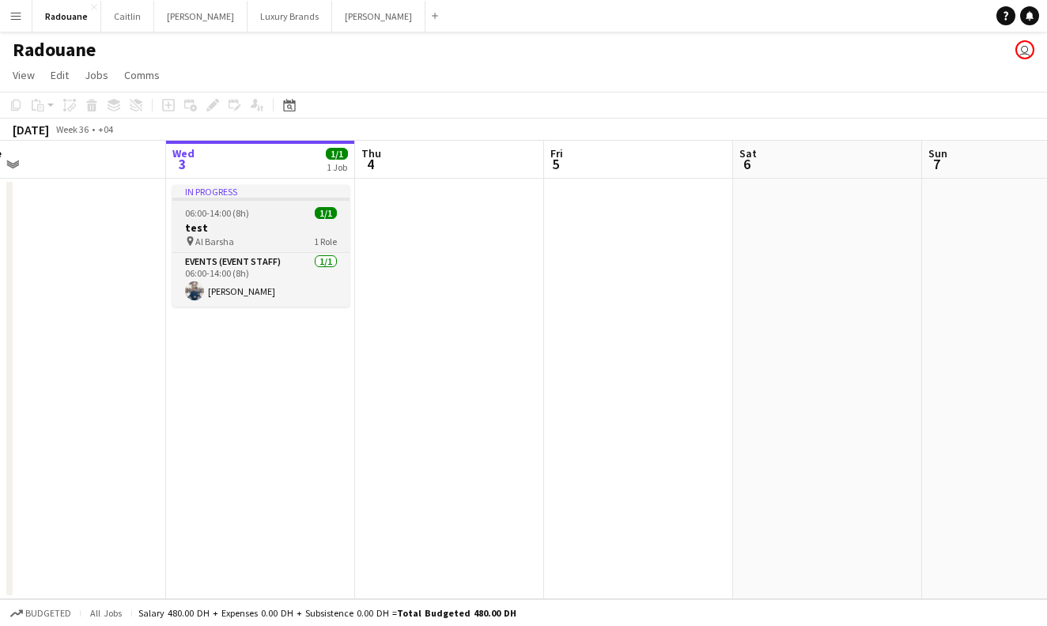
click at [271, 210] on div "06:00-14:00 (8h) 1/1" at bounding box center [260, 213] width 177 height 12
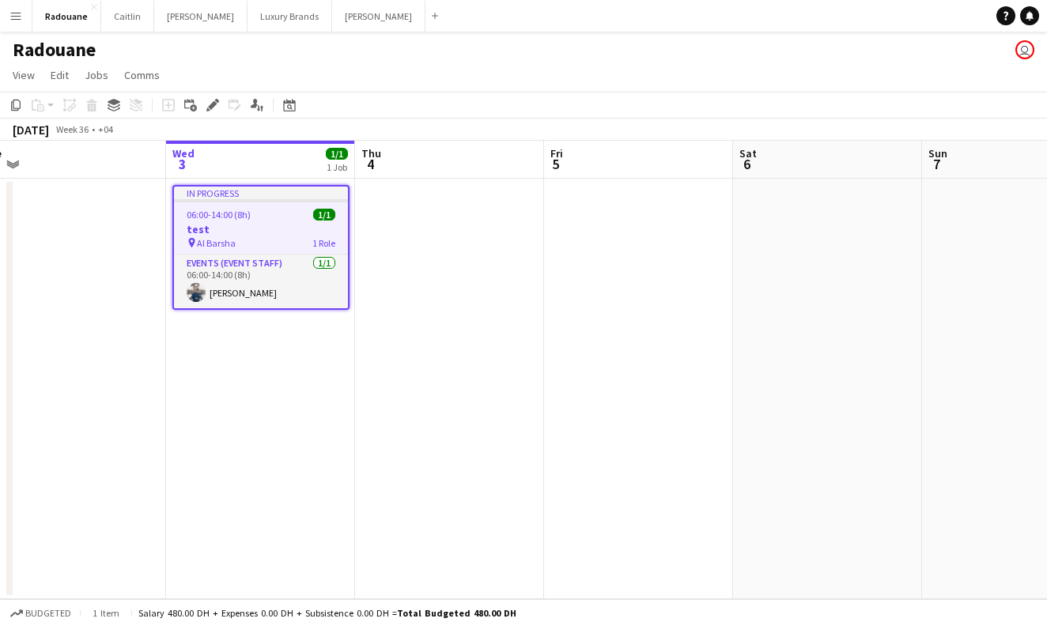
click at [300, 191] on div "In progress" at bounding box center [261, 193] width 174 height 13
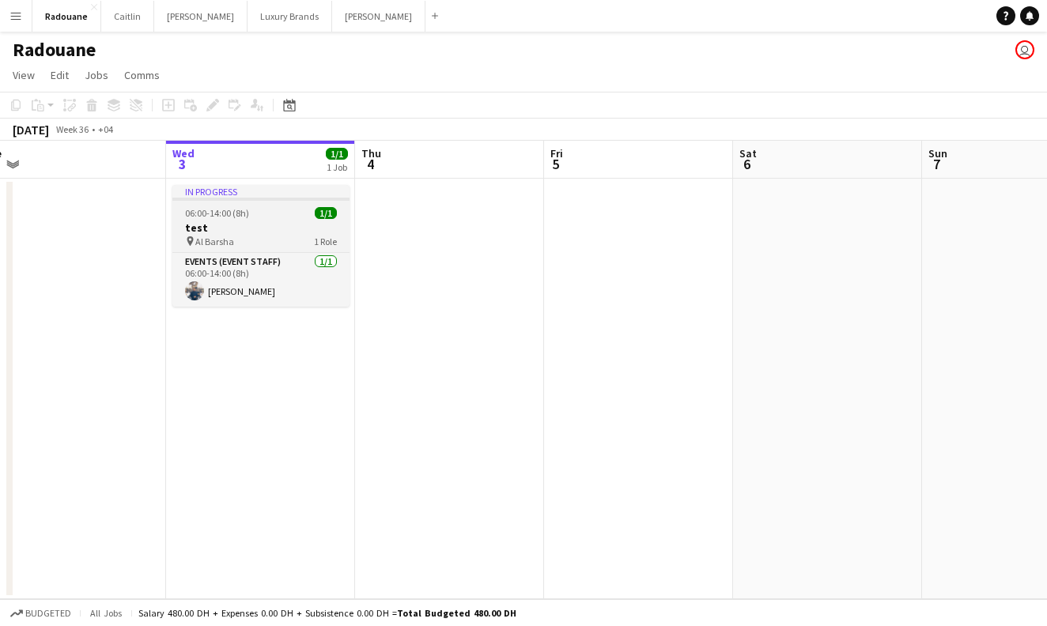
click at [299, 192] on div "In progress" at bounding box center [260, 191] width 177 height 13
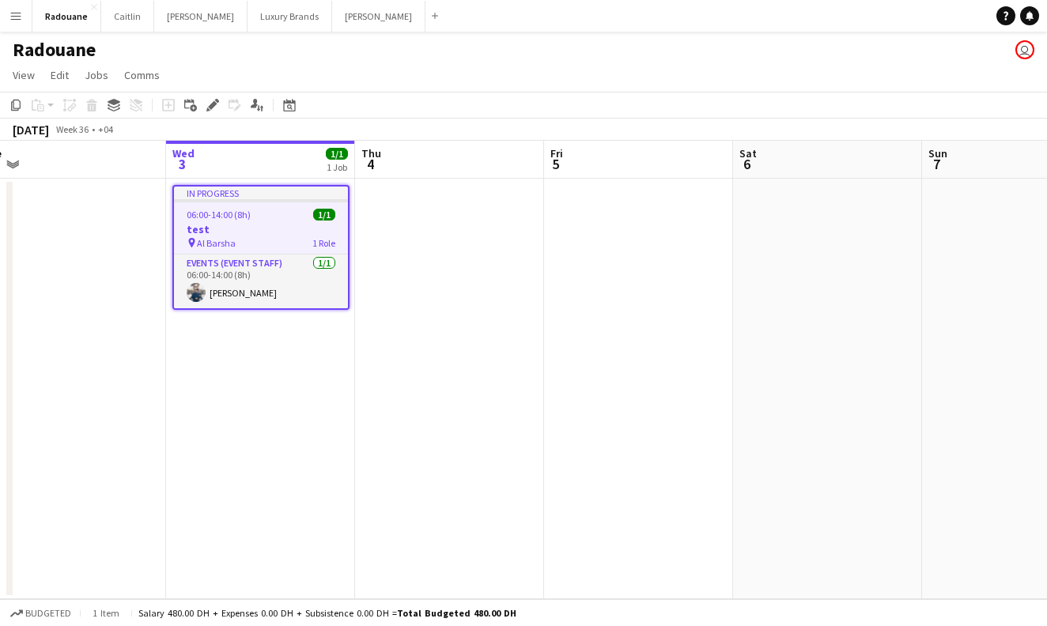
click at [287, 251] on app-job-card "In progress 06:00-14:00 (8h) 1/1 test pin Al Barsha 1 Role Events (Event Staff)…" at bounding box center [260, 247] width 177 height 125
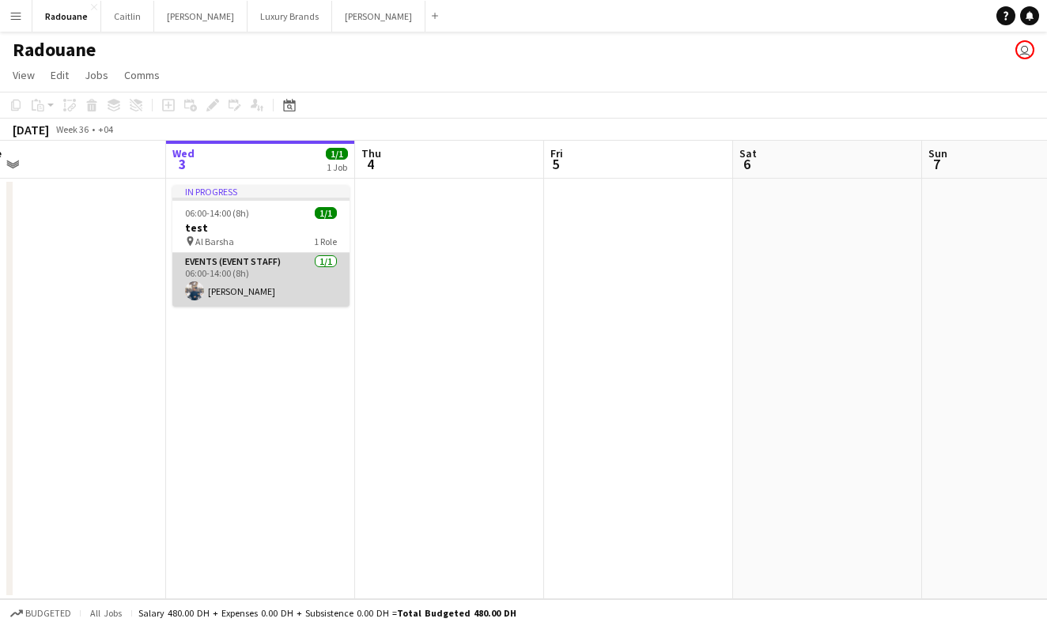
click at [284, 262] on app-card-role "Events (Event Staff) [DATE] 06:00-14:00 (8h) [PERSON_NAME]" at bounding box center [260, 280] width 177 height 54
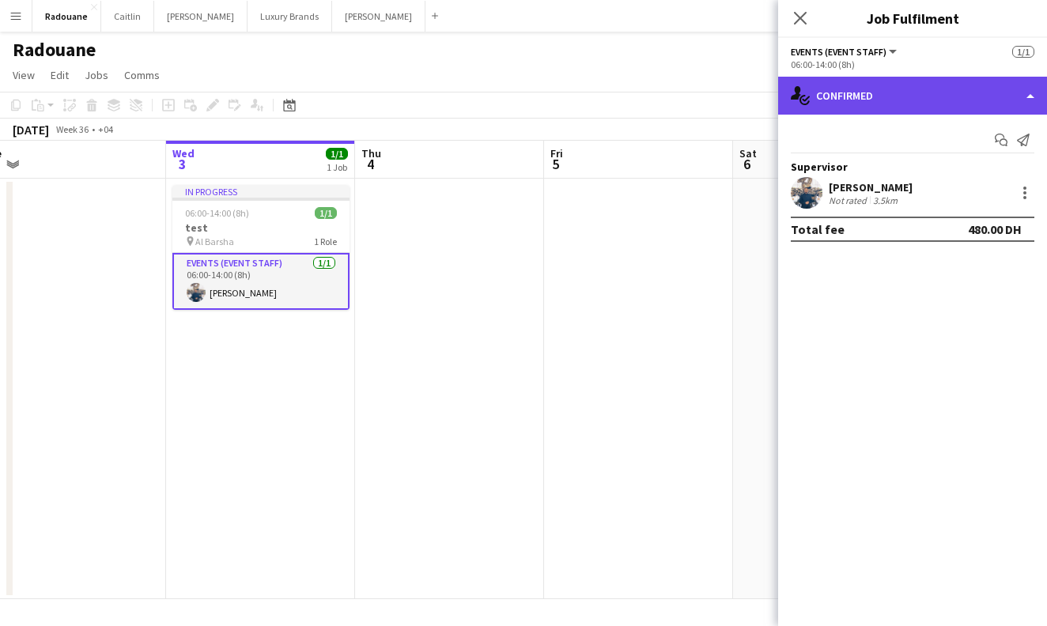
click at [927, 96] on div "single-neutral-actions-check-2 Confirmed" at bounding box center [912, 96] width 269 height 38
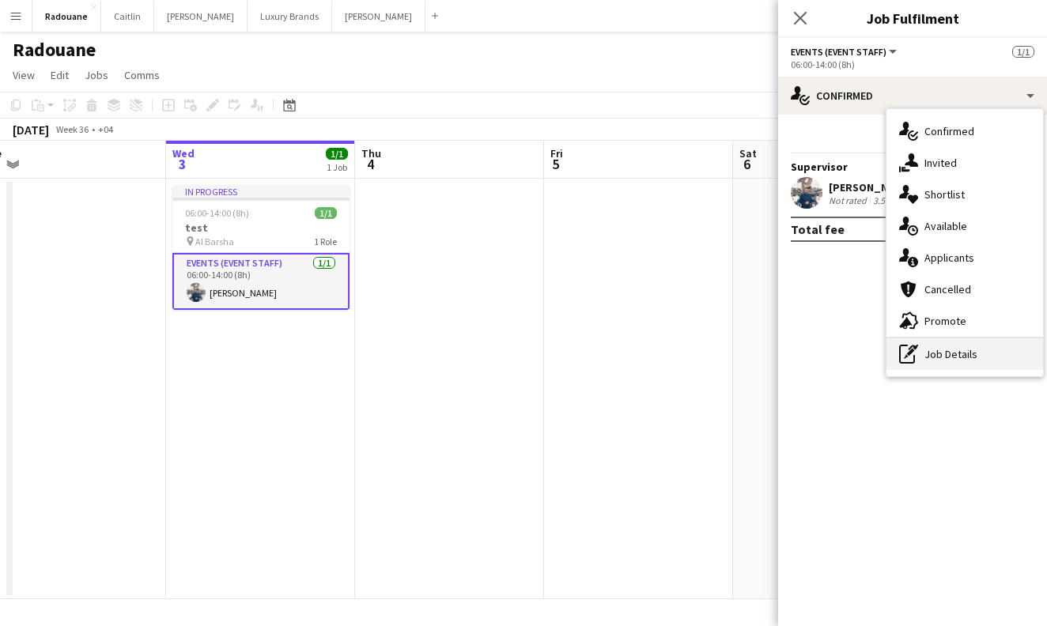
click at [933, 353] on div "pen-write Job Details" at bounding box center [964, 354] width 157 height 32
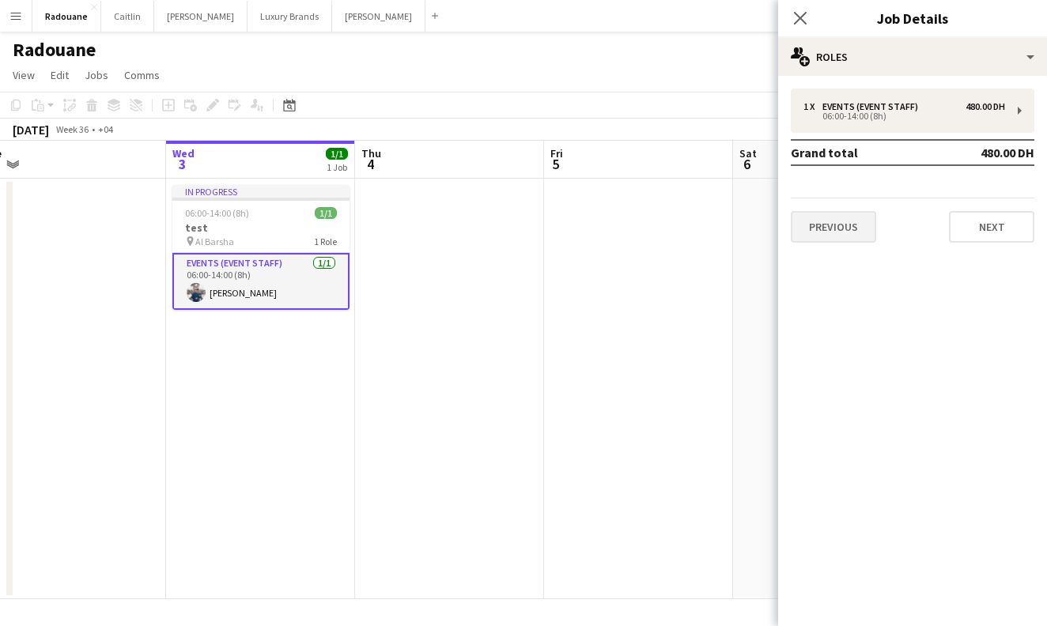
click at [863, 225] on button "Previous" at bounding box center [833, 227] width 85 height 32
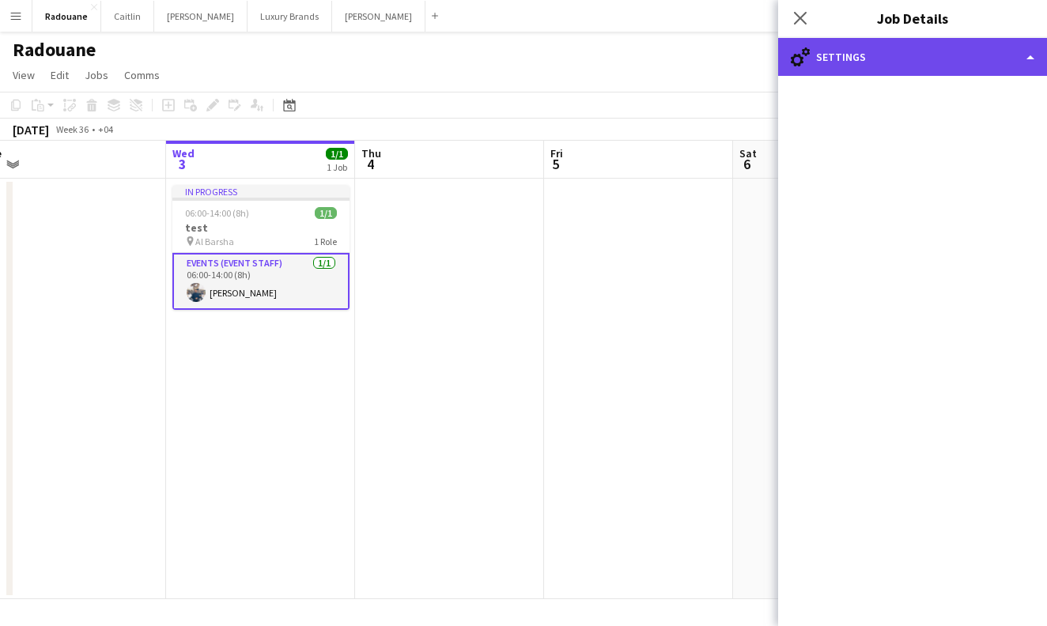
click at [825, 51] on div "cog-double-3 Settings" at bounding box center [912, 57] width 269 height 38
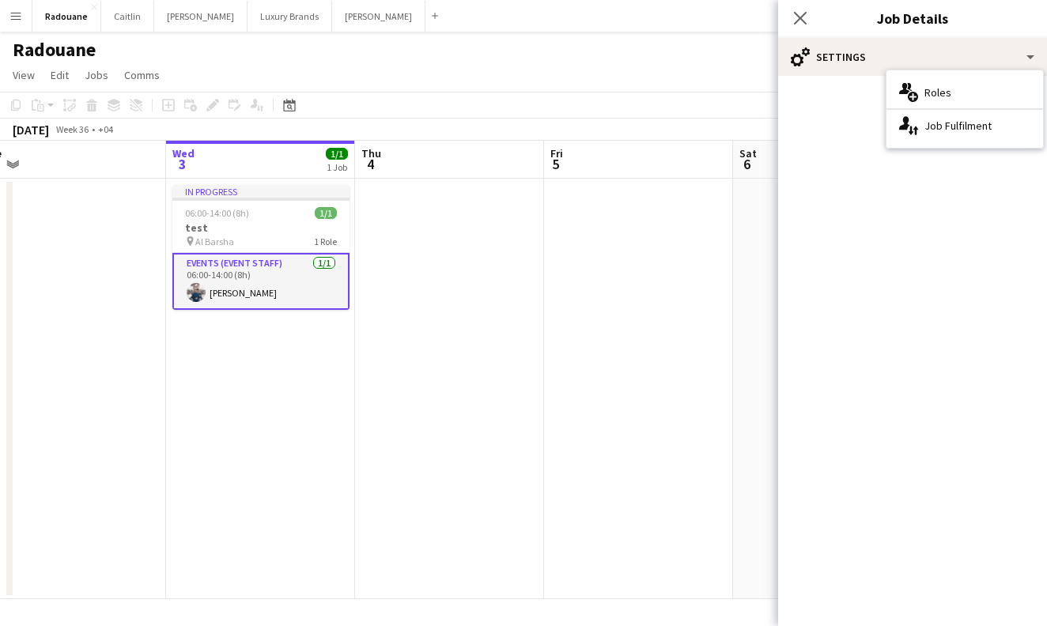
click at [802, 6] on div "Close pop-in" at bounding box center [800, 18] width 44 height 36
click at [791, 9] on app-icon "Close pop-in" at bounding box center [800, 18] width 23 height 23
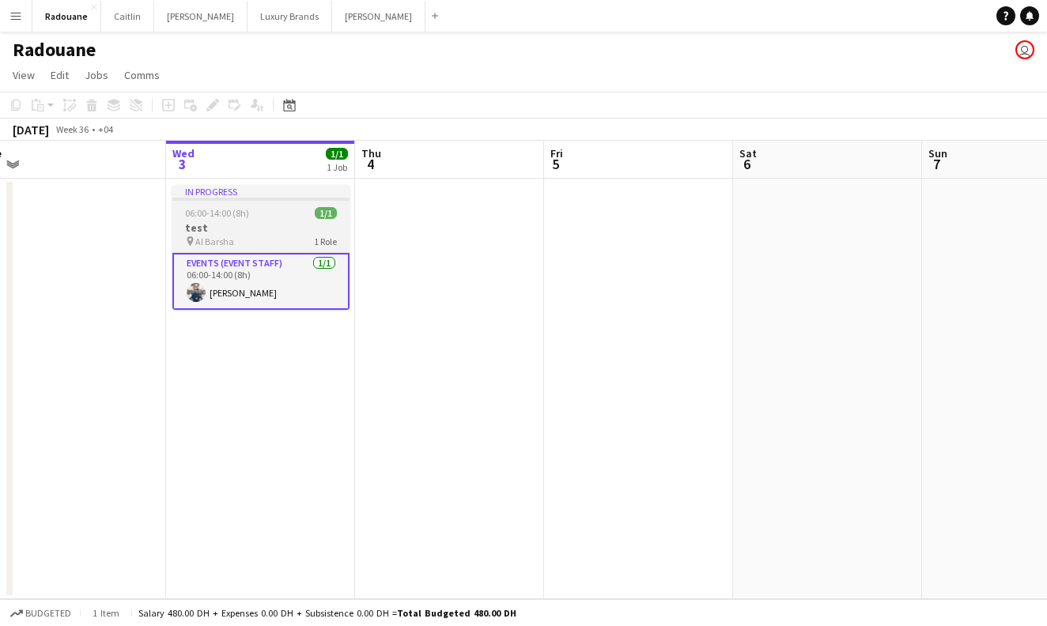
click at [279, 219] on app-job-card "In progress 06:00-14:00 (8h) 1/1 test pin Al Barsha 1 Role Events (Event Staff)…" at bounding box center [260, 247] width 177 height 125
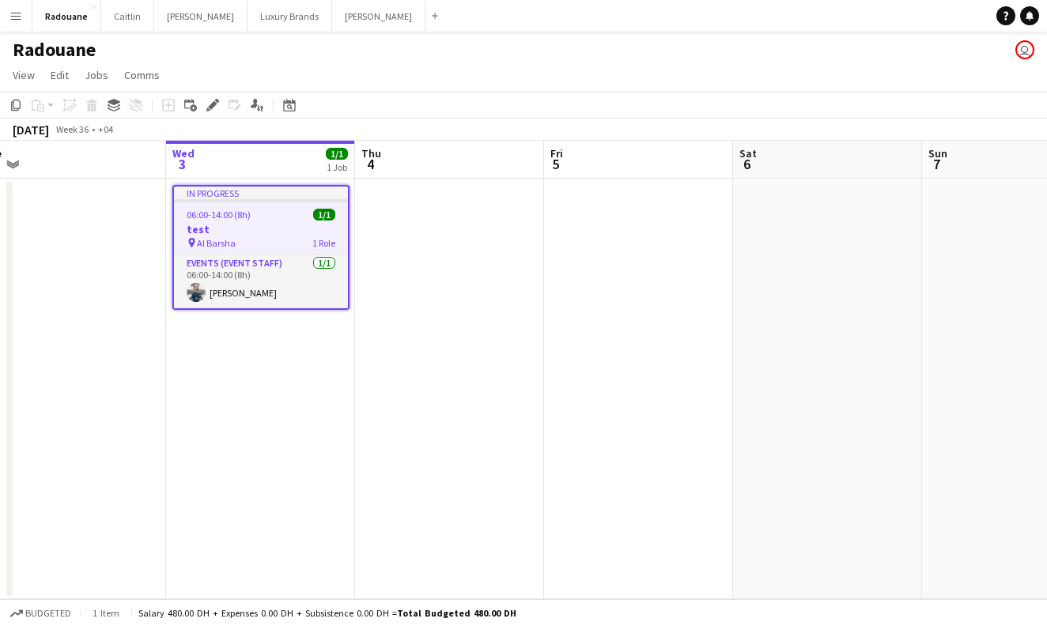
click at [296, 202] on app-job-card "In progress 06:00-14:00 (8h) 1/1 test pin Al Barsha 1 Role Events (Event Staff)…" at bounding box center [260, 247] width 177 height 125
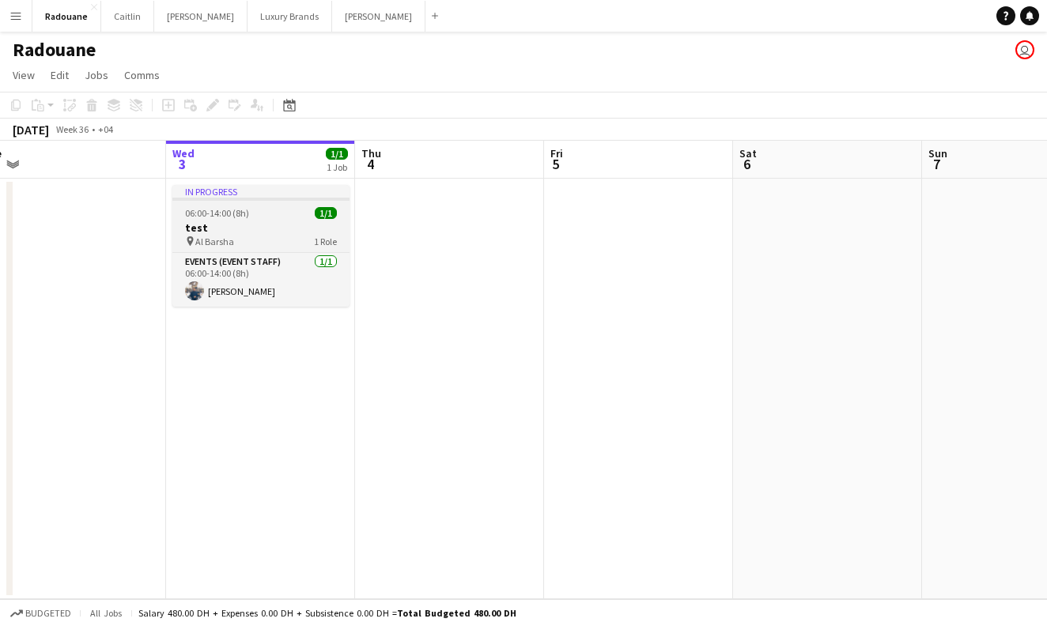
click at [296, 202] on app-job-card "In progress 06:00-14:00 (8h) 1/1 test pin Al Barsha 1 Role Events (Event Staff)…" at bounding box center [260, 246] width 177 height 122
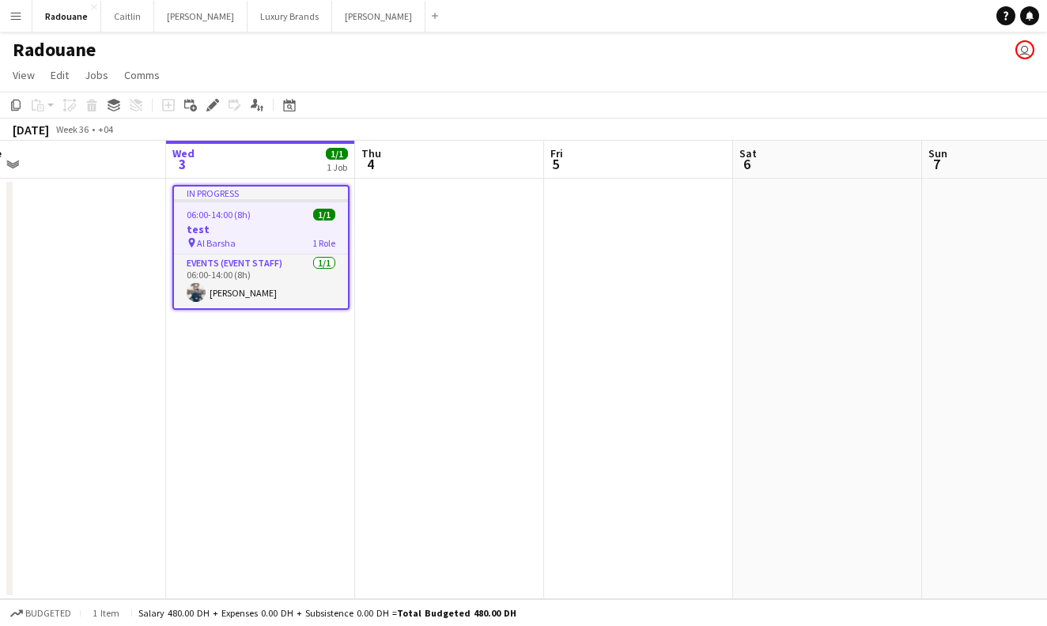
click at [98, 106] on div "Copy Paste Paste Command V Paste with crew Command Shift V Paste linked Job [GE…" at bounding box center [75, 105] width 139 height 19
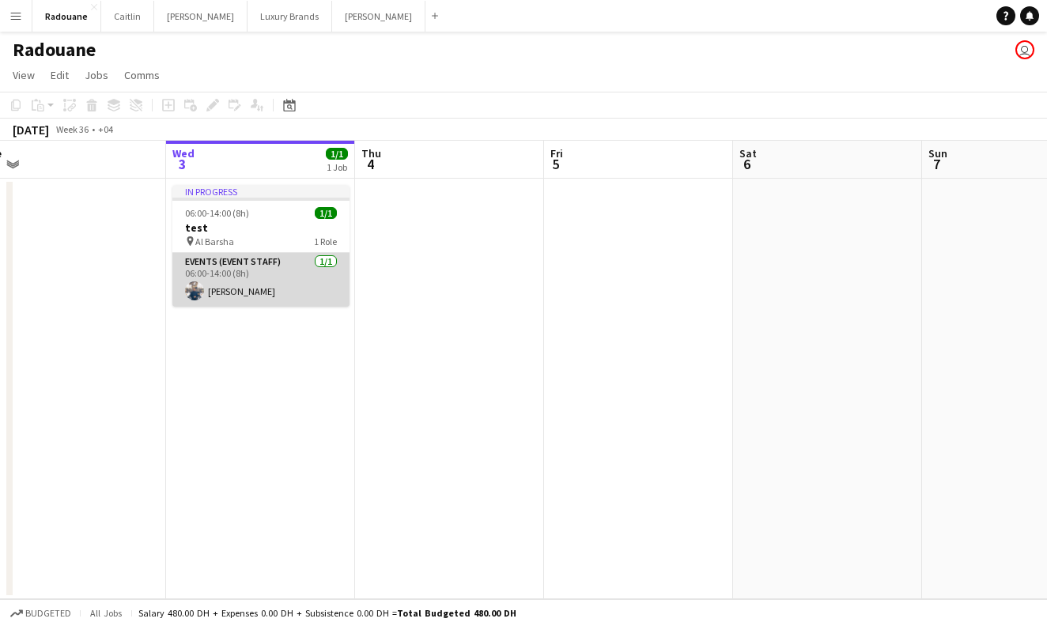
click at [200, 263] on app-card-role "Events (Event Staff) [DATE] 06:00-14:00 (8h) [PERSON_NAME]" at bounding box center [260, 280] width 177 height 54
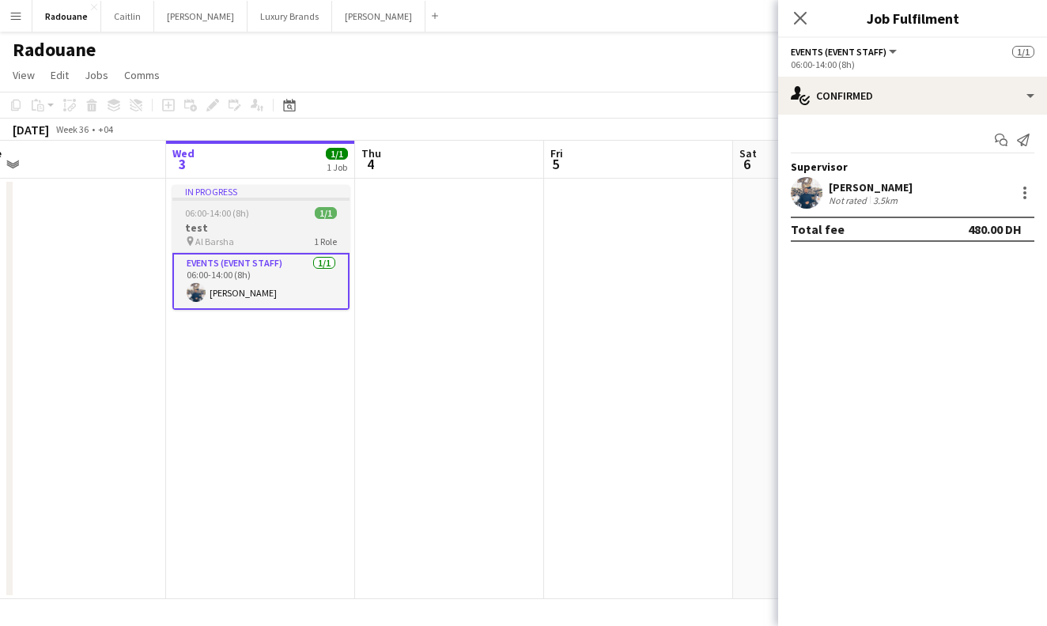
click at [221, 203] on app-job-card "In progress 06:00-14:00 (8h) 1/1 test pin Al Barsha 1 Role Events (Event Staff)…" at bounding box center [260, 247] width 177 height 125
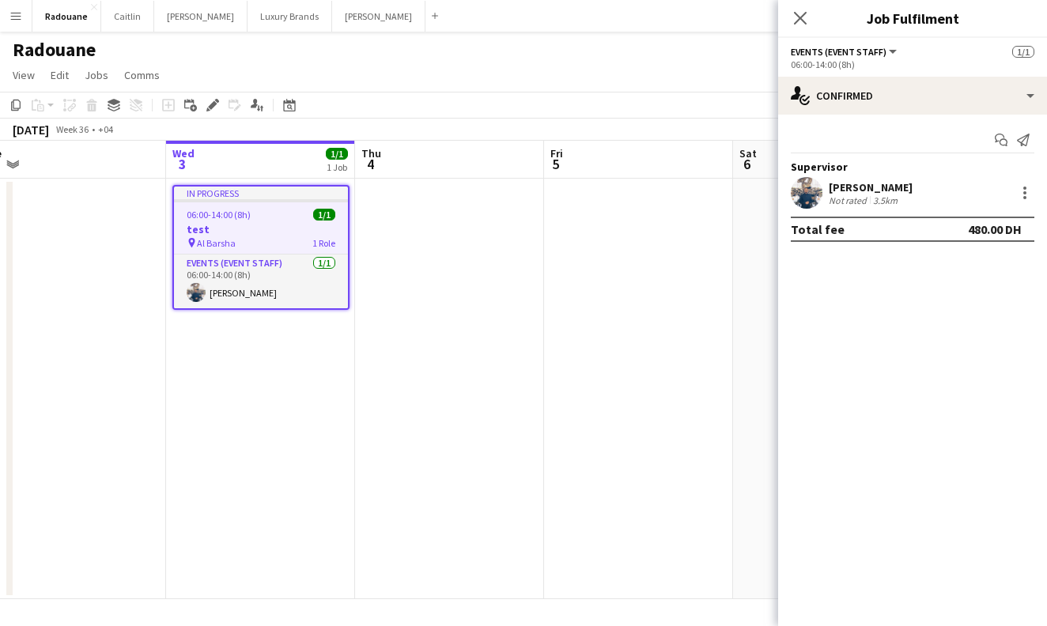
click at [98, 103] on div "Copy Paste Paste Command V Paste with crew Command Shift V Paste linked Job [GE…" at bounding box center [75, 105] width 139 height 19
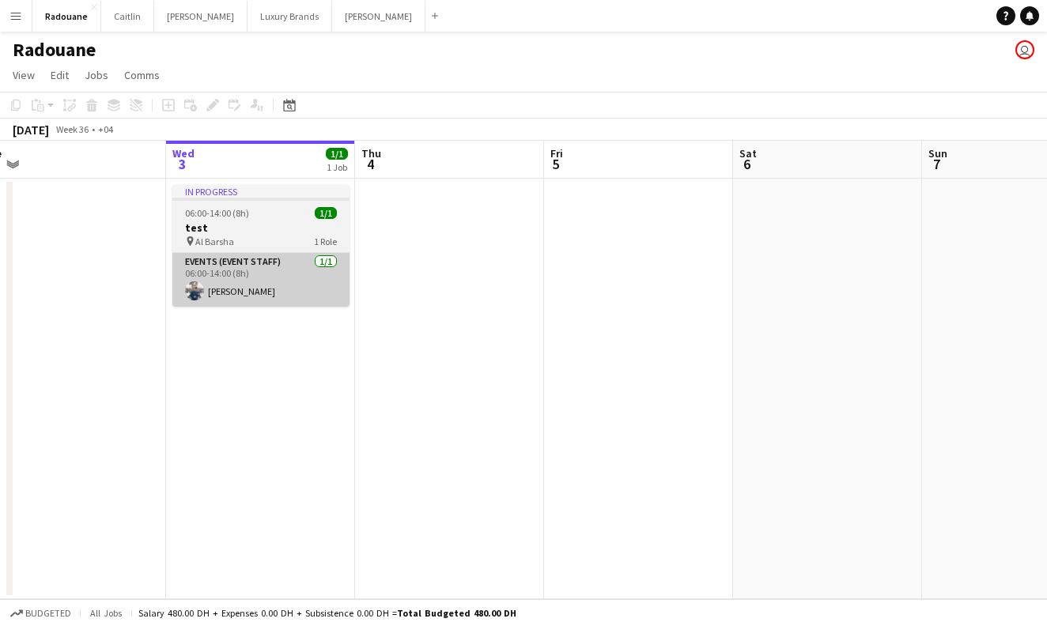
click at [204, 262] on app-card-role "Events (Event Staff) [DATE] 06:00-14:00 (8h) [PERSON_NAME]" at bounding box center [260, 280] width 177 height 54
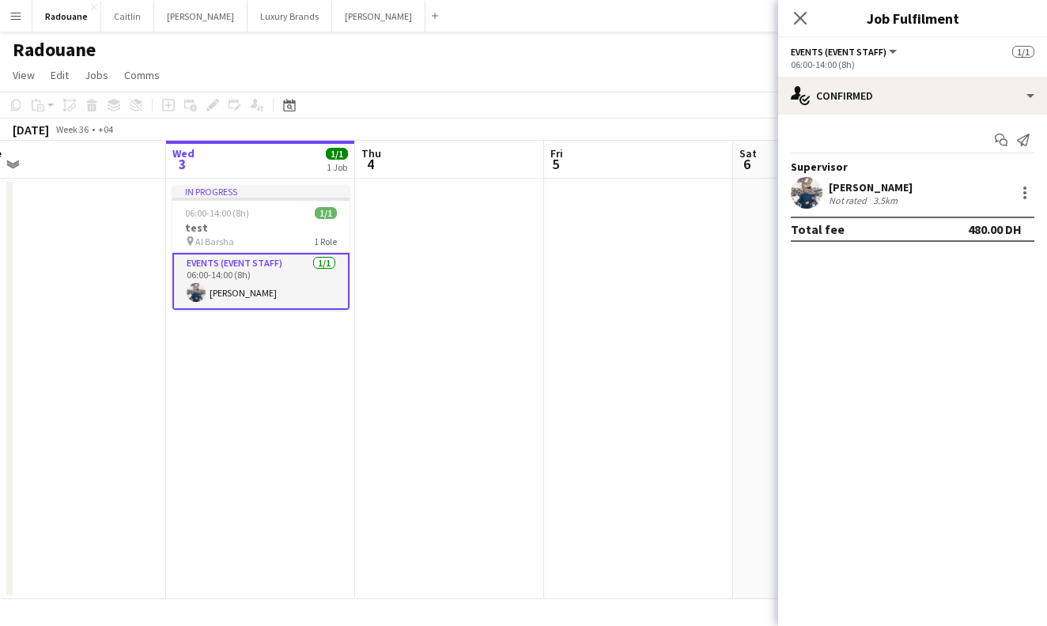
click at [100, 96] on div "Copy Paste Paste Command V Paste with crew Command Shift V Paste linked Job [GE…" at bounding box center [75, 105] width 139 height 19
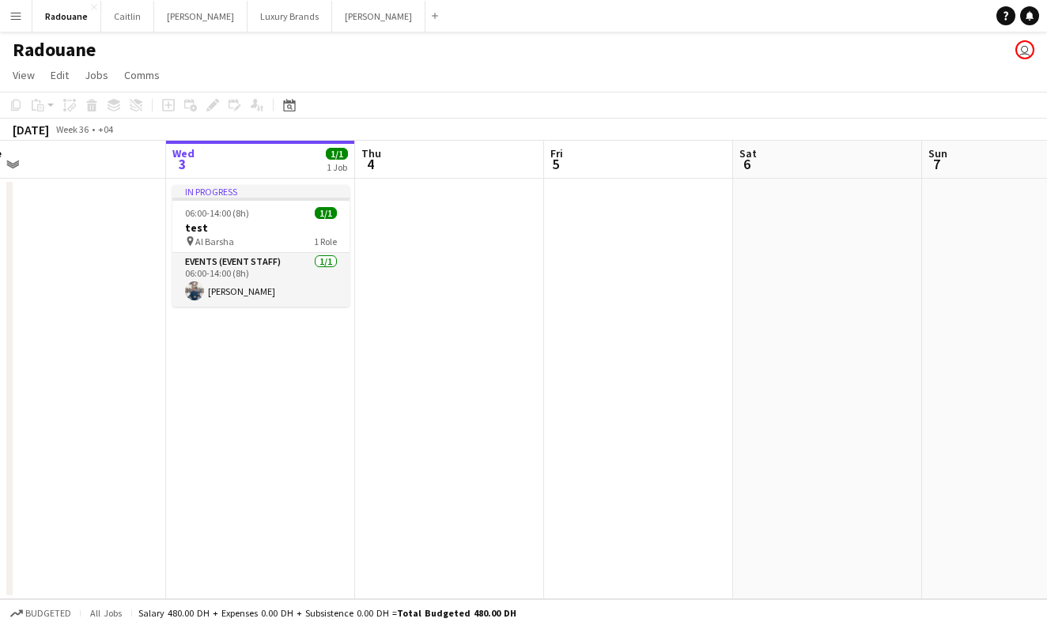
click at [100, 100] on div "Copy Paste Paste Command V Paste with crew Command Shift V Paste linked Job [GE…" at bounding box center [75, 105] width 139 height 19
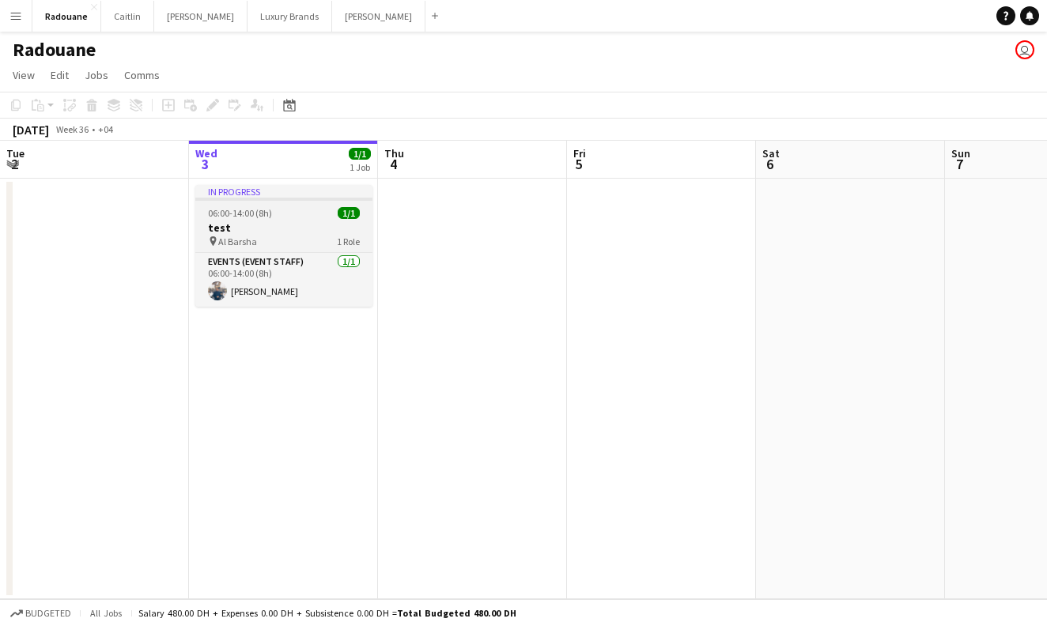
click at [249, 251] on app-job-card "In progress 06:00-14:00 (8h) 1/1 test pin Al Barsha 1 Role Events (Event Staff)…" at bounding box center [283, 246] width 177 height 122
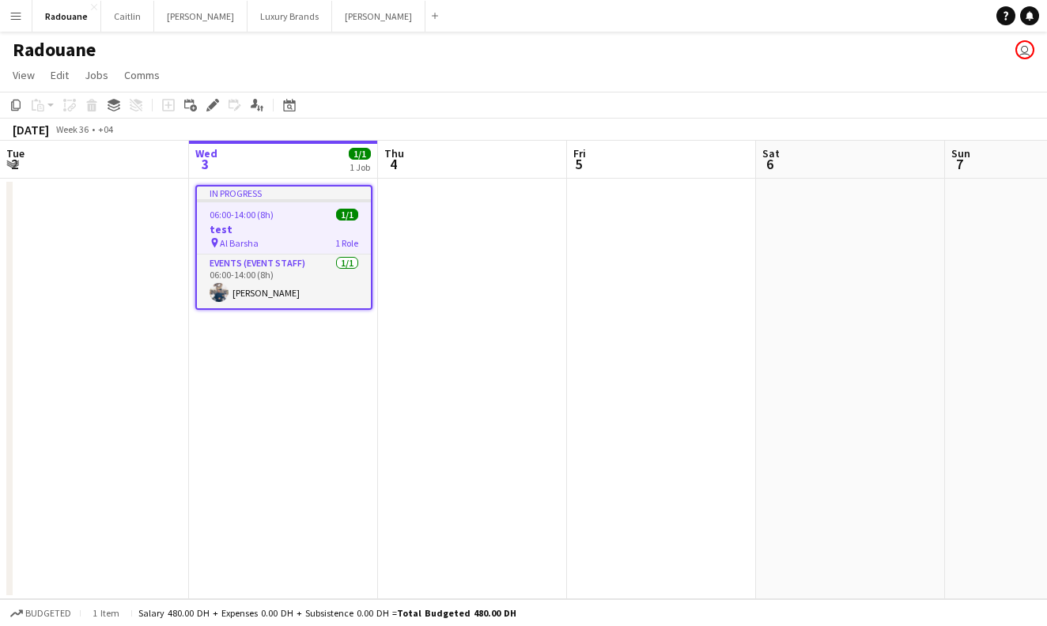
click at [95, 106] on div "Copy Paste Paste Command V Paste with crew Command Shift V Paste linked Job [GE…" at bounding box center [75, 105] width 139 height 19
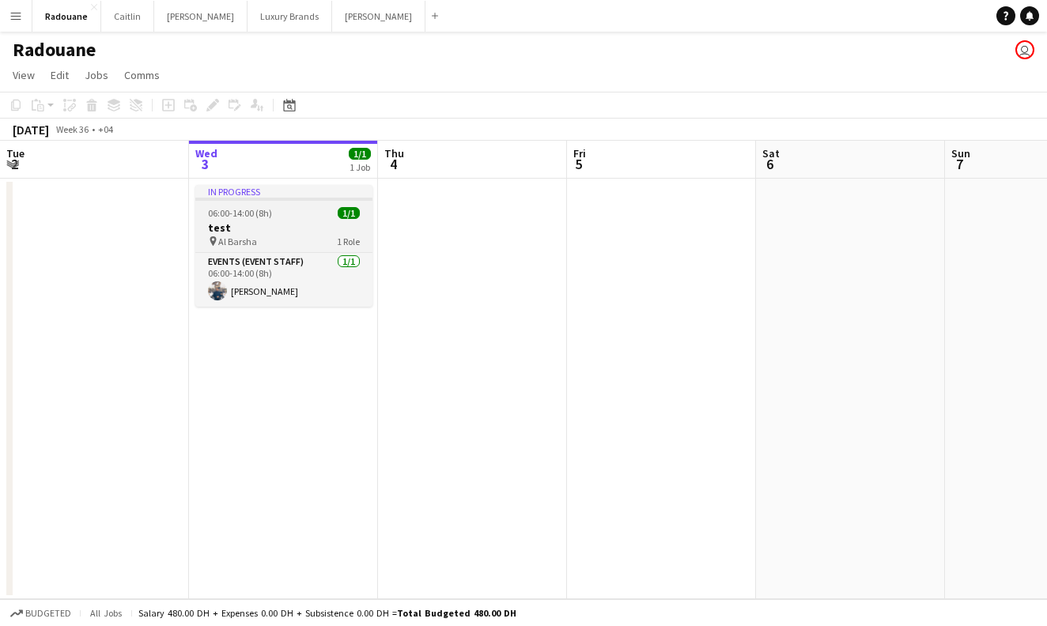
click at [215, 240] on icon at bounding box center [213, 240] width 6 height 9
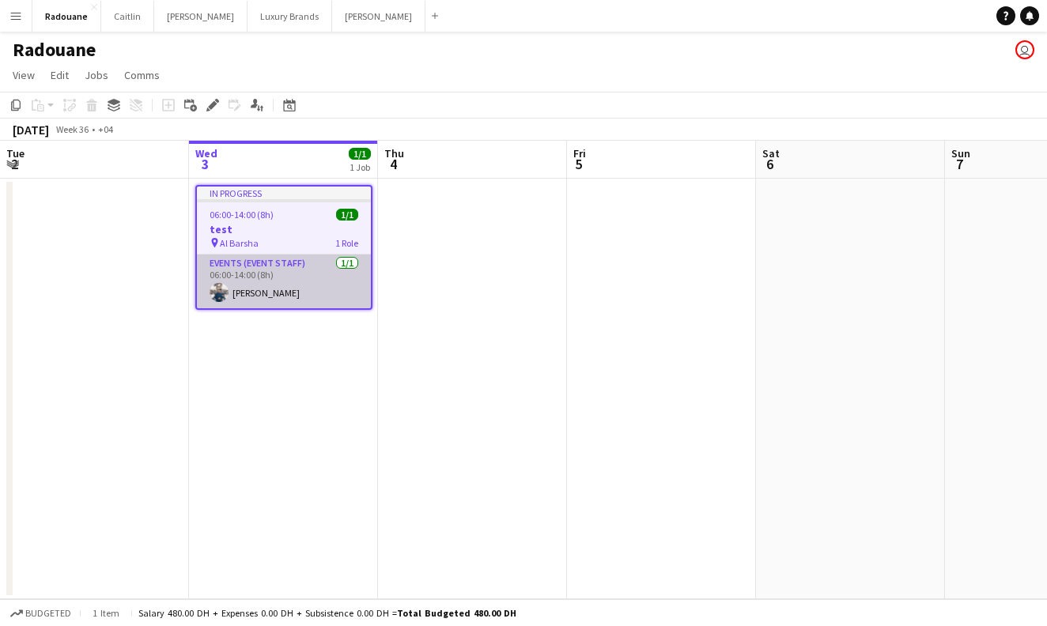
click at [240, 270] on app-card-role "Events (Event Staff) [DATE] 06:00-14:00 (8h) [PERSON_NAME]" at bounding box center [284, 282] width 174 height 54
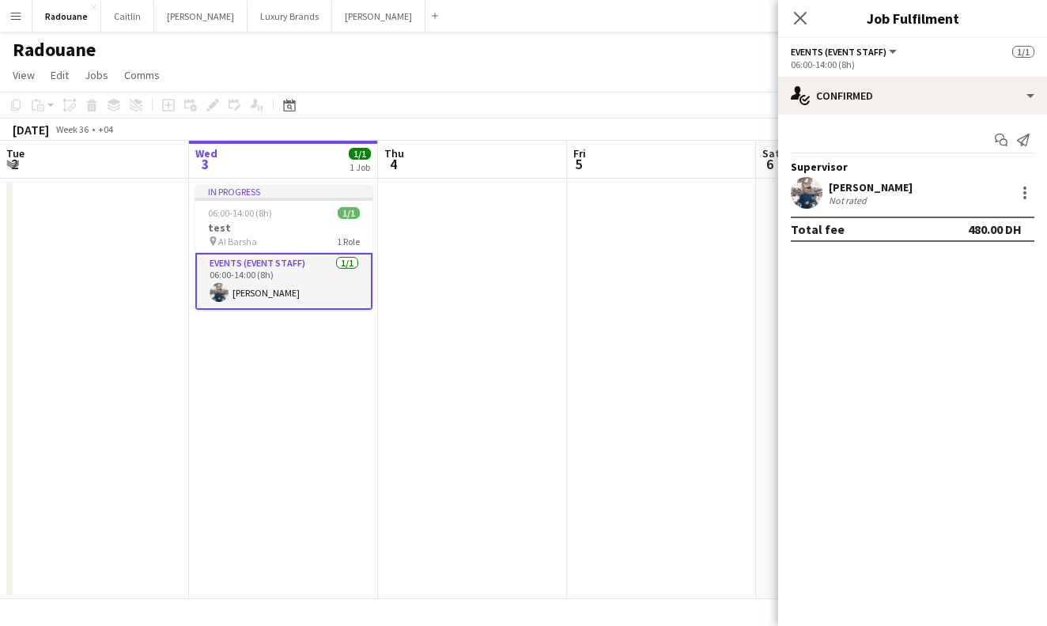
click at [240, 270] on app-card-role "Events (Event Staff) [DATE] 06:00-14:00 (8h) [PERSON_NAME]" at bounding box center [283, 281] width 177 height 57
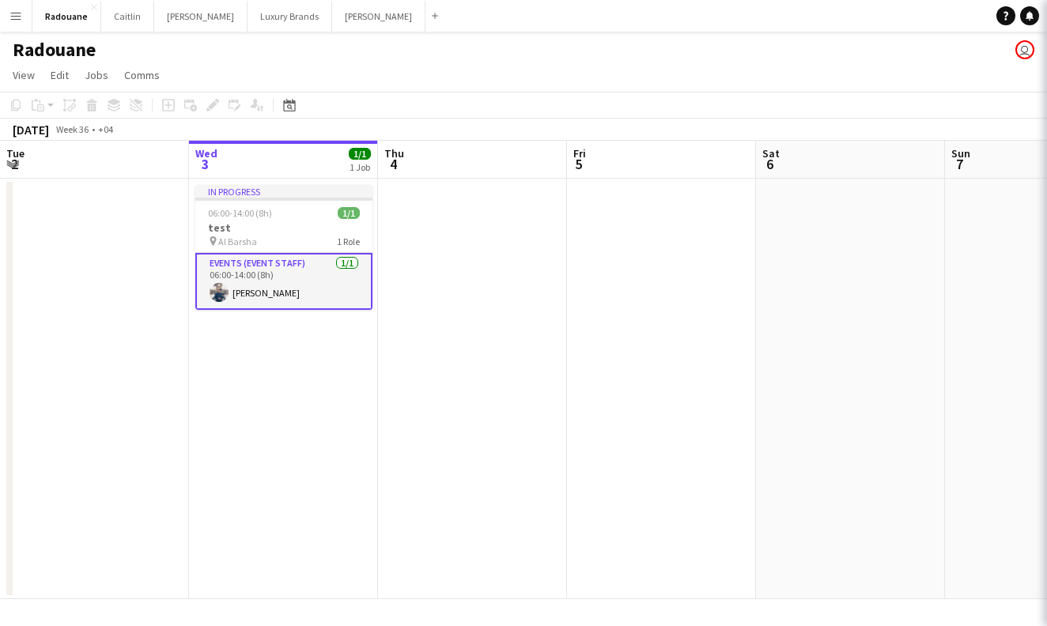
click at [240, 270] on app-card-role "Events (Event Staff) [DATE] 06:00-14:00 (8h) [PERSON_NAME]" at bounding box center [283, 281] width 177 height 57
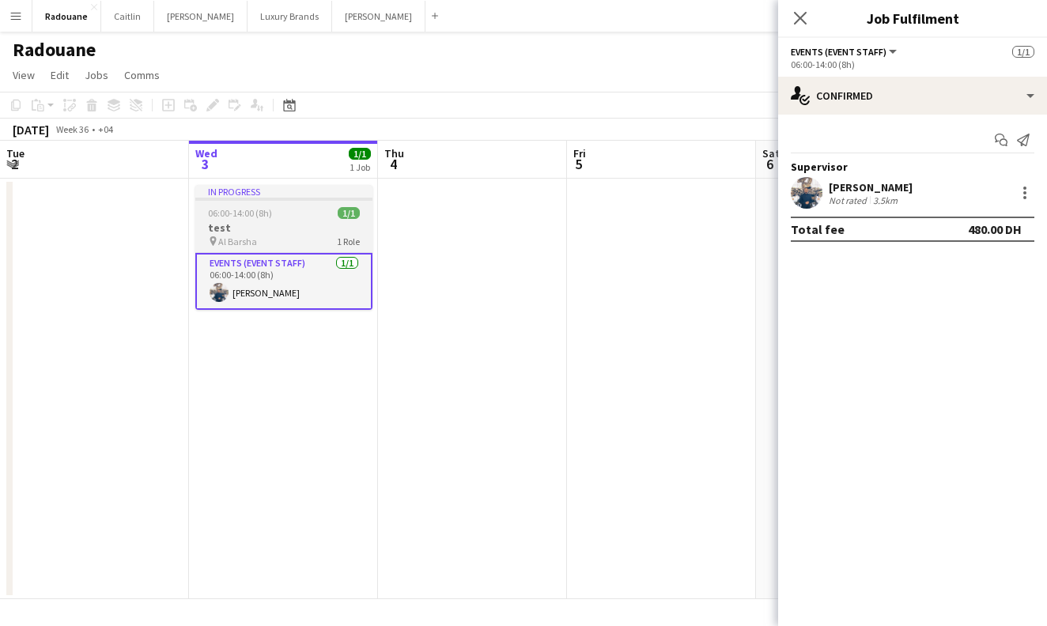
click at [239, 202] on app-job-card "In progress 06:00-14:00 (8h) 1/1 test pin Al Barsha 1 Role Events (Event Staff)…" at bounding box center [283, 247] width 177 height 125
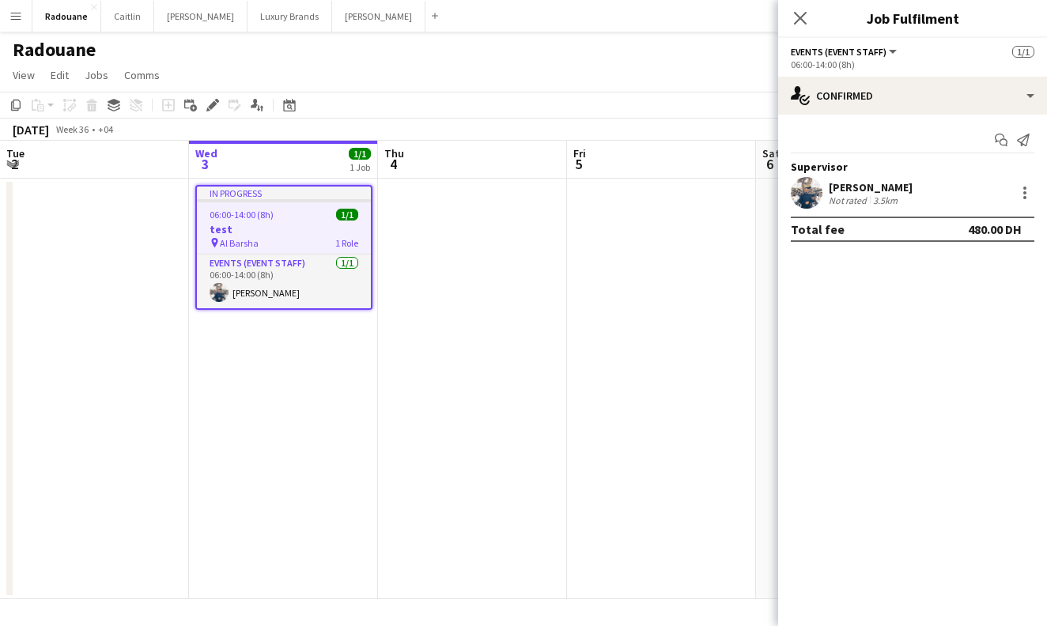
click at [89, 108] on div "Copy Paste Paste Command V Paste with crew Command Shift V Paste linked Job [GE…" at bounding box center [75, 105] width 139 height 19
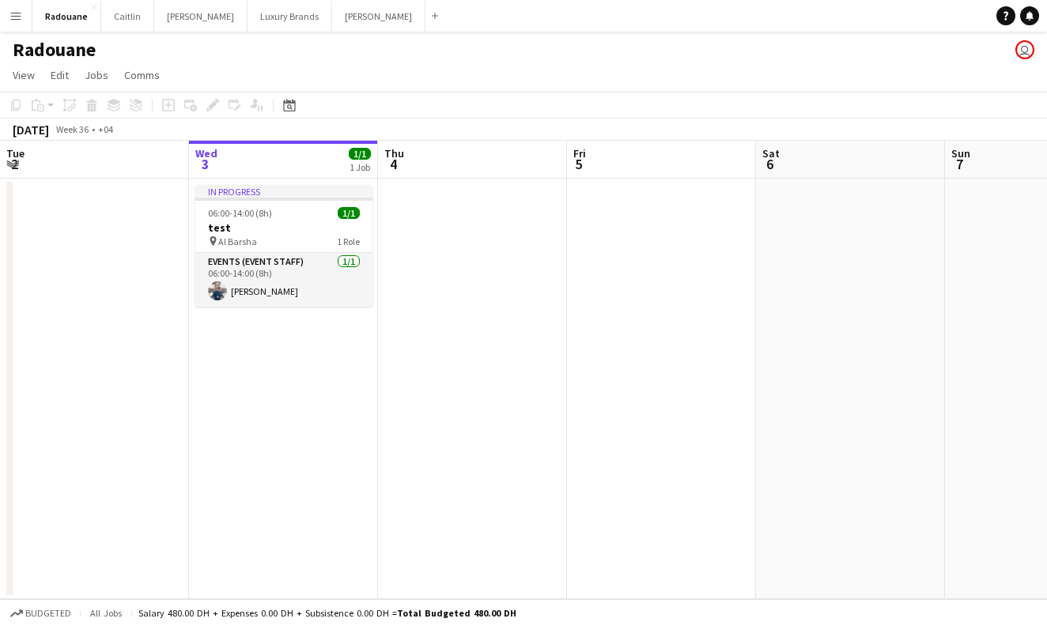
click at [268, 181] on app-date-cell "In progress 06:00-14:00 (8h) 1/1 test pin Al Barsha 1 Role Events (Event Staff)…" at bounding box center [283, 389] width 189 height 421
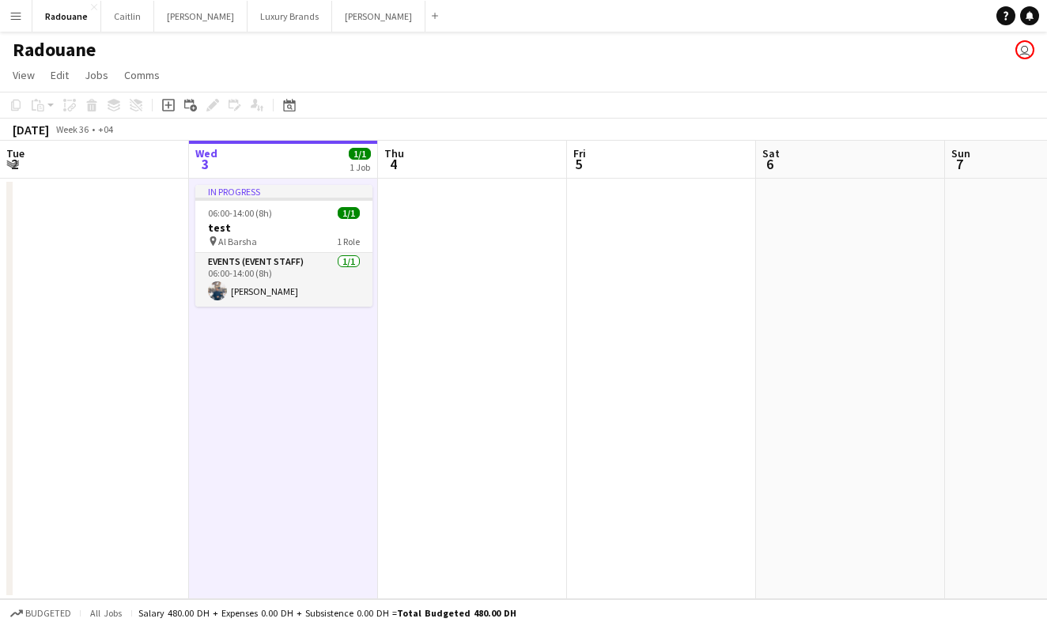
click at [268, 157] on app-board-header-date "Wed 3 1/1 1 Job" at bounding box center [283, 160] width 189 height 38
click at [269, 161] on app-board-header-date "Wed 3 1/1 1 Job" at bounding box center [283, 160] width 189 height 38
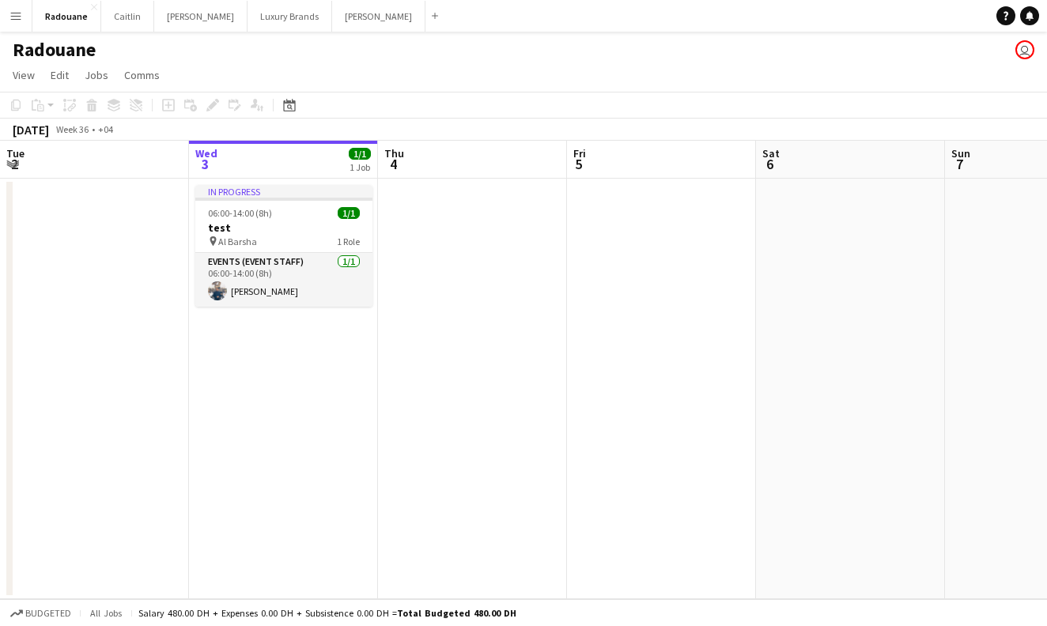
click at [269, 161] on app-board-header-date "Wed 3 1/1 1 Job" at bounding box center [283, 160] width 189 height 38
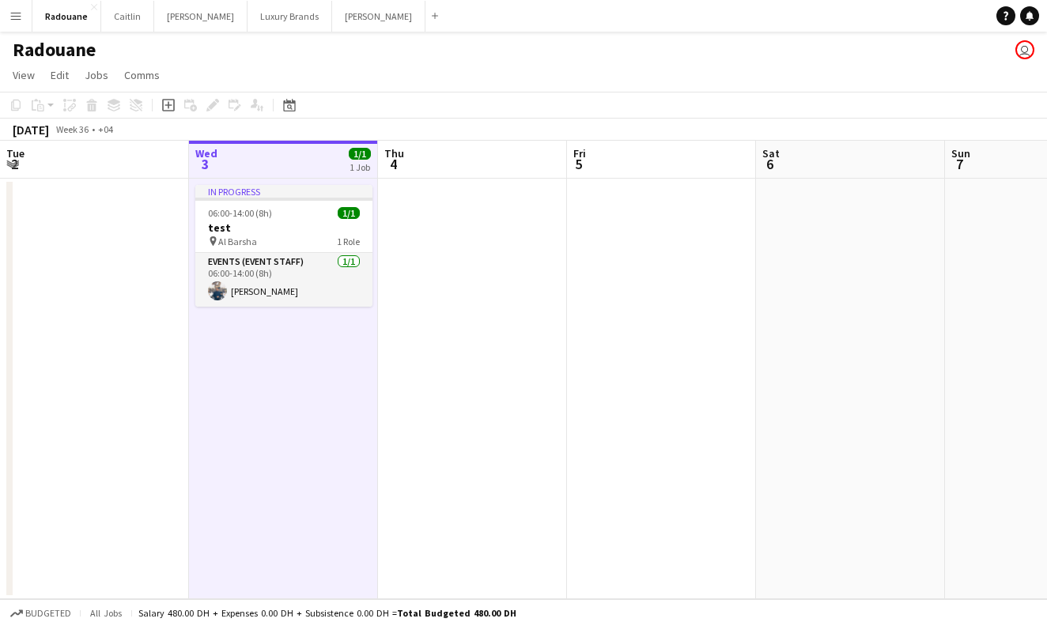
click at [91, 107] on div "Copy Paste Paste Command V Paste with crew Command Shift V Paste linked Job [GE…" at bounding box center [75, 105] width 139 height 19
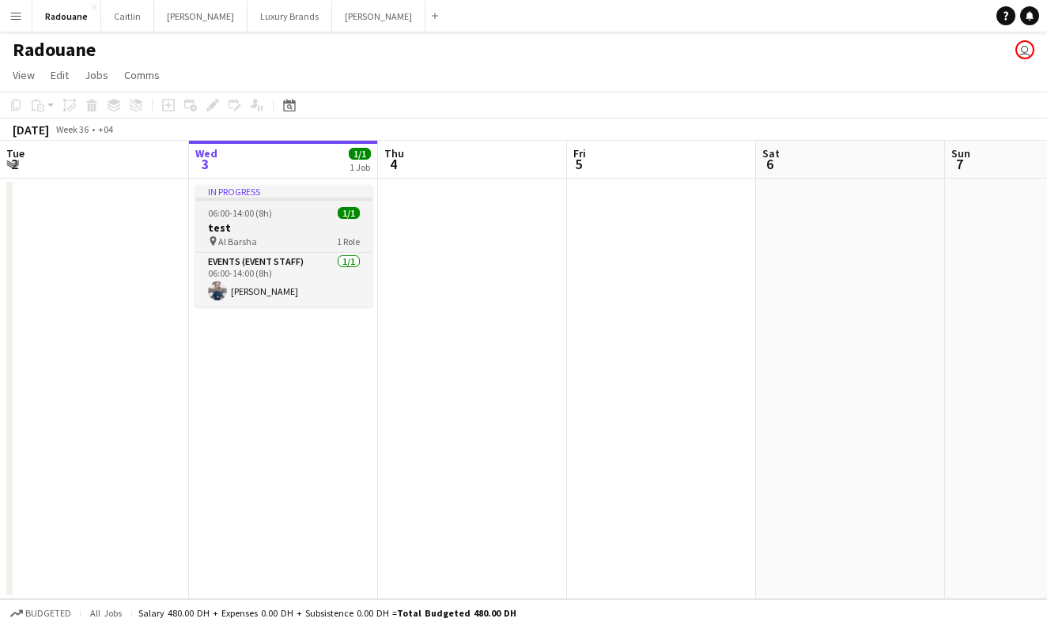
click at [218, 213] on span "06:00-14:00 (8h)" at bounding box center [240, 213] width 64 height 12
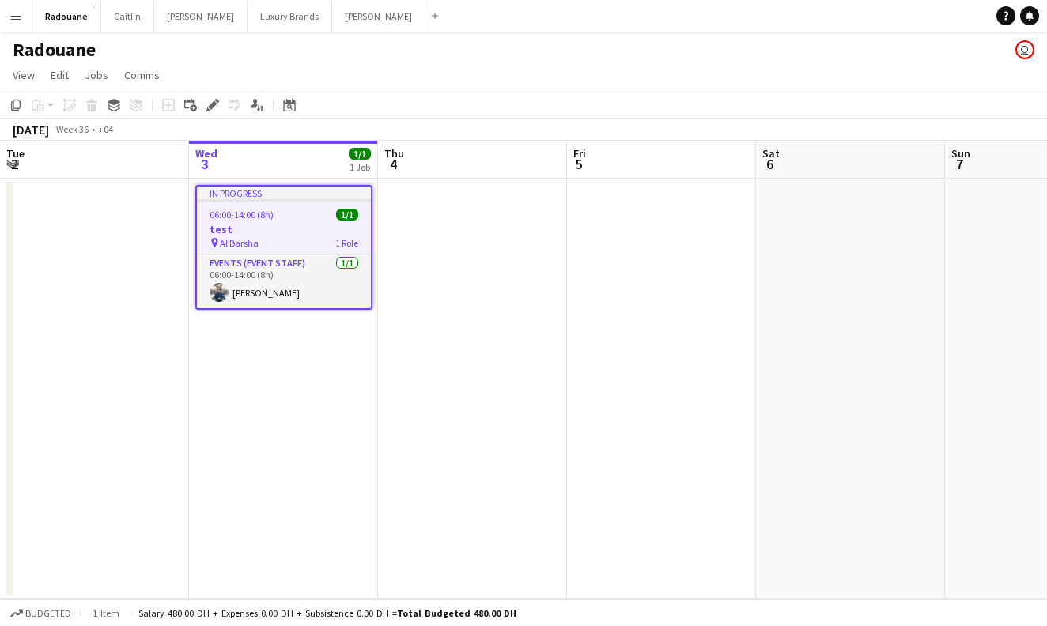
click at [242, 192] on div "In progress" at bounding box center [284, 193] width 174 height 13
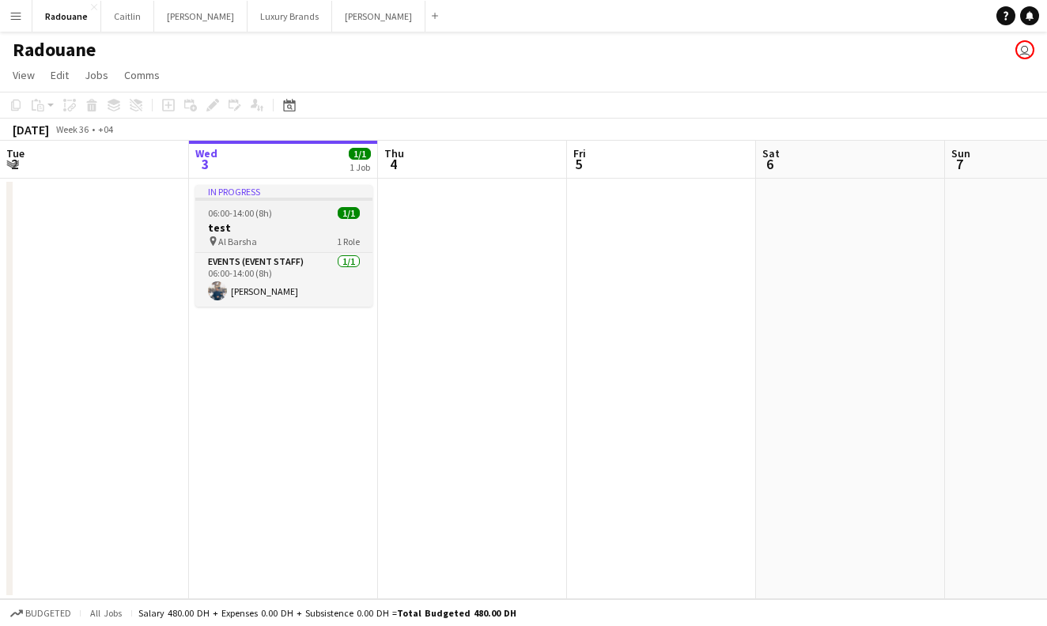
click at [242, 192] on div "In progress" at bounding box center [283, 191] width 177 height 13
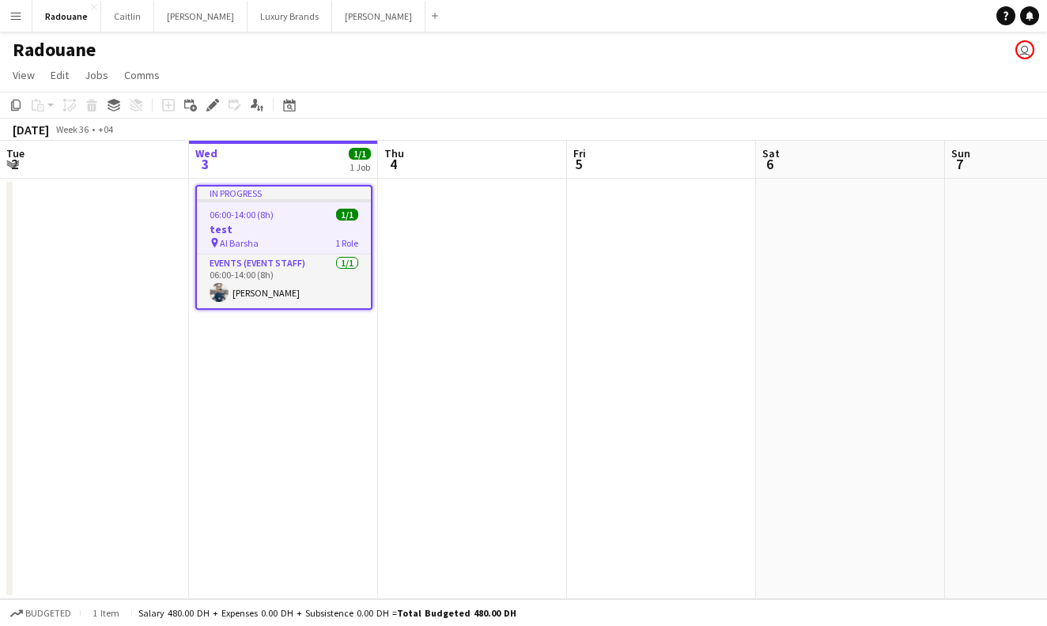
click at [261, 308] on app-job-card "In progress 06:00-14:00 (8h) 1/1 test pin Al Barsha 1 Role Events (Event Staff)…" at bounding box center [283, 247] width 177 height 125
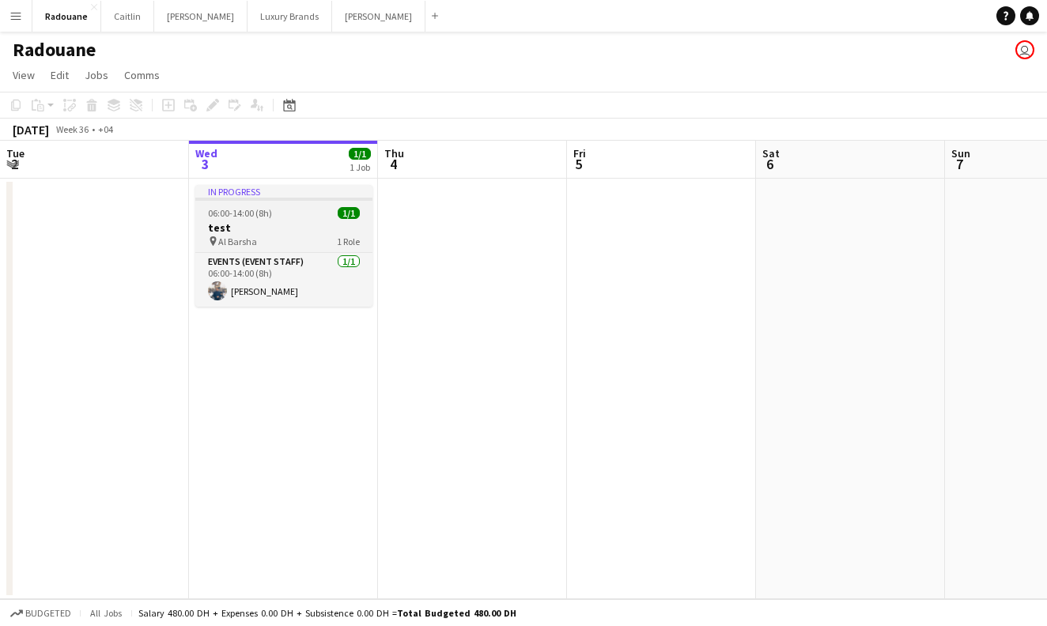
click at [261, 308] on app-date-cell "In progress 06:00-14:00 (8h) 1/1 test pin Al Barsha 1 Role Events (Event Staff)…" at bounding box center [283, 389] width 189 height 421
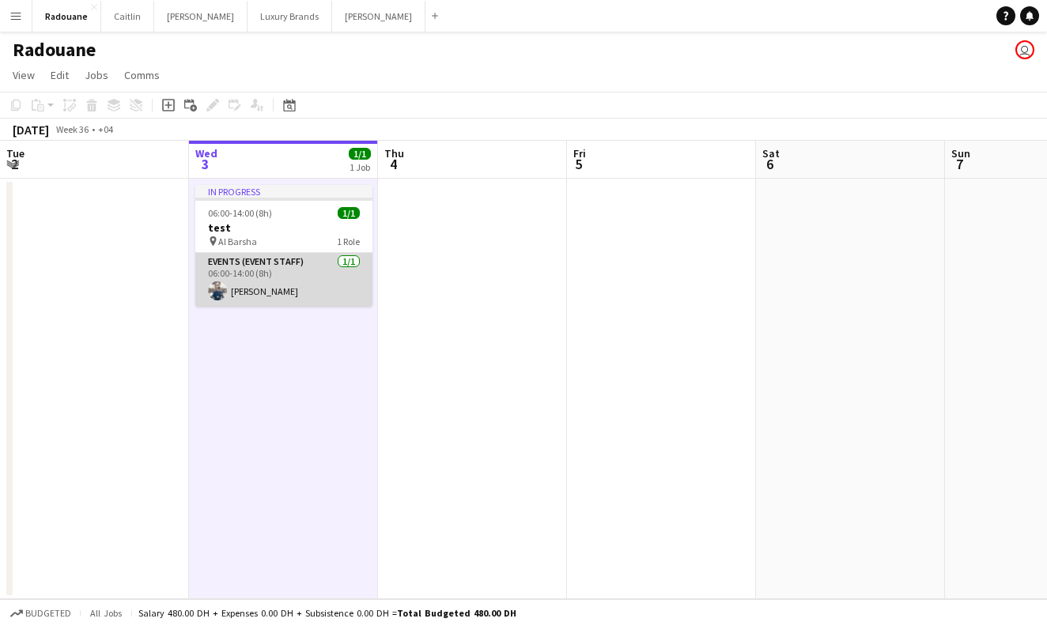
click at [262, 287] on app-card-role "Events (Event Staff) [DATE] 06:00-14:00 (8h) [PERSON_NAME]" at bounding box center [283, 280] width 177 height 54
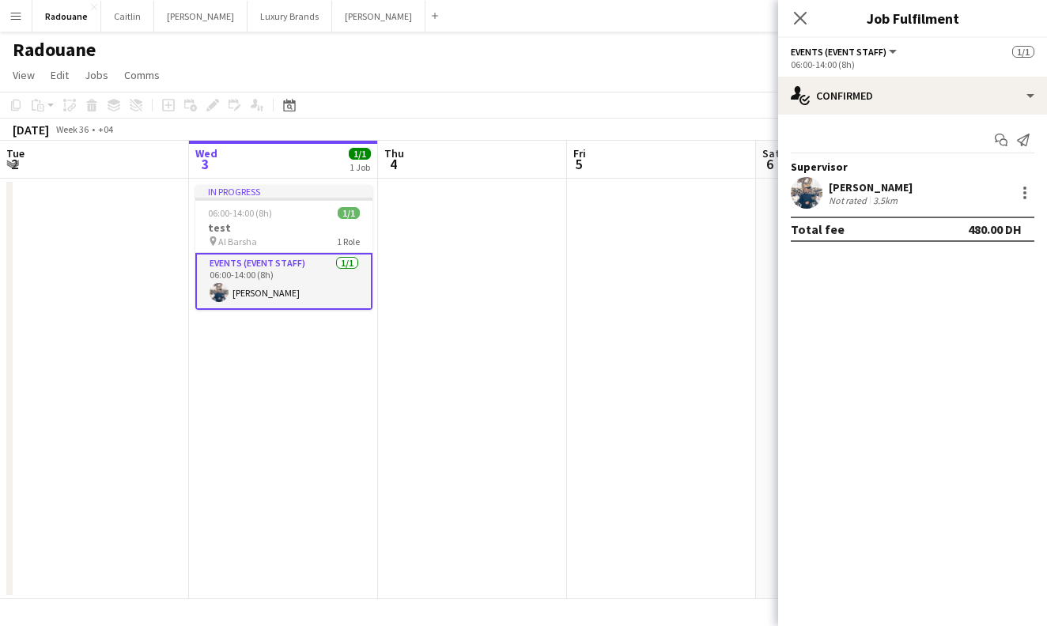
click at [262, 287] on app-card-role "Events (Event Staff) [DATE] 06:00-14:00 (8h) [PERSON_NAME]" at bounding box center [283, 281] width 177 height 57
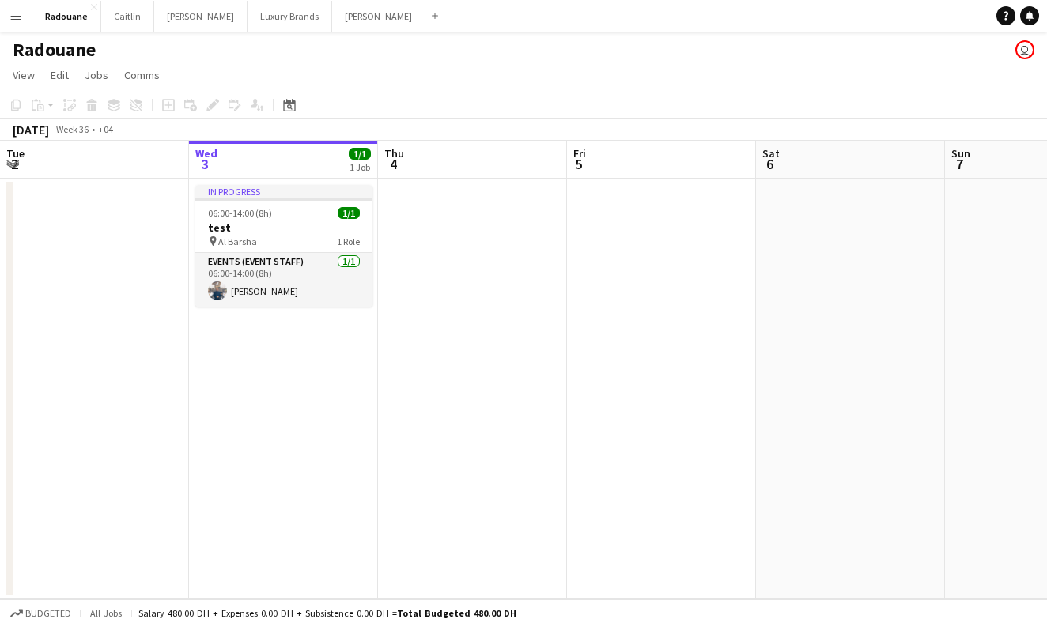
click at [119, 251] on app-date-cell at bounding box center [94, 389] width 189 height 421
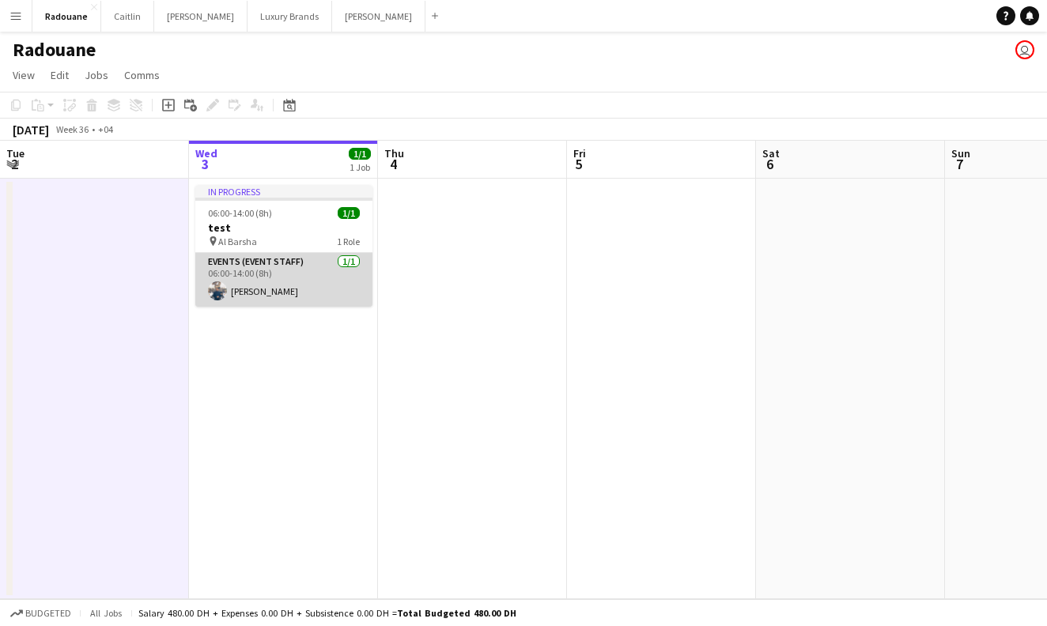
click at [345, 278] on app-card-role "Events (Event Staff) [DATE] 06:00-14:00 (8h) [PERSON_NAME]" at bounding box center [283, 280] width 177 height 54
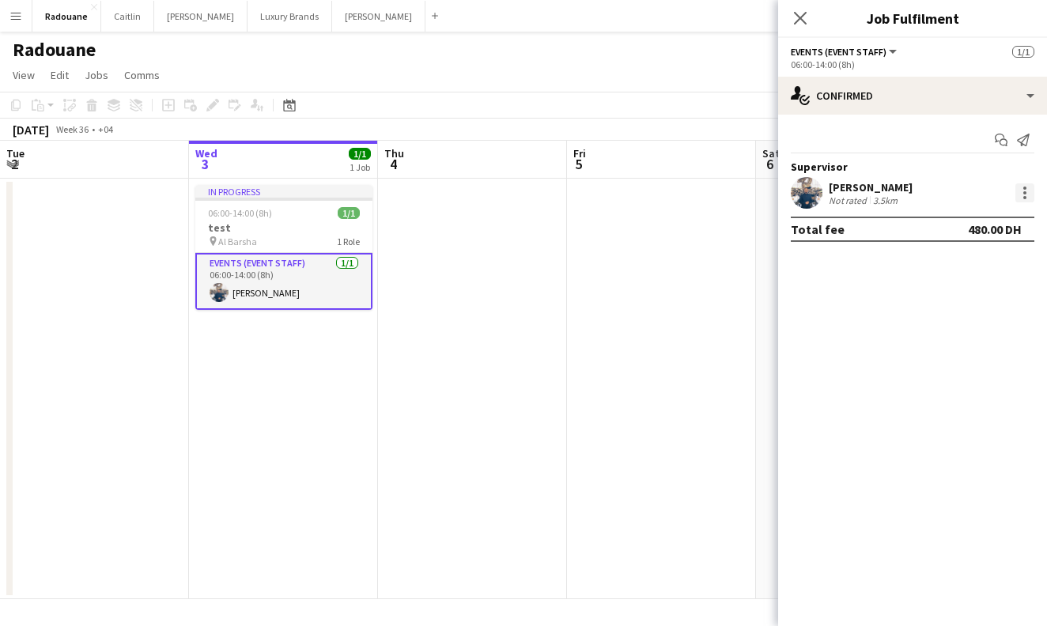
click at [1023, 191] on div at bounding box center [1024, 192] width 3 height 3
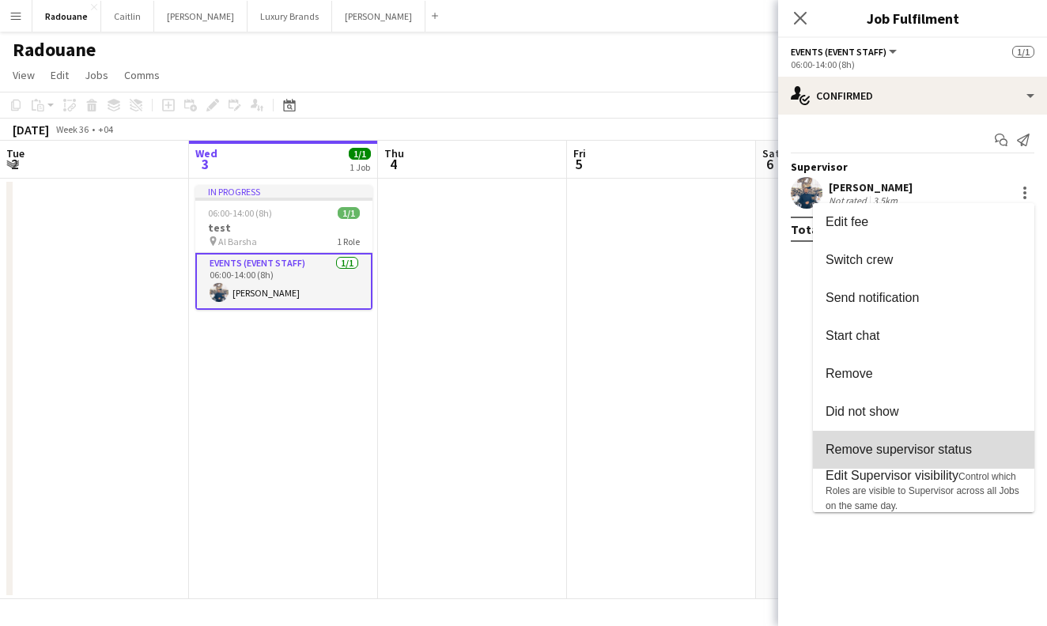
click at [913, 449] on span "Remove supervisor status" at bounding box center [898, 449] width 146 height 13
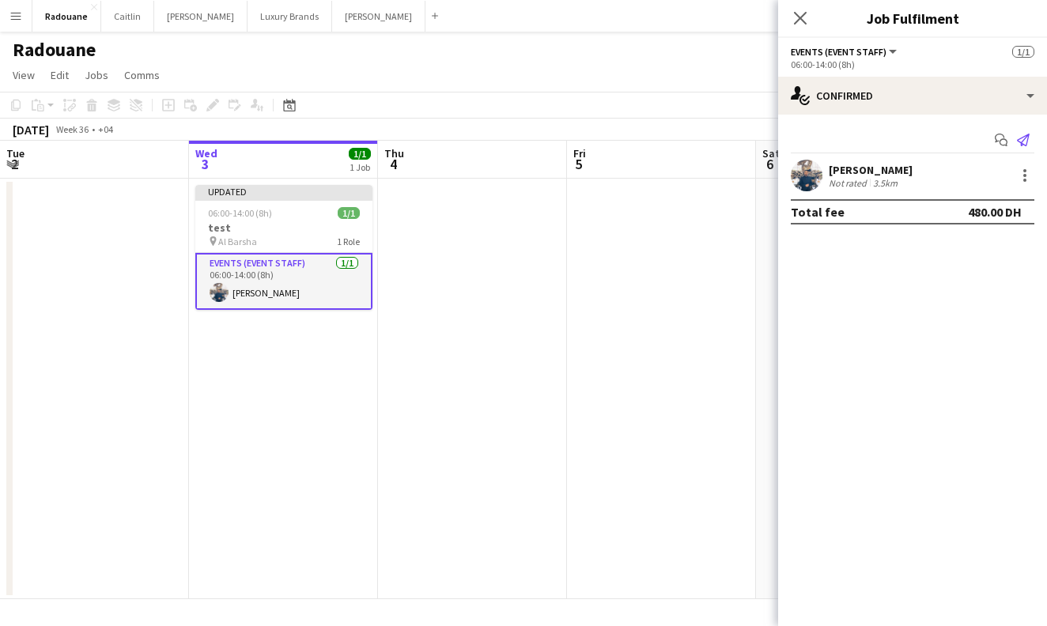
click at [1020, 138] on icon at bounding box center [1023, 140] width 13 height 13
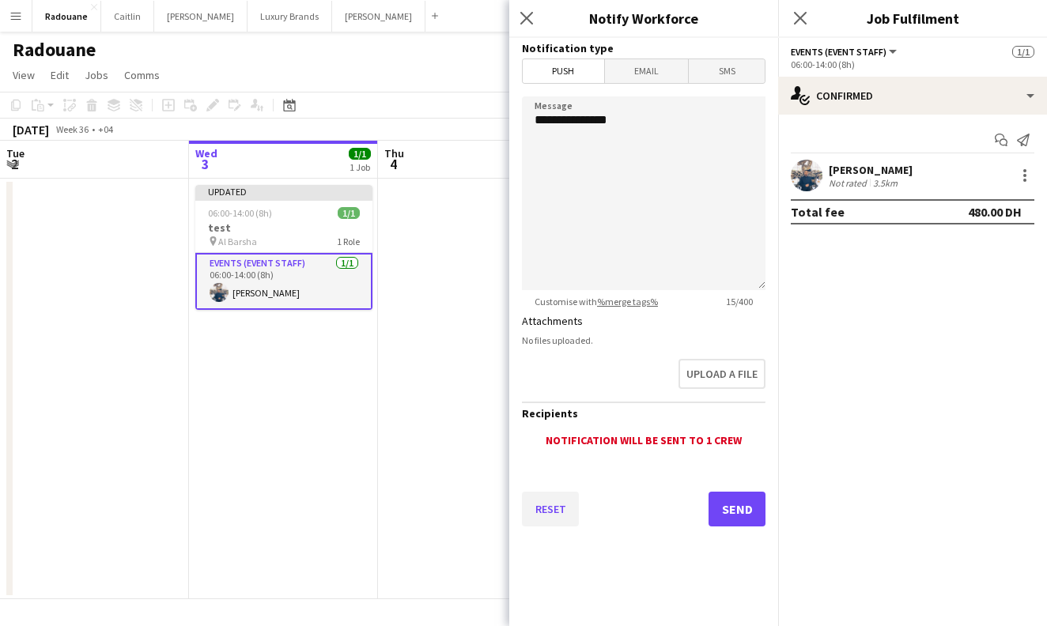
click at [540, 506] on button "Reset" at bounding box center [550, 509] width 57 height 35
click at [541, 506] on button "Reset" at bounding box center [550, 509] width 57 height 35
click at [485, 497] on app-date-cell at bounding box center [472, 389] width 189 height 421
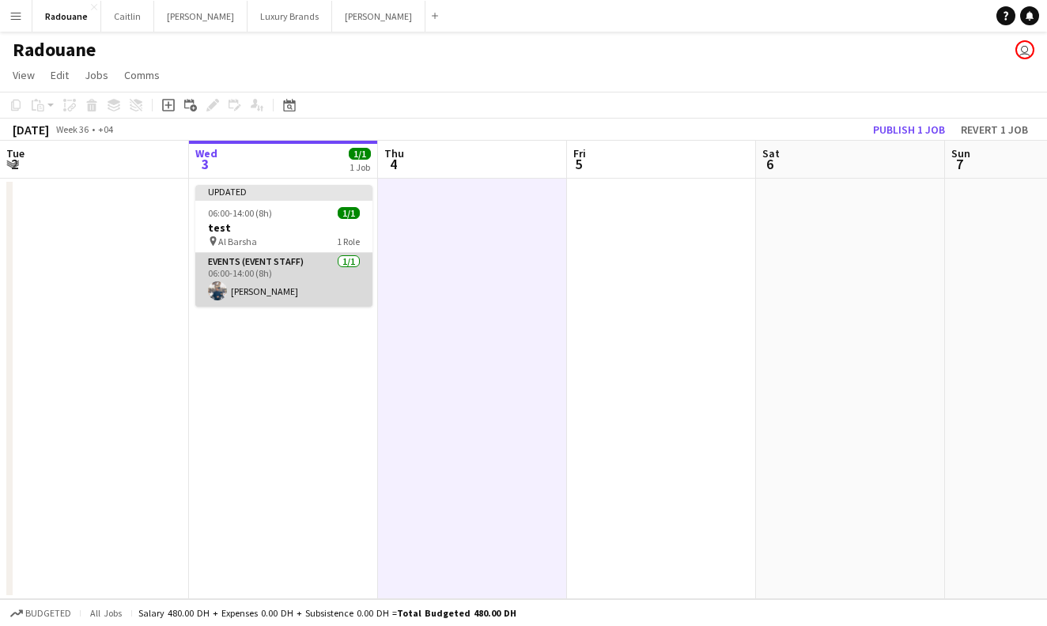
click at [279, 281] on app-card-role "Events (Event Staff) [DATE] 06:00-14:00 (8h) [PERSON_NAME]" at bounding box center [283, 280] width 177 height 54
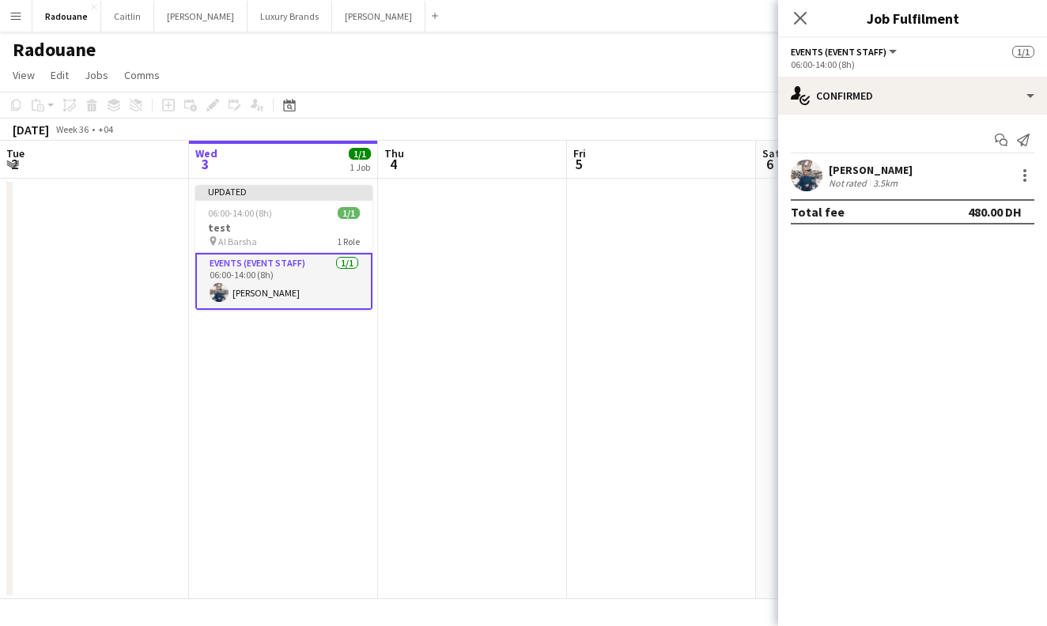
click at [1029, 165] on div "Radouane Bouakaz Not rated 3.5km" at bounding box center [912, 176] width 269 height 32
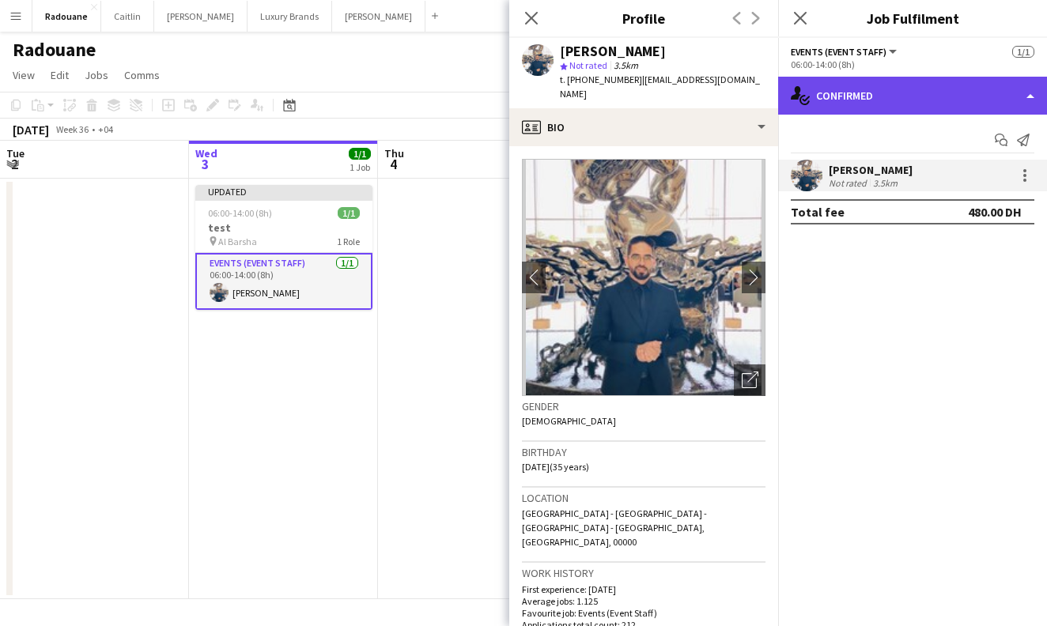
click at [1010, 92] on div "single-neutral-actions-check-2 Confirmed" at bounding box center [912, 96] width 269 height 38
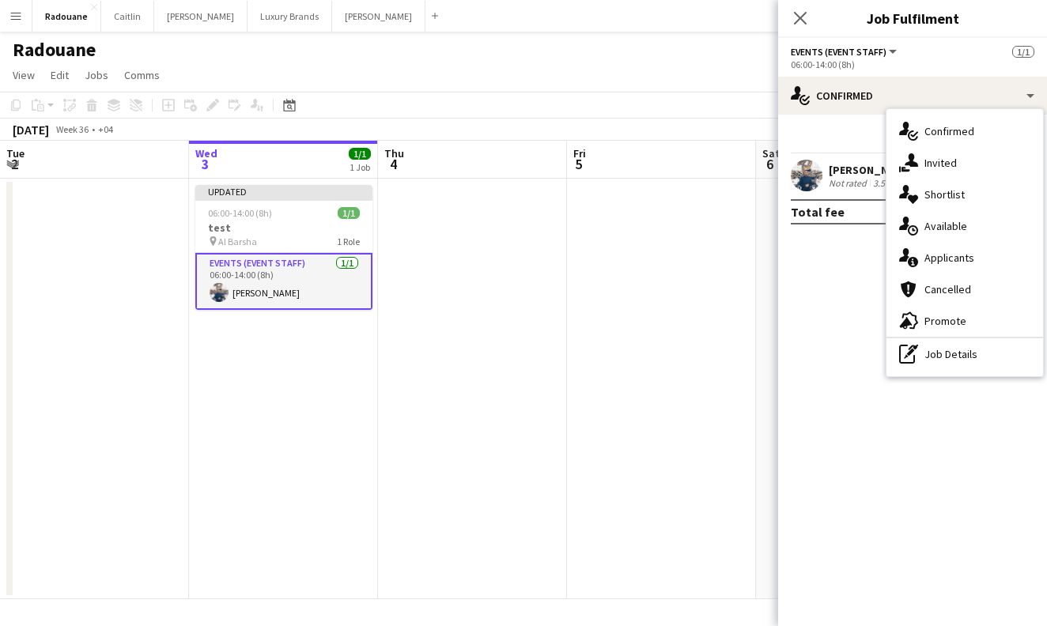
click at [858, 335] on mat-expansion-panel "check Confirmed Start chat Send notification Radouane Bouakaz Not rated 3.5km T…" at bounding box center [912, 371] width 269 height 512
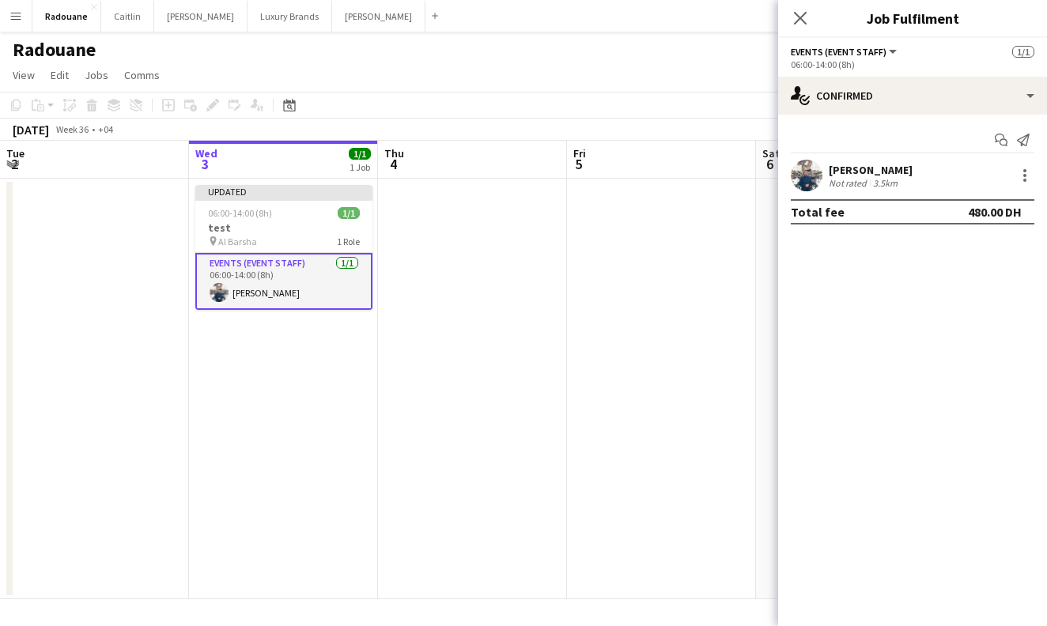
click at [912, 182] on div "Not rated 3.5km" at bounding box center [871, 183] width 84 height 12
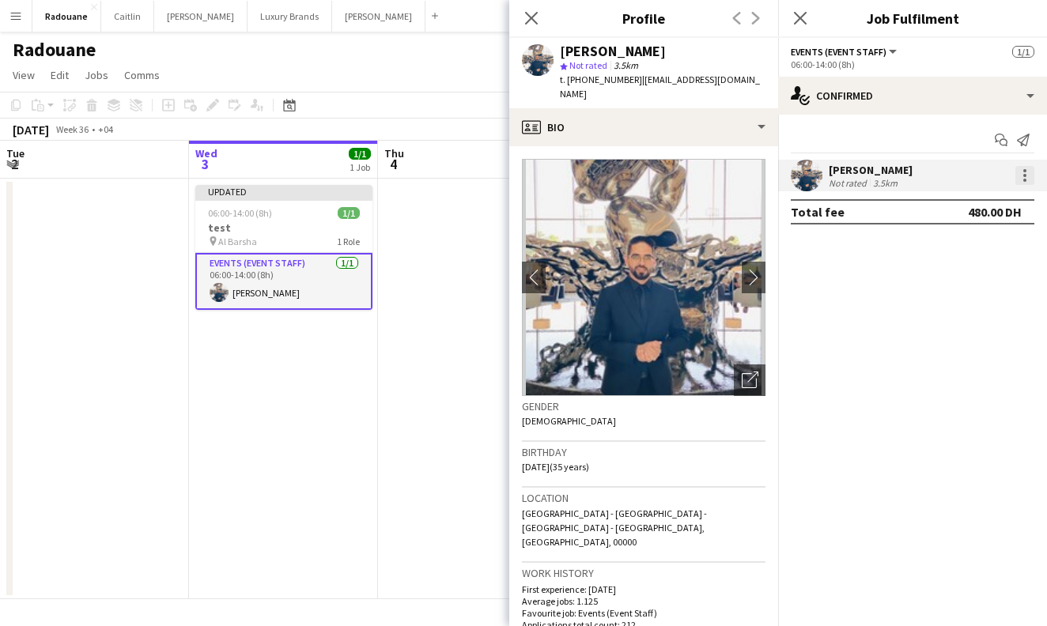
click at [1029, 179] on div at bounding box center [1024, 175] width 19 height 19
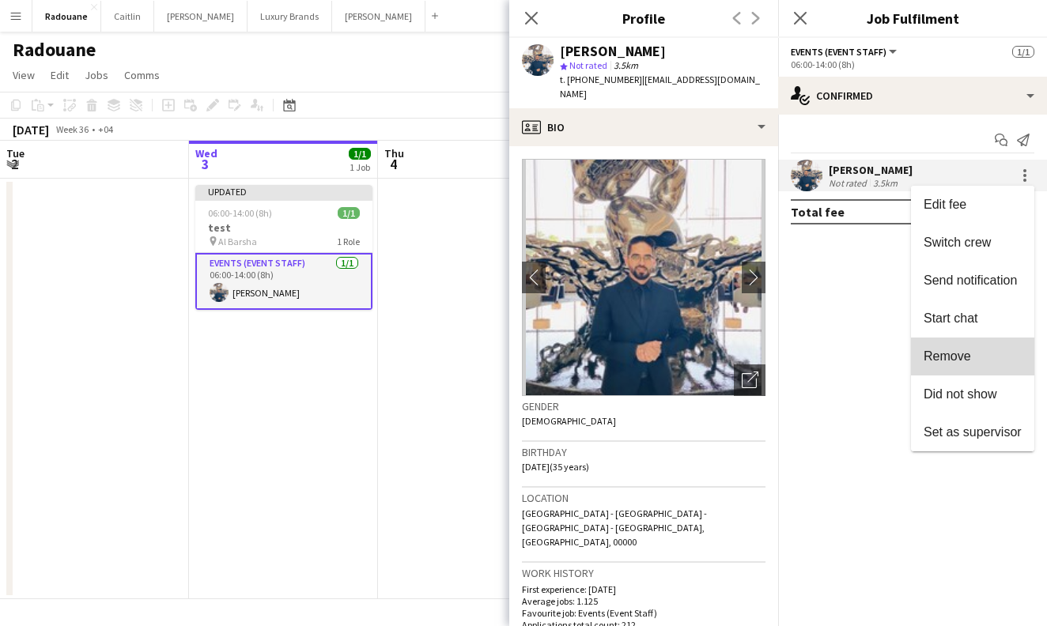
click at [968, 363] on span "Remove" at bounding box center [946, 355] width 47 height 13
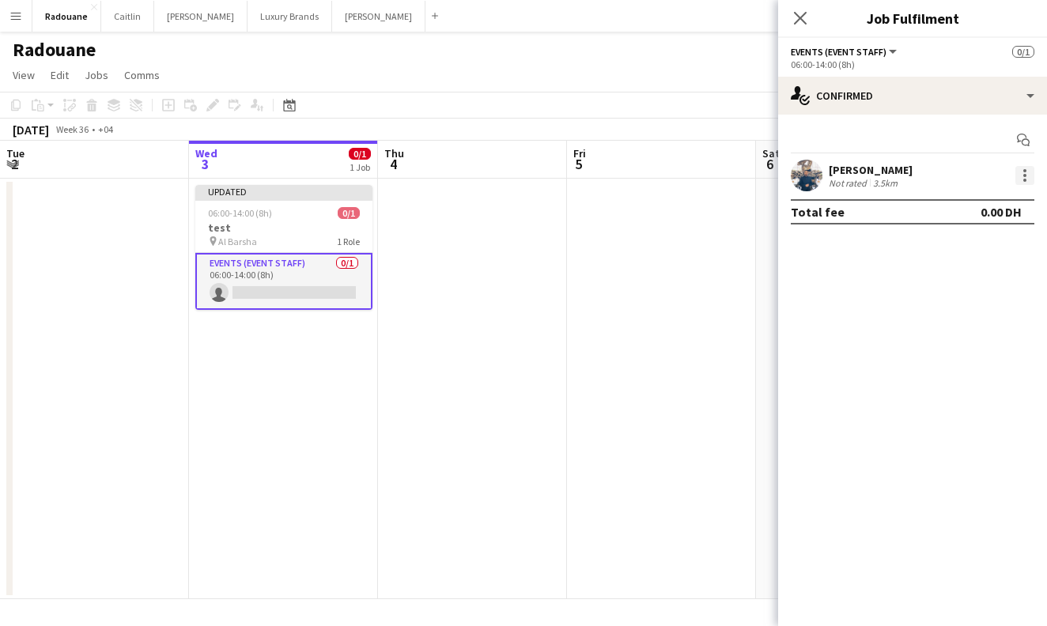
click at [1023, 172] on div at bounding box center [1024, 175] width 19 height 19
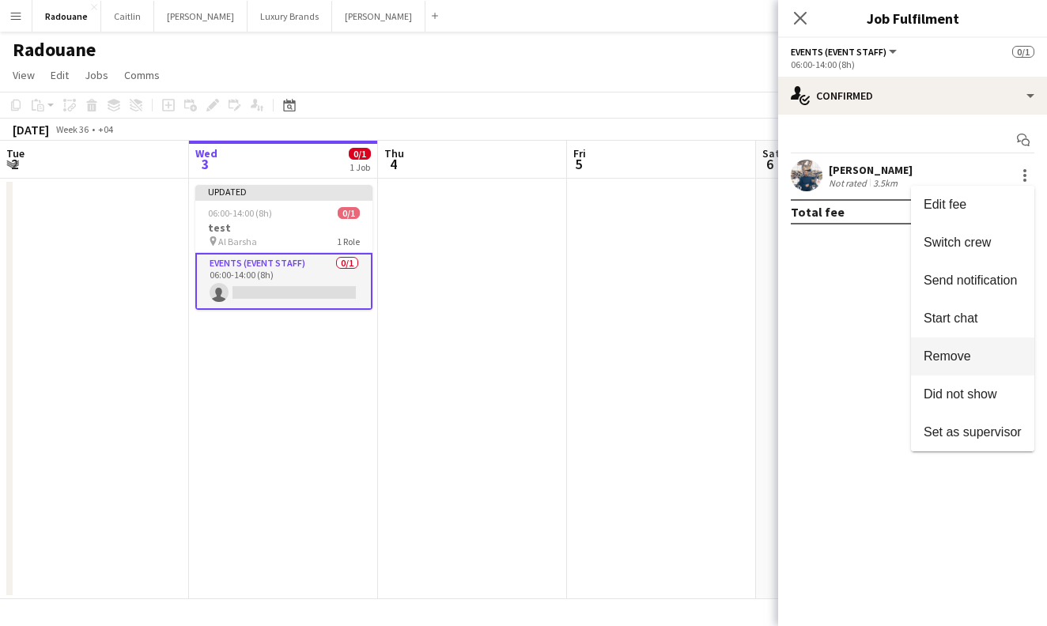
click at [941, 355] on span "Remove" at bounding box center [946, 355] width 47 height 13
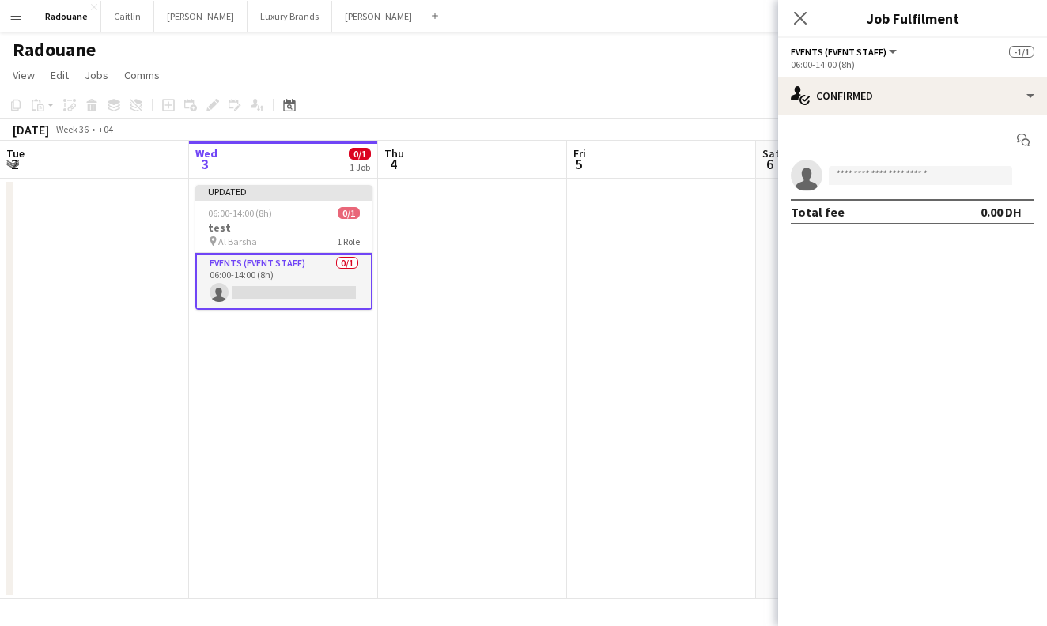
click at [747, 289] on app-date-cell at bounding box center [661, 389] width 189 height 421
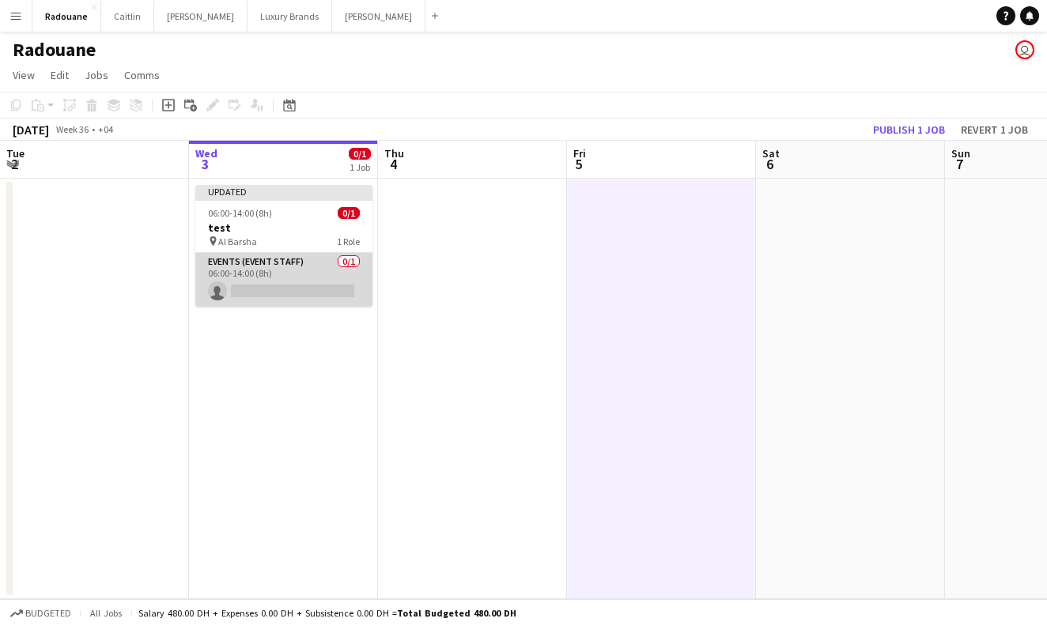
click at [323, 267] on app-card-role "Events (Event Staff) 0/1 06:00-14:00 (8h) single-neutral-actions" at bounding box center [283, 280] width 177 height 54
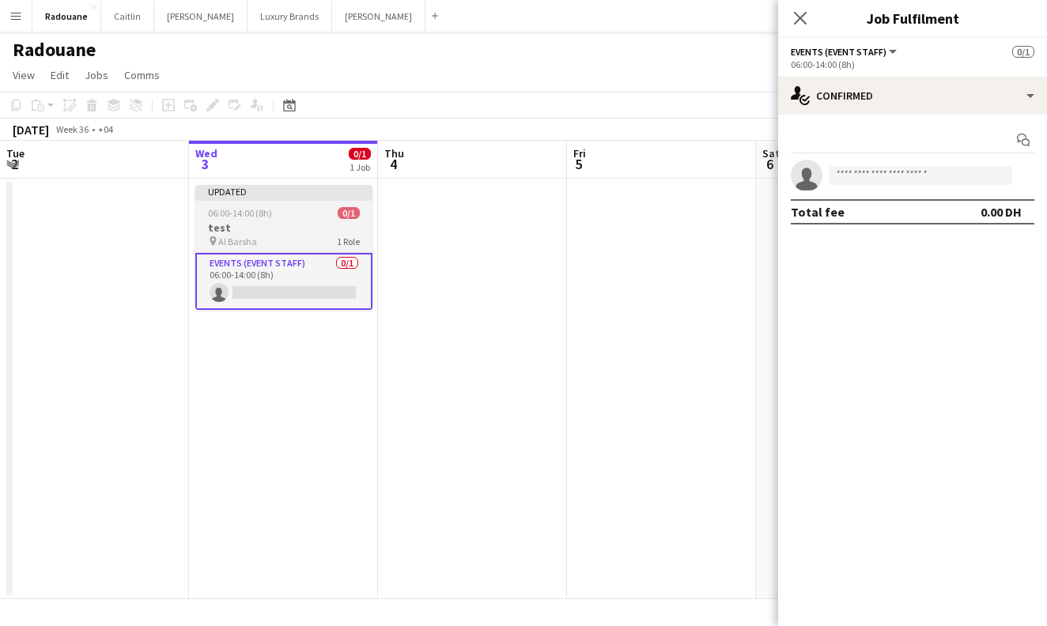
click at [295, 223] on h3 "test" at bounding box center [283, 228] width 177 height 14
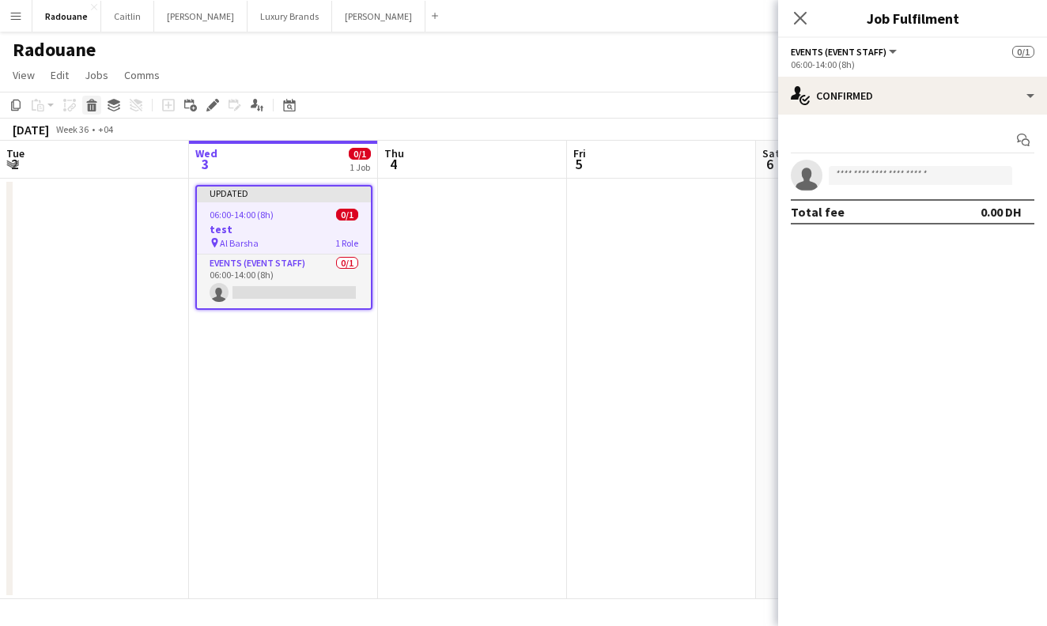
click at [93, 108] on icon "Delete" at bounding box center [91, 105] width 13 height 13
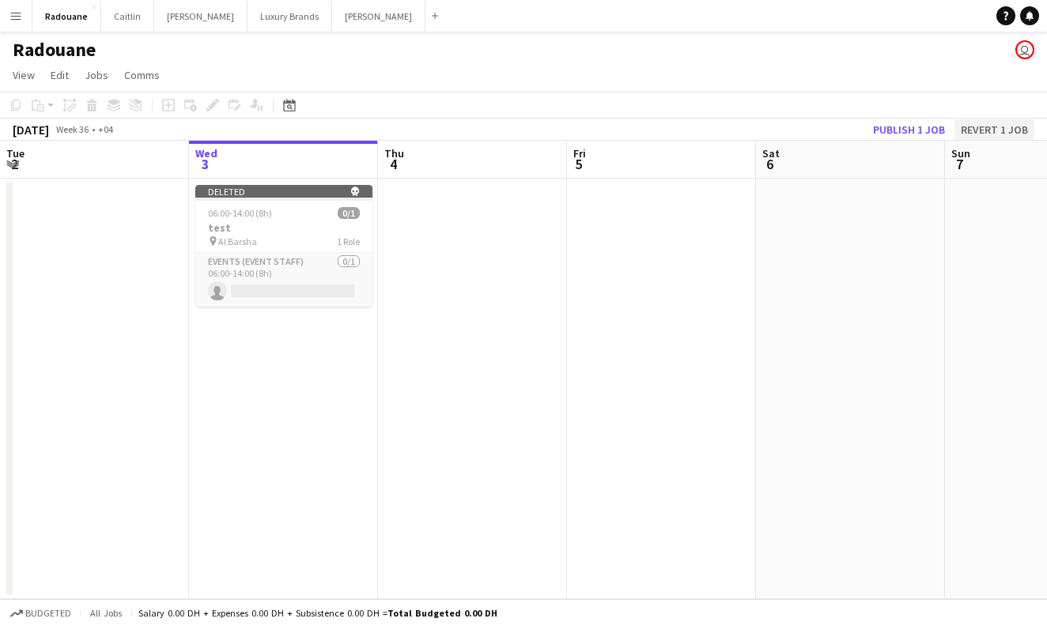
click at [976, 128] on button "Revert 1 job" at bounding box center [994, 129] width 80 height 21
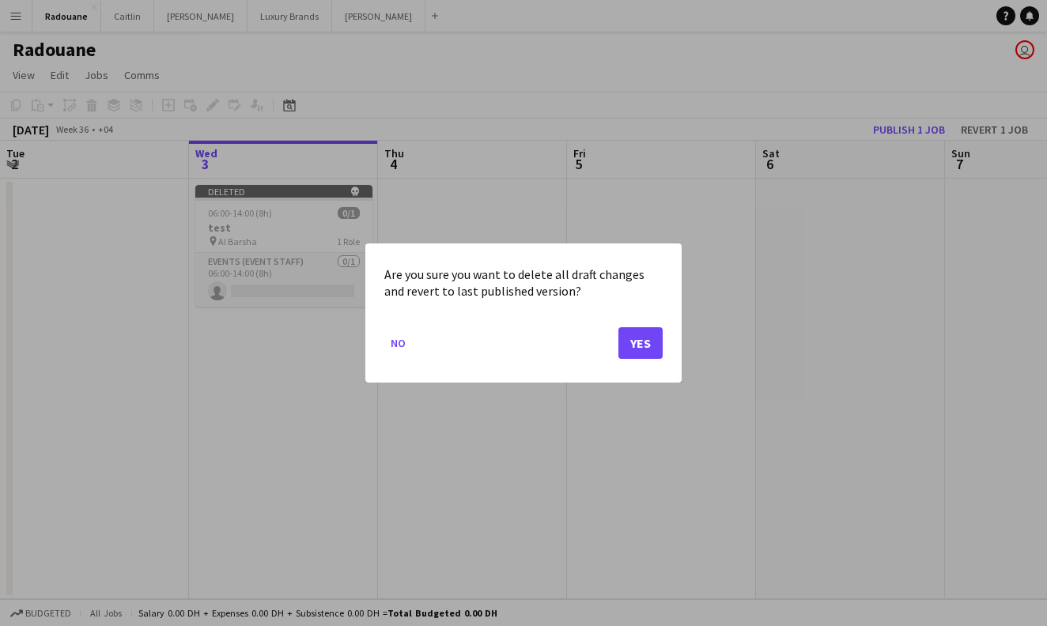
click at [639, 338] on button "Yes" at bounding box center [640, 343] width 44 height 32
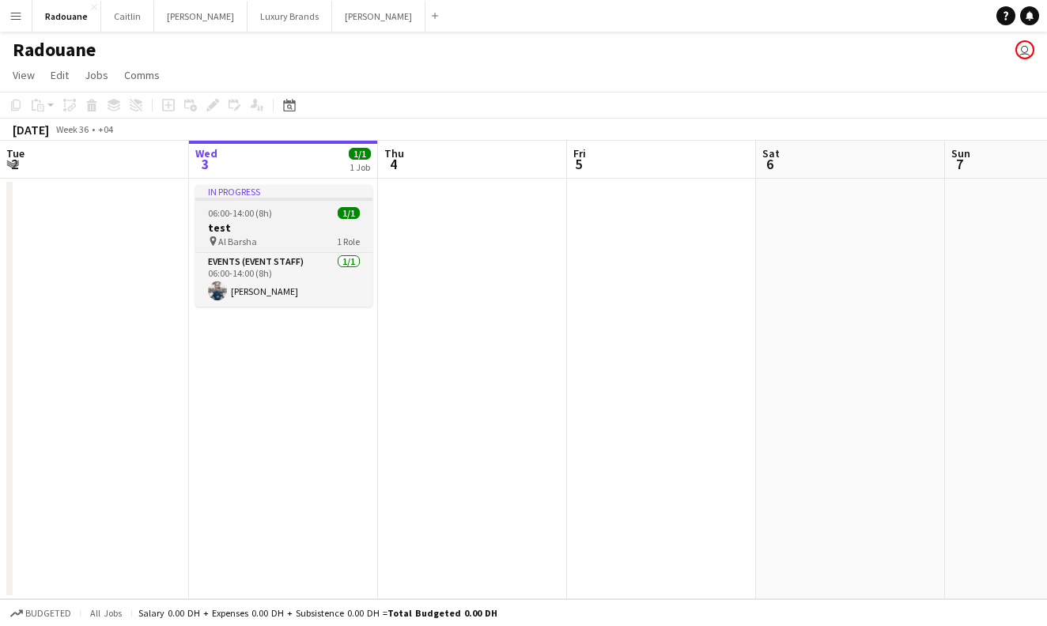
click at [289, 228] on h3 "test" at bounding box center [283, 228] width 177 height 14
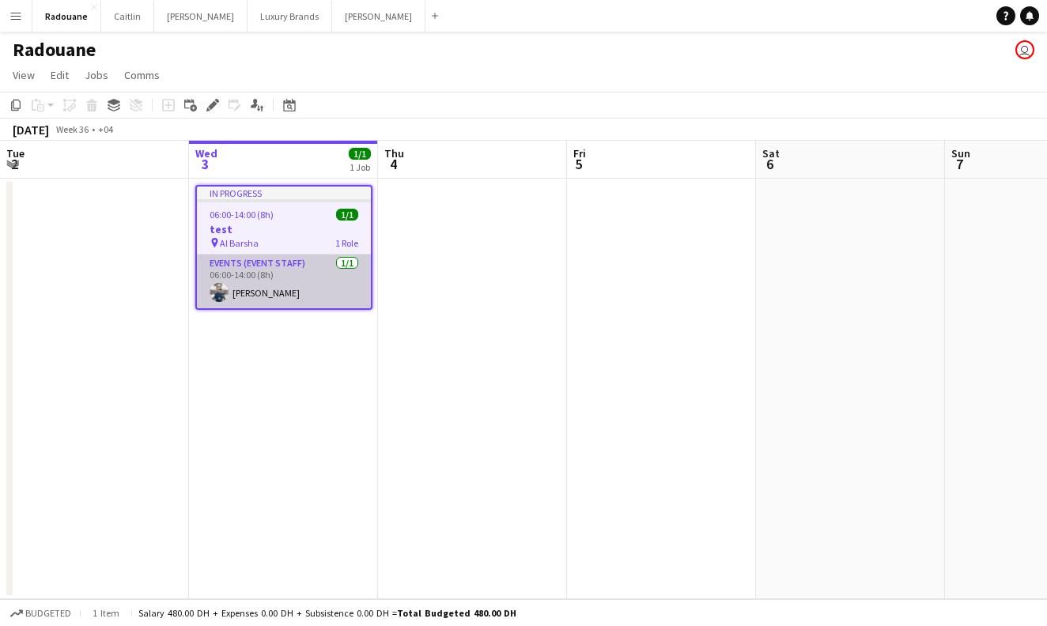
click at [265, 292] on app-card-role "Events (Event Staff) [DATE] 06:00-14:00 (8h) [PERSON_NAME]" at bounding box center [284, 282] width 174 height 54
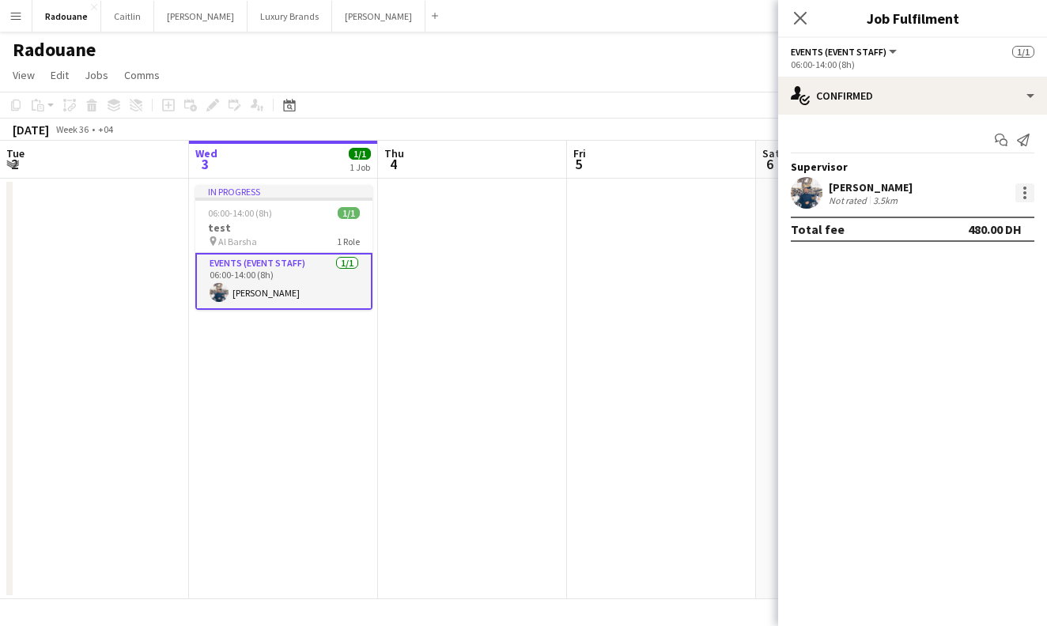
click at [1025, 188] on div at bounding box center [1024, 188] width 3 height 3
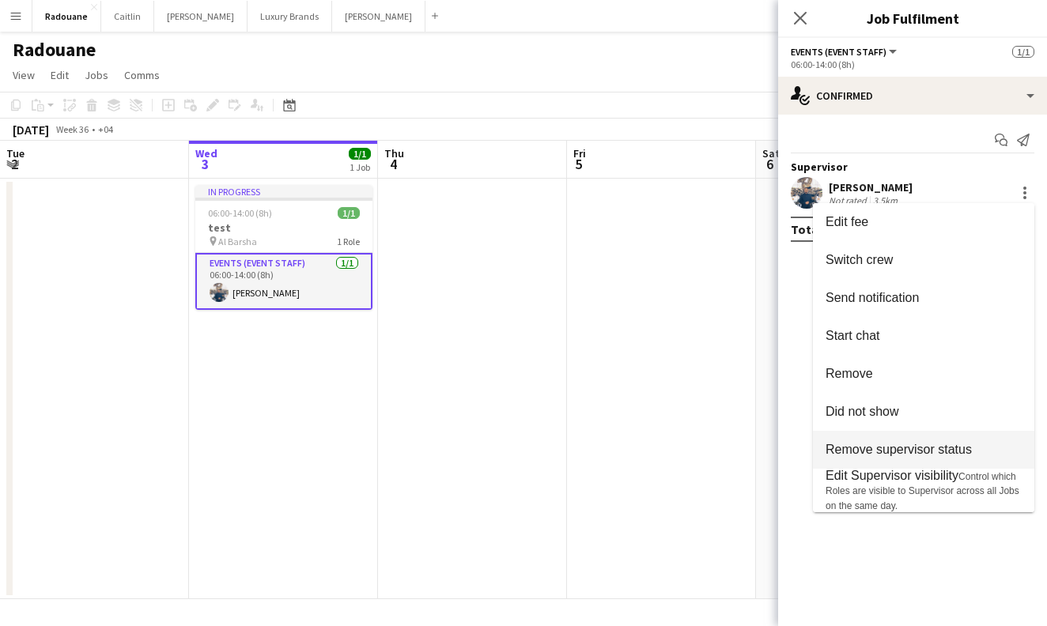
click at [870, 448] on span "Remove supervisor status" at bounding box center [898, 449] width 146 height 13
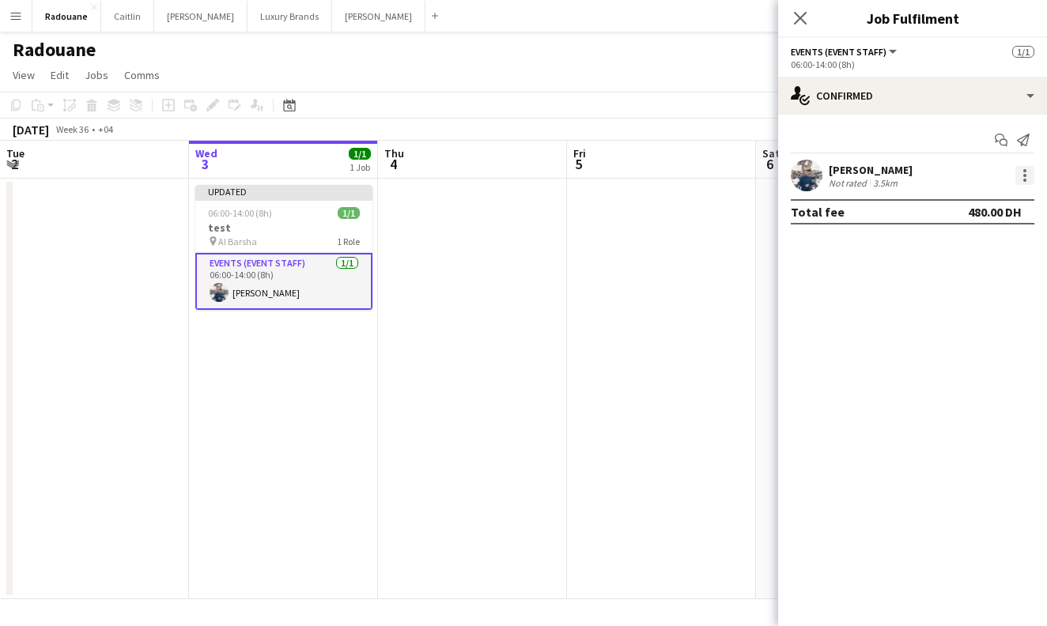
click at [1030, 178] on div at bounding box center [1024, 175] width 19 height 19
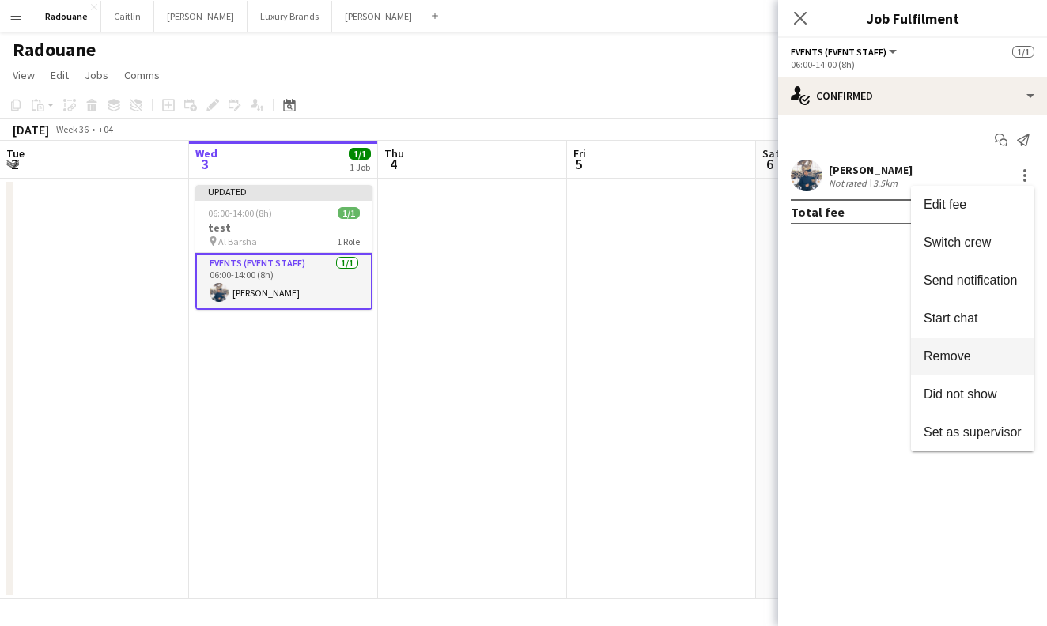
click at [961, 358] on span "Remove" at bounding box center [946, 355] width 47 height 13
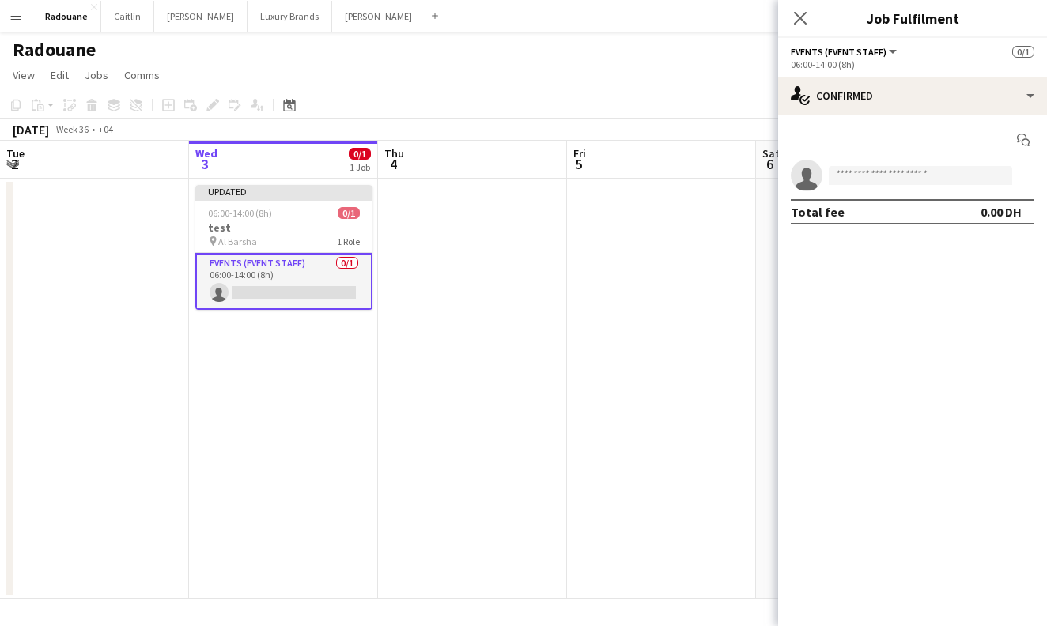
click at [968, 285] on mat-expansion-panel "check Confirmed Start chat single-neutral-actions Total fee 0.00 DH" at bounding box center [912, 371] width 269 height 512
click at [891, 52] on button "Events (Event Staff)" at bounding box center [845, 52] width 108 height 12
click at [311, 232] on h3 "test" at bounding box center [283, 228] width 177 height 14
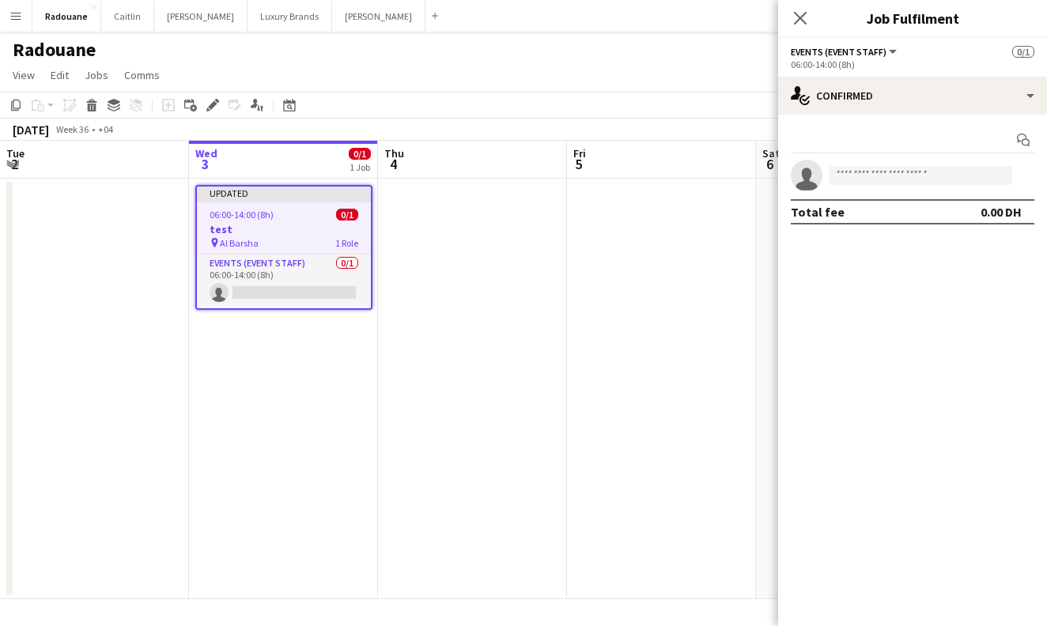
click at [311, 232] on h3 "test" at bounding box center [284, 229] width 174 height 14
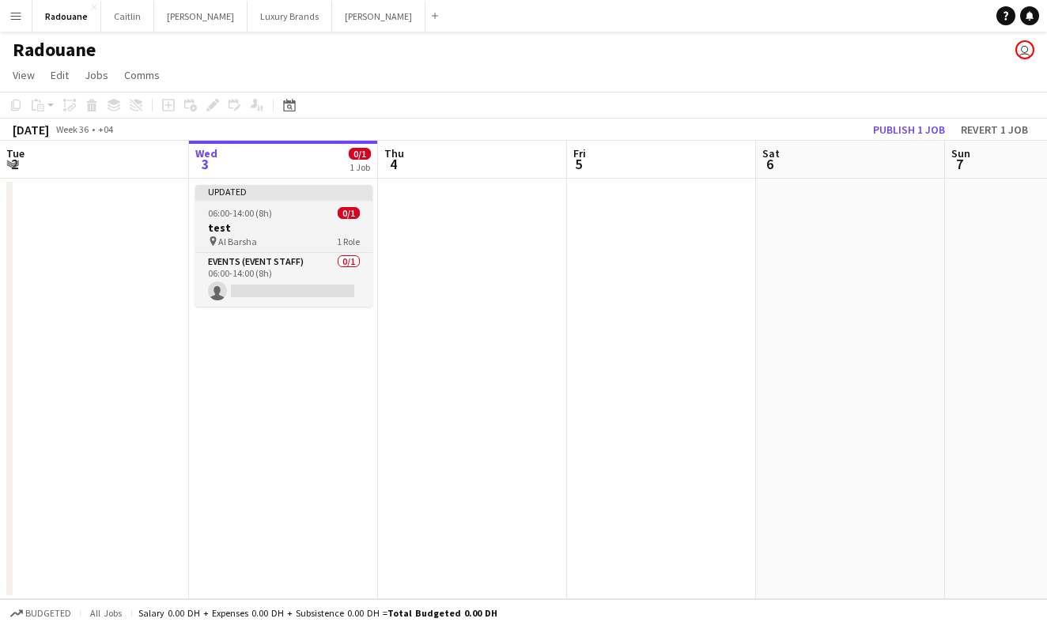
click at [311, 232] on h3 "test" at bounding box center [283, 228] width 177 height 14
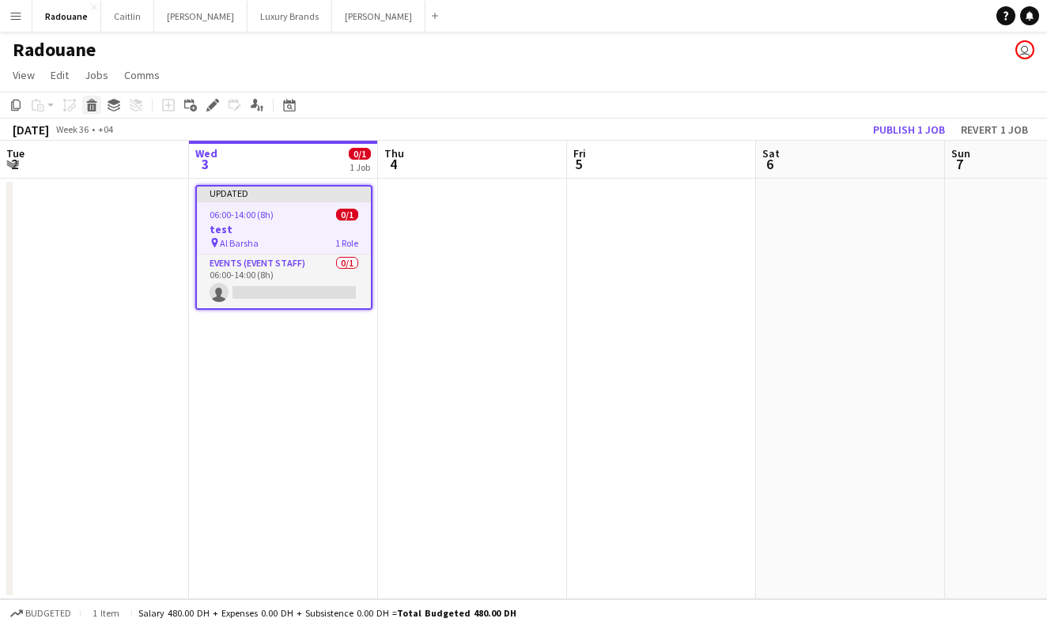
click at [93, 108] on icon at bounding box center [92, 108] width 9 height 8
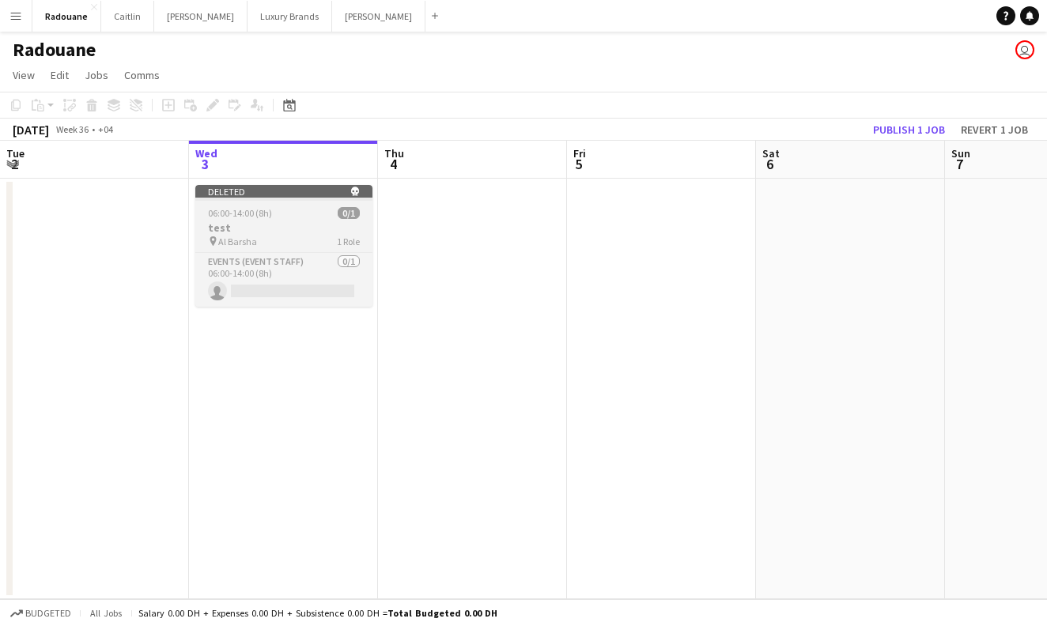
click at [290, 217] on div "06:00-14:00 (8h) 0/1" at bounding box center [283, 213] width 177 height 12
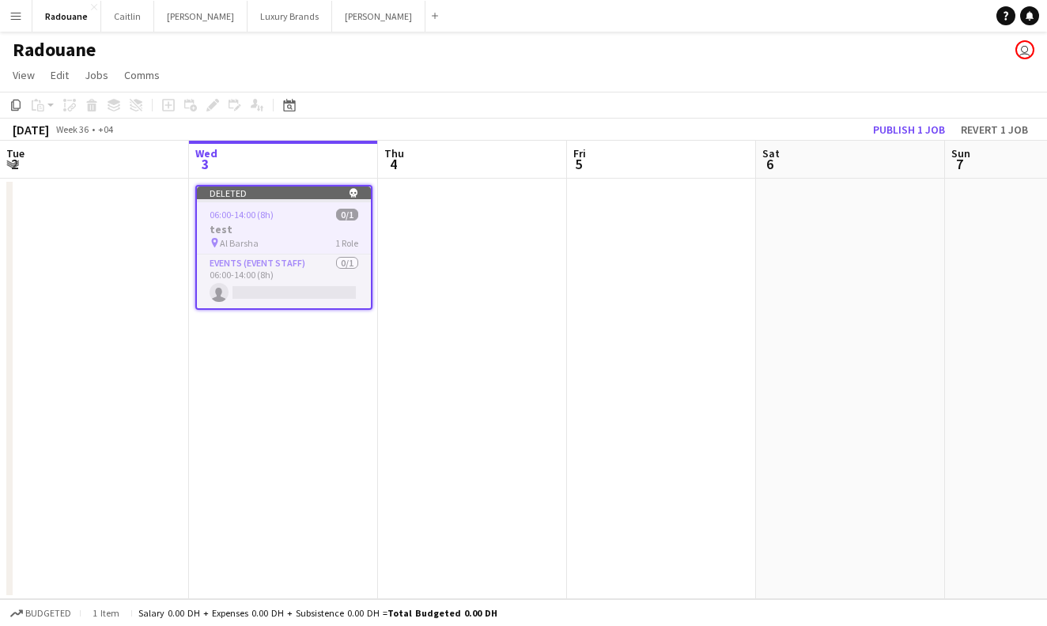
click at [95, 106] on div "Copy Paste Paste Command V Paste with crew Command Shift V Paste linked Job [GE…" at bounding box center [75, 105] width 139 height 19
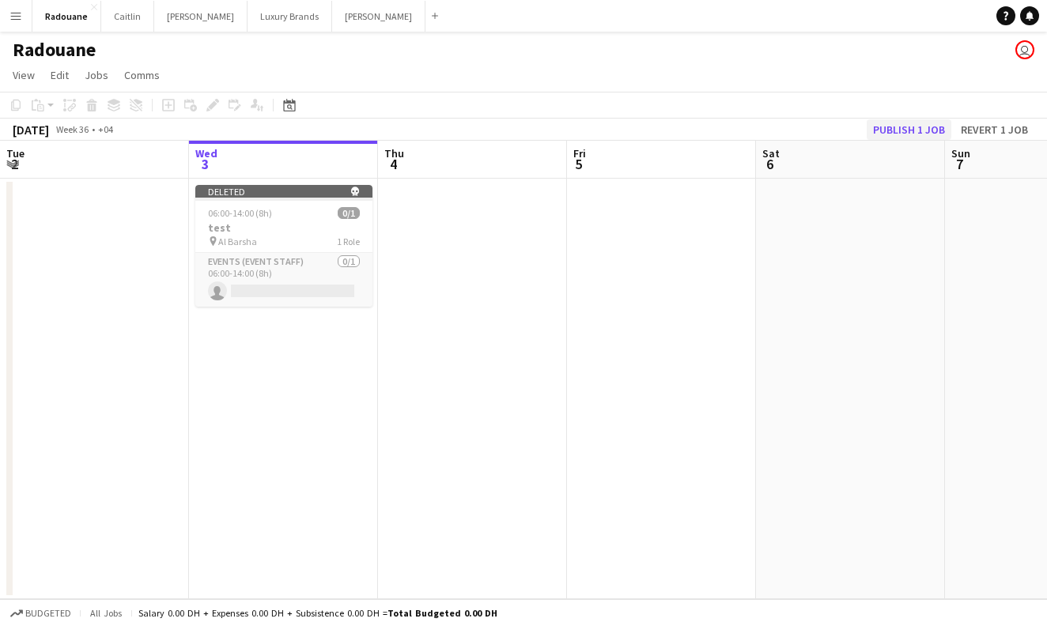
click at [914, 134] on button "Publish 1 job" at bounding box center [909, 129] width 85 height 21
